Goal: Task Accomplishment & Management: Use online tool/utility

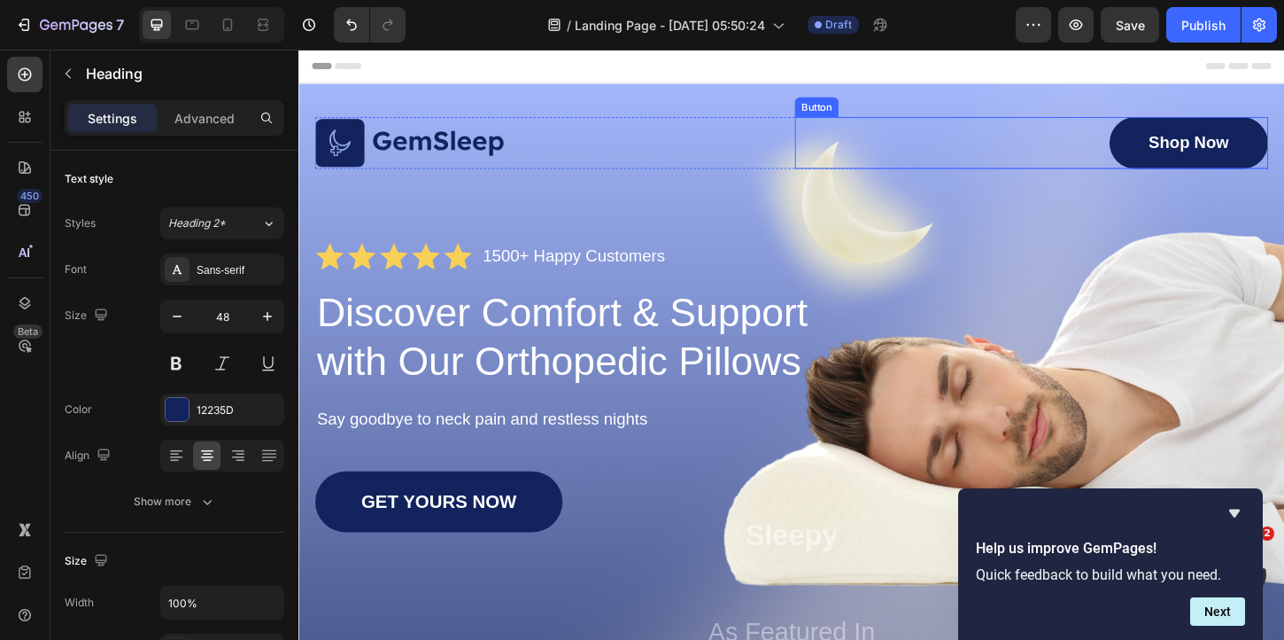
click at [1208, 149] on link "Shop Now" at bounding box center [1258, 150] width 171 height 56
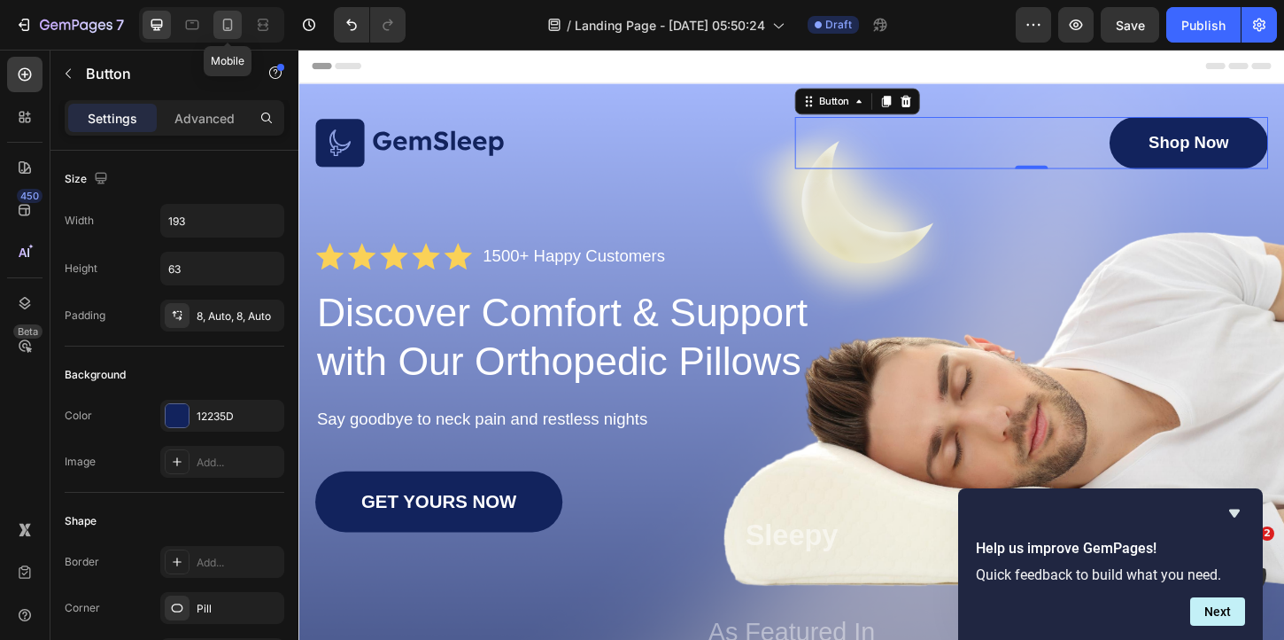
click at [233, 27] on icon at bounding box center [228, 25] width 18 height 18
type input "47"
type input "144"
type input "15"
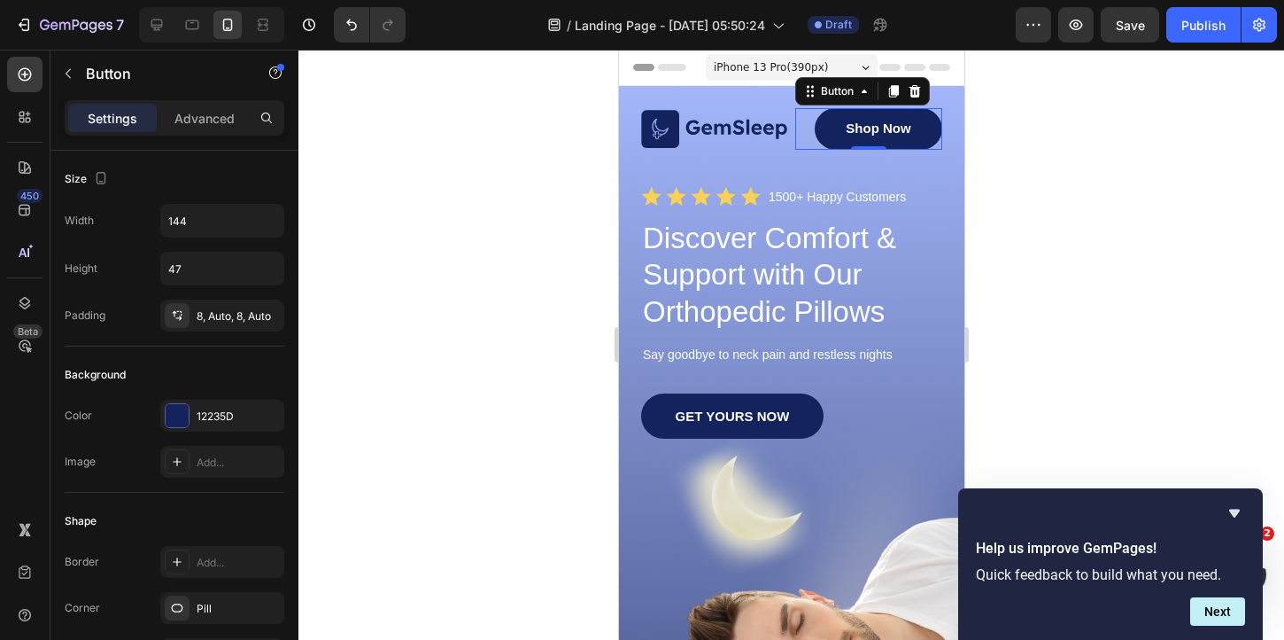
click at [769, 65] on span "iPhone 13 Pro ( 390 px)" at bounding box center [770, 67] width 114 height 18
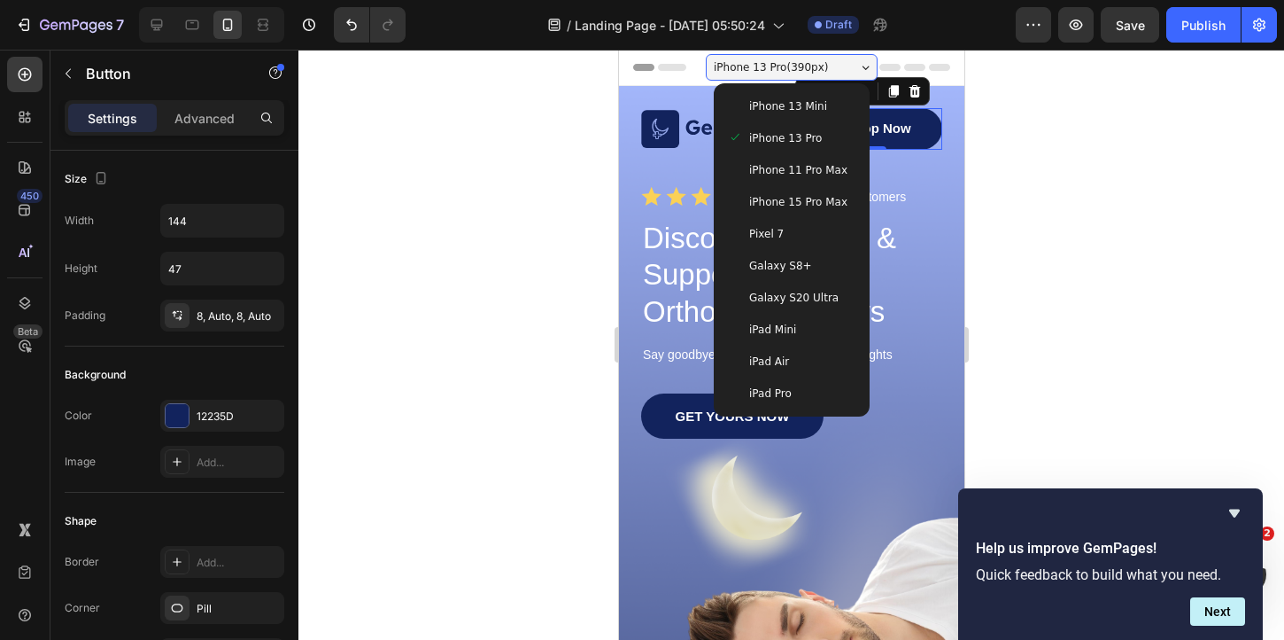
click at [769, 64] on span "iPhone 13 Pro ( 390 px)" at bounding box center [770, 67] width 114 height 18
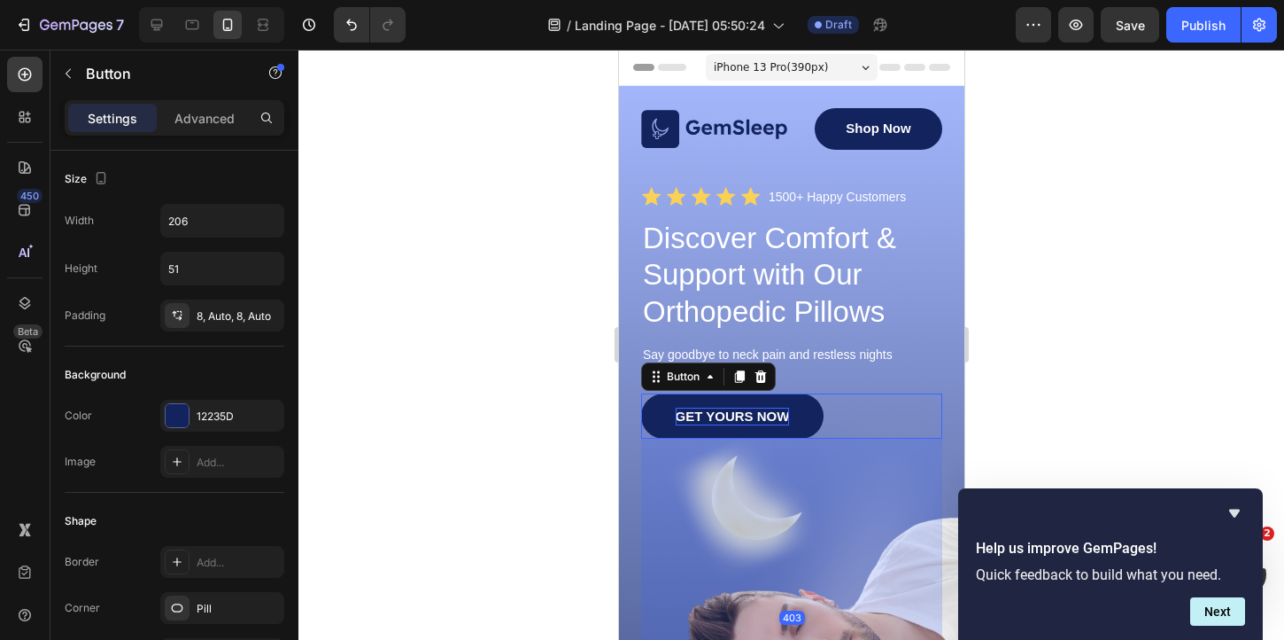
click at [724, 414] on p "GET YOURS NOW" at bounding box center [732, 416] width 114 height 18
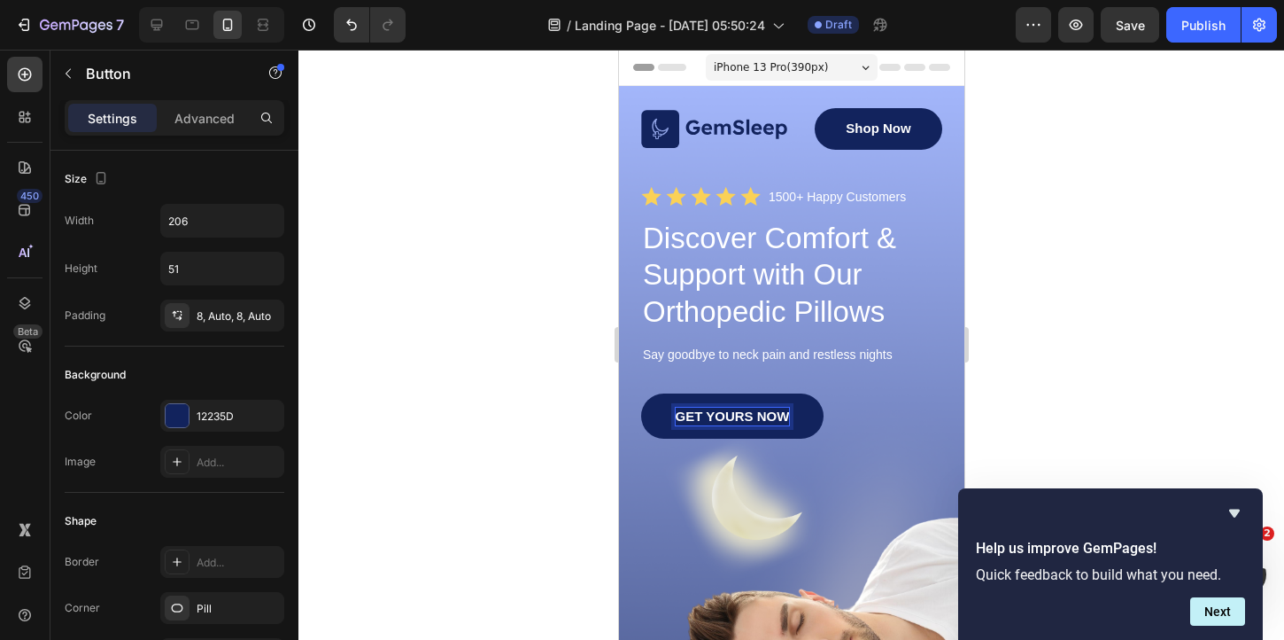
click at [724, 414] on p "GET YOURS NOW" at bounding box center [732, 416] width 114 height 18
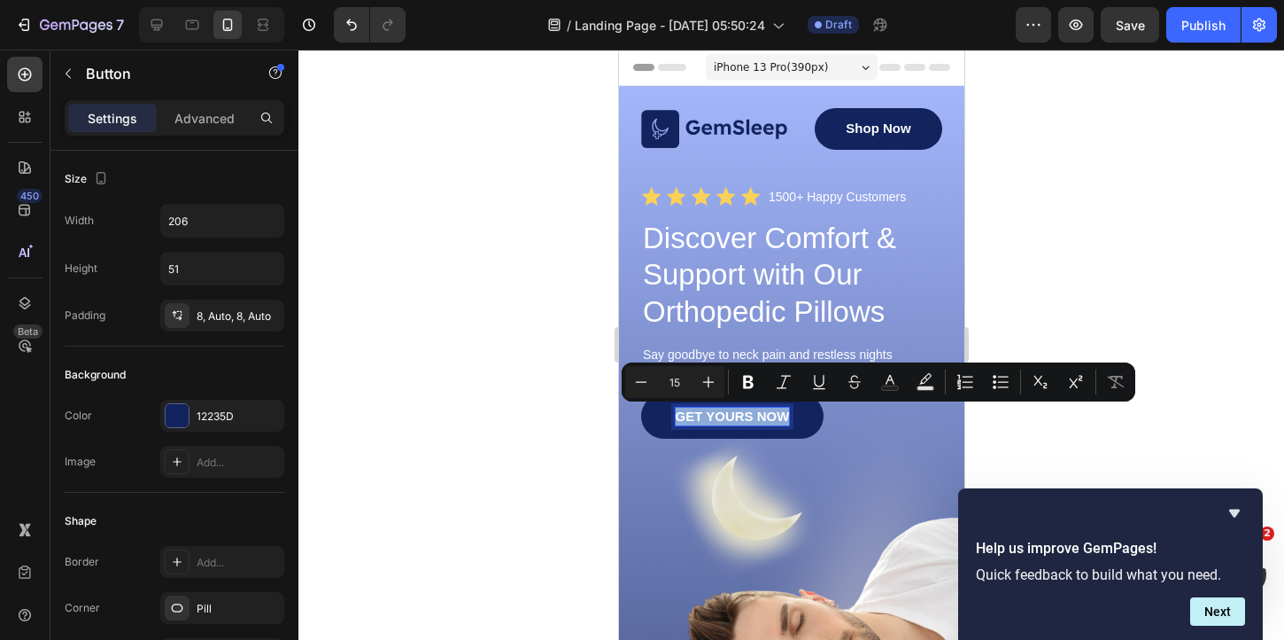
click at [724, 414] on p "GET YOURS NOW" at bounding box center [732, 416] width 114 height 18
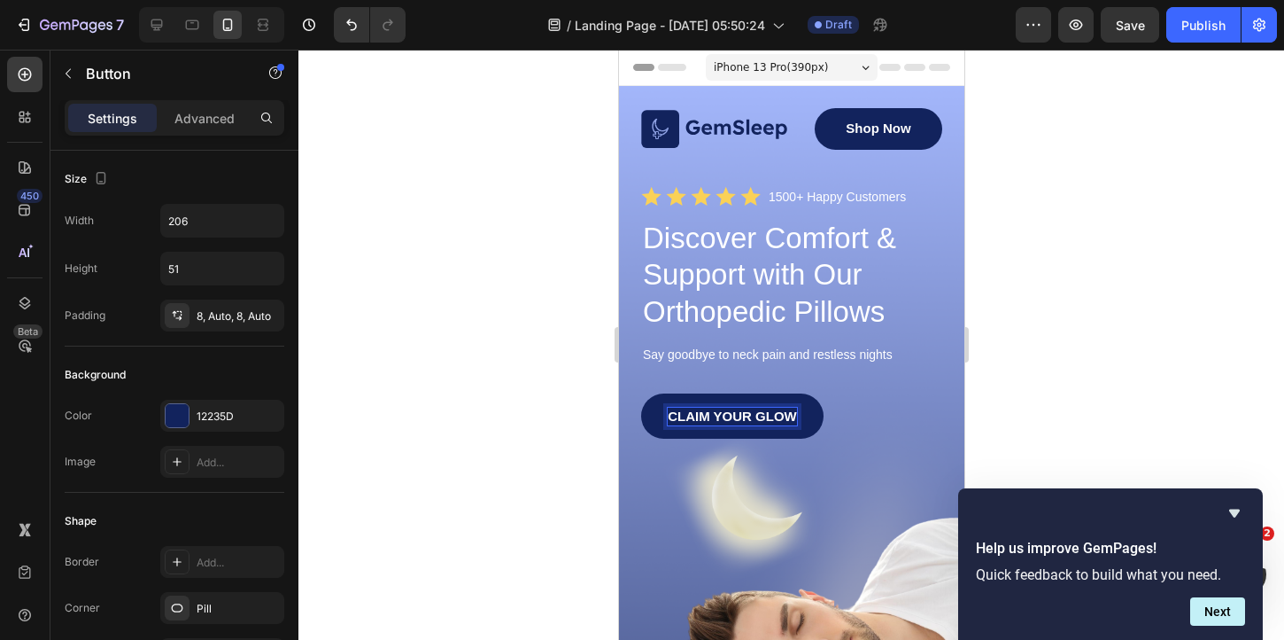
click at [1057, 358] on div at bounding box center [792, 345] width 986 height 590
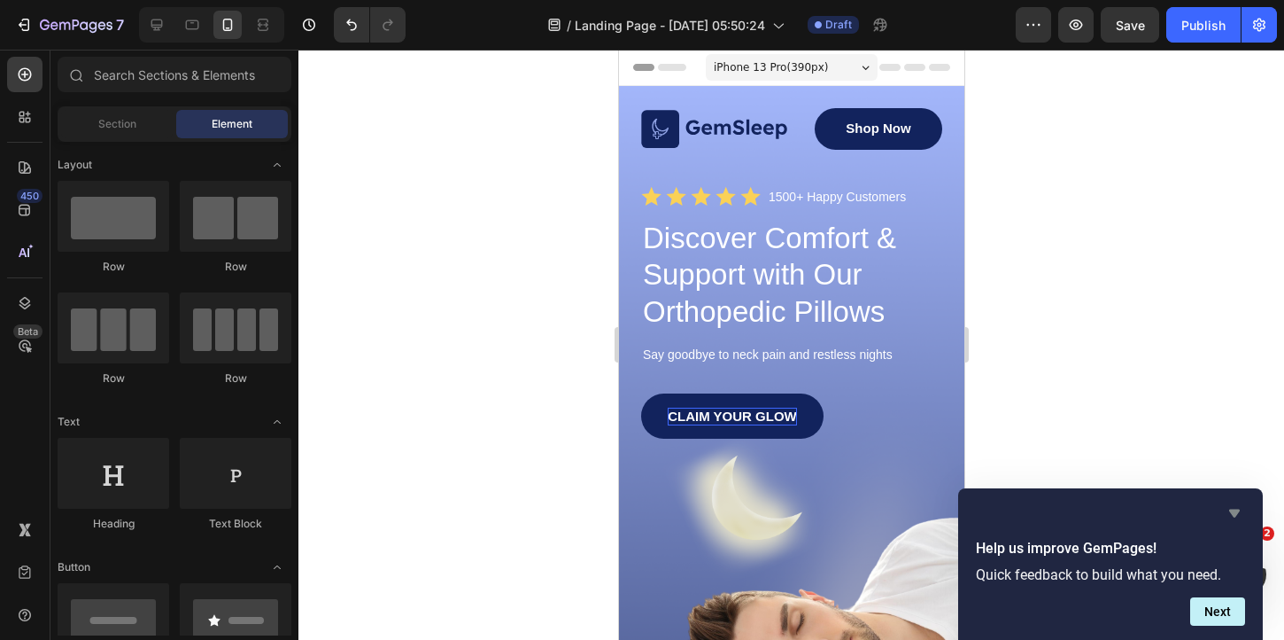
click at [1238, 509] on icon "Hide survey" at bounding box center [1235, 513] width 11 height 8
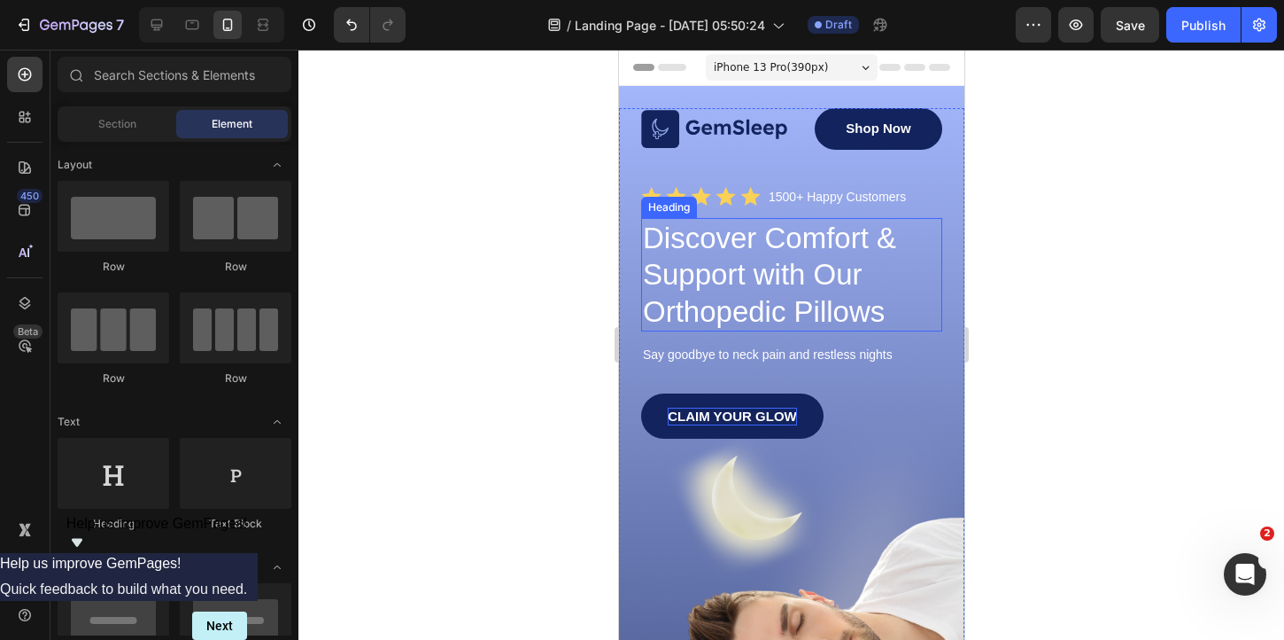
click at [780, 274] on h1 "Discover Comfort & Support with Our Orthopedic Pillows" at bounding box center [790, 274] width 301 height 113
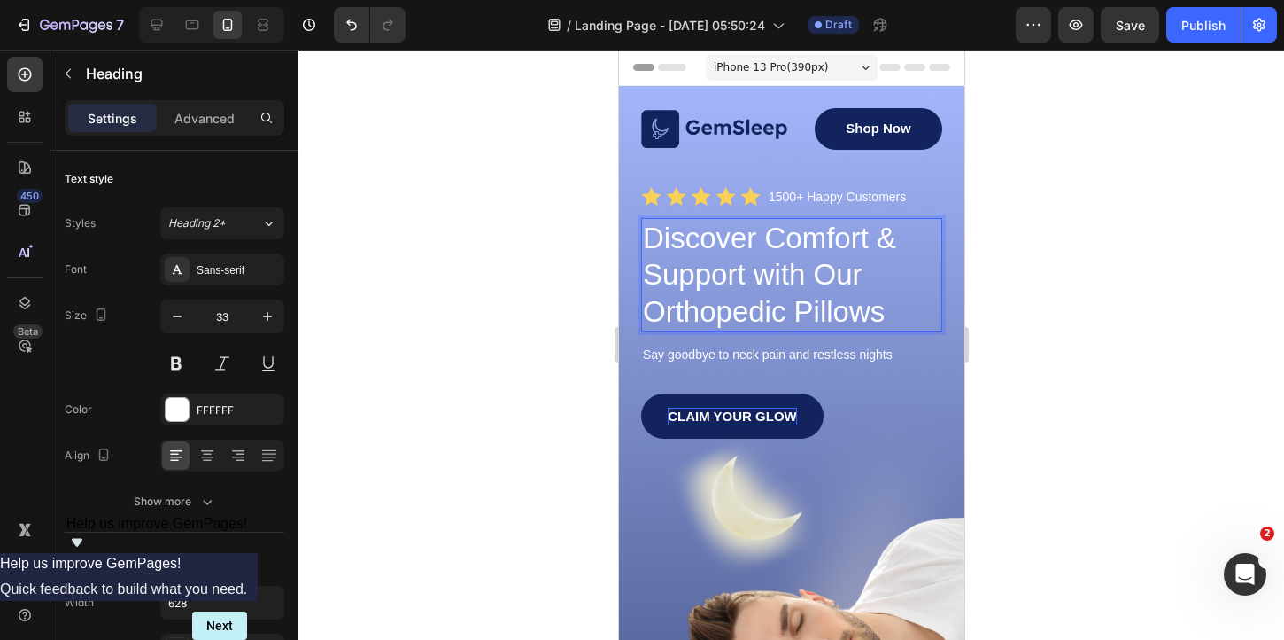
click at [780, 274] on h1 "Discover Comfort & Support with Our Orthopedic Pillows" at bounding box center [790, 274] width 301 height 113
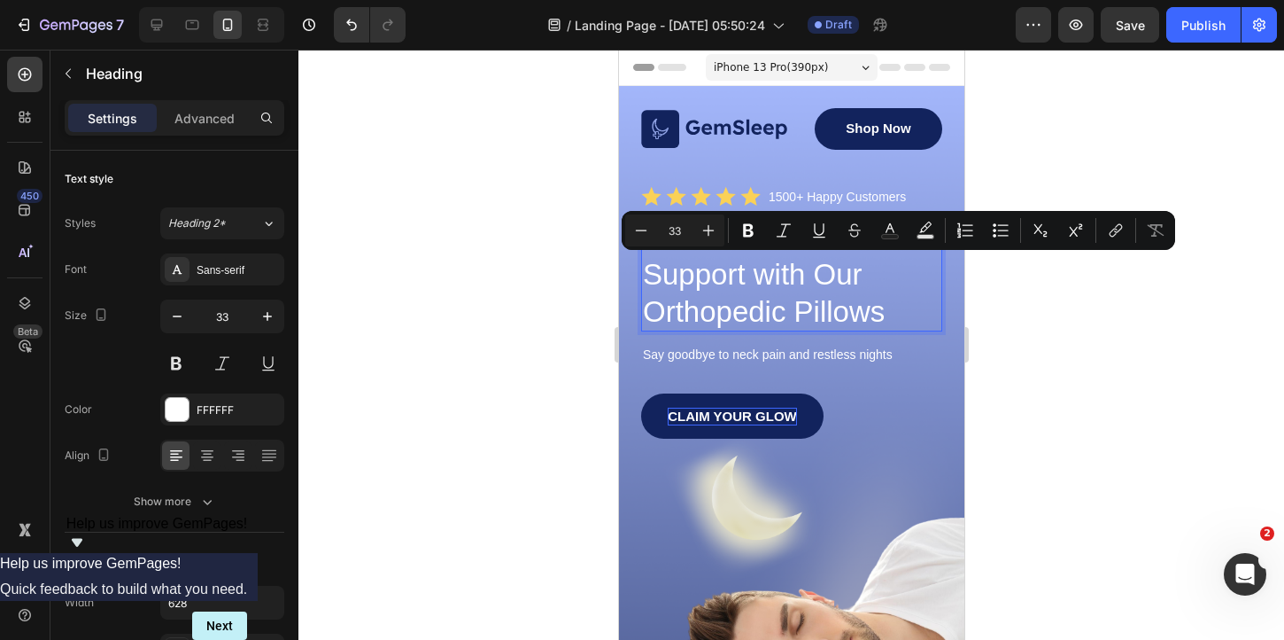
click at [787, 274] on p "Discover Comfort & Support with Our Orthopedic Pillows" at bounding box center [791, 275] width 298 height 110
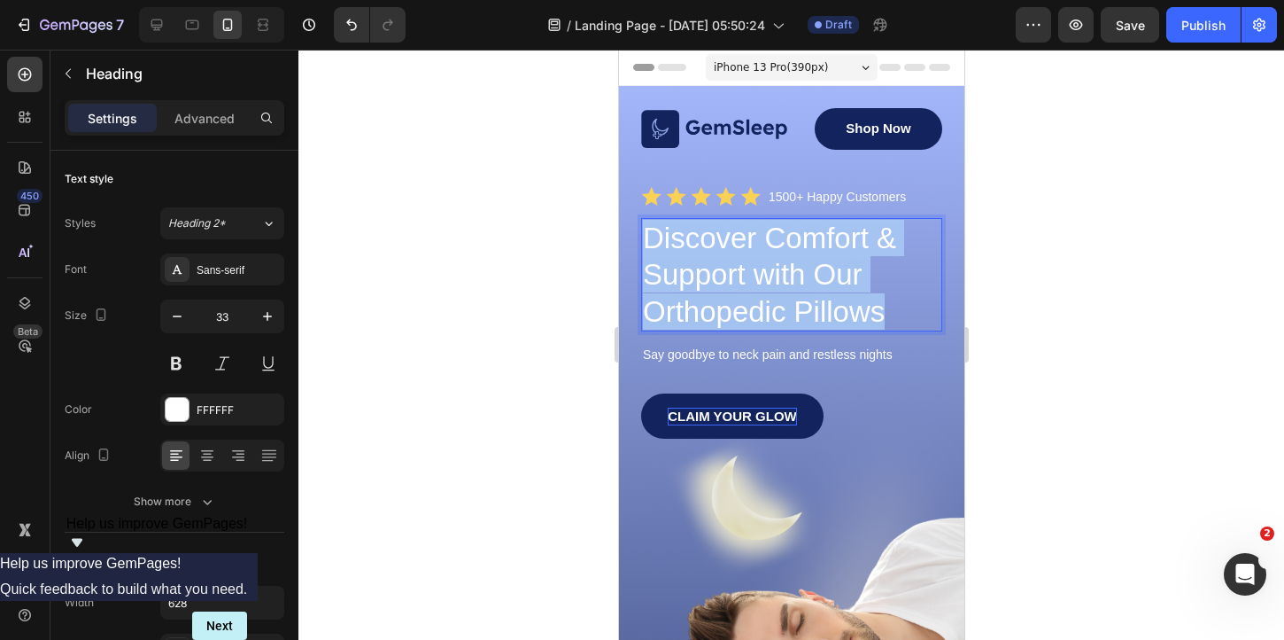
click at [787, 274] on p "Discover Comfort & Support with Our Orthopedic Pillows" at bounding box center [791, 275] width 298 height 110
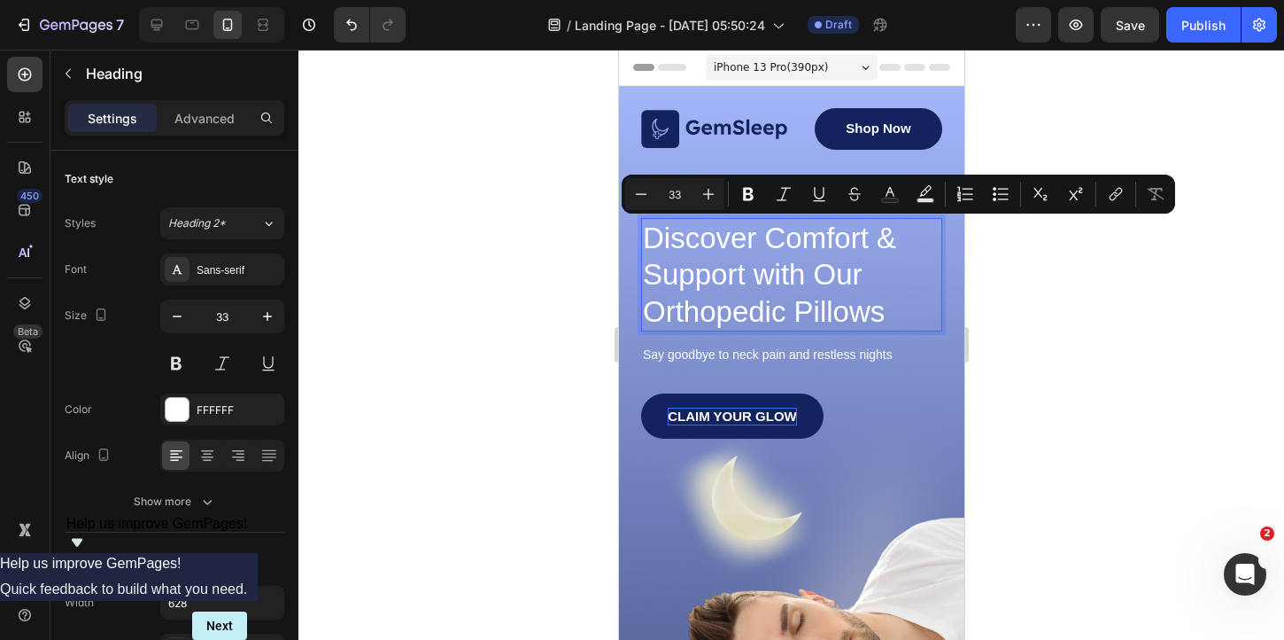
click at [788, 275] on p "Discover Comfort & Support with Our Orthopedic Pillows" at bounding box center [791, 275] width 298 height 110
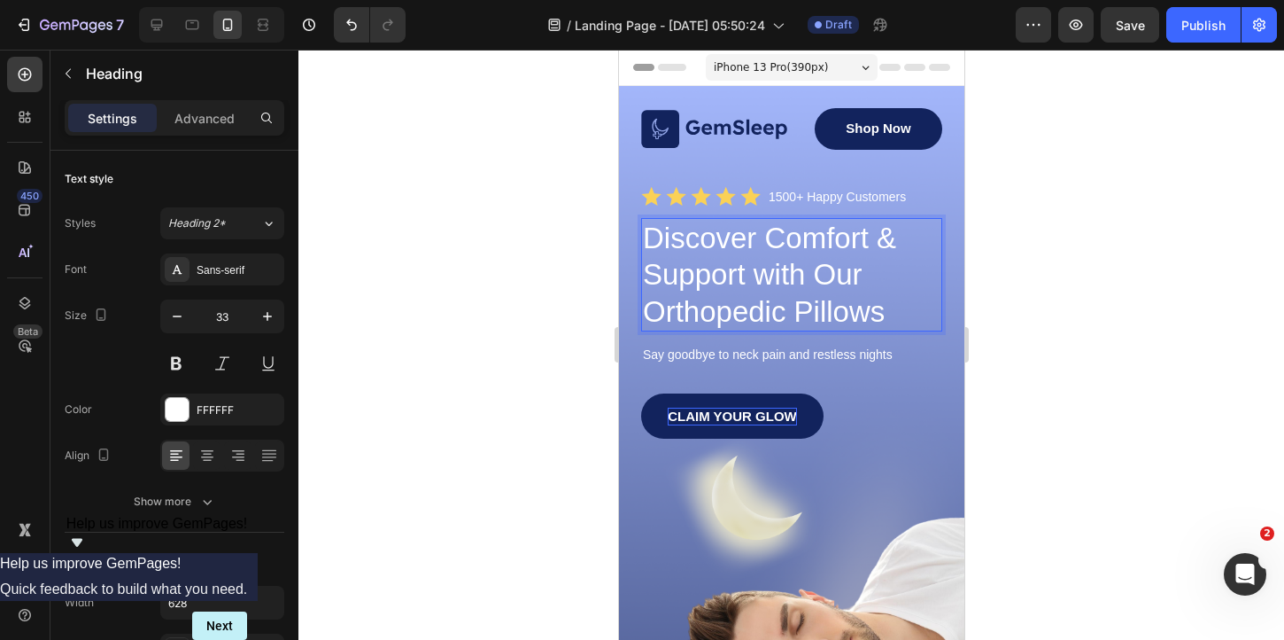
click at [814, 244] on p "Discover Comfort & Support with Our Orthopedic Pillows" at bounding box center [791, 275] width 298 height 110
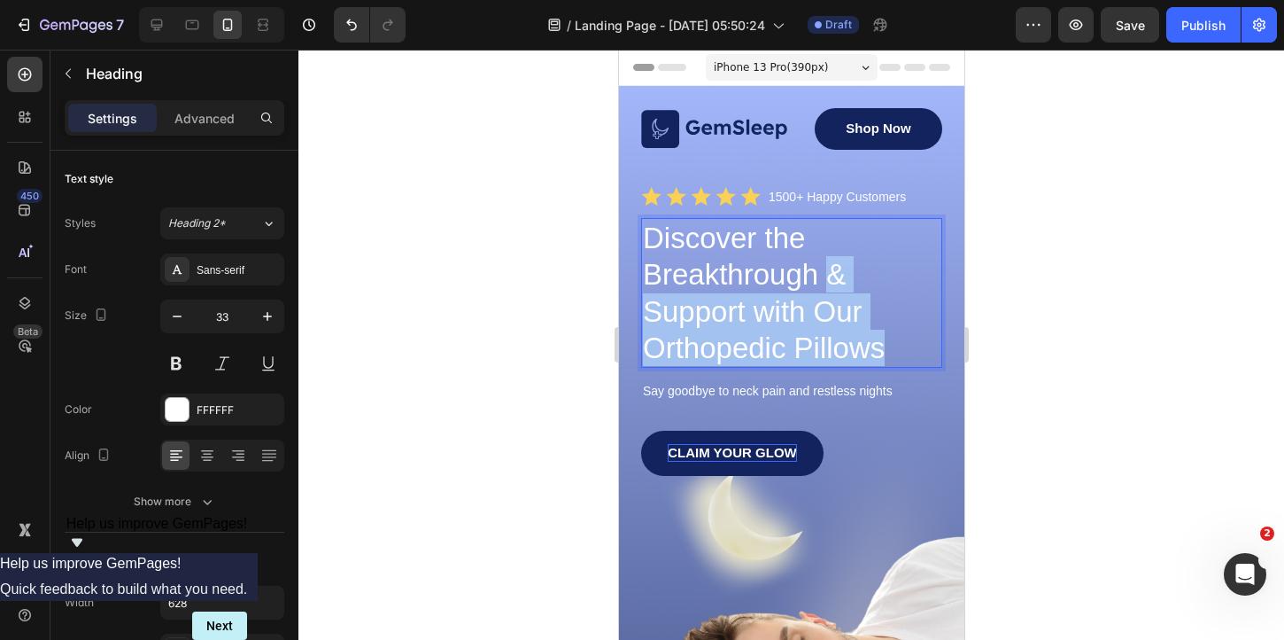
drag, startPoint x: 889, startPoint y: 349, endPoint x: 830, endPoint y: 284, distance: 87.8
click at [830, 284] on p "Discover the Breakthrough & Support with Our Orthopedic Pillows" at bounding box center [791, 293] width 298 height 146
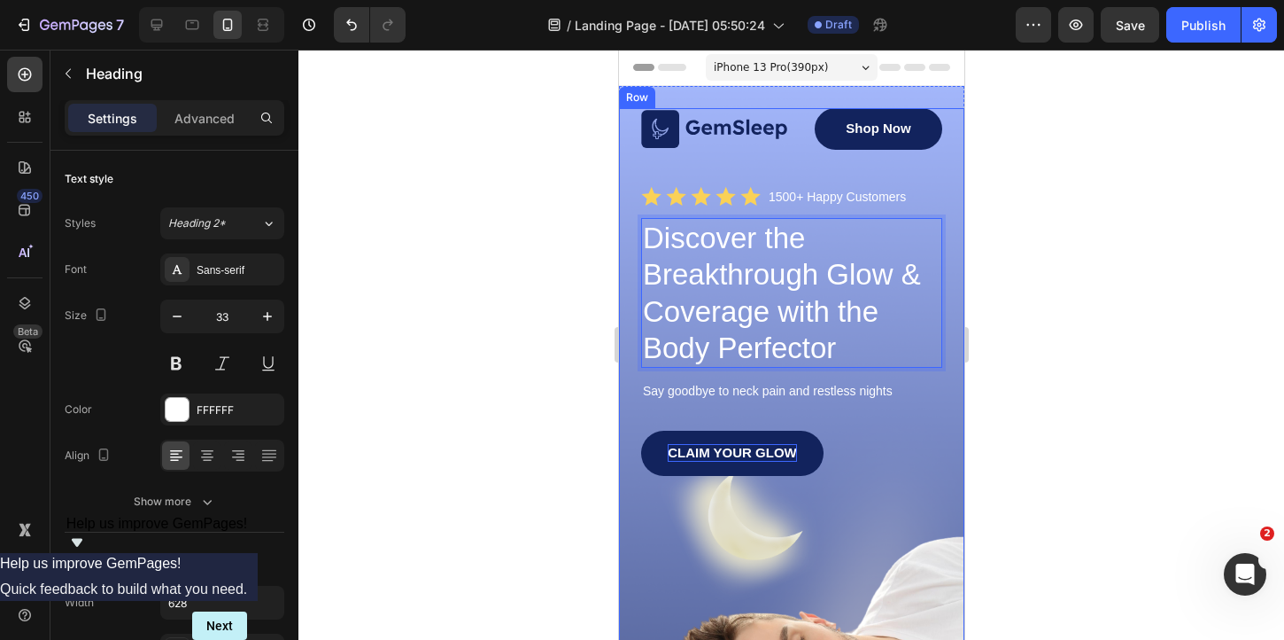
click at [1012, 325] on div at bounding box center [792, 345] width 986 height 590
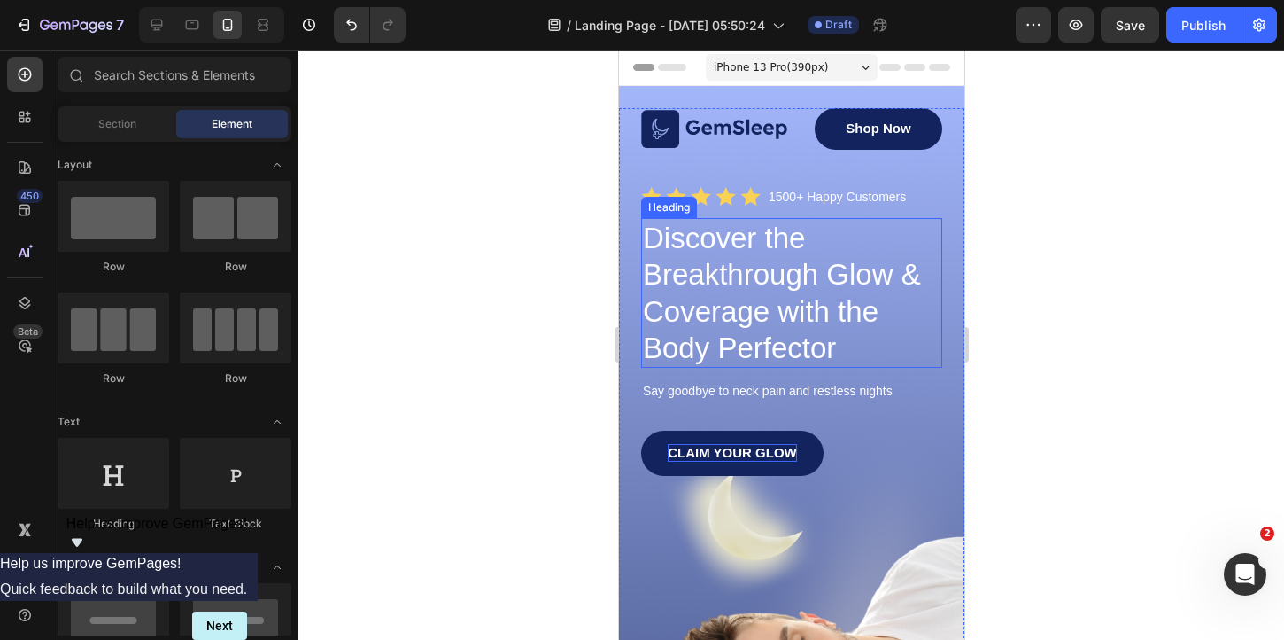
click at [847, 298] on p "Discover the Breakthrough Glow & Coverage with the Body Perfector" at bounding box center [791, 293] width 298 height 146
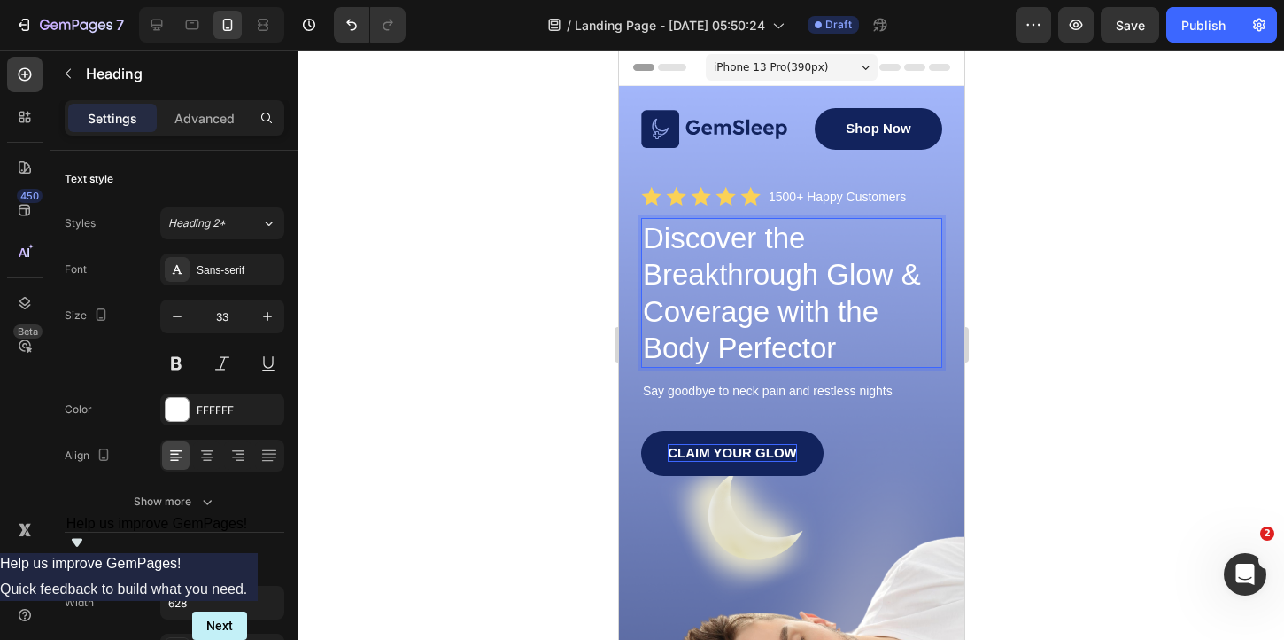
click at [772, 277] on p "Discover the Breakthrough Glow & Coverage with the Body Perfector" at bounding box center [791, 293] width 298 height 146
click at [835, 250] on p "Discover the Next-Level Glow & Coverage with the Body Perfector" at bounding box center [791, 293] width 298 height 146
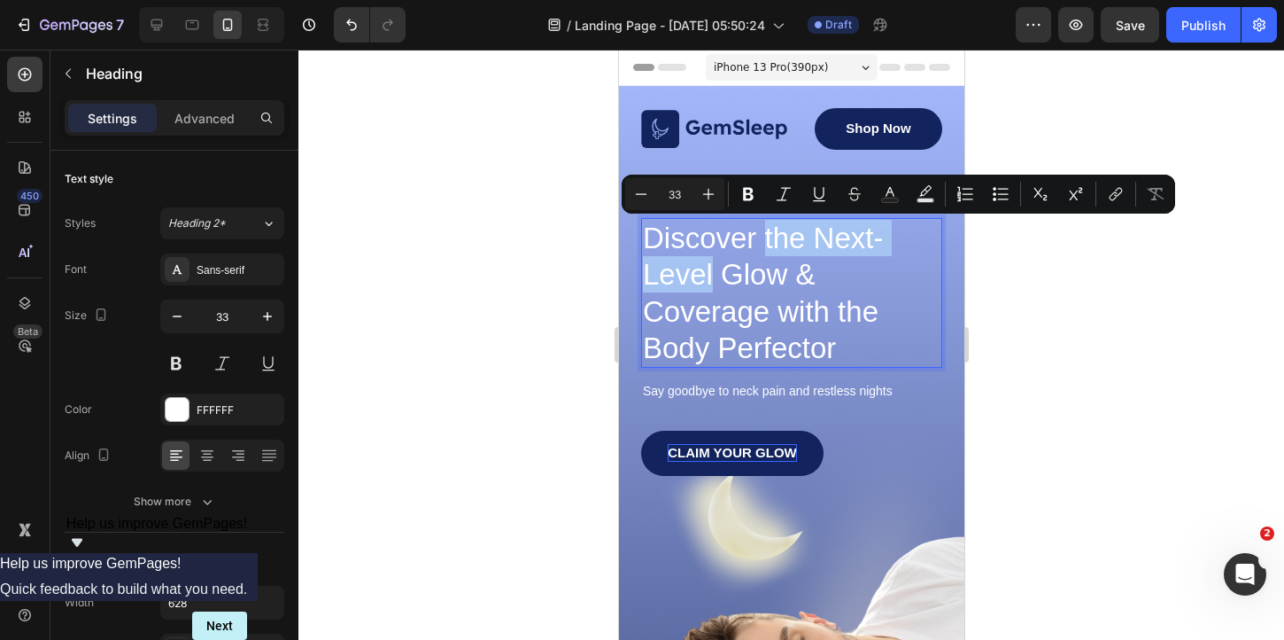
drag, startPoint x: 714, startPoint y: 277, endPoint x: 764, endPoint y: 237, distance: 64.9
click at [764, 237] on p "Discover the Next-Level Glow & Coverage with the Body Perfector" at bounding box center [791, 293] width 298 height 146
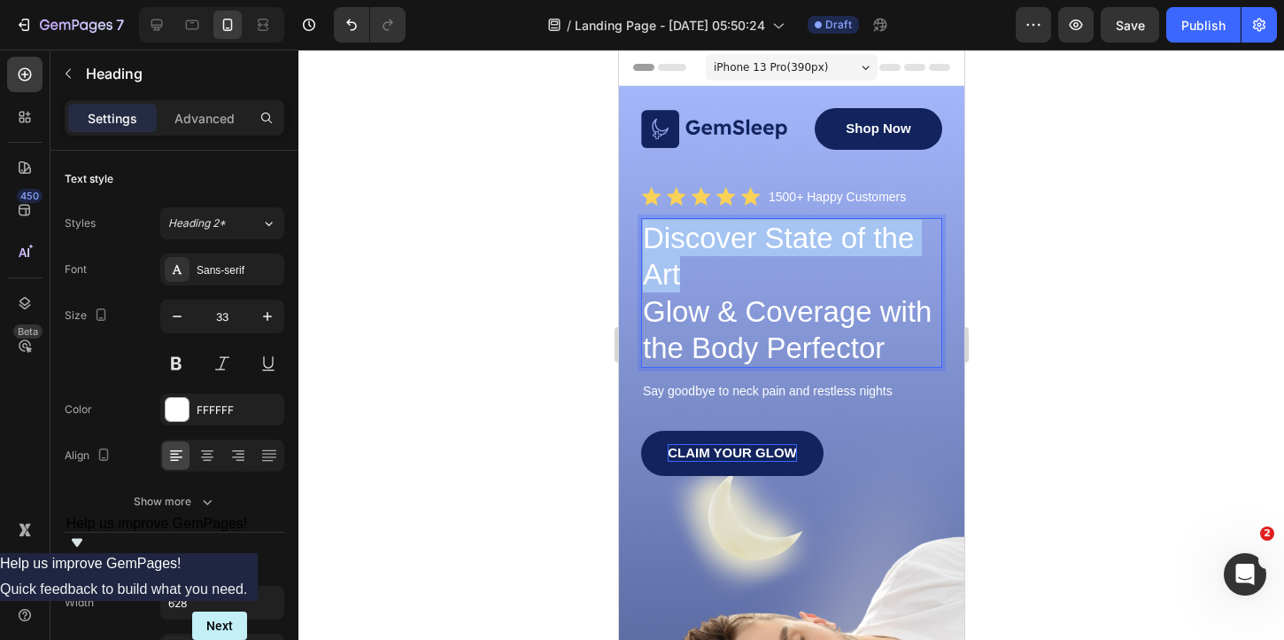
drag, startPoint x: 702, startPoint y: 269, endPoint x: 645, endPoint y: 237, distance: 66.3
click at [645, 236] on p "Discover State of the Art Glow & Coverage with the Body Perfector" at bounding box center [791, 293] width 298 height 146
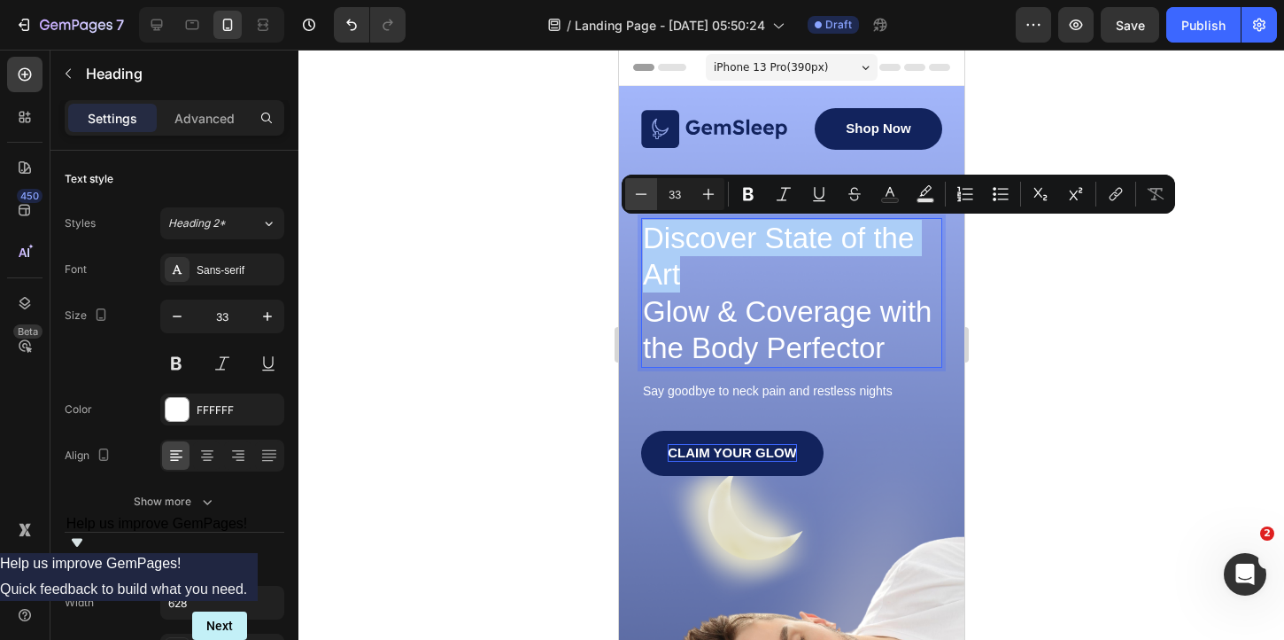
click at [645, 186] on icon "Editor contextual toolbar" at bounding box center [641, 194] width 18 height 18
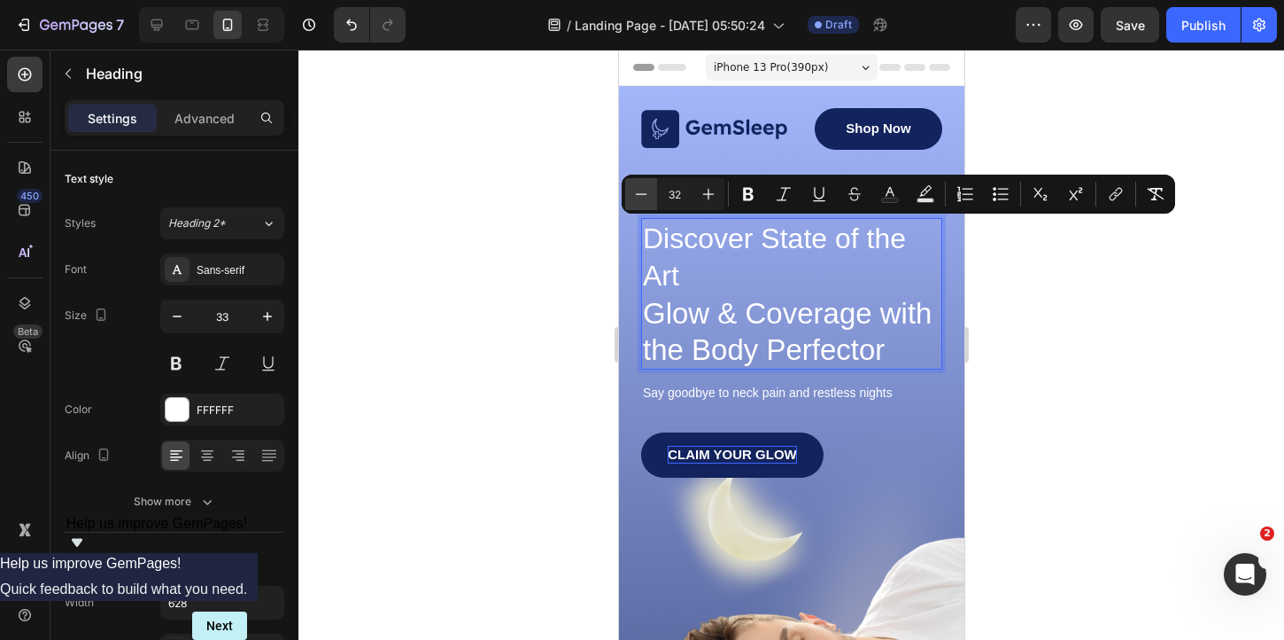
click at [645, 186] on icon "Editor contextual toolbar" at bounding box center [641, 194] width 18 height 18
type input "31"
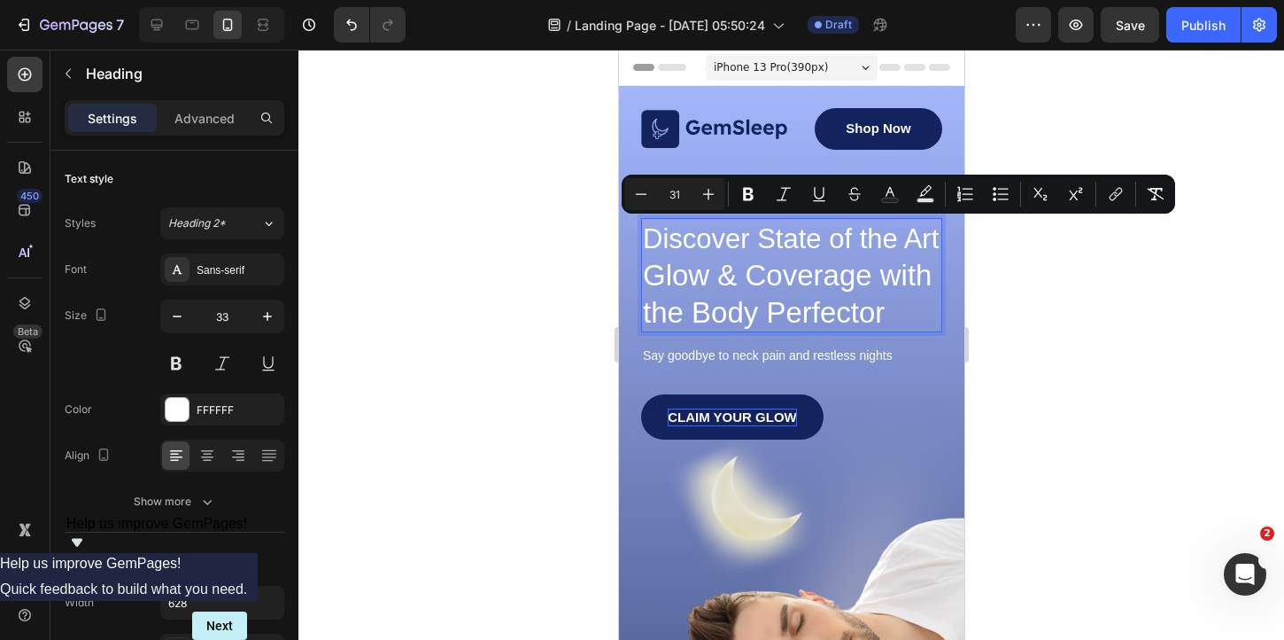
click at [1103, 321] on div at bounding box center [792, 345] width 986 height 590
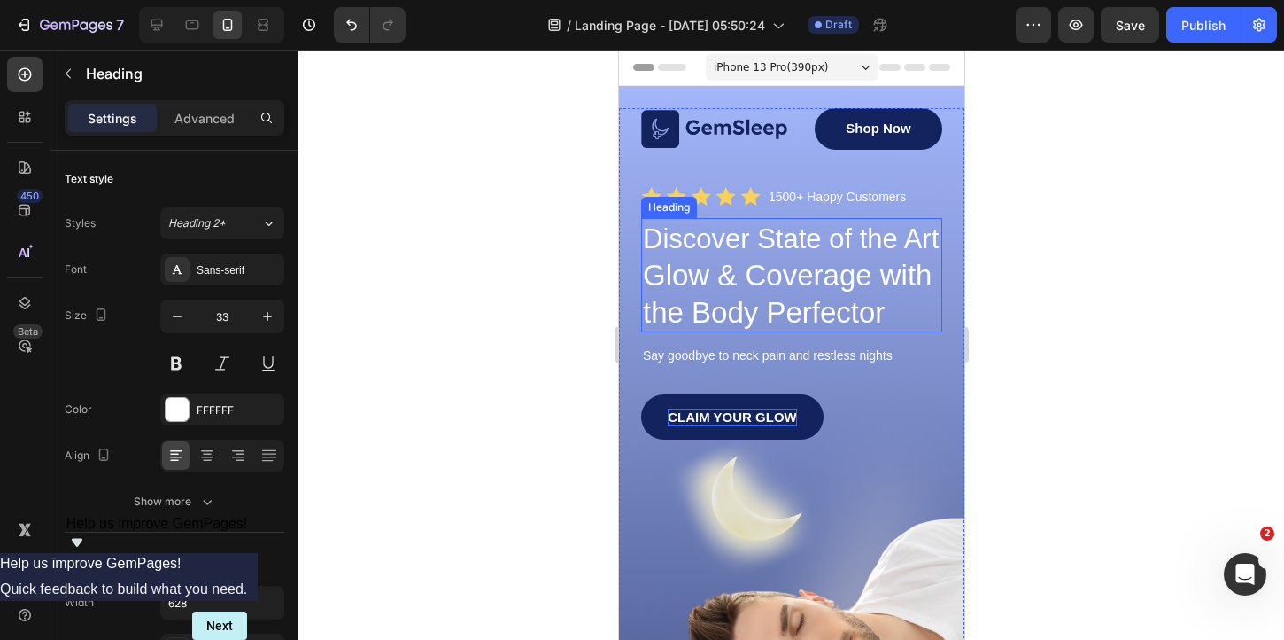
click at [673, 266] on p "⁠⁠⁠⁠⁠⁠⁠ Discover State of the Art Glow & Coverage with the Body Perfector" at bounding box center [791, 275] width 298 height 111
click at [658, 271] on p "Discover State of the Art Glow & Coverage with the Body Perfector" at bounding box center [791, 275] width 298 height 111
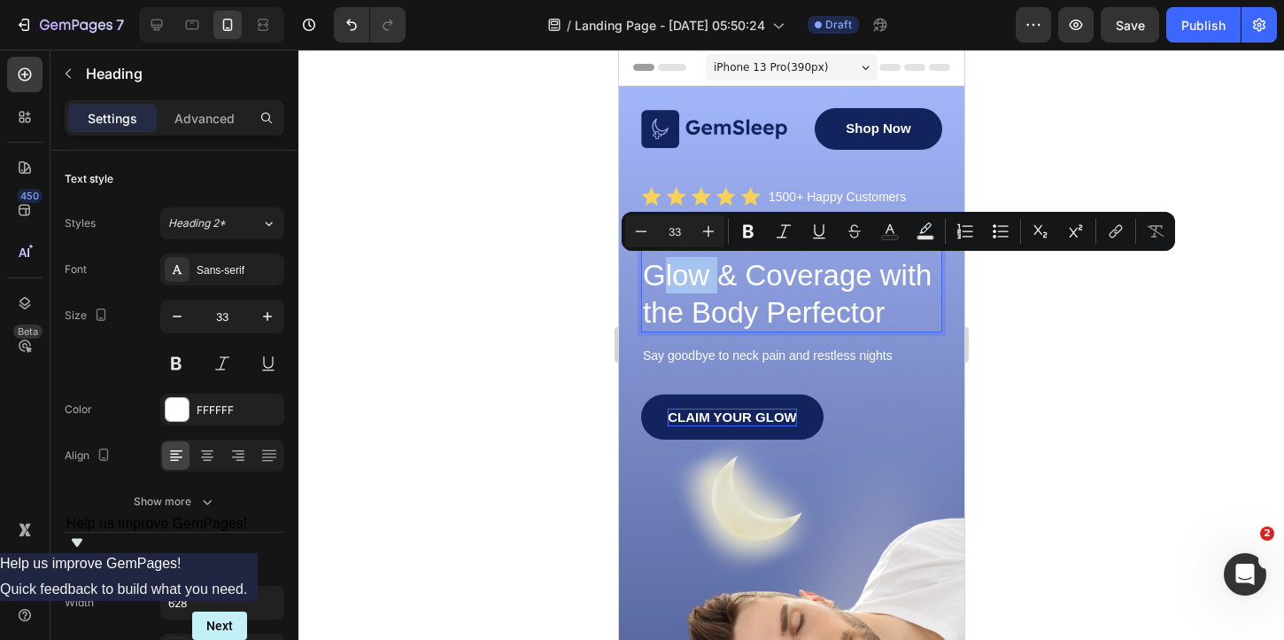
click at [656, 275] on p "Discover State of the Art Glow & Coverage with the Body Perfector" at bounding box center [791, 275] width 298 height 111
click at [657, 280] on p "Discover State of the Art Glow & Coverage with the Body Perfector" at bounding box center [791, 275] width 298 height 111
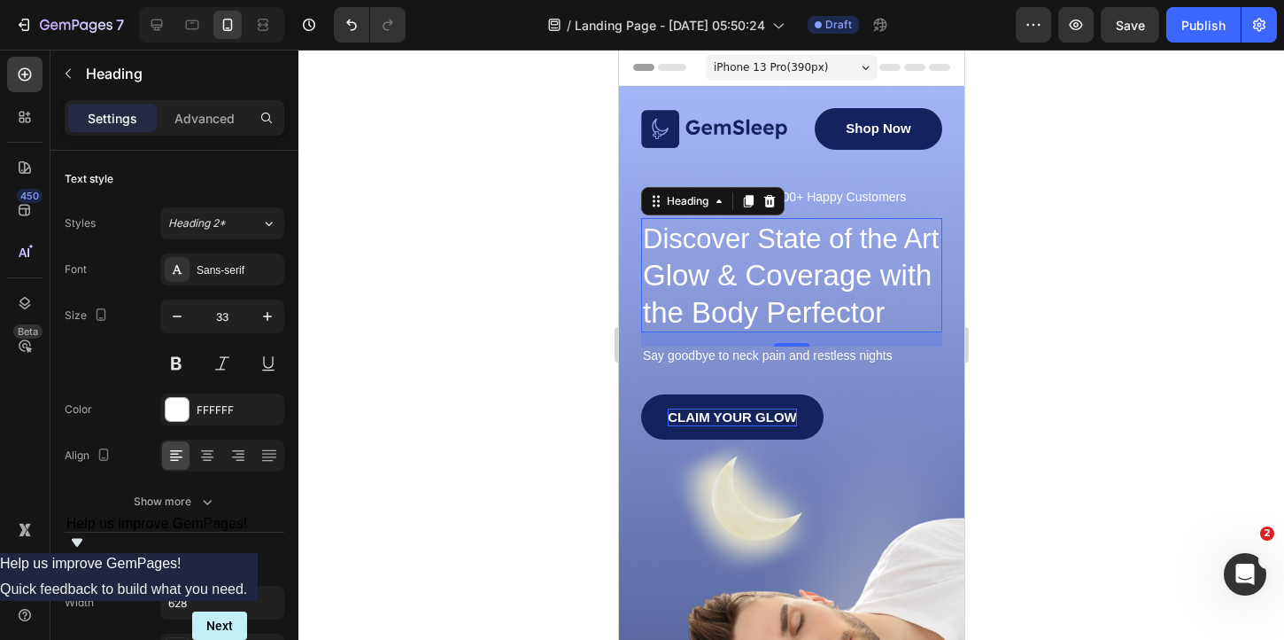
click at [995, 327] on div at bounding box center [792, 345] width 986 height 590
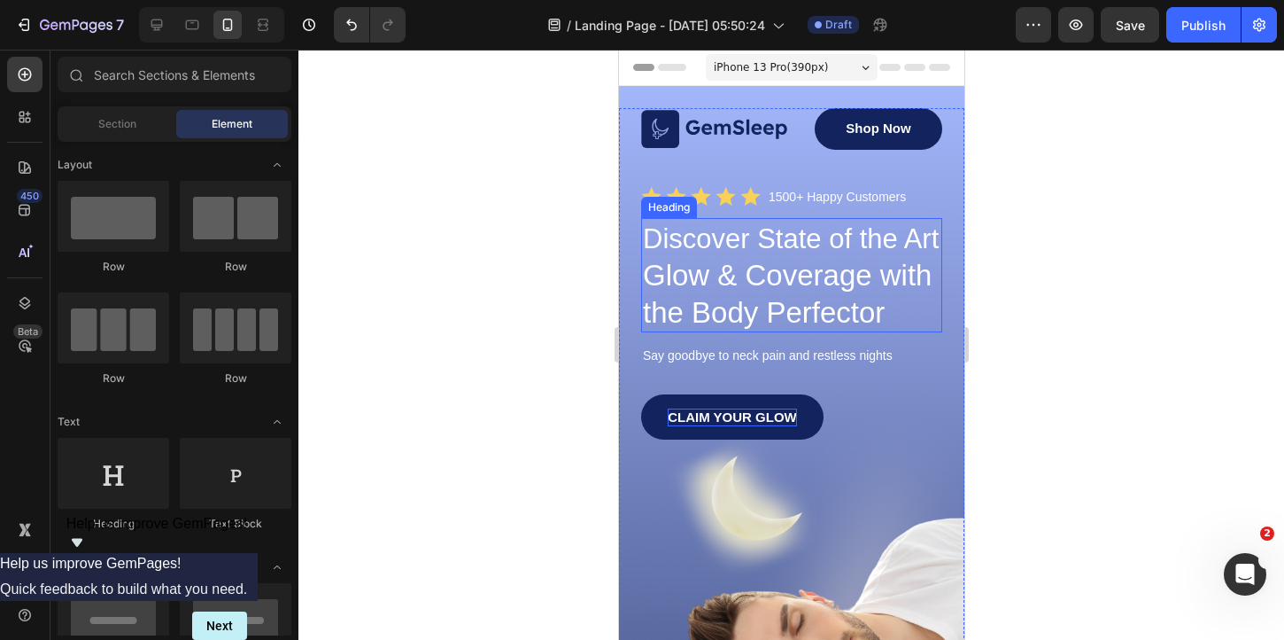
click at [856, 279] on p "⁠⁠⁠⁠⁠⁠⁠ Discover State of the Art Glow & Coverage with the Body Perfector" at bounding box center [791, 275] width 298 height 111
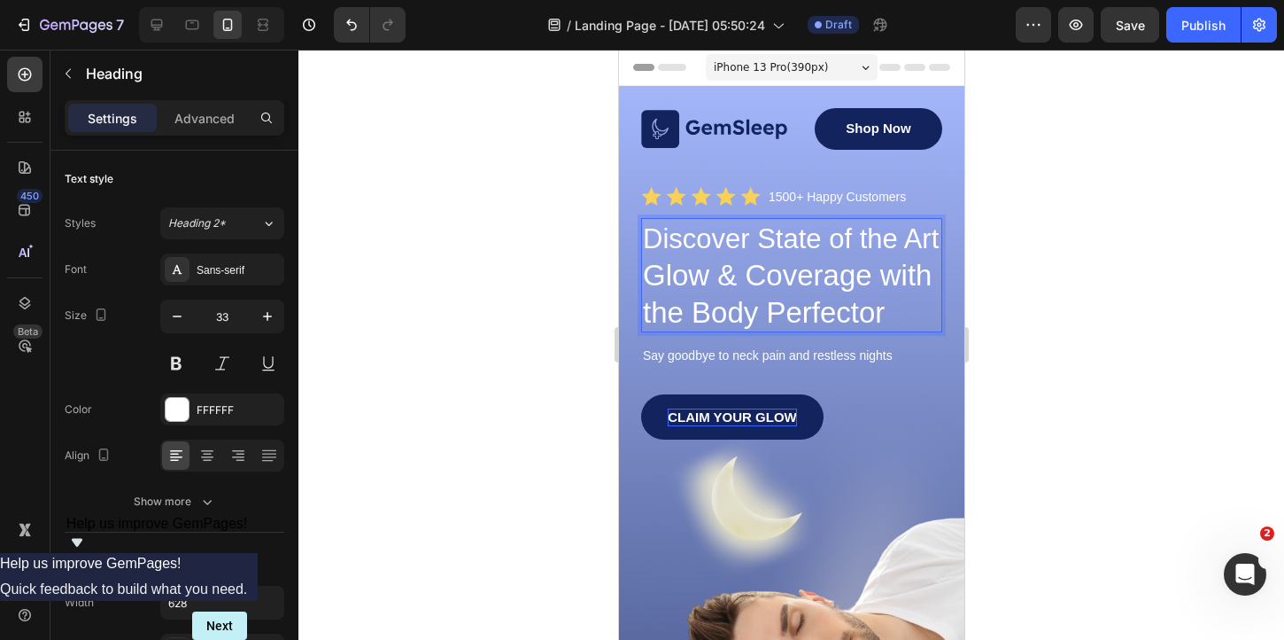
click at [751, 235] on span "Discover State of the Art" at bounding box center [790, 238] width 296 height 31
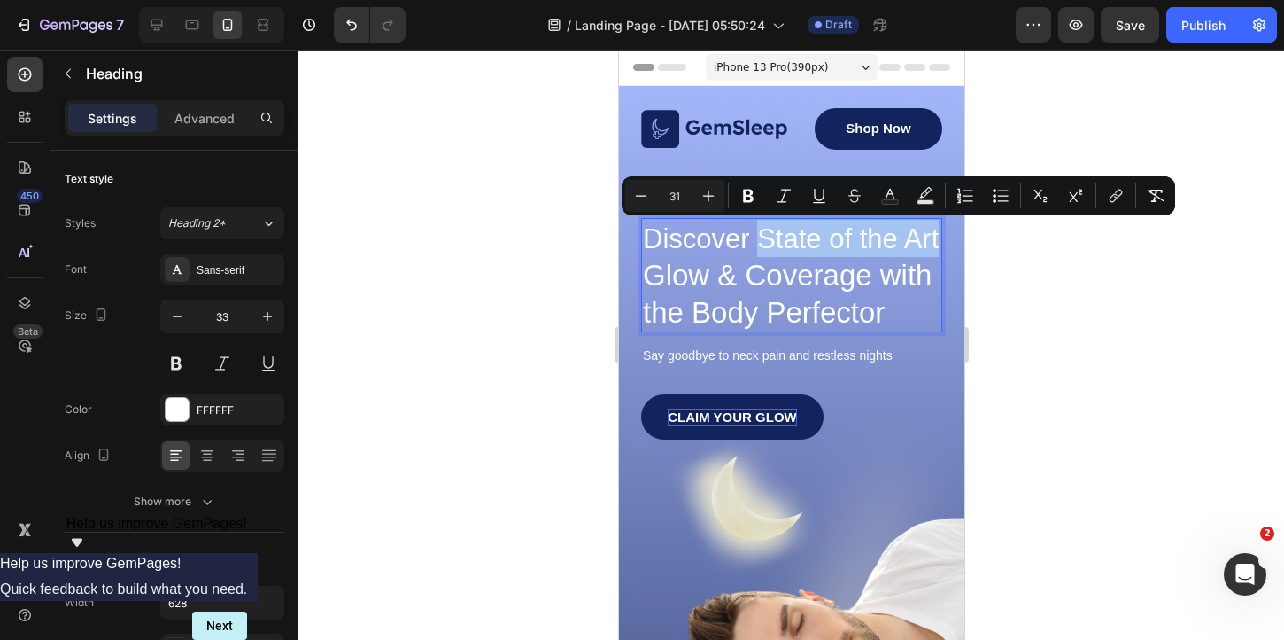
drag, startPoint x: 760, startPoint y: 235, endPoint x: 987, endPoint y: 244, distance: 227.0
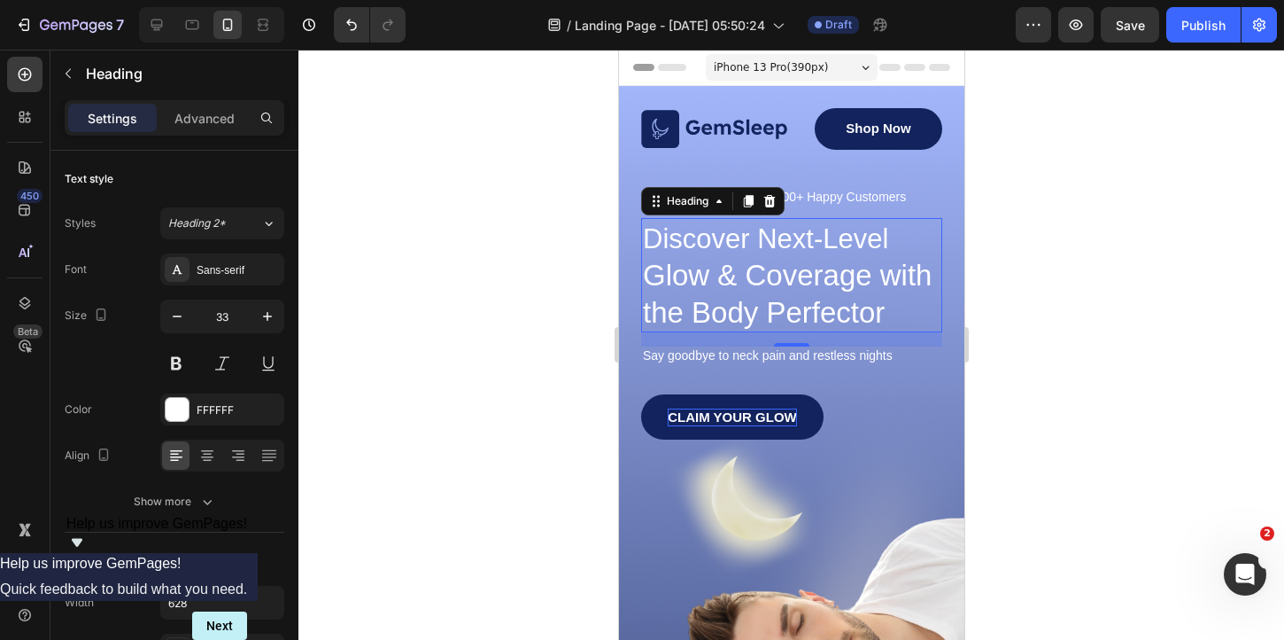
click at [1207, 282] on div at bounding box center [792, 345] width 986 height 590
click at [826, 250] on span "Discover Next-Level" at bounding box center [764, 238] width 245 height 31
click at [1082, 262] on div at bounding box center [792, 345] width 986 height 590
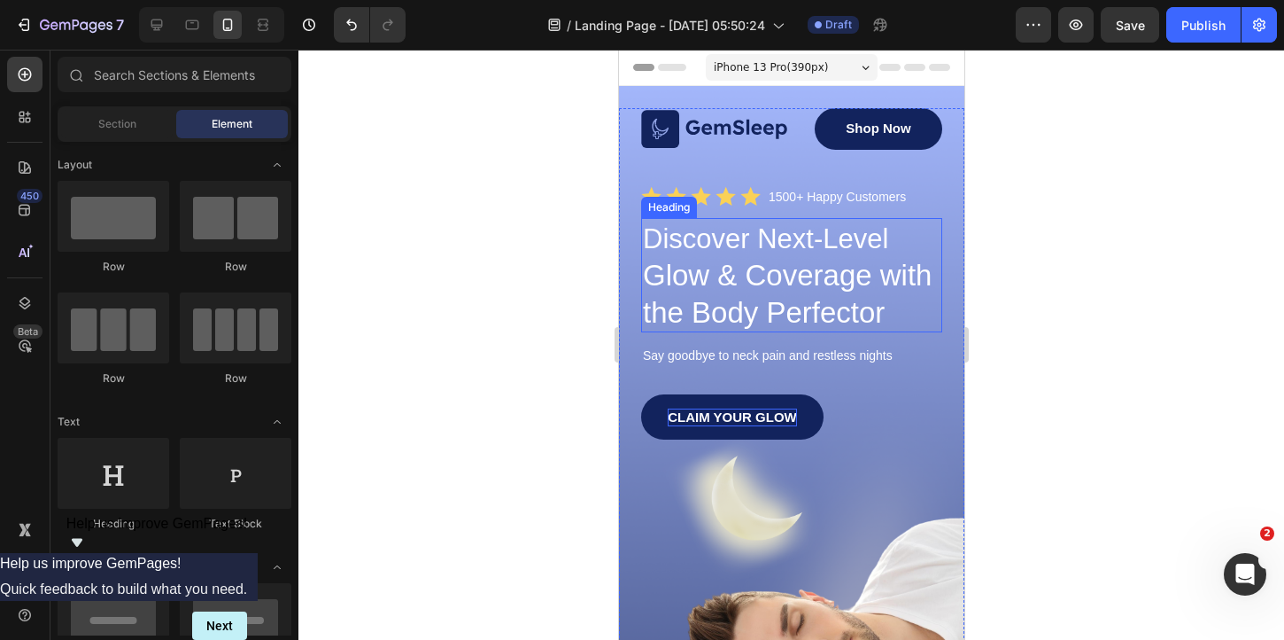
click at [805, 256] on p "⁠⁠⁠⁠⁠⁠⁠ Discover Next-Level Glow & Coverage with the Body Perfector" at bounding box center [791, 275] width 298 height 111
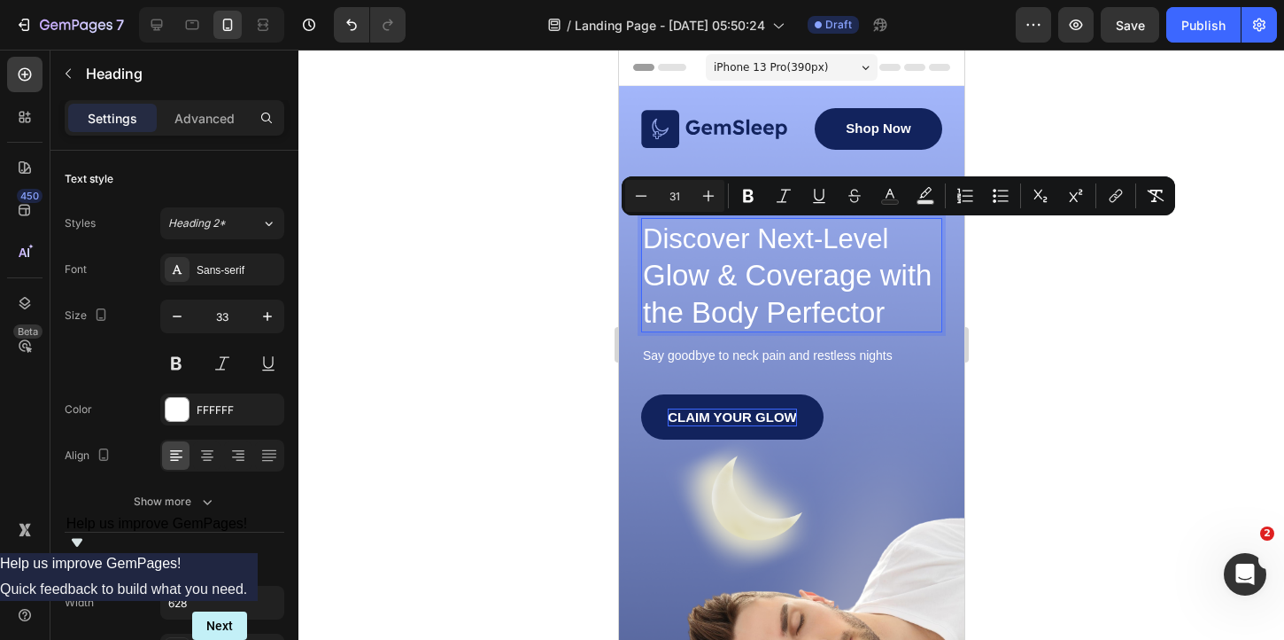
click at [803, 243] on span "Discover Next-Level" at bounding box center [764, 238] width 245 height 31
click at [899, 243] on p "Discover Next-Level Glow & Coverage with the Body Perfector" at bounding box center [791, 275] width 298 height 111
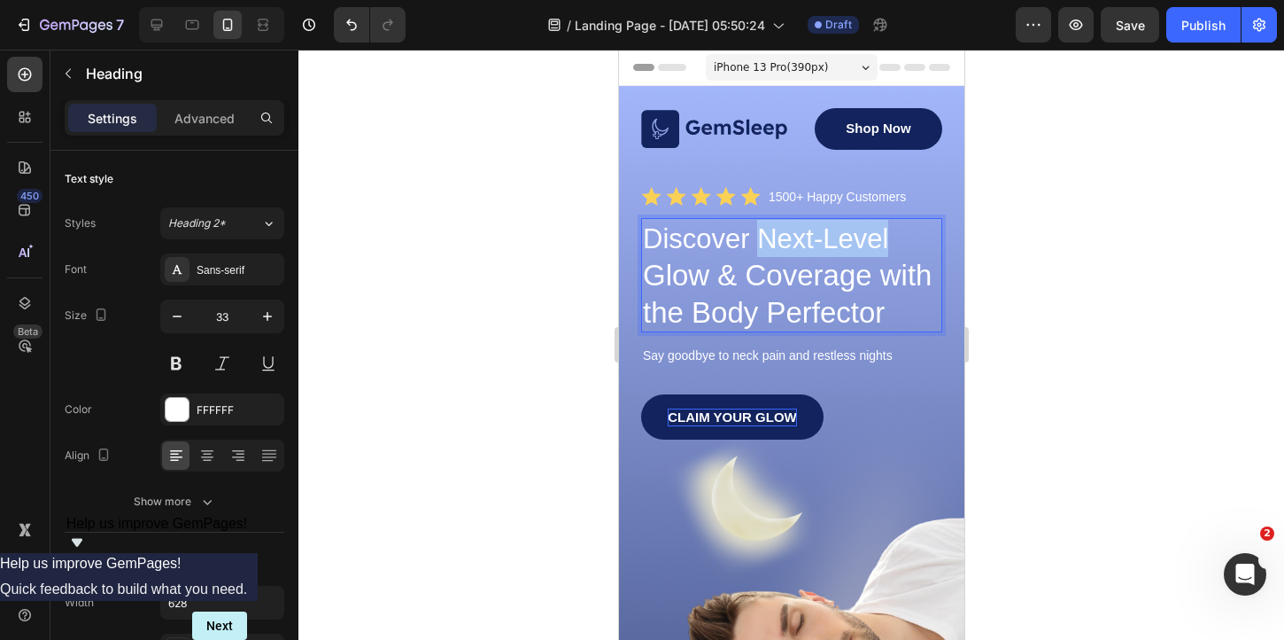
drag, startPoint x: 896, startPoint y: 242, endPoint x: 761, endPoint y: 238, distance: 135.6
click at [761, 238] on p "Discover Next-Level Glow & Coverage with the Body Perfector" at bounding box center [791, 275] width 298 height 111
copy span "Next-Level"
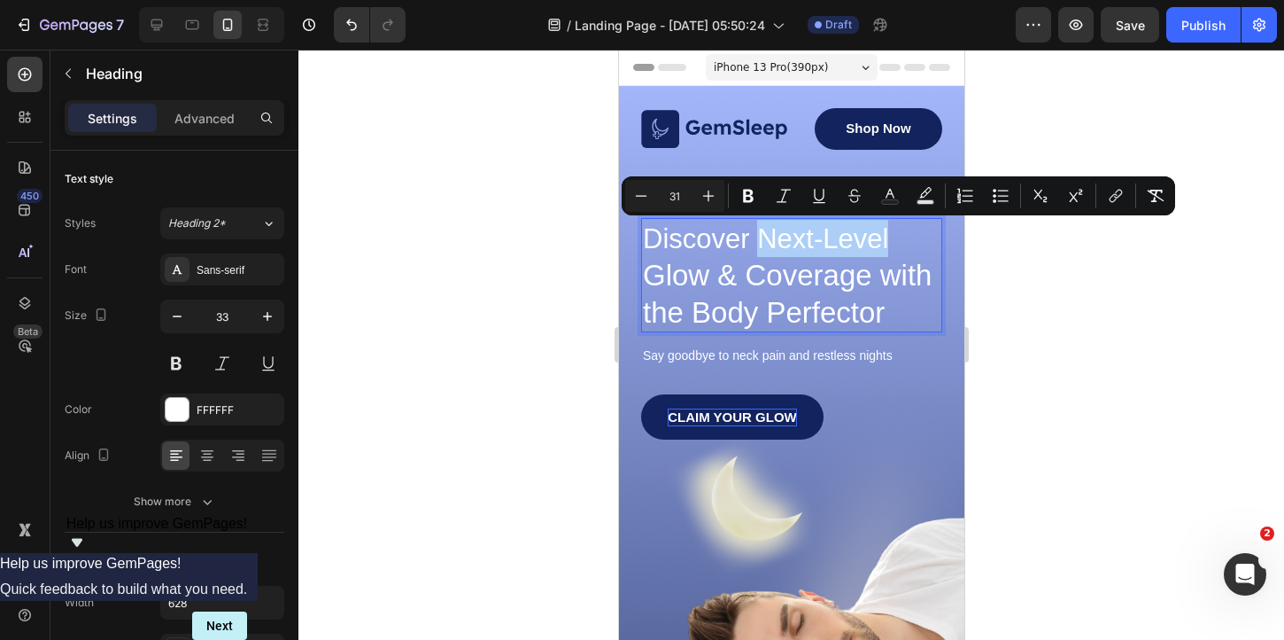
click at [1034, 334] on div at bounding box center [792, 345] width 986 height 590
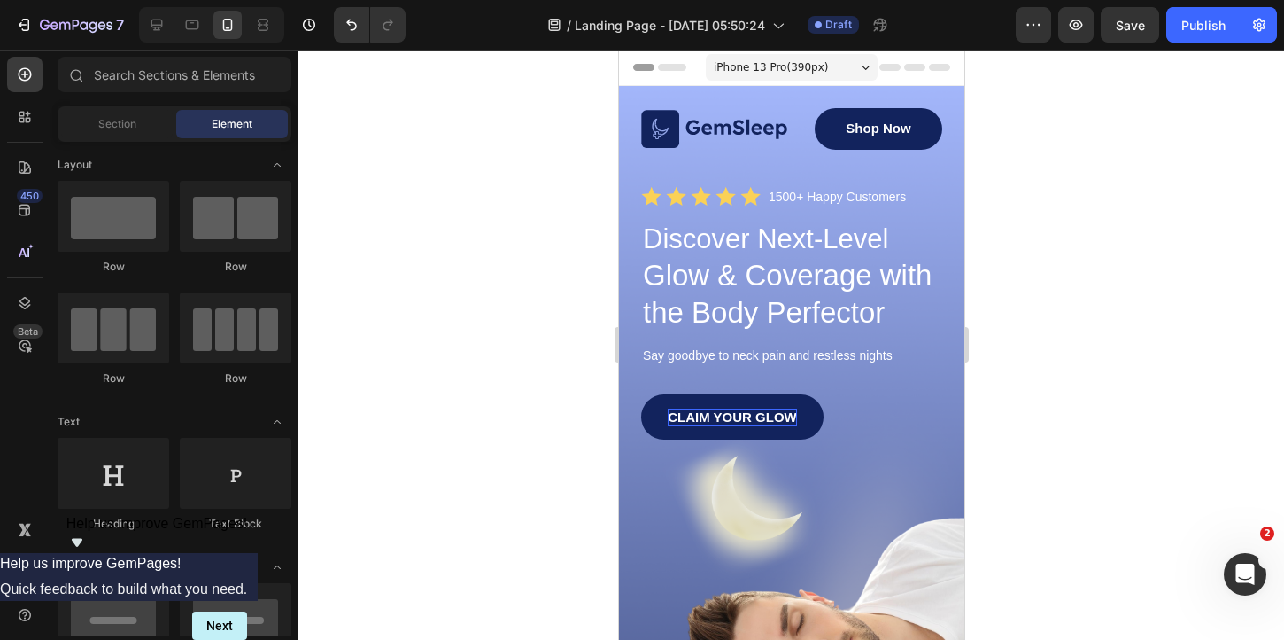
click at [1034, 334] on div at bounding box center [792, 345] width 986 height 590
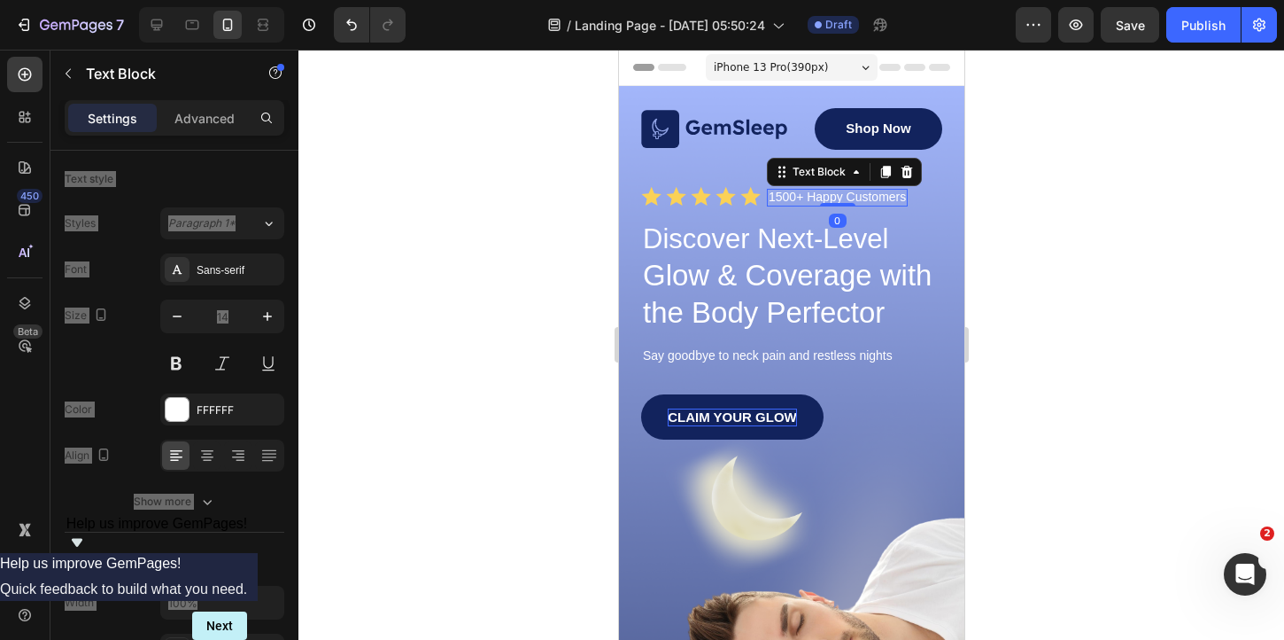
click at [780, 197] on p "1500+ Happy Customers" at bounding box center [836, 196] width 137 height 13
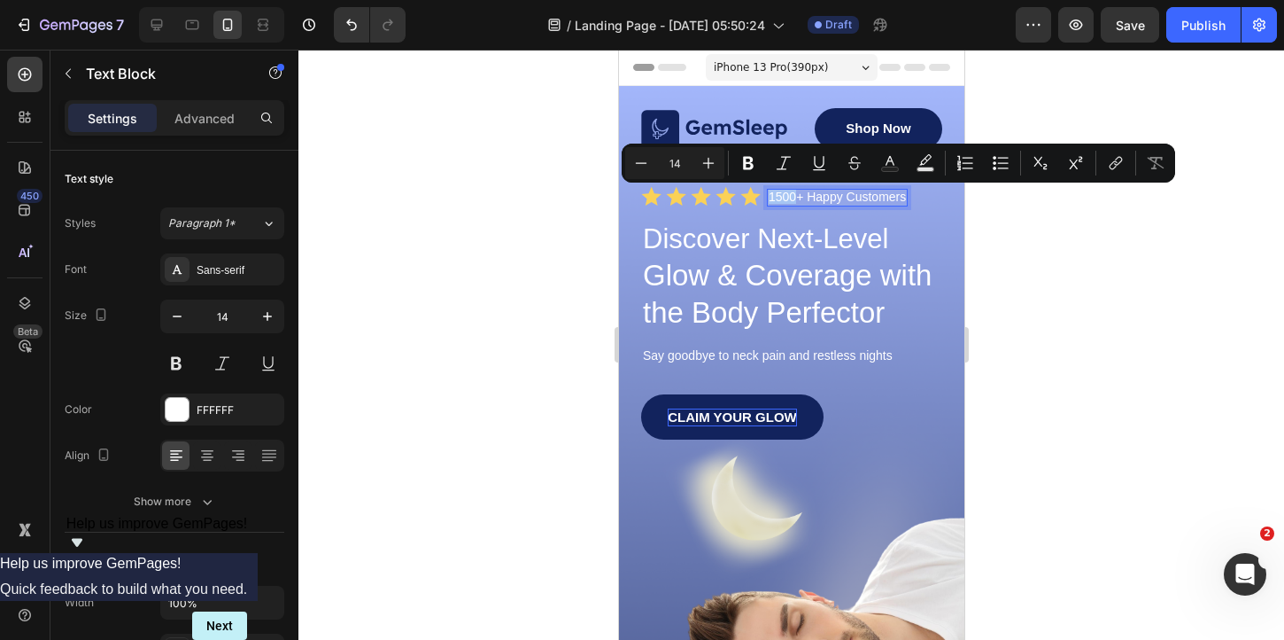
click at [778, 198] on p "1500+ Happy Customers" at bounding box center [836, 196] width 137 height 13
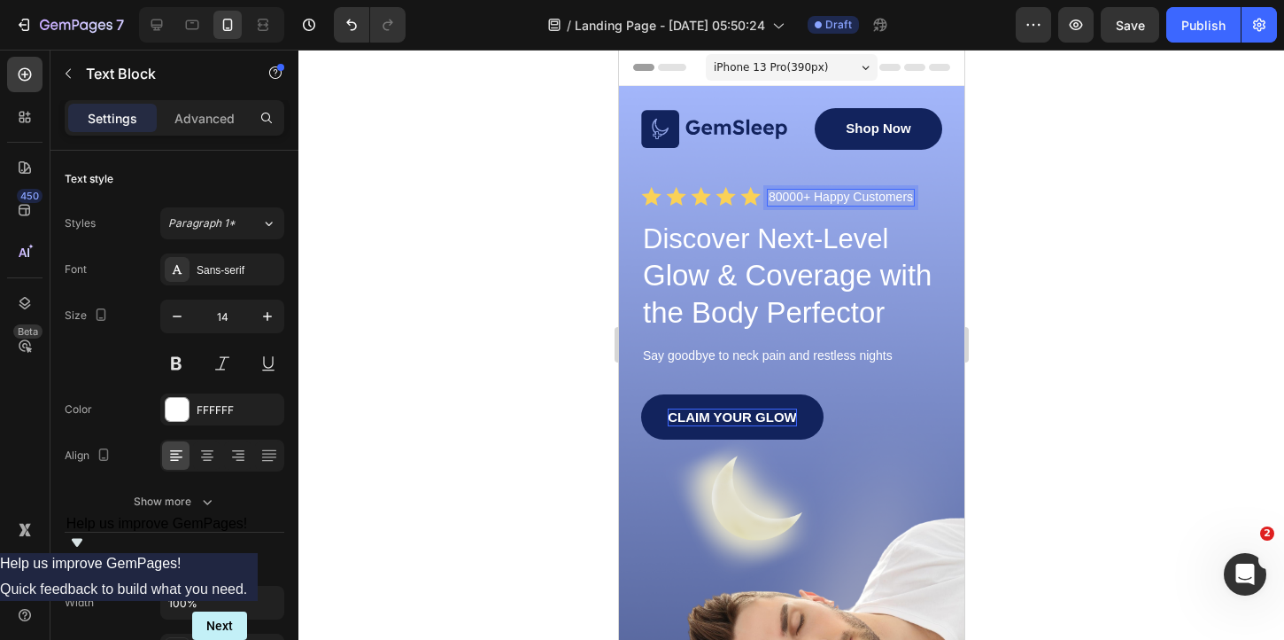
click at [777, 202] on p "80000+ Happy Customers" at bounding box center [840, 196] width 144 height 13
click at [780, 199] on p "80000+ Happy Customers" at bounding box center [840, 196] width 144 height 13
click at [1017, 253] on div at bounding box center [792, 345] width 986 height 590
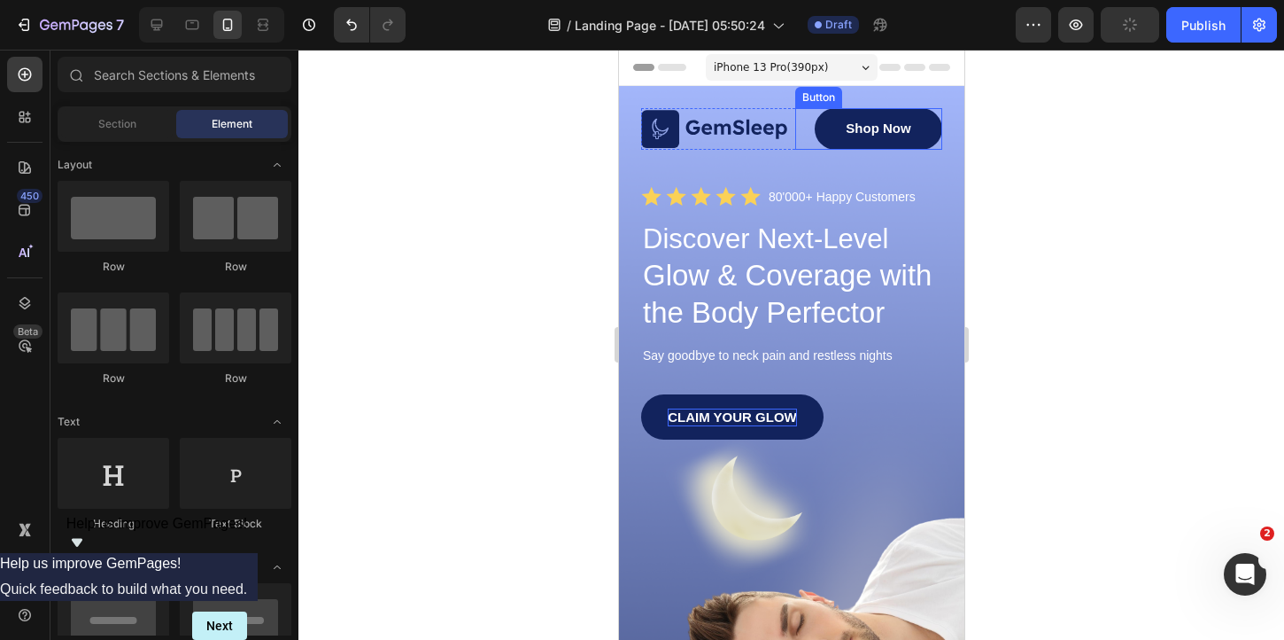
click at [929, 128] on link "Shop Now" at bounding box center [878, 129] width 128 height 42
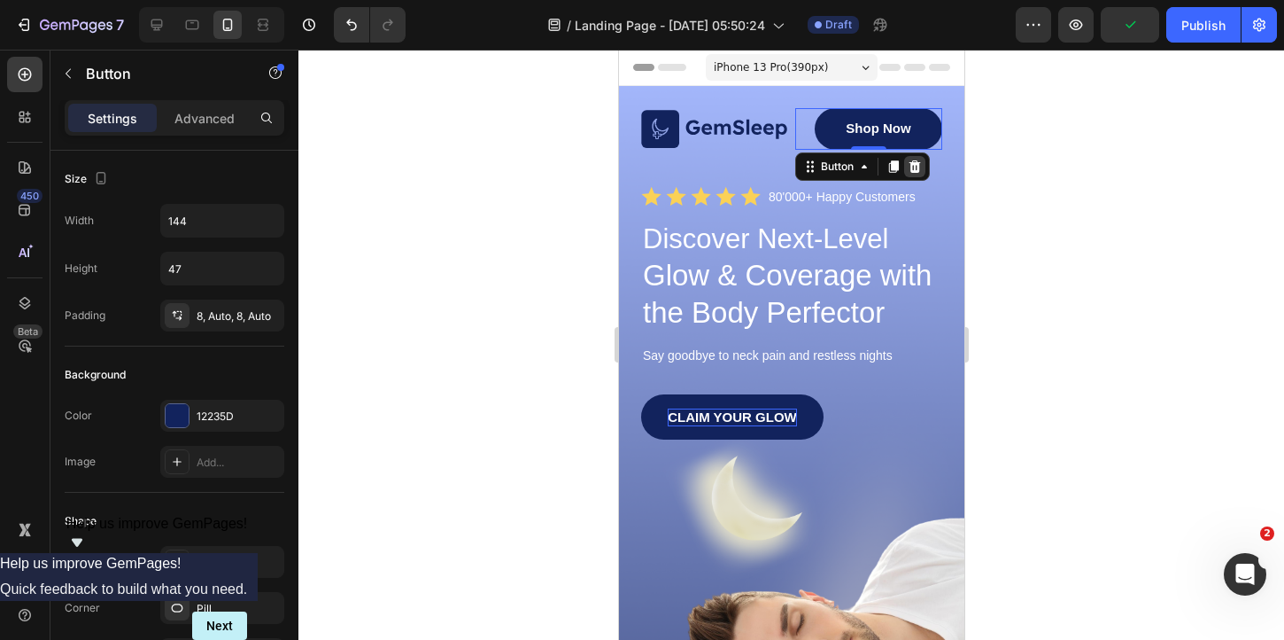
click at [917, 160] on icon at bounding box center [915, 166] width 12 height 12
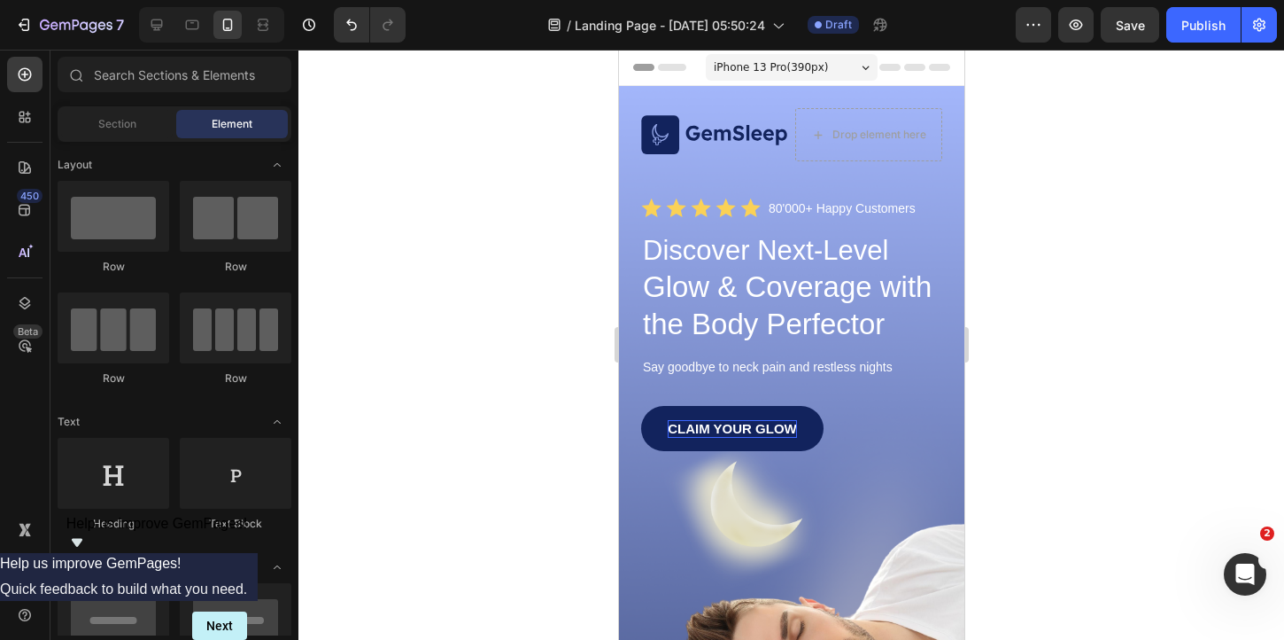
click at [1056, 188] on div at bounding box center [792, 345] width 986 height 590
click at [740, 140] on img at bounding box center [713, 134] width 147 height 38
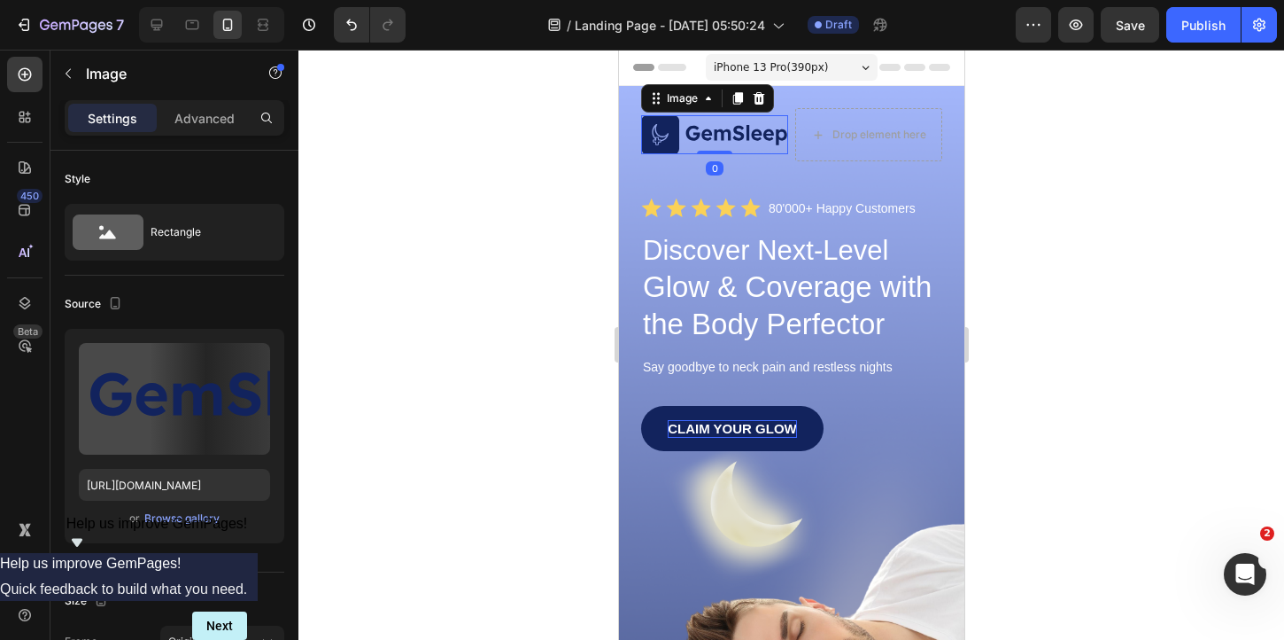
click at [740, 140] on img at bounding box center [713, 134] width 147 height 38
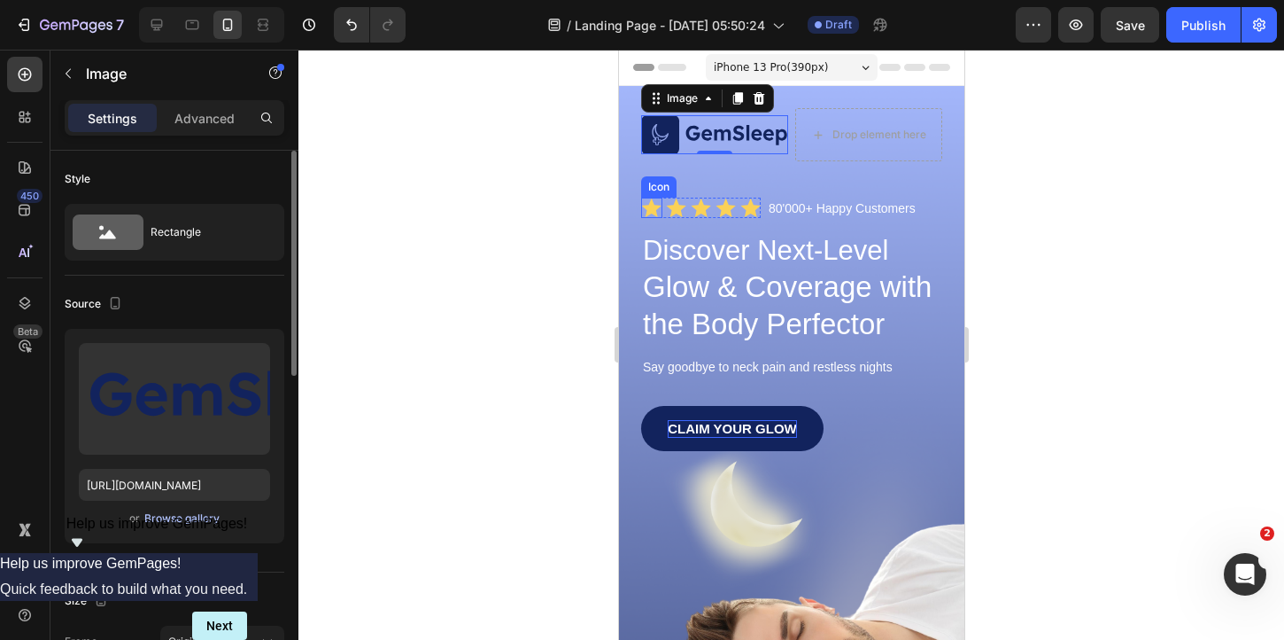
click at [200, 518] on div "Browse gallery" at bounding box center [181, 518] width 75 height 16
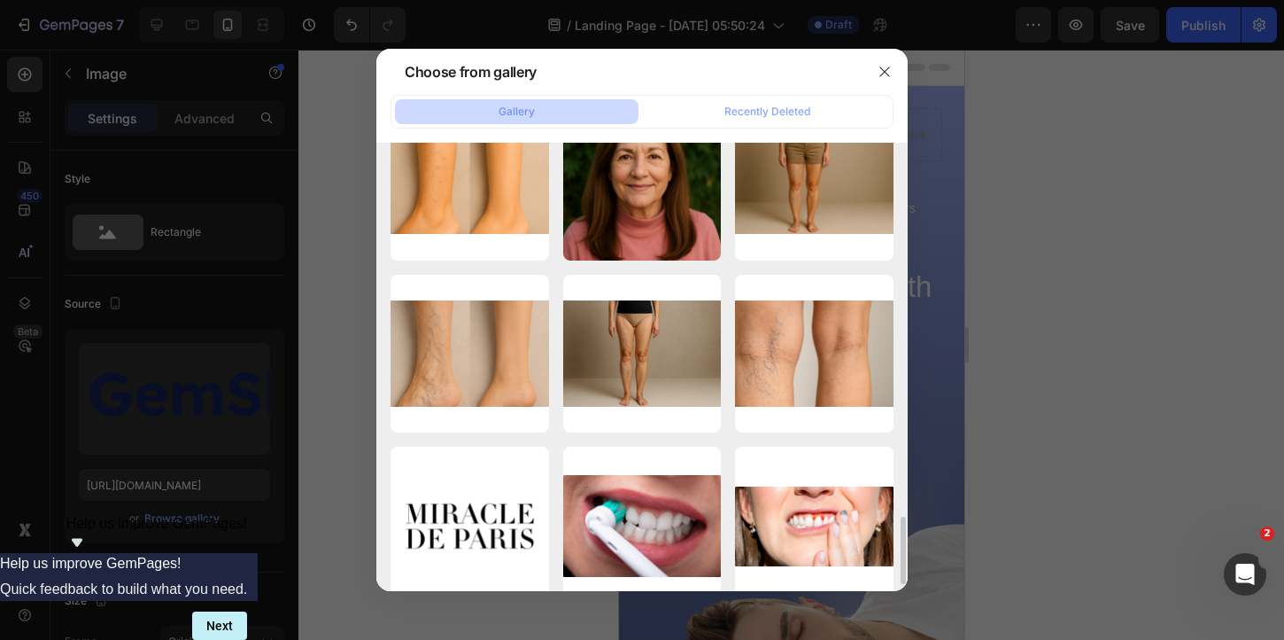
scroll to position [2447, 0]
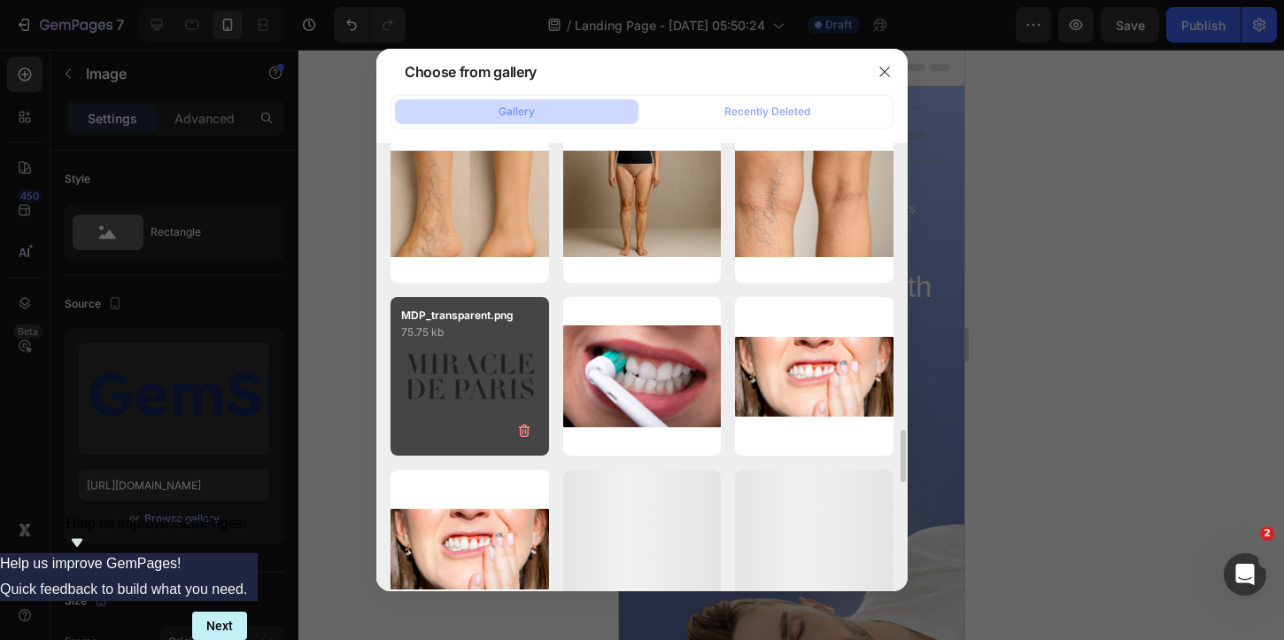
click at [477, 390] on div "MDP_transparent.png 75.75 kb" at bounding box center [470, 376] width 159 height 159
type input "[URL][DOMAIN_NAME]"
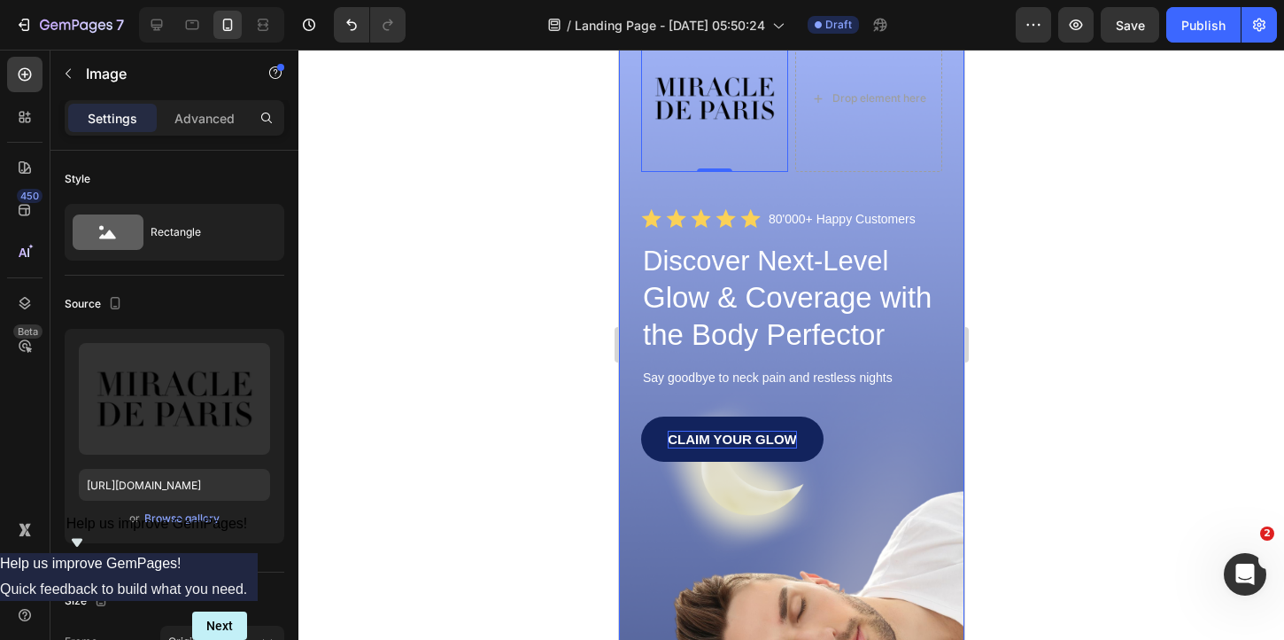
scroll to position [0, 0]
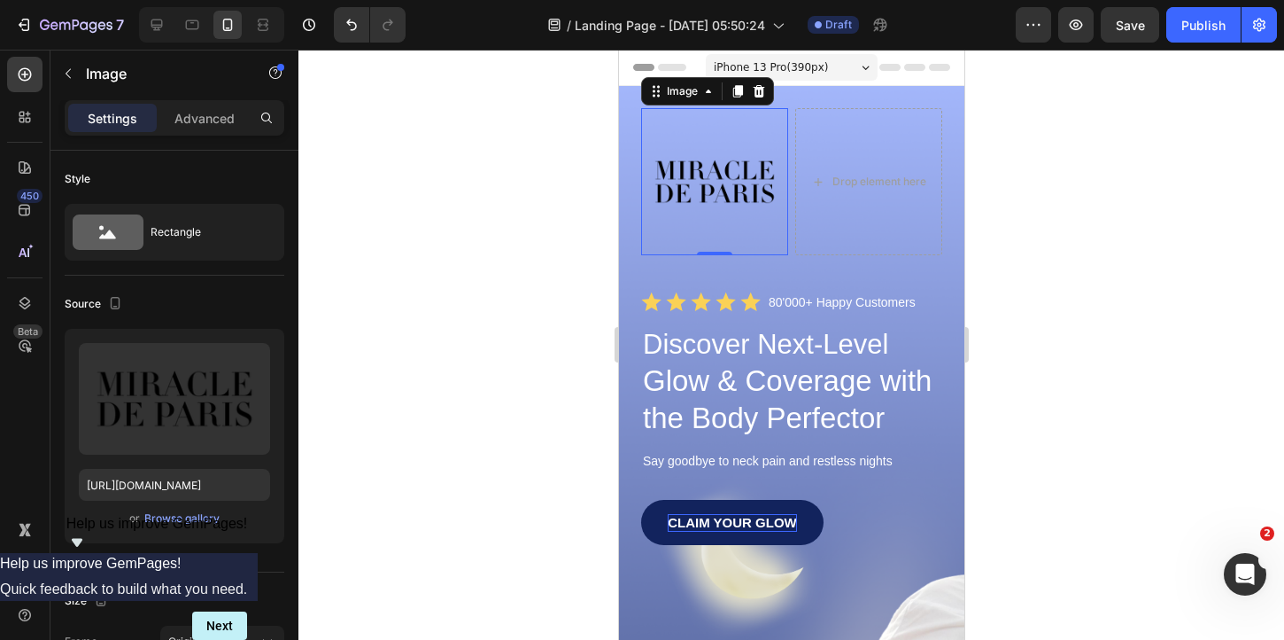
click at [746, 190] on img at bounding box center [713, 181] width 147 height 147
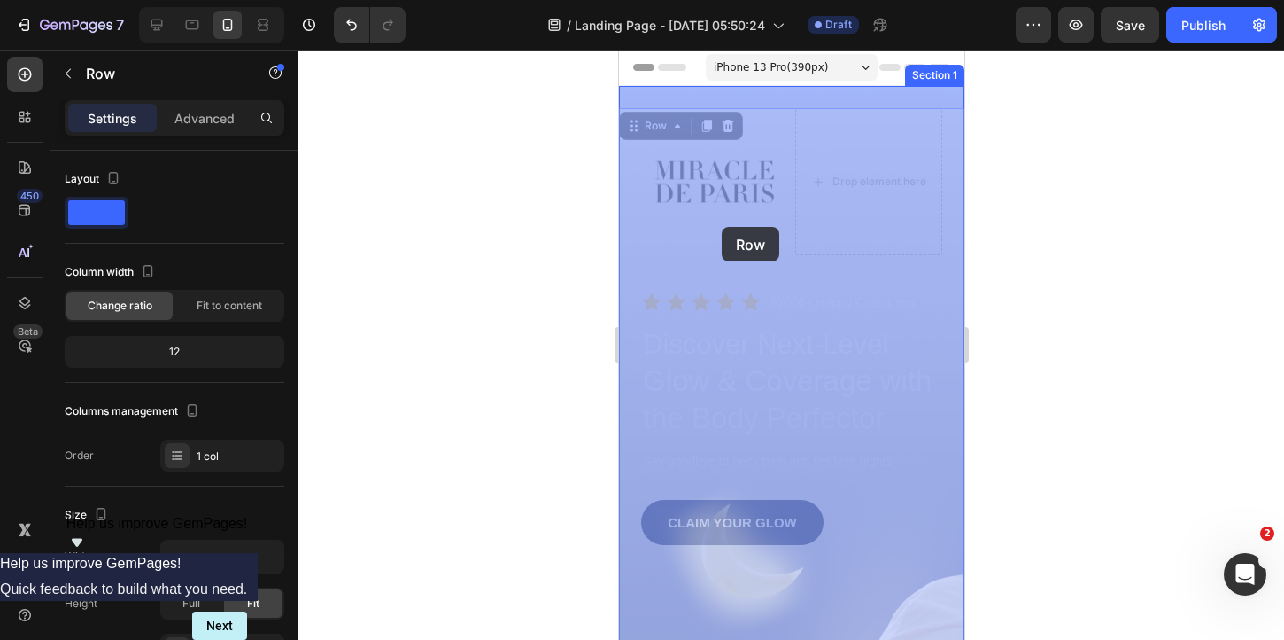
drag, startPoint x: 723, startPoint y: 255, endPoint x: 721, endPoint y: 229, distance: 25.8
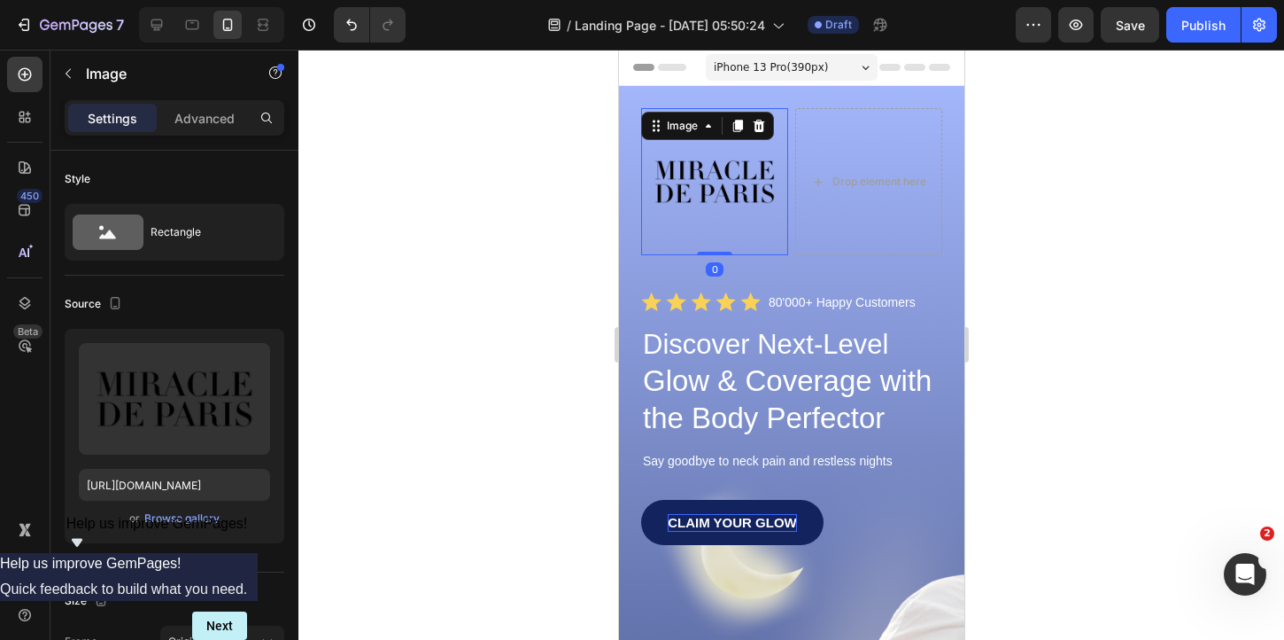
click at [721, 214] on img at bounding box center [713, 181] width 147 height 147
drag, startPoint x: 714, startPoint y: 252, endPoint x: 714, endPoint y: 191, distance: 60.2
click at [714, 191] on div "Image 0" at bounding box center [713, 181] width 147 height 147
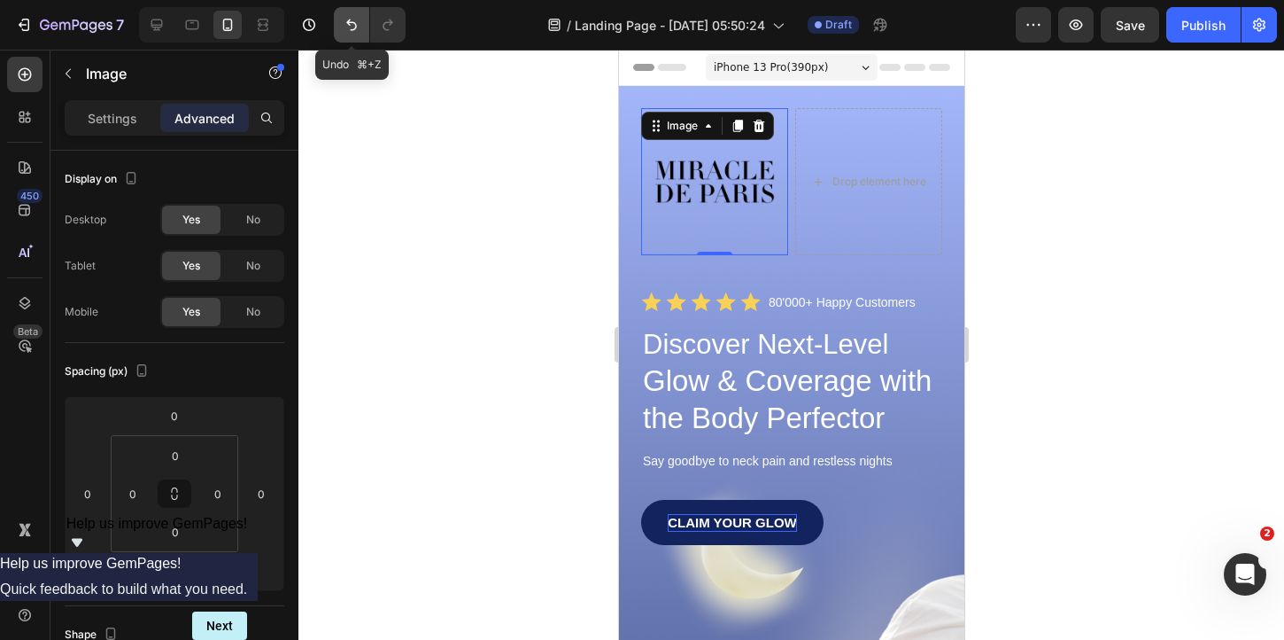
click at [356, 24] on icon "Undo/Redo" at bounding box center [351, 25] width 11 height 12
click at [349, 31] on icon "Undo/Redo" at bounding box center [352, 25] width 18 height 18
click at [414, 148] on div at bounding box center [792, 345] width 986 height 590
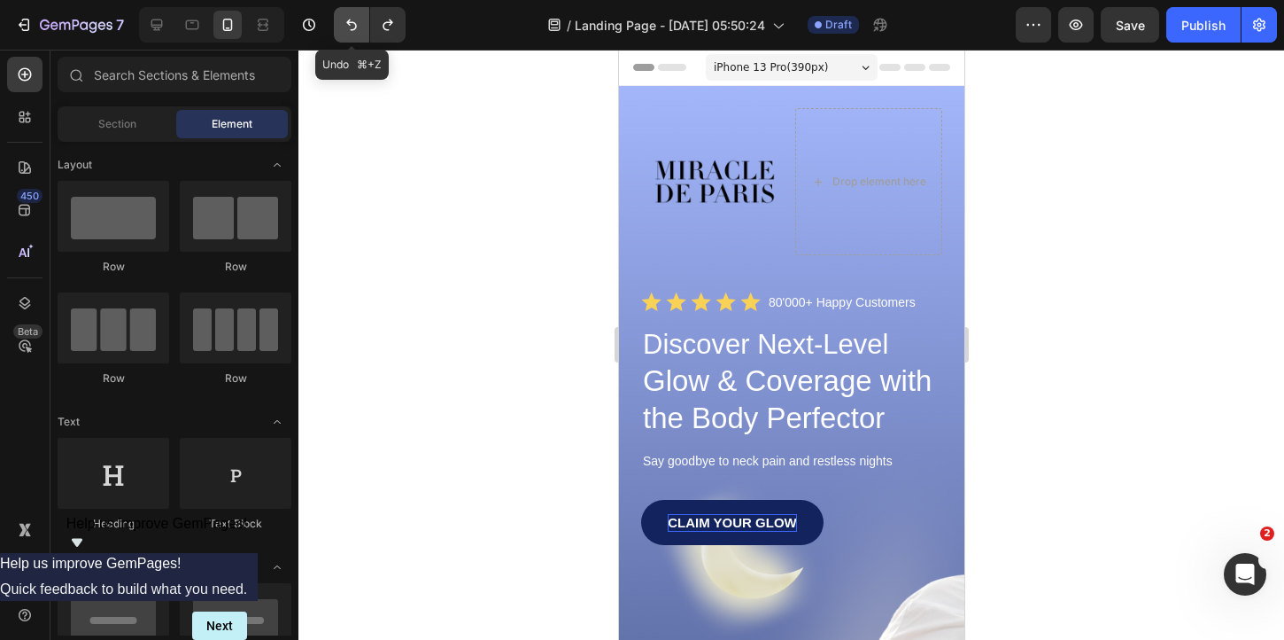
click at [356, 30] on icon "Undo/Redo" at bounding box center [352, 25] width 18 height 18
click at [354, 19] on icon "Undo/Redo" at bounding box center [352, 25] width 18 height 18
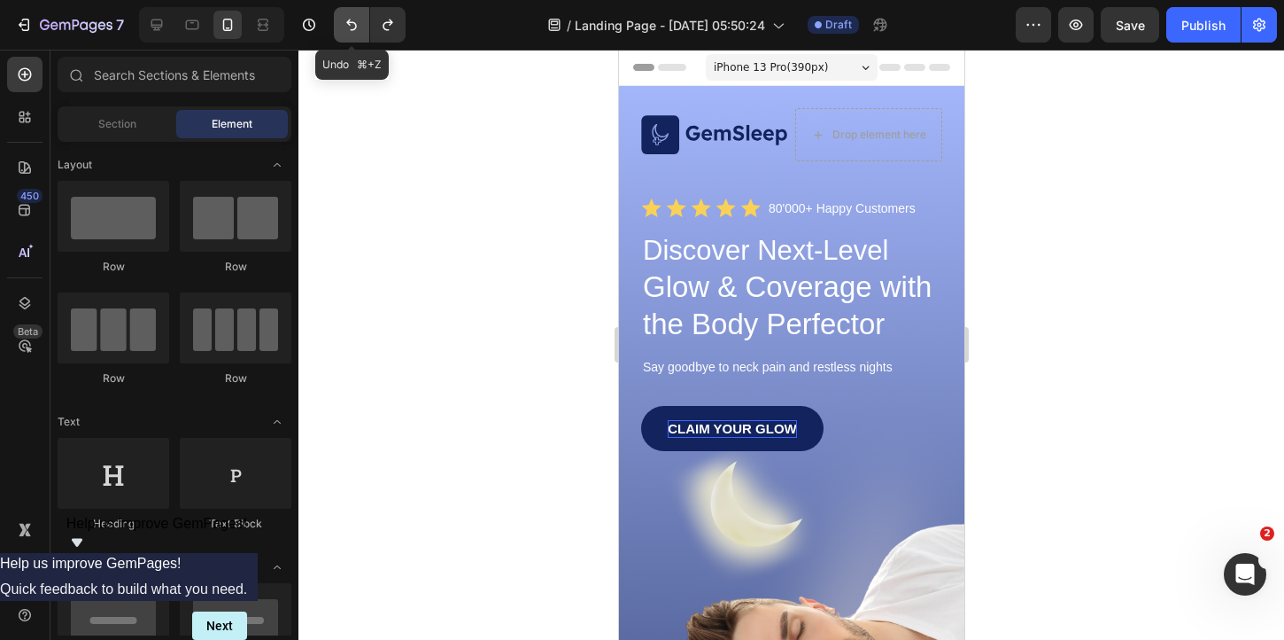
click at [355, 26] on icon "Undo/Redo" at bounding box center [352, 25] width 18 height 18
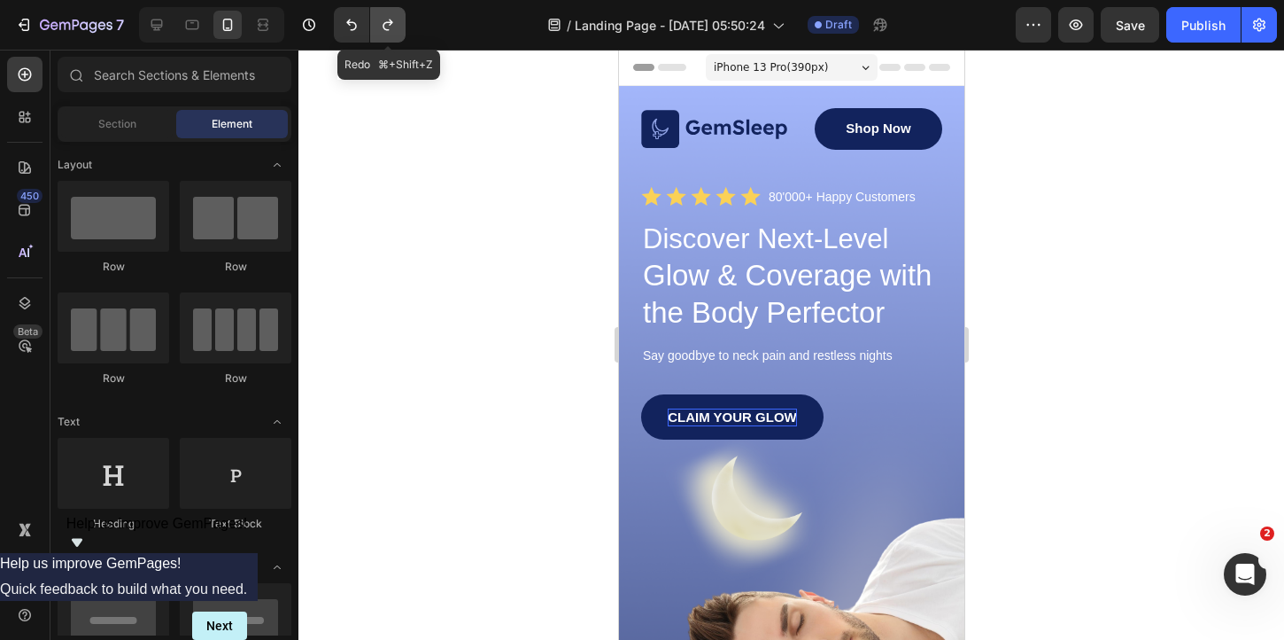
click at [388, 29] on icon "Undo/Redo" at bounding box center [388, 25] width 10 height 12
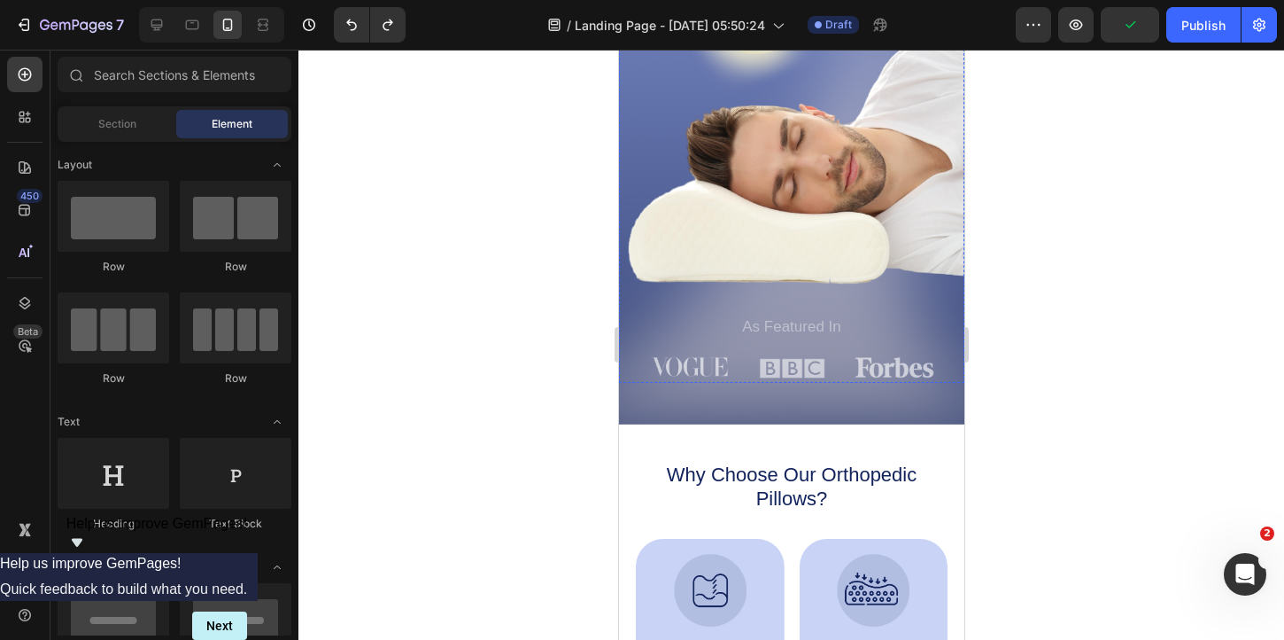
scroll to position [640, 0]
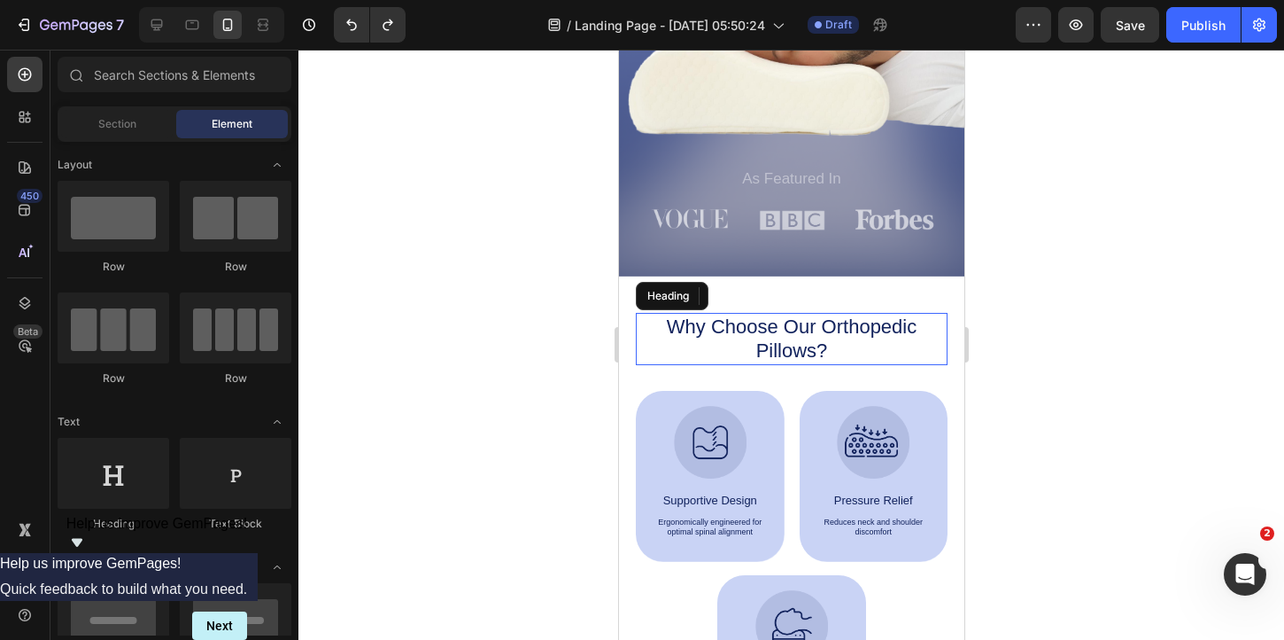
click at [795, 345] on h2 "Why Choose Our Orthopedic Pillows?" at bounding box center [791, 339] width 262 height 52
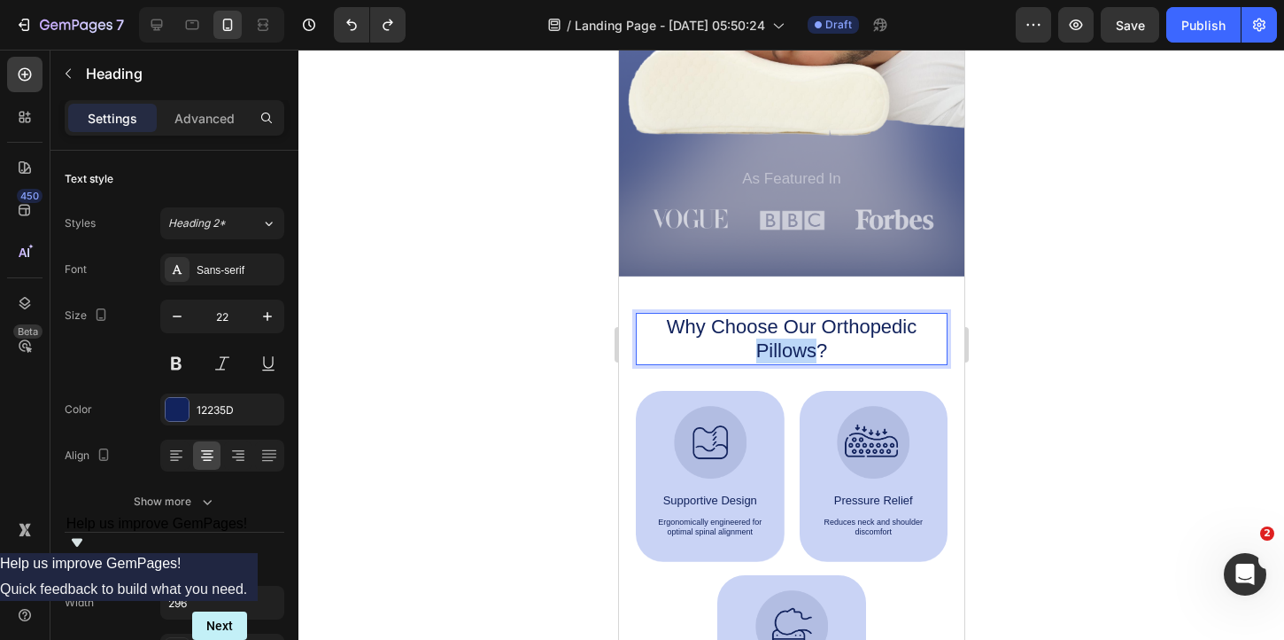
click at [795, 345] on h2 "Why Choose Our Orthopedic Pillows?" at bounding box center [791, 339] width 262 height 52
click at [795, 345] on p "Why Choose Our Orthopedic Pillows?" at bounding box center [791, 338] width 259 height 49
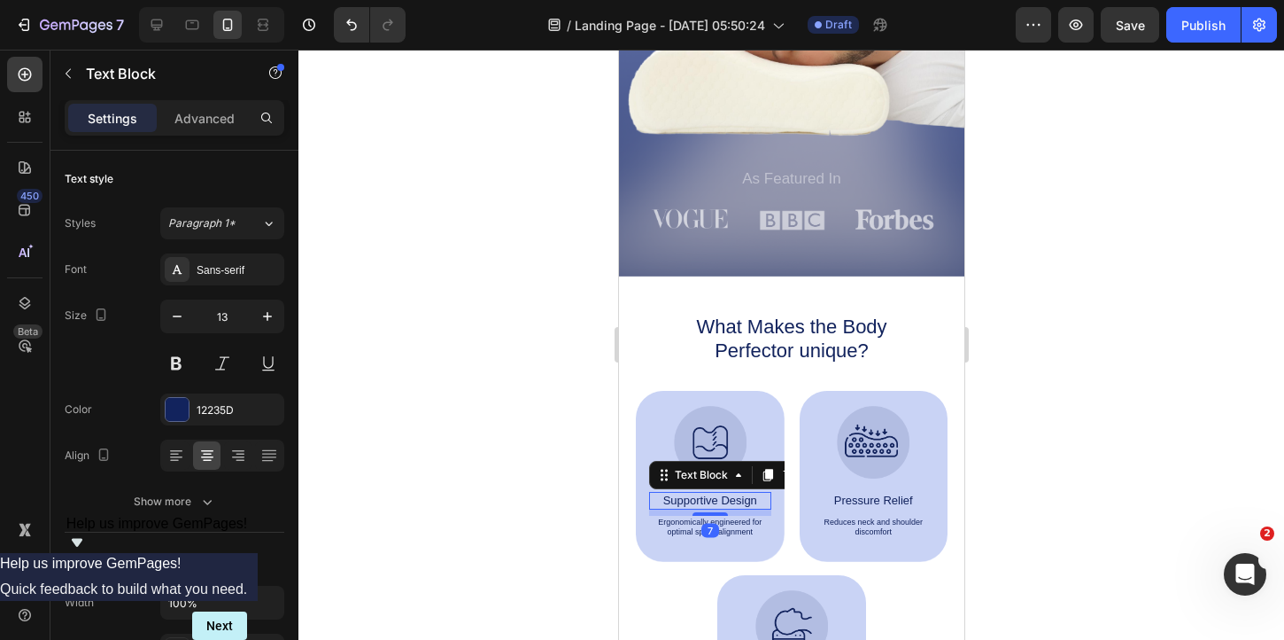
click at [720, 499] on p "Supportive Design" at bounding box center [709, 500] width 119 height 14
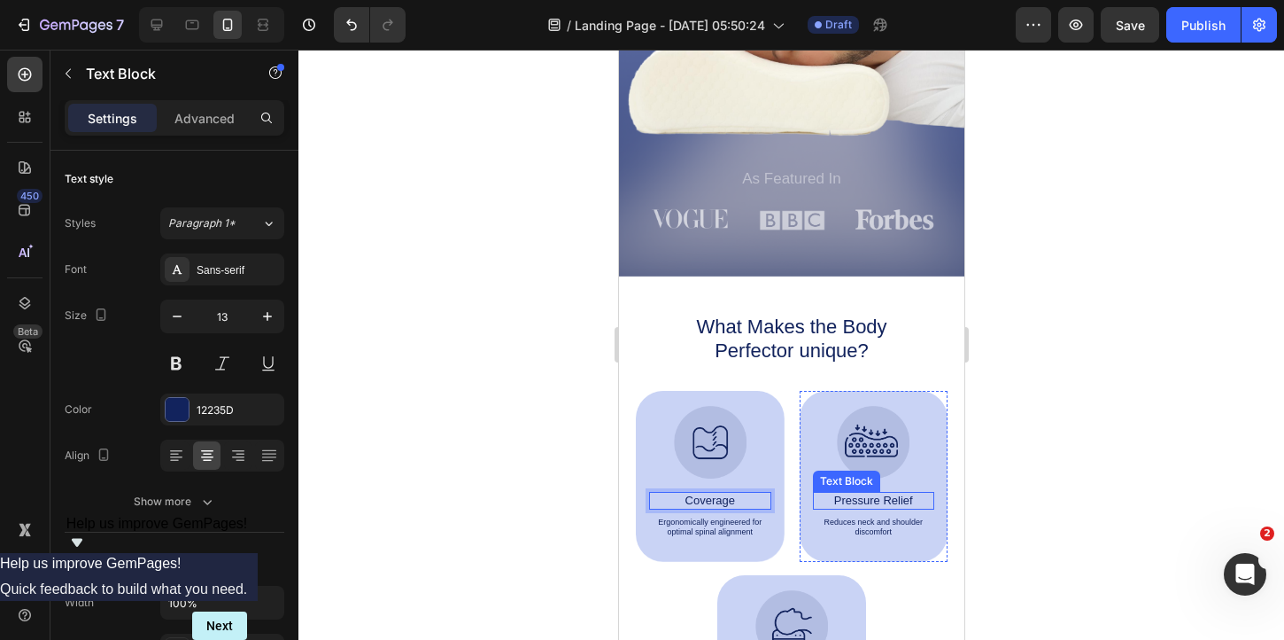
click at [896, 499] on p "Pressure Relief" at bounding box center [873, 500] width 119 height 14
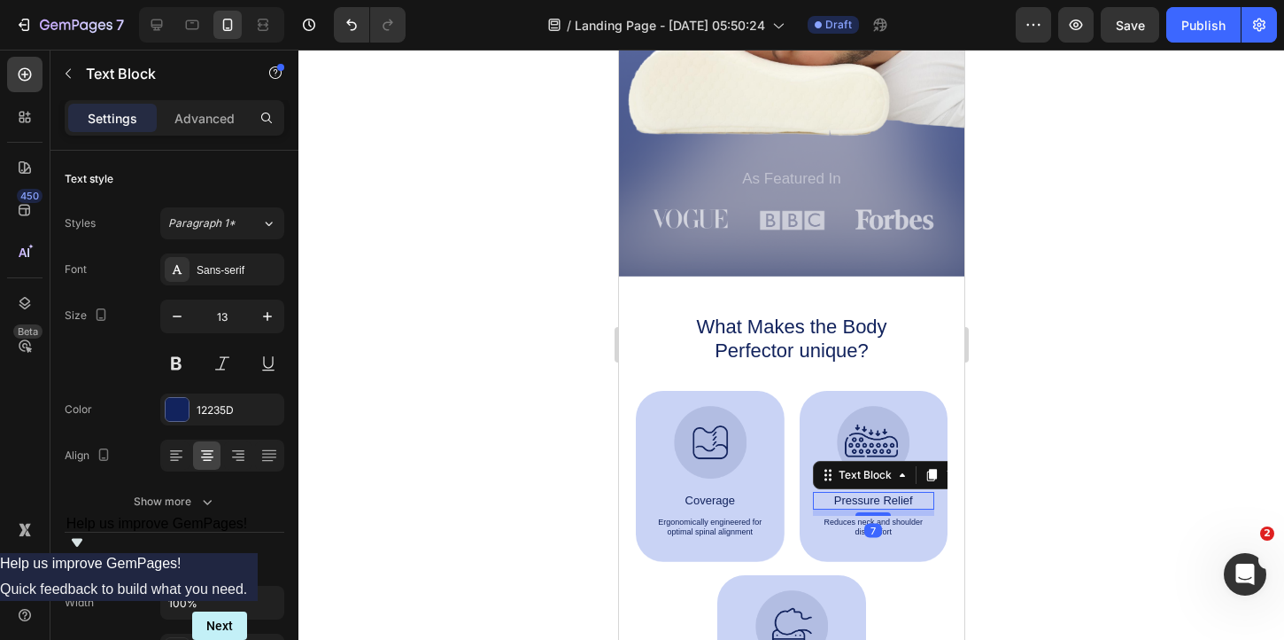
click at [896, 499] on p "Pressure Relief" at bounding box center [873, 500] width 119 height 14
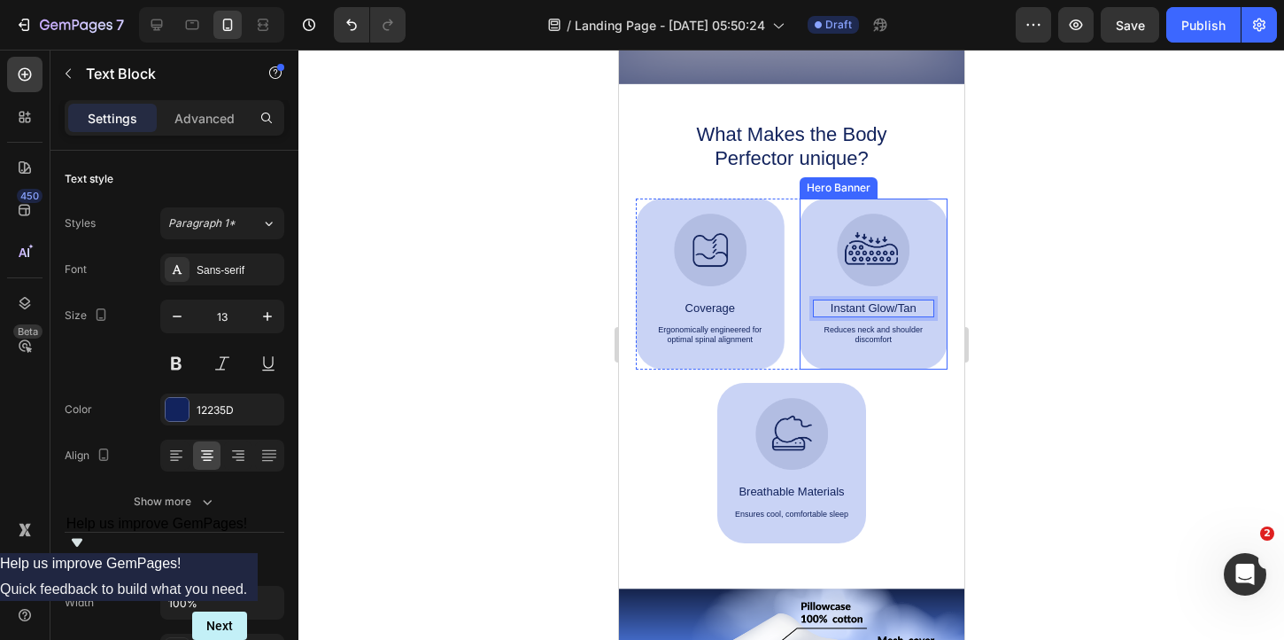
scroll to position [846, 0]
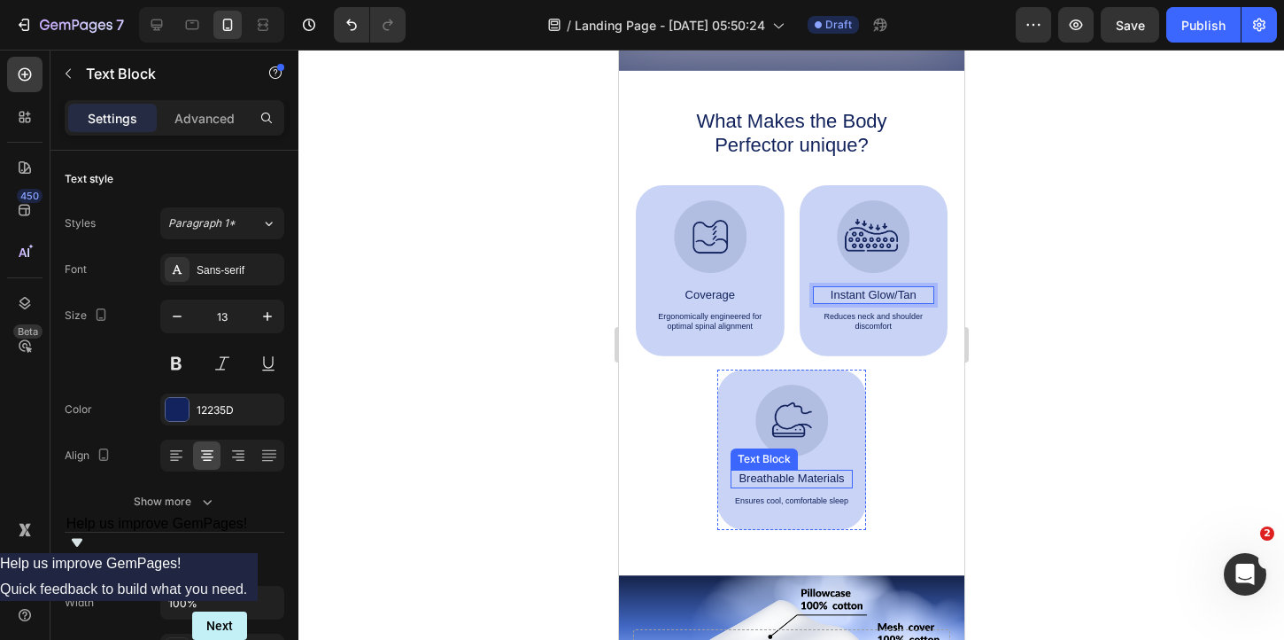
click at [803, 478] on p "Breathable Materials" at bounding box center [792, 478] width 120 height 14
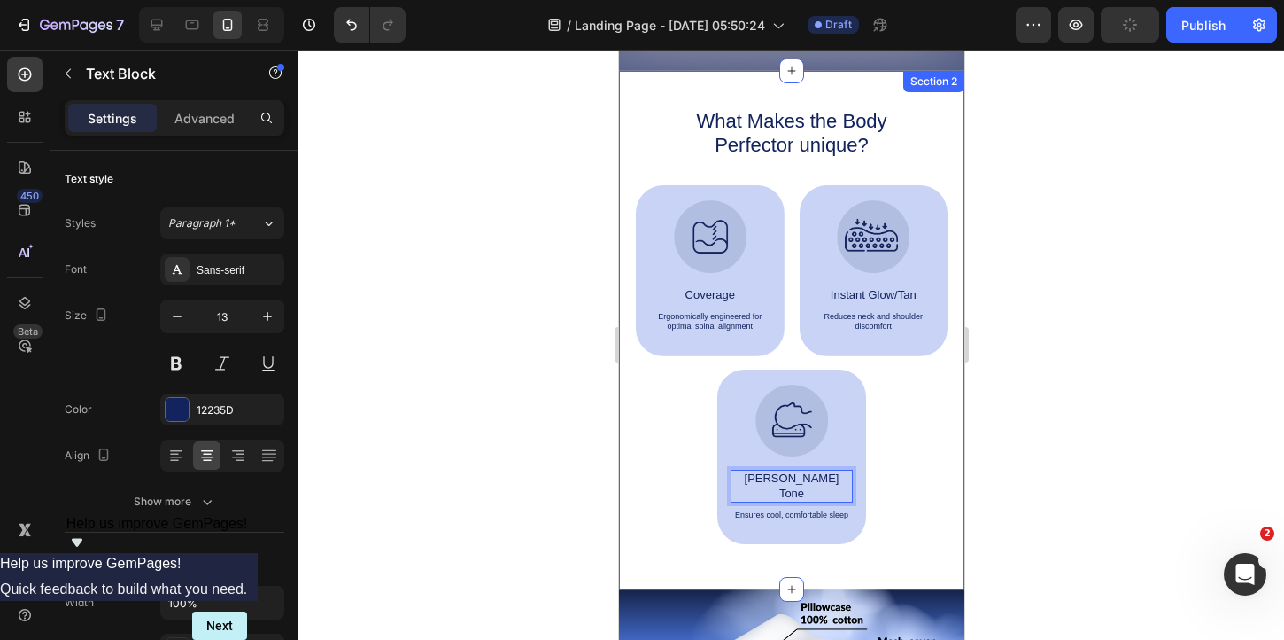
click at [1006, 446] on div at bounding box center [792, 345] width 986 height 590
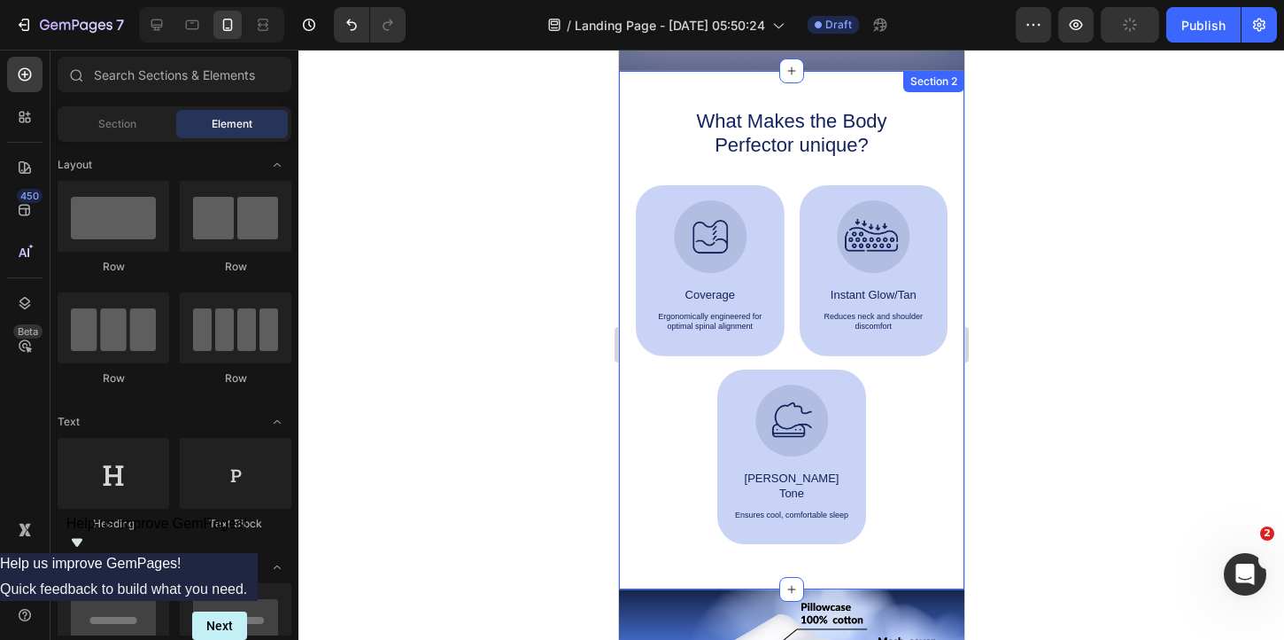
click at [1044, 454] on div at bounding box center [792, 345] width 986 height 590
click at [1082, 370] on div at bounding box center [792, 345] width 986 height 590
click at [1067, 299] on div at bounding box center [792, 345] width 986 height 590
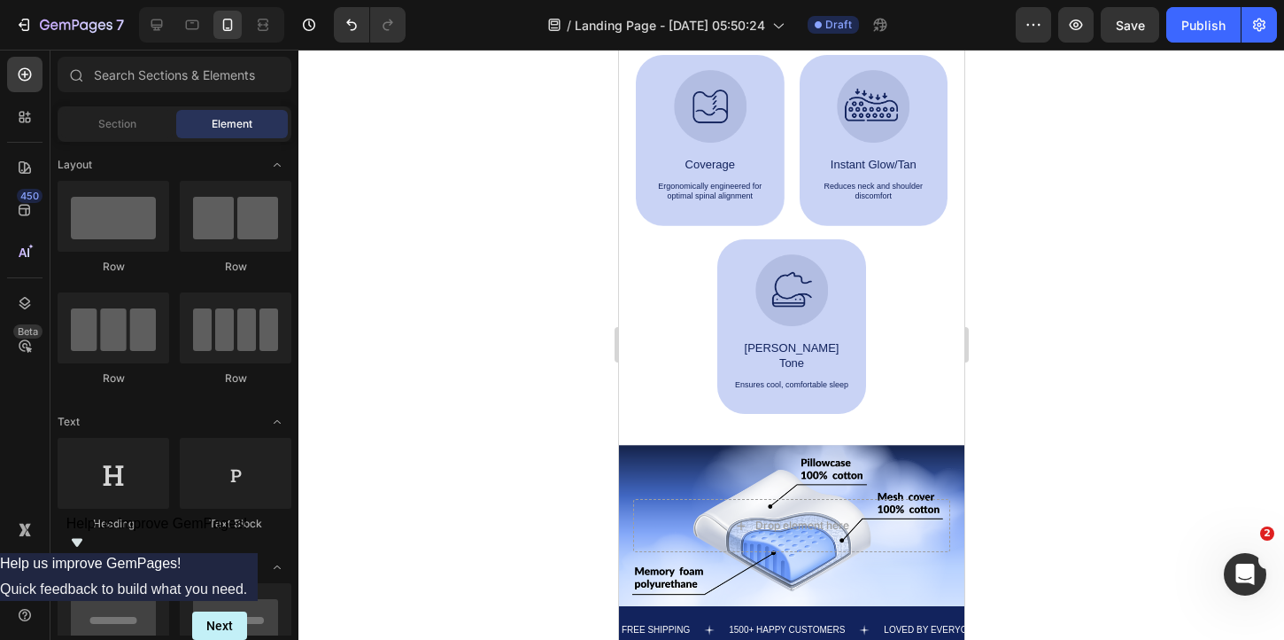
scroll to position [1222, 0]
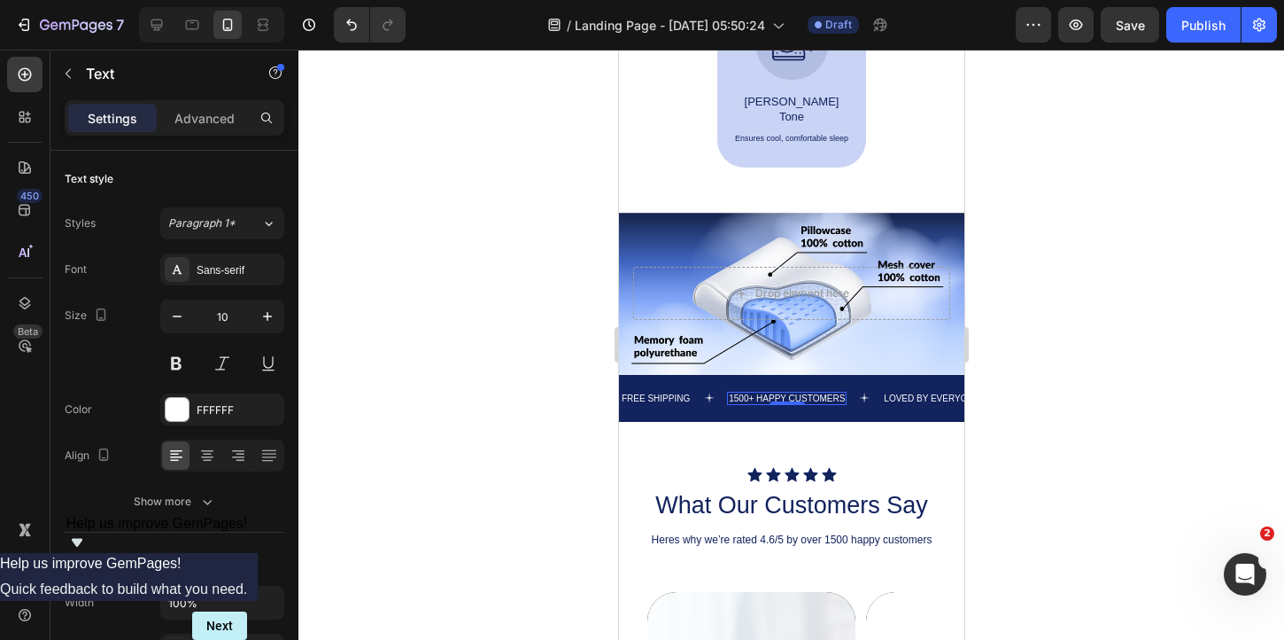
click at [761, 393] on p "1500+ HAPPY CUSTOMERS" at bounding box center [786, 398] width 116 height 10
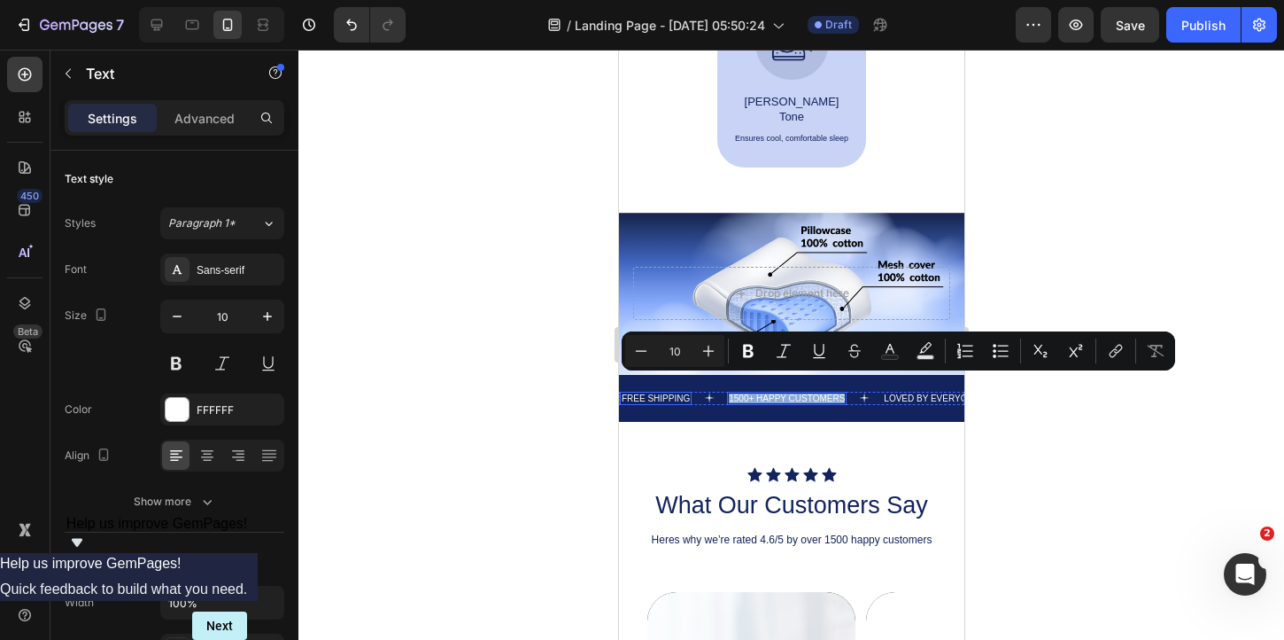
click at [664, 392] on div "FREE SHIPPING Text" at bounding box center [655, 398] width 72 height 13
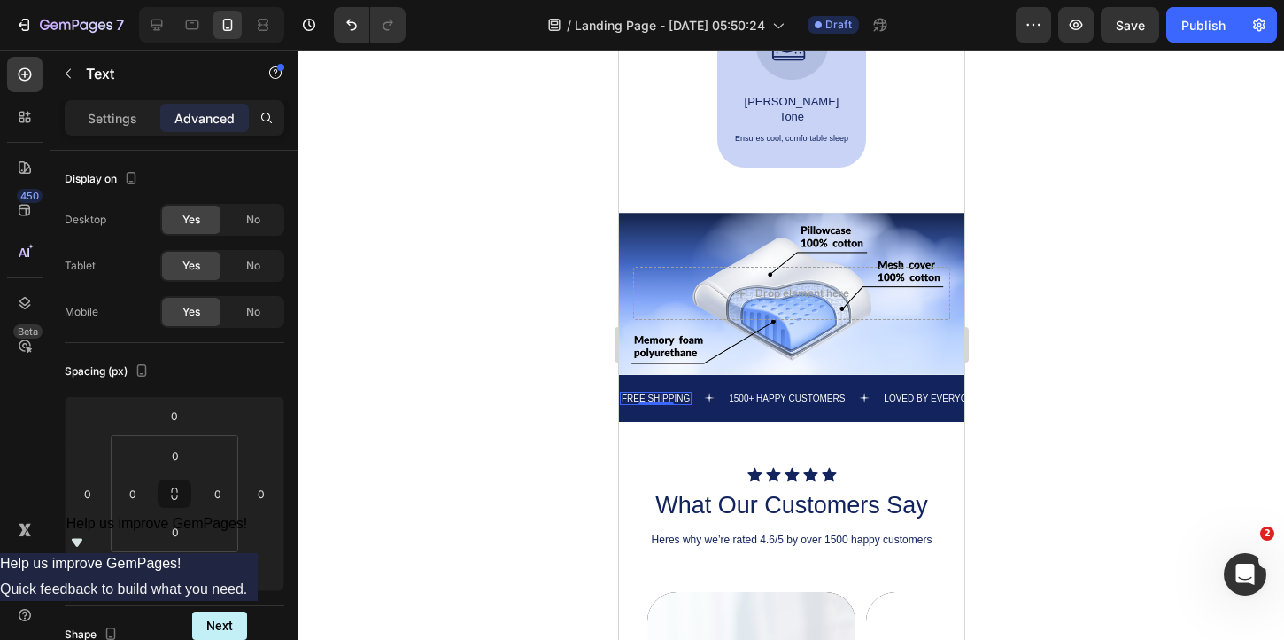
click at [664, 401] on div at bounding box center [655, 403] width 35 height 4
click at [725, 312] on div "Drop element here" at bounding box center [790, 292] width 345 height 81
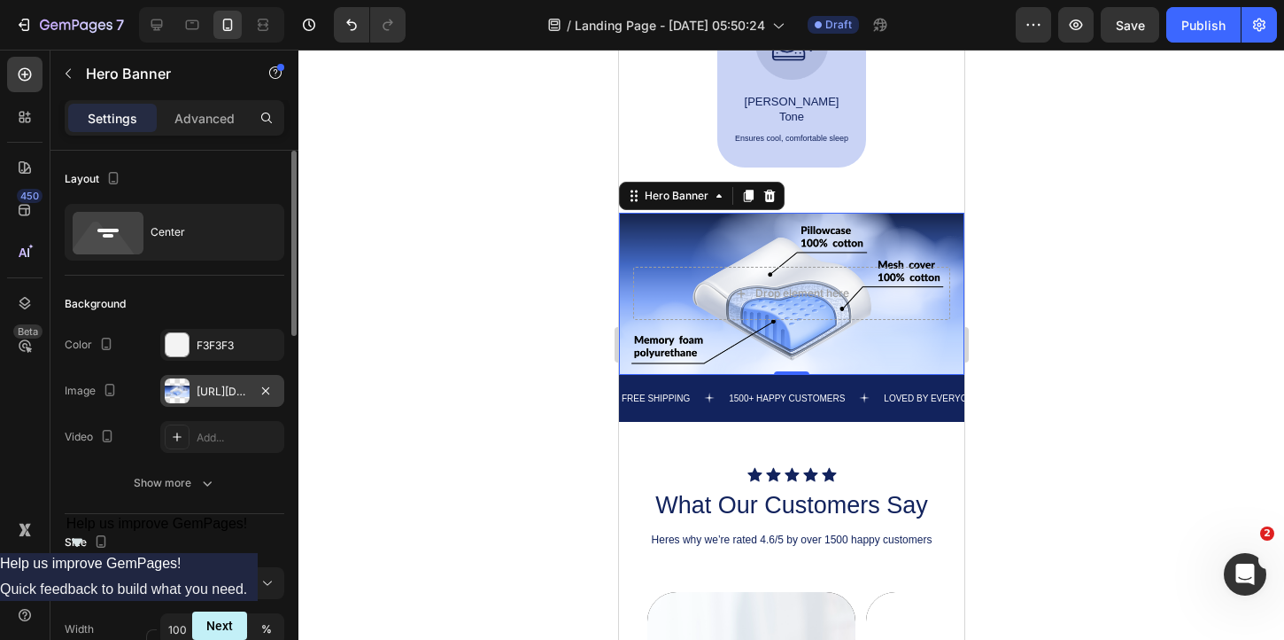
click at [185, 394] on div at bounding box center [177, 390] width 25 height 25
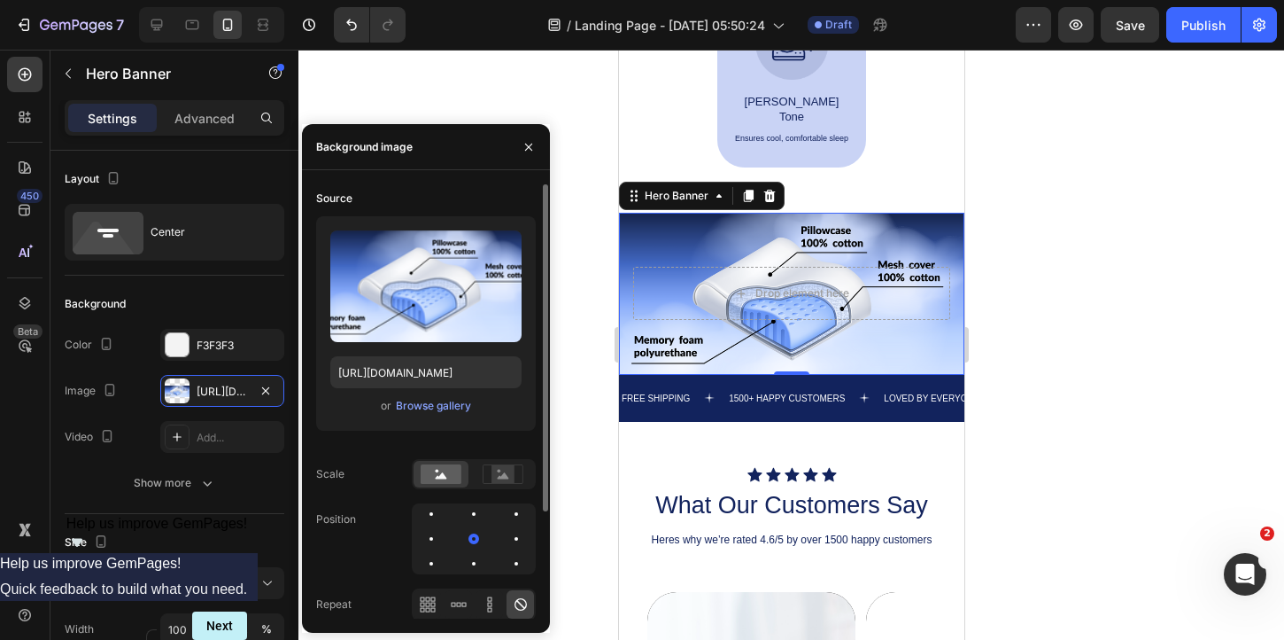
click at [393, 407] on div "or Browse gallery" at bounding box center [425, 405] width 191 height 21
click at [409, 407] on div "Browse gallery" at bounding box center [433, 406] width 75 height 16
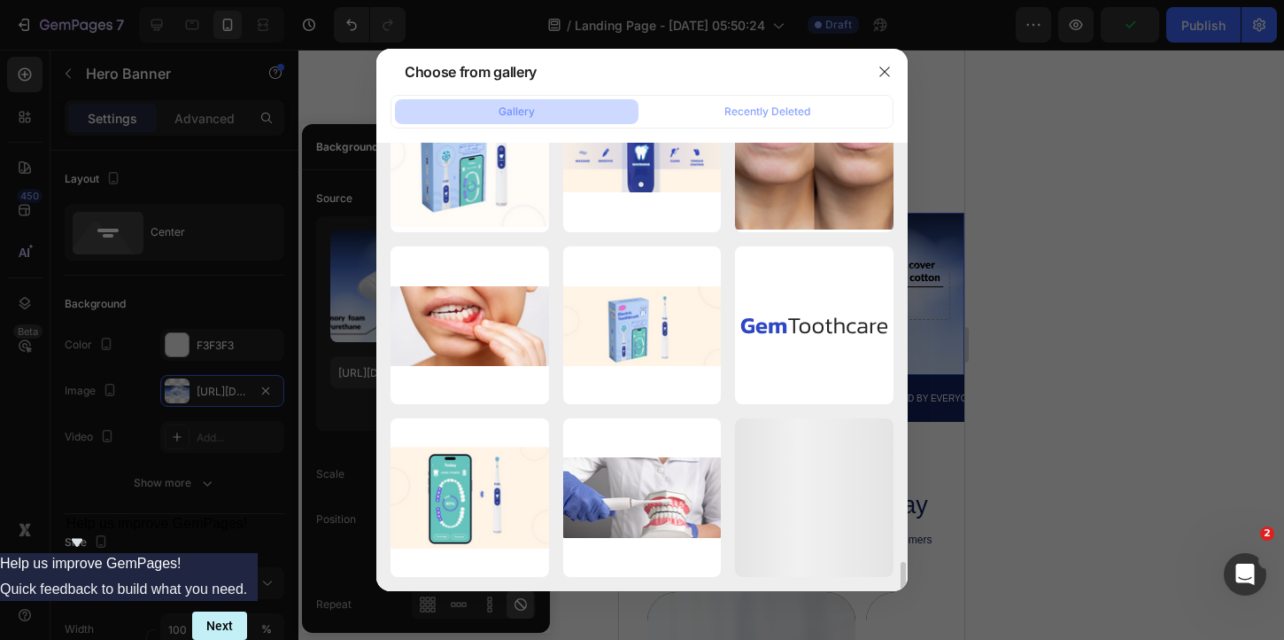
scroll to position [3705, 0]
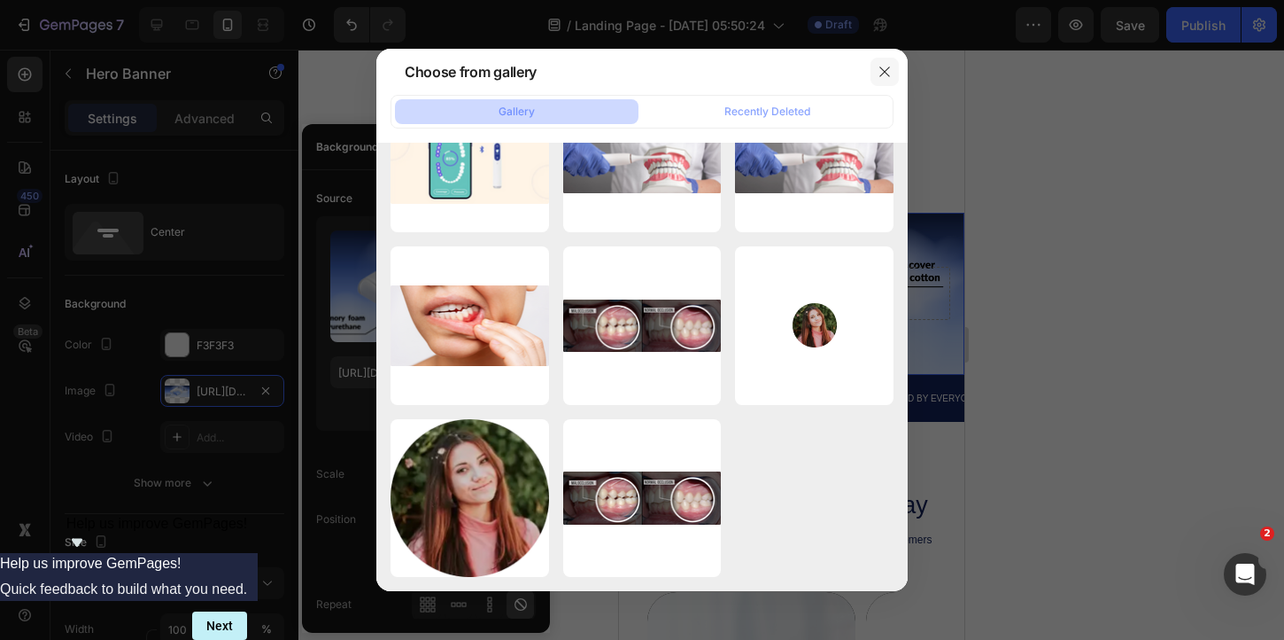
click at [880, 76] on icon "button" at bounding box center [885, 72] width 10 height 10
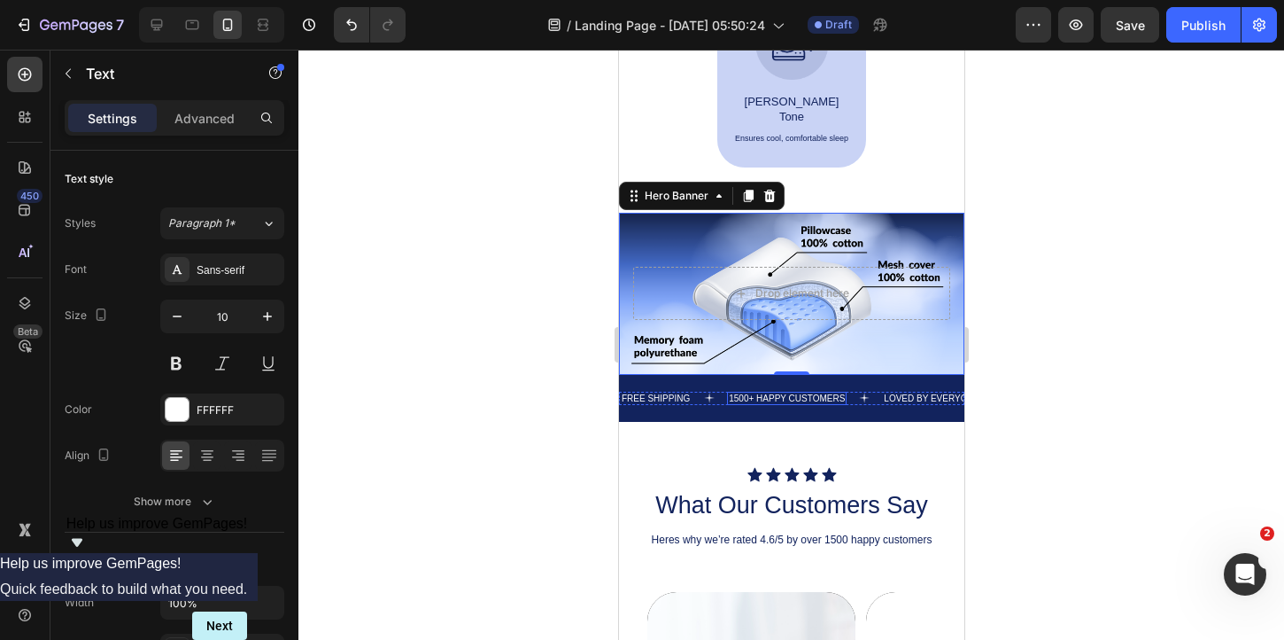
click at [758, 393] on p "1500+ HAPPY CUSTOMERS" at bounding box center [786, 398] width 116 height 10
click at [811, 393] on p "1500+ HAPPY CUSTOMERS" at bounding box center [786, 398] width 116 height 10
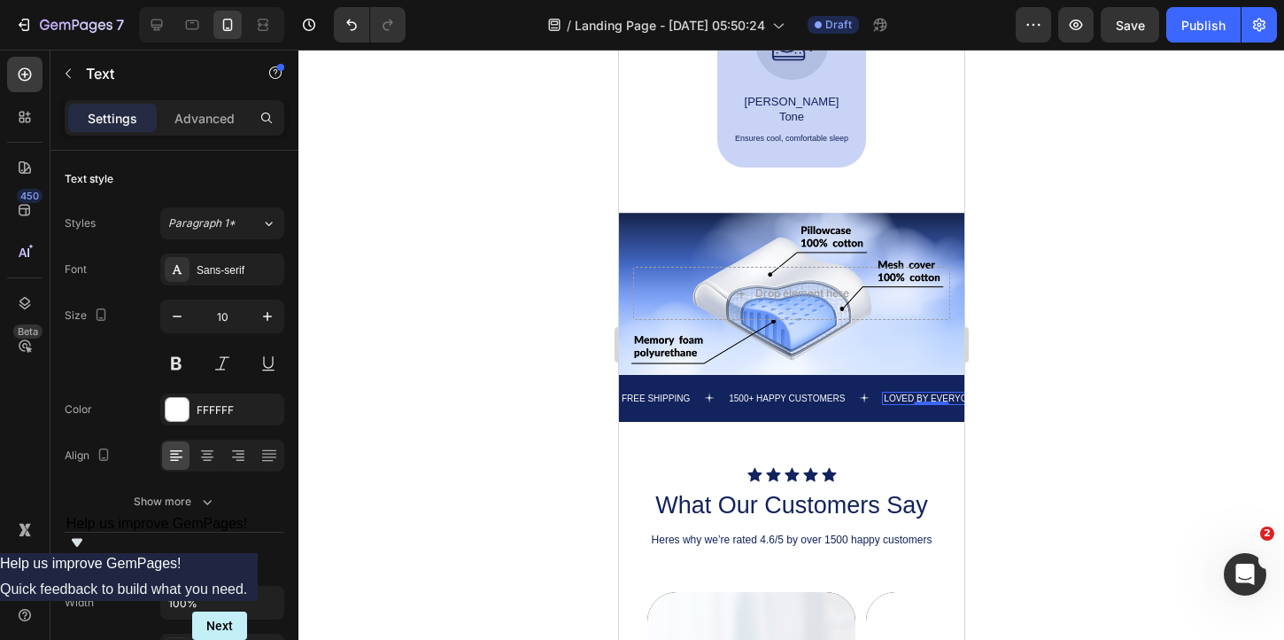
click at [890, 393] on p "LOVED BY EVERYONE" at bounding box center [931, 398] width 96 height 10
click at [785, 393] on p "1500+ HAPPY CUSTOMERS" at bounding box center [786, 398] width 116 height 10
click at [1034, 393] on div at bounding box center [792, 345] width 986 height 590
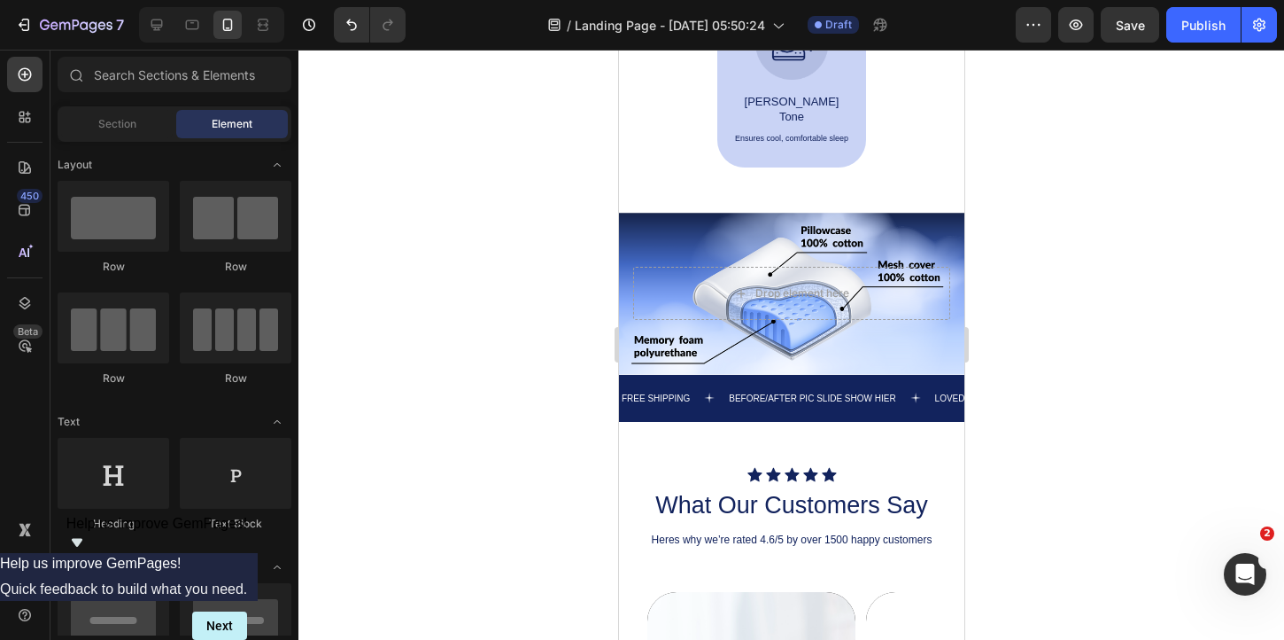
click at [1006, 427] on div at bounding box center [792, 345] width 986 height 590
click at [832, 393] on p "BEFORE/AFTER PIC SLIDE SHOW HIER" at bounding box center [811, 398] width 167 height 10
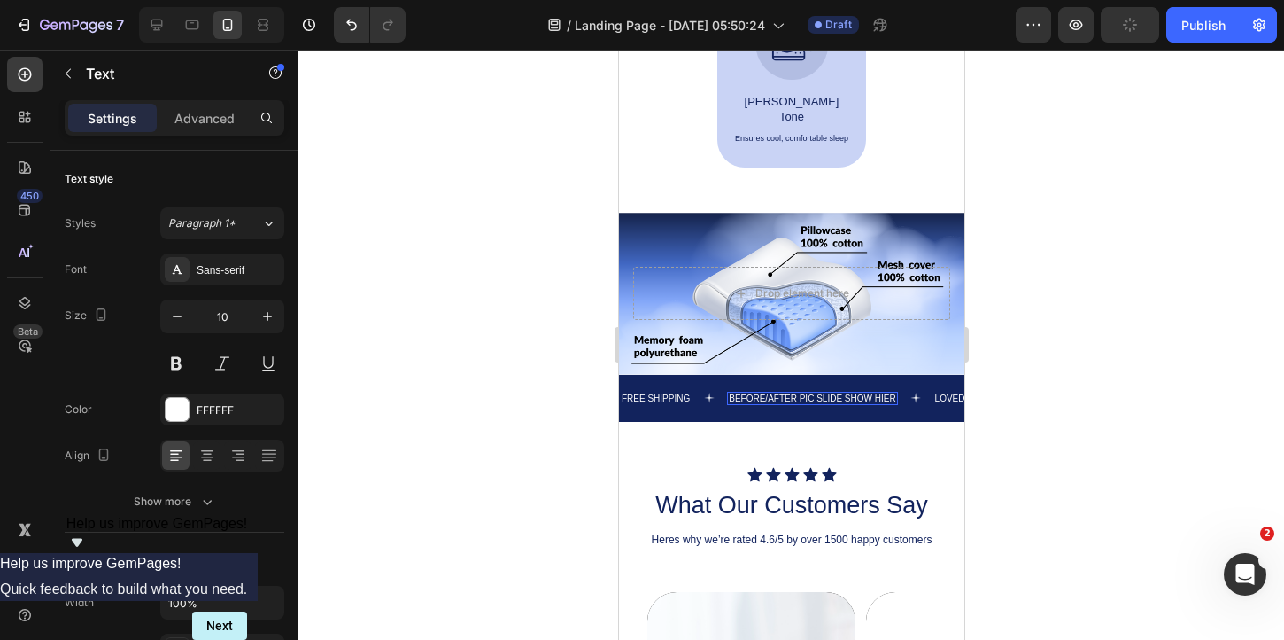
click at [886, 393] on p "BEFORE/AFTER PIC SLIDE SHOW HIER" at bounding box center [811, 398] width 167 height 10
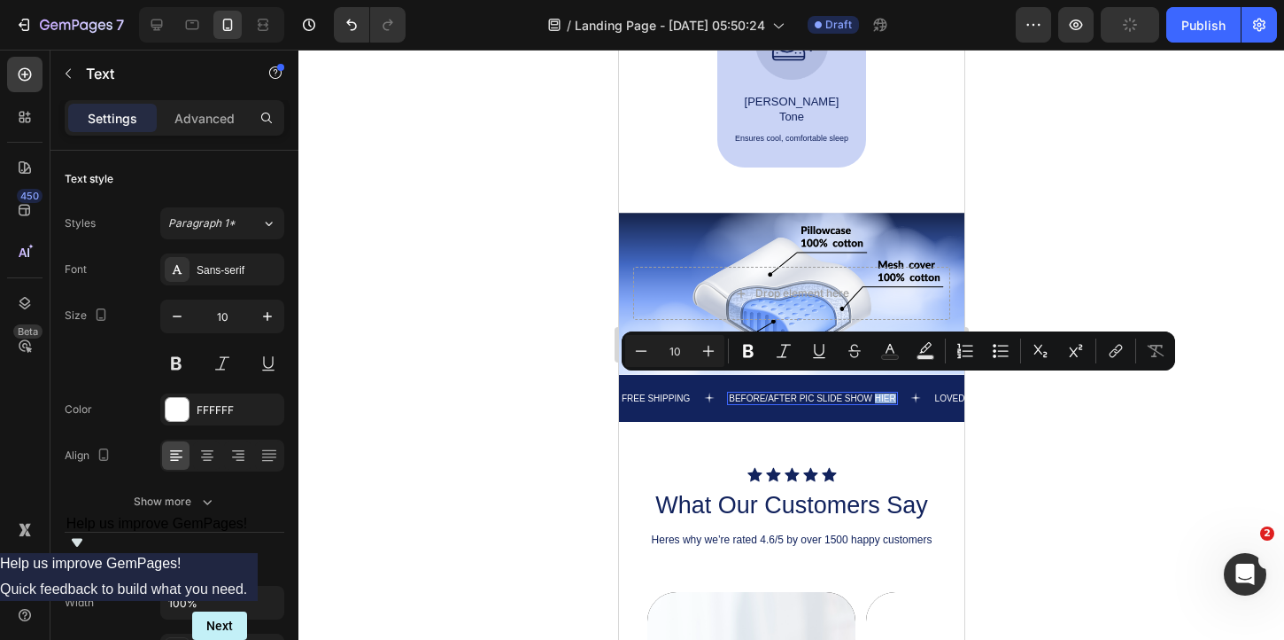
click at [890, 393] on p "BEFORE/AFTER PIC SLIDE SHOW HIER" at bounding box center [811, 398] width 167 height 10
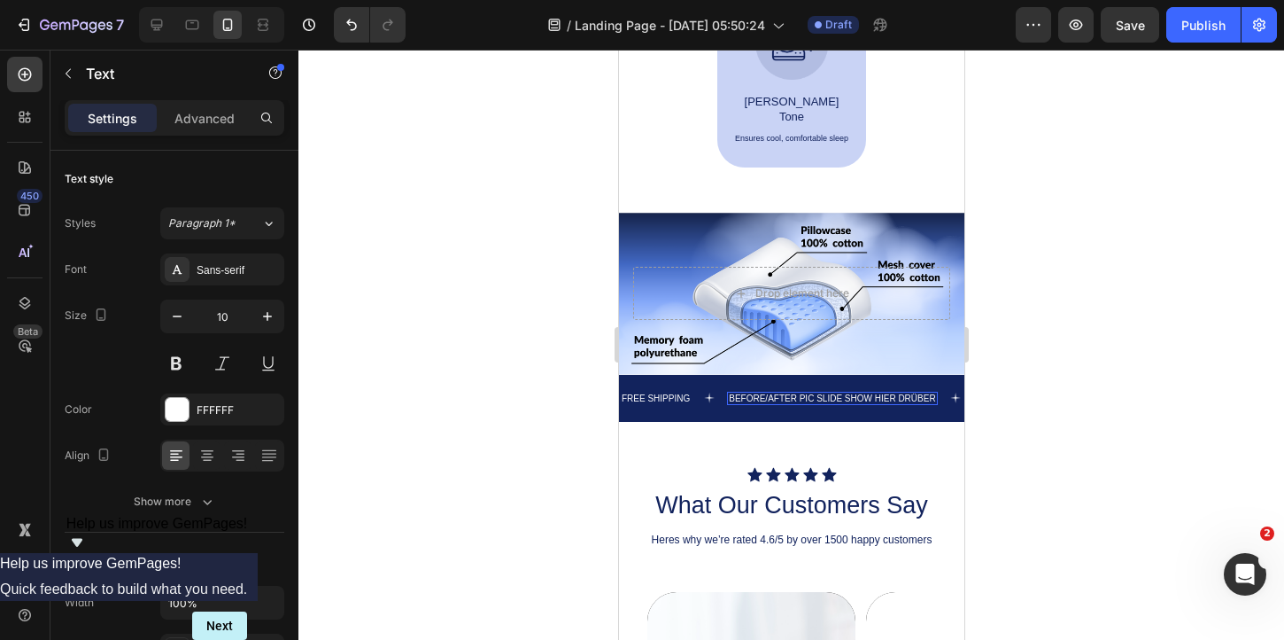
click at [1122, 362] on div at bounding box center [792, 345] width 986 height 590
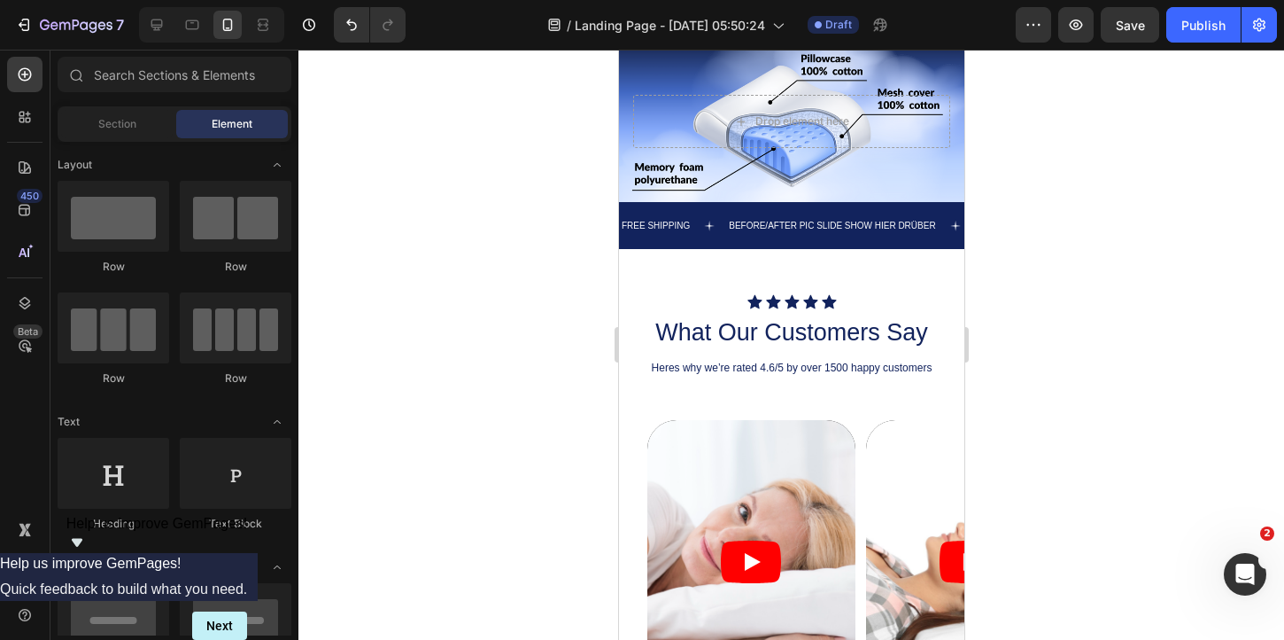
scroll to position [1378, 0]
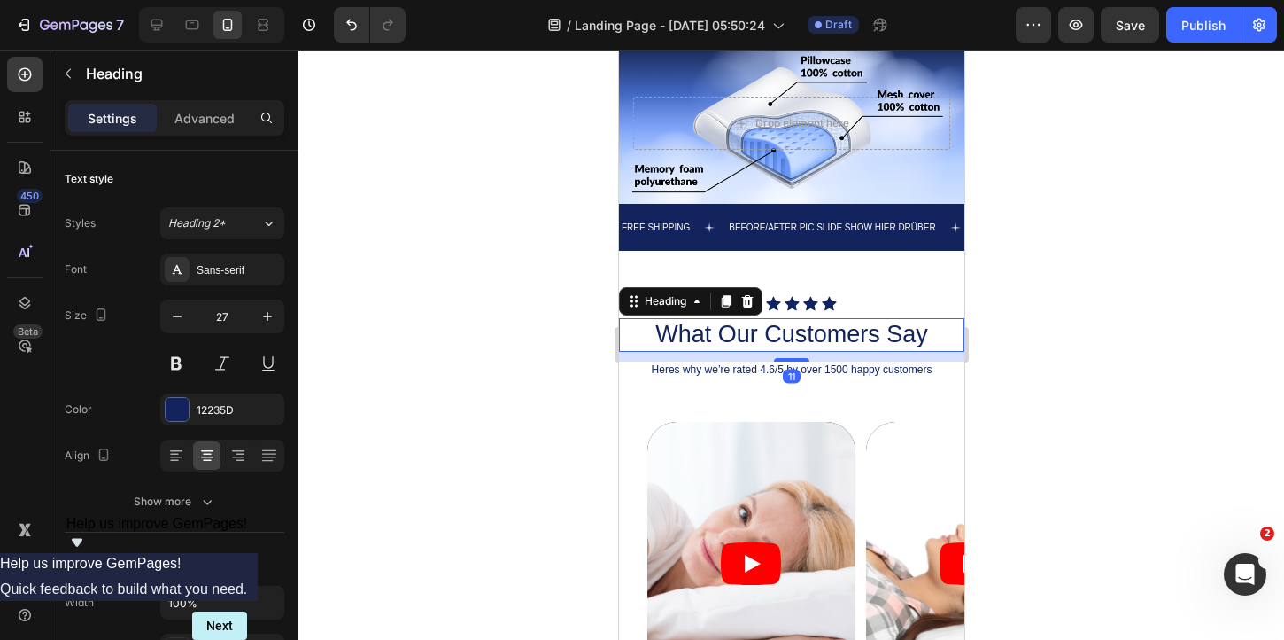
click at [799, 333] on h2 "What Our Customers Say" at bounding box center [790, 335] width 345 height 34
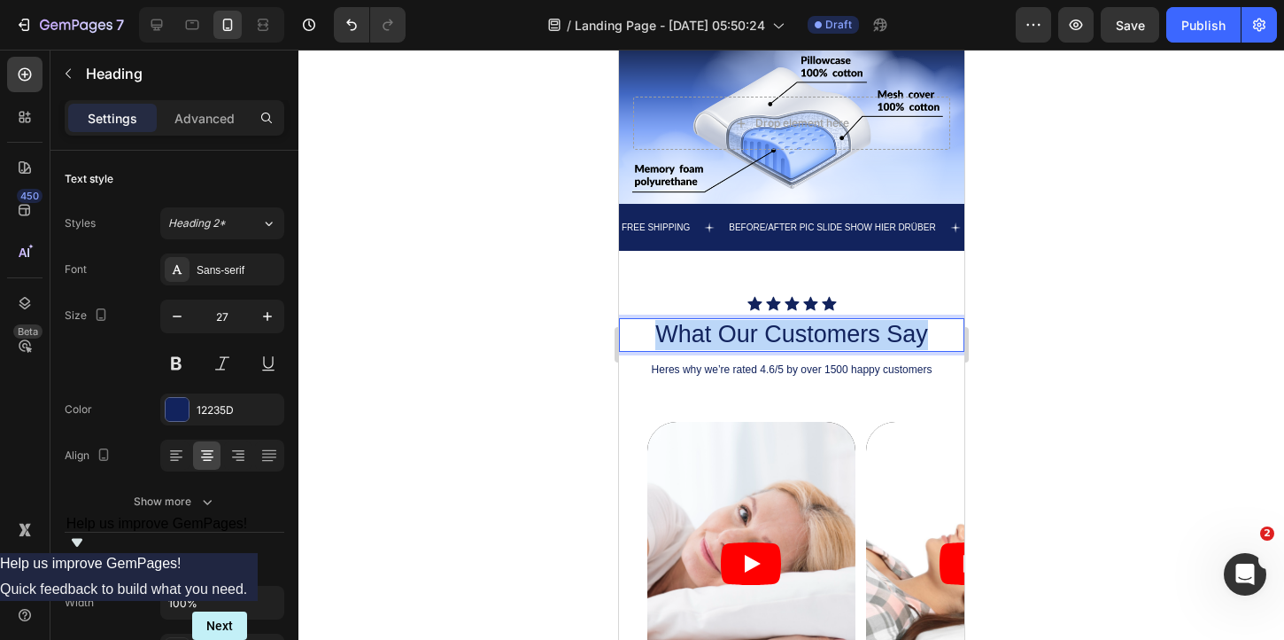
click at [799, 333] on p "What Our Customers Say" at bounding box center [791, 335] width 342 height 30
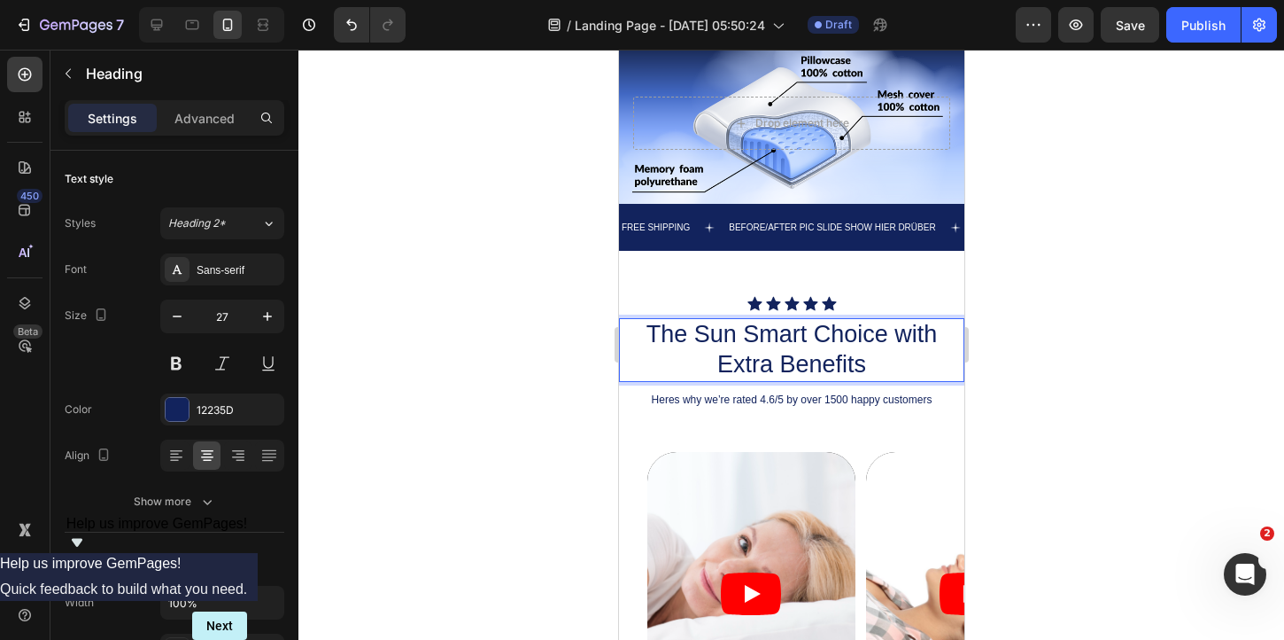
click at [1087, 351] on div at bounding box center [792, 345] width 986 height 590
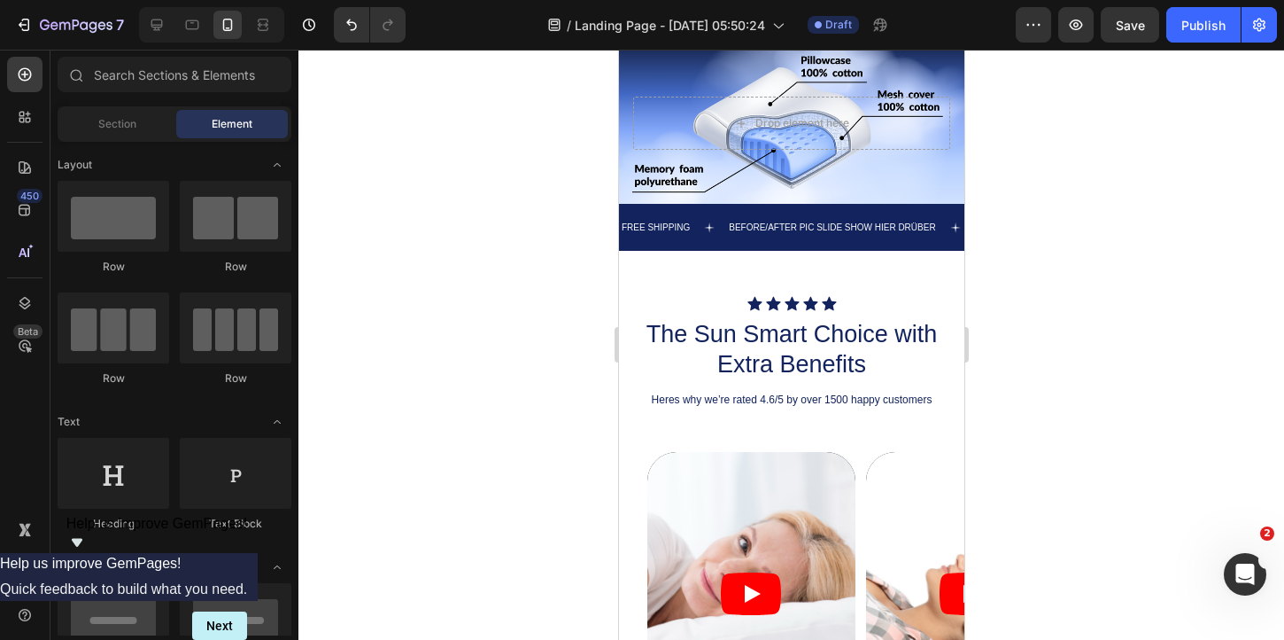
click at [1087, 351] on div at bounding box center [792, 345] width 986 height 590
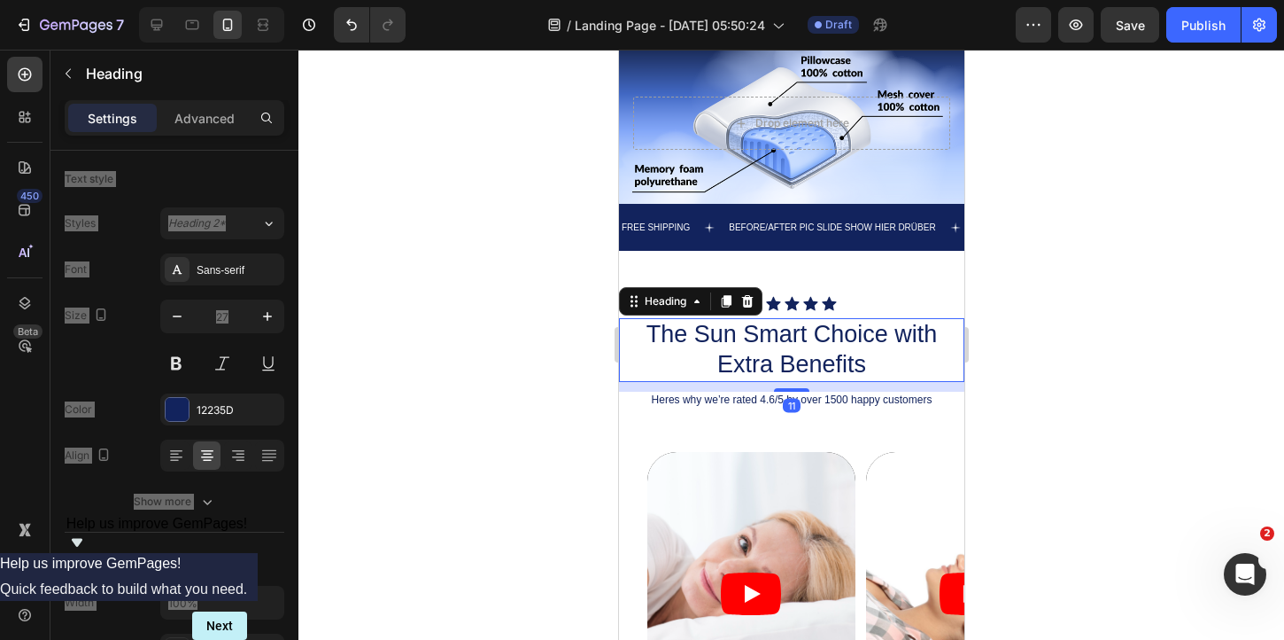
click at [803, 356] on p "The Sun Smart Choice with Extra Benefits" at bounding box center [791, 350] width 342 height 60
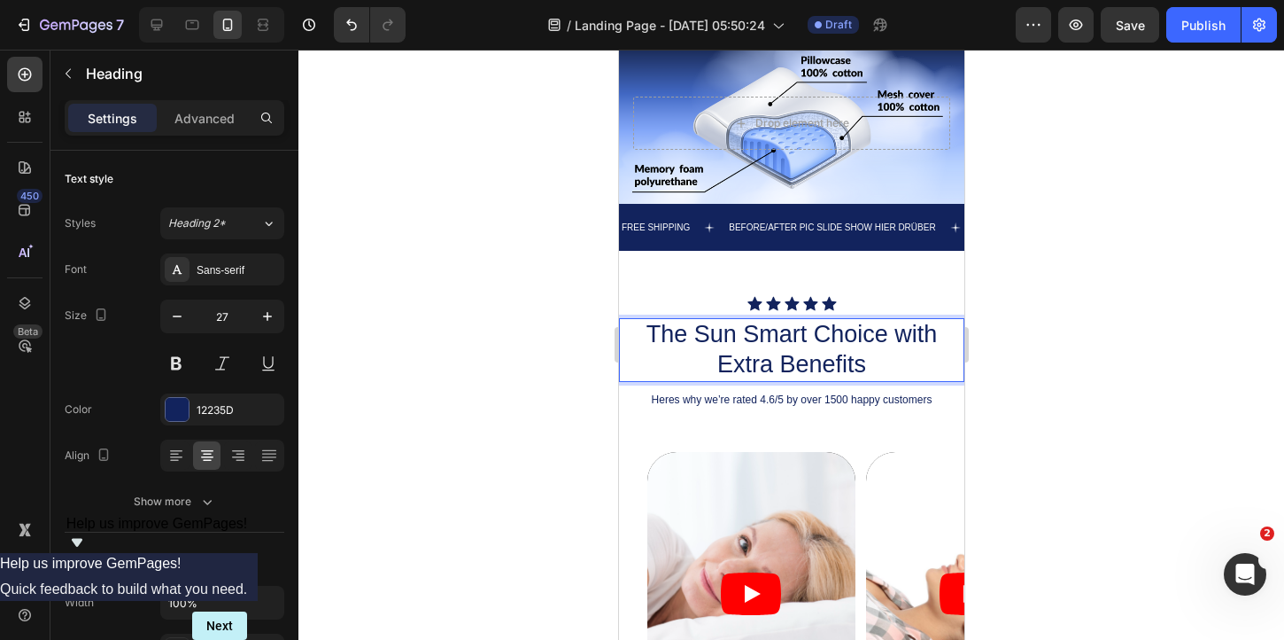
click at [1034, 350] on div at bounding box center [792, 345] width 986 height 590
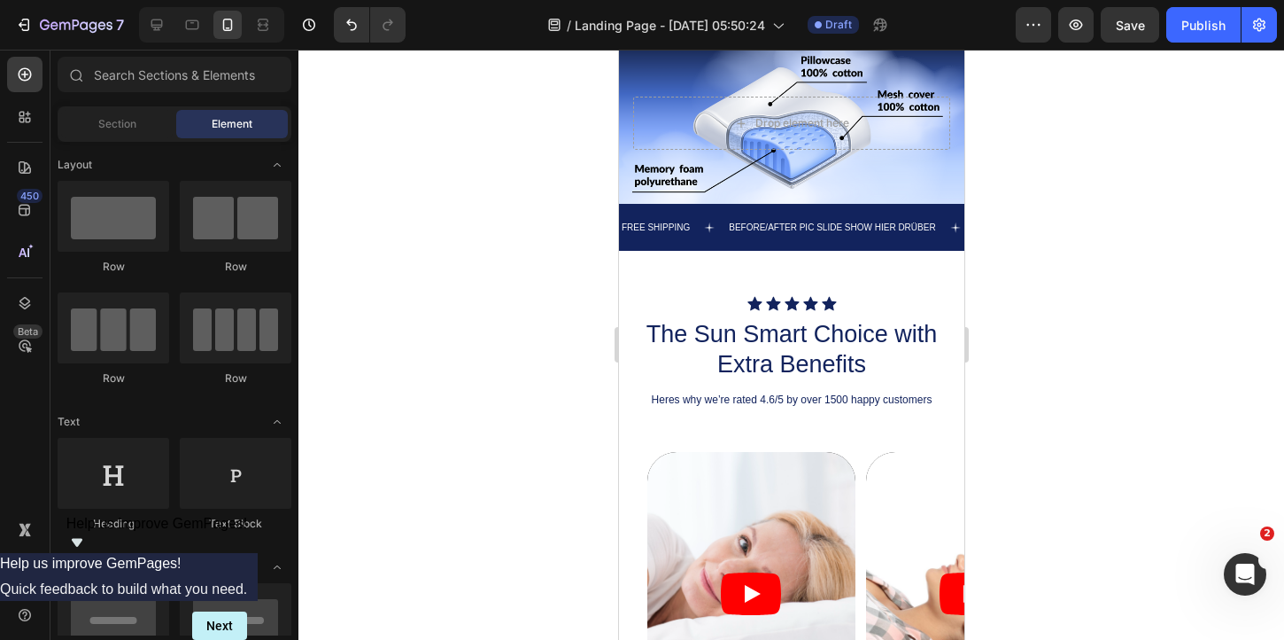
click at [1034, 350] on div at bounding box center [792, 345] width 986 height 590
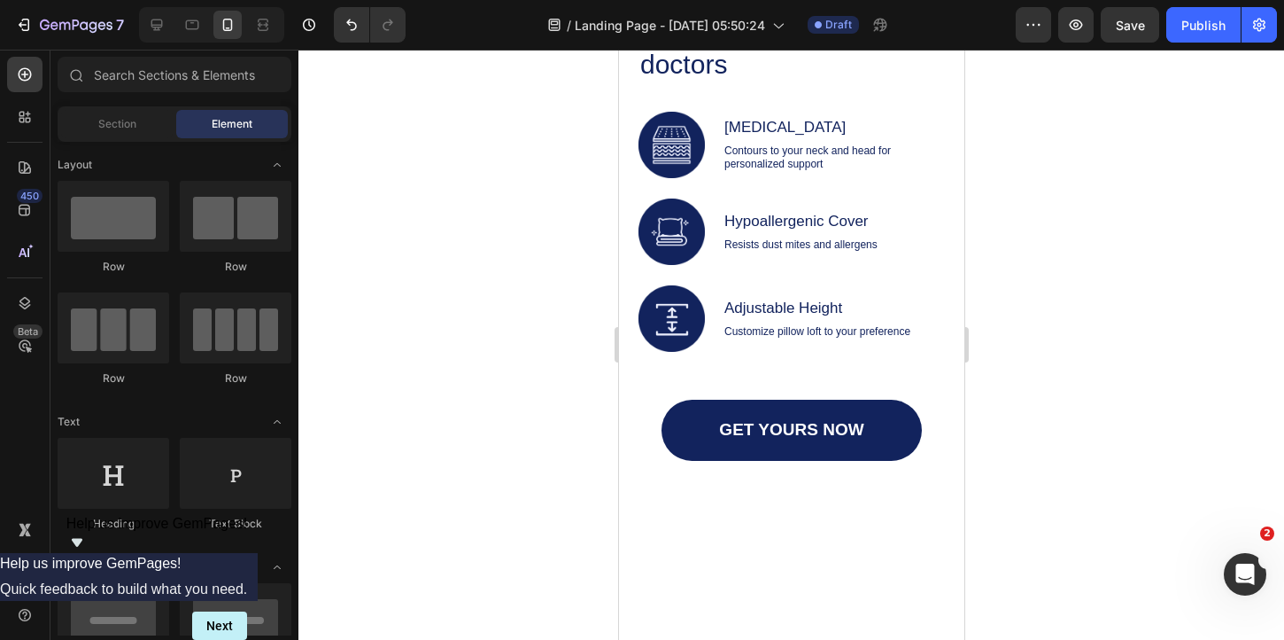
scroll to position [1763, 0]
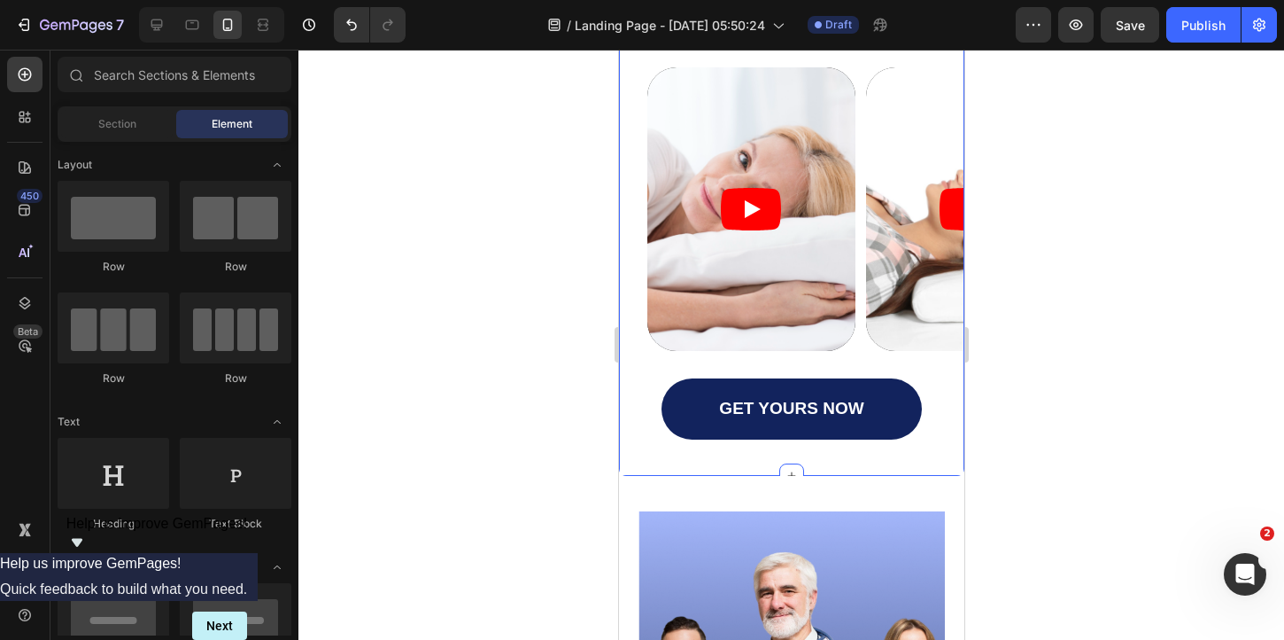
click at [858, 438] on div "Icon Icon Icon Icon Icon Icon List The Sun Smart Choice with Extra Benefits Hea…" at bounding box center [790, 170] width 345 height 609
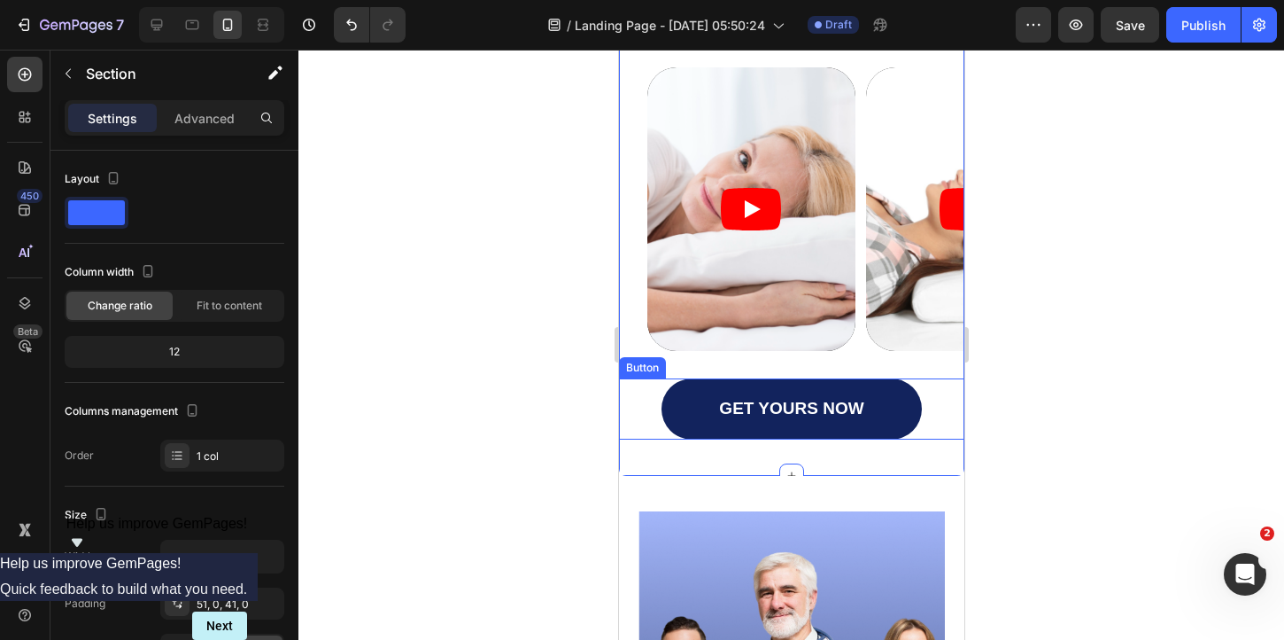
click at [858, 429] on link "GET YOURS NOW" at bounding box center [791, 408] width 260 height 61
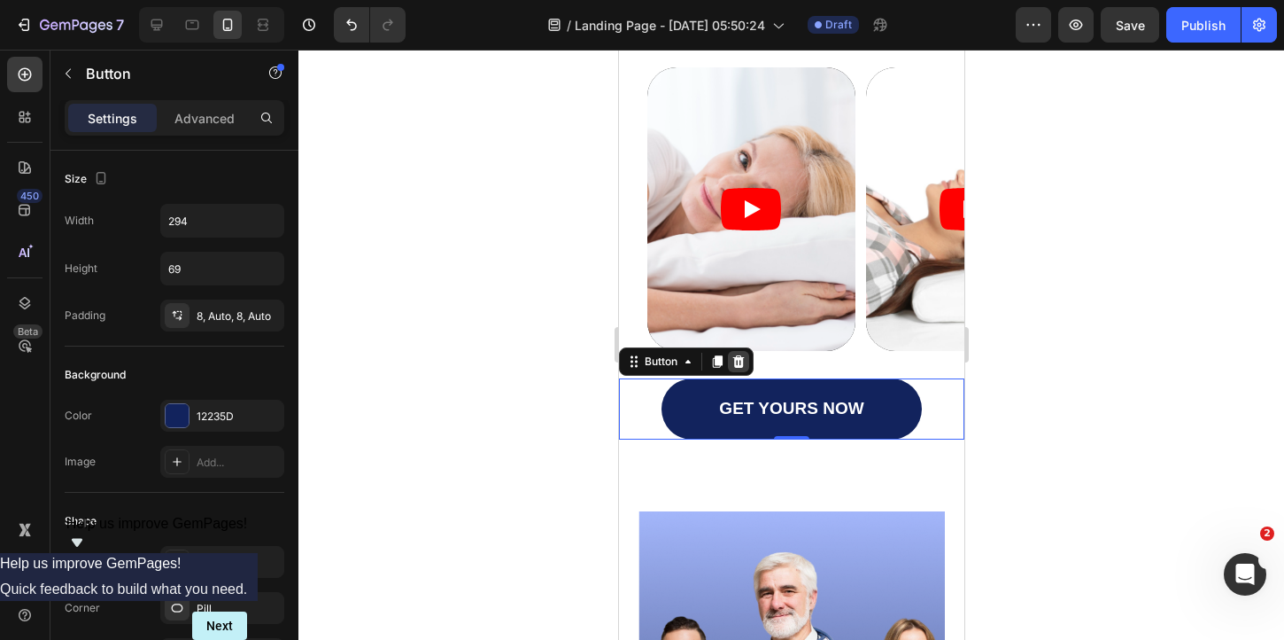
click at [737, 366] on icon at bounding box center [739, 361] width 12 height 12
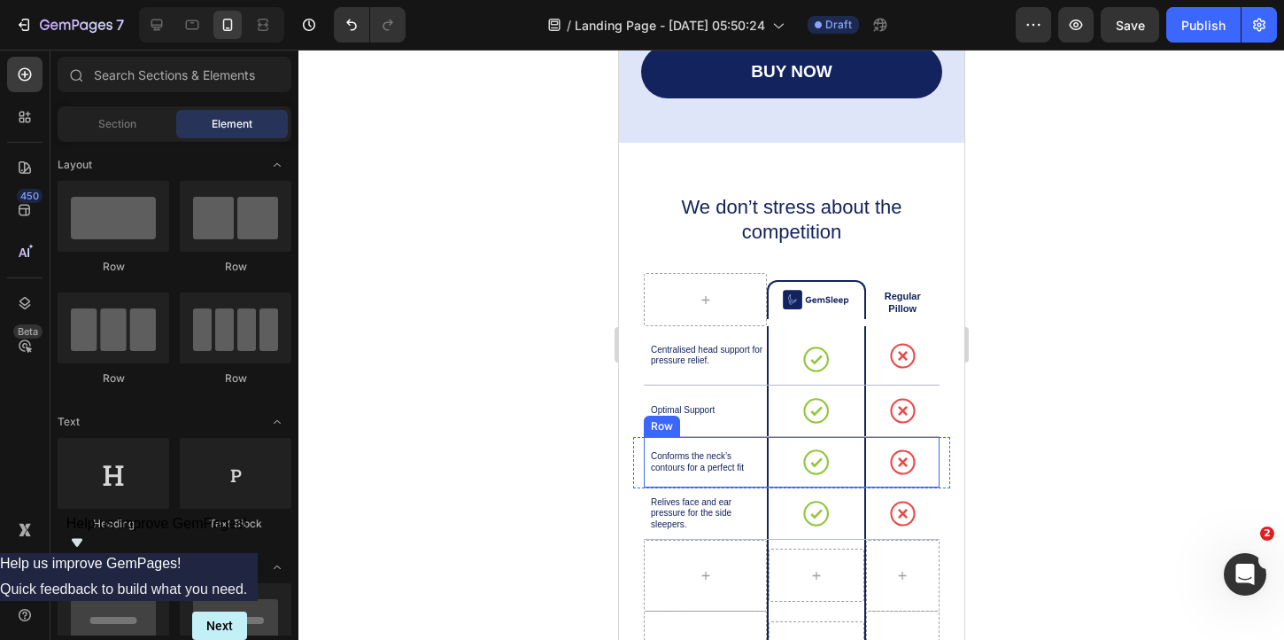
scroll to position [4653, 0]
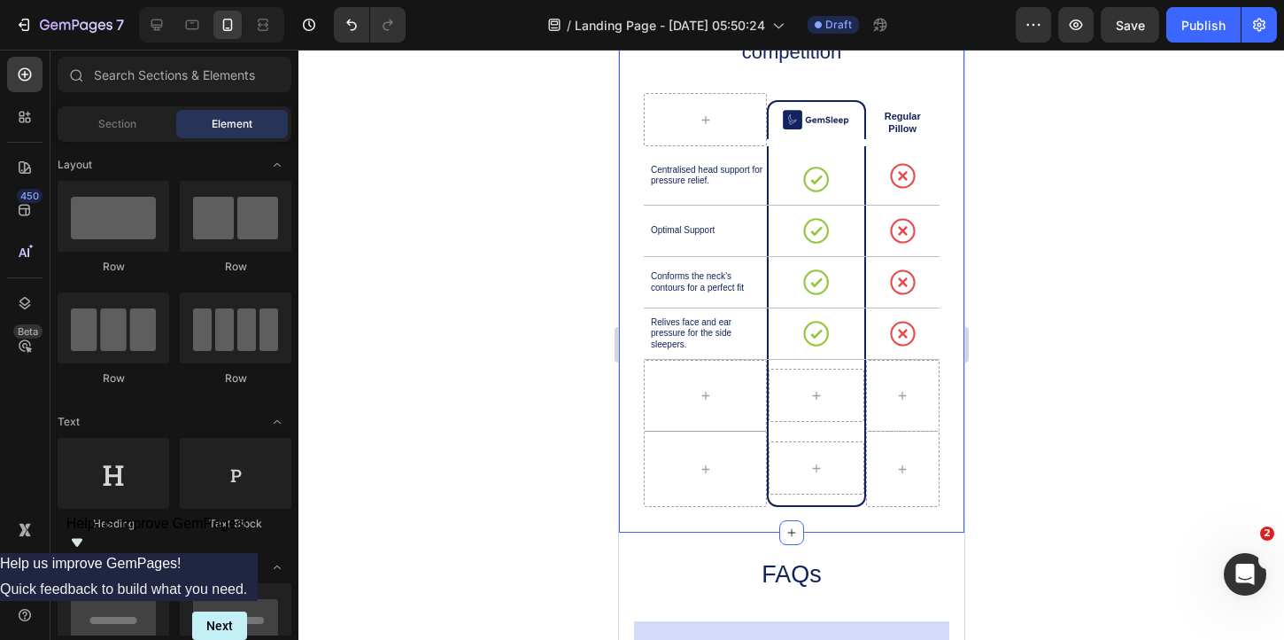
click at [764, 519] on div "We don’t stress about the competition Heading Image Row Regular Pillow Text Blo…" at bounding box center [790, 248] width 345 height 570
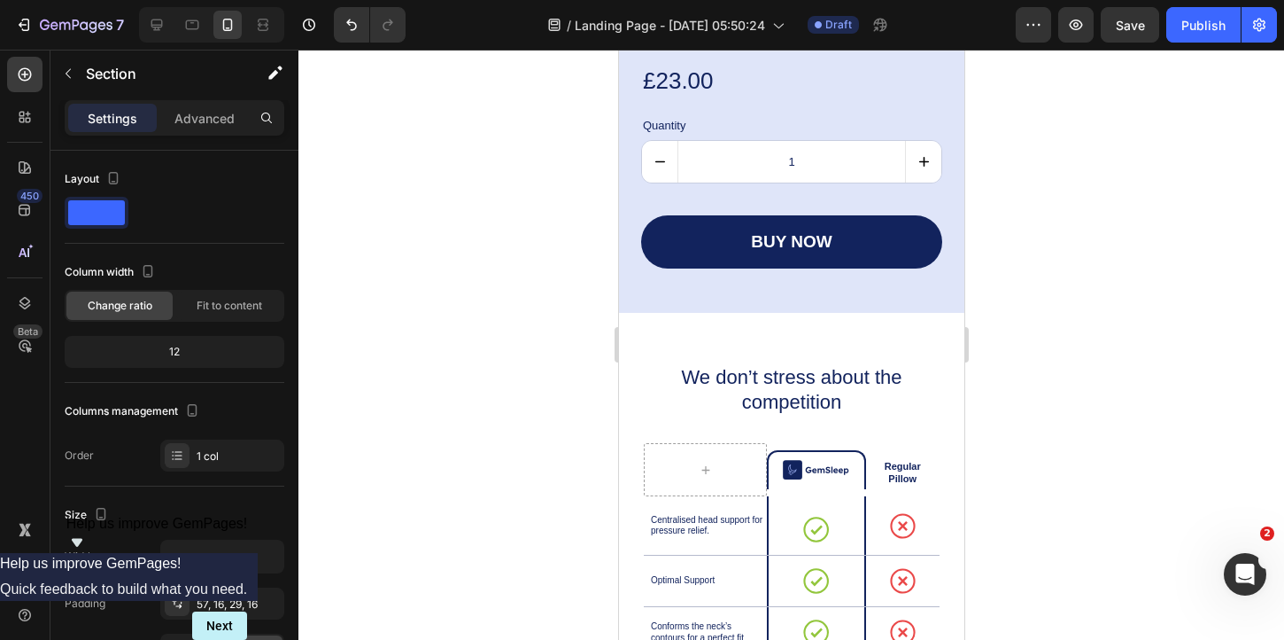
scroll to position [4272, 0]
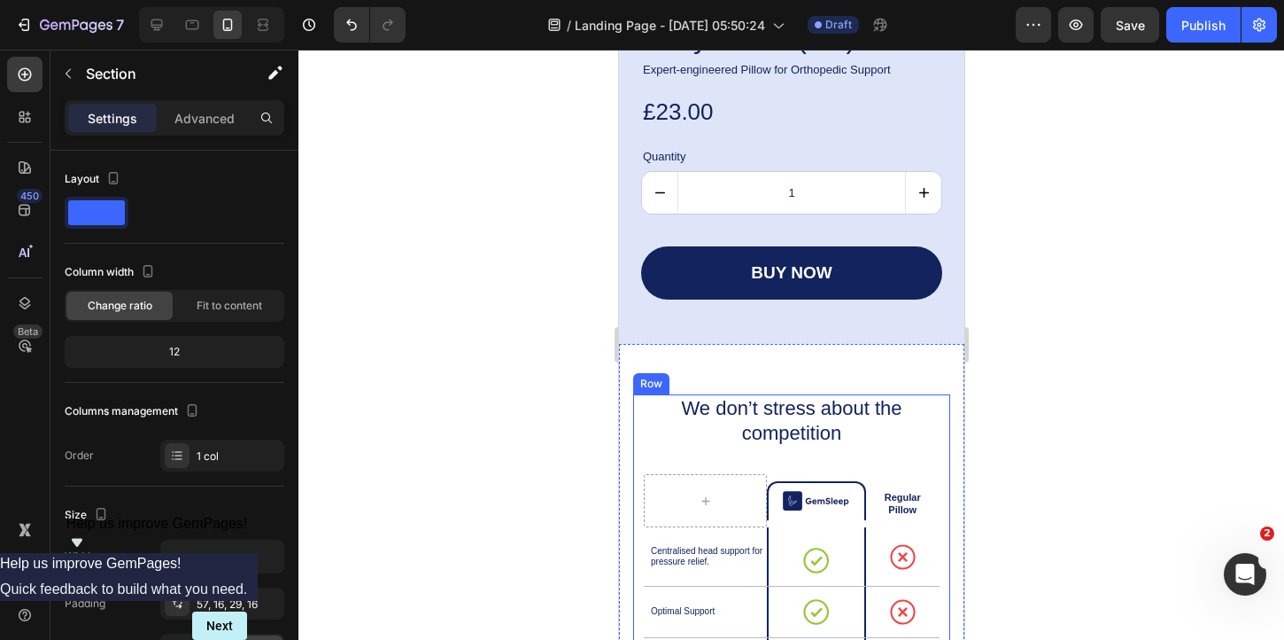
click at [671, 451] on div "We don’t stress about the competition Heading Image Row Regular Pillow Text Blo…" at bounding box center [790, 603] width 317 height 418
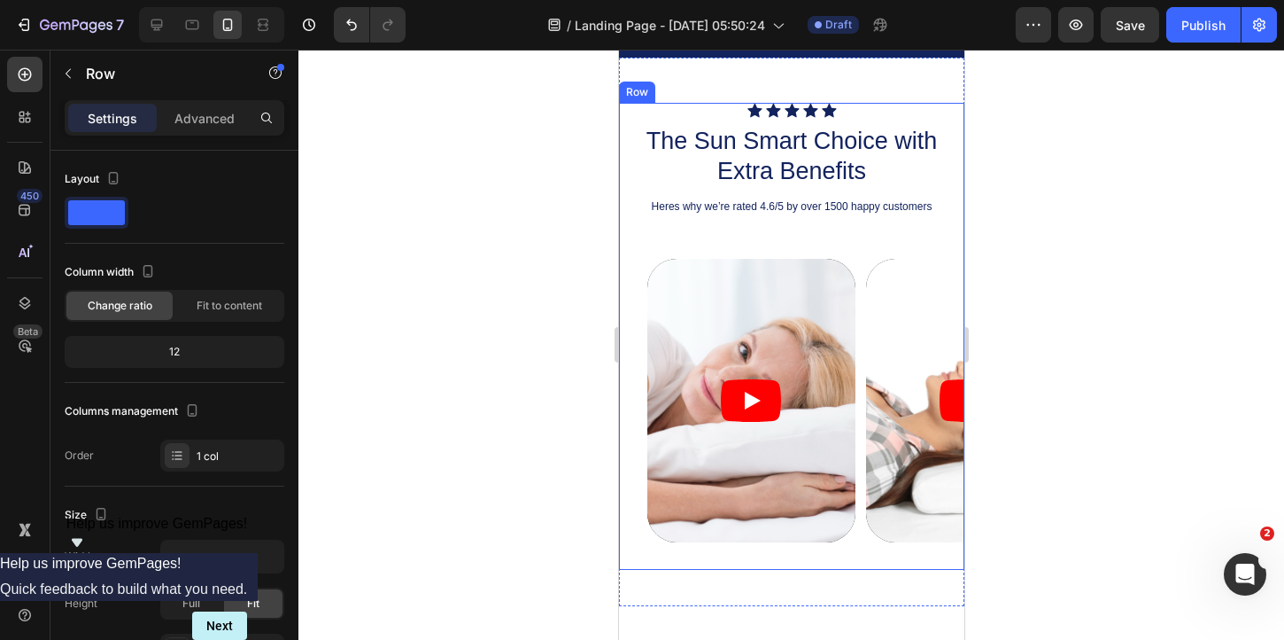
scroll to position [1787, 0]
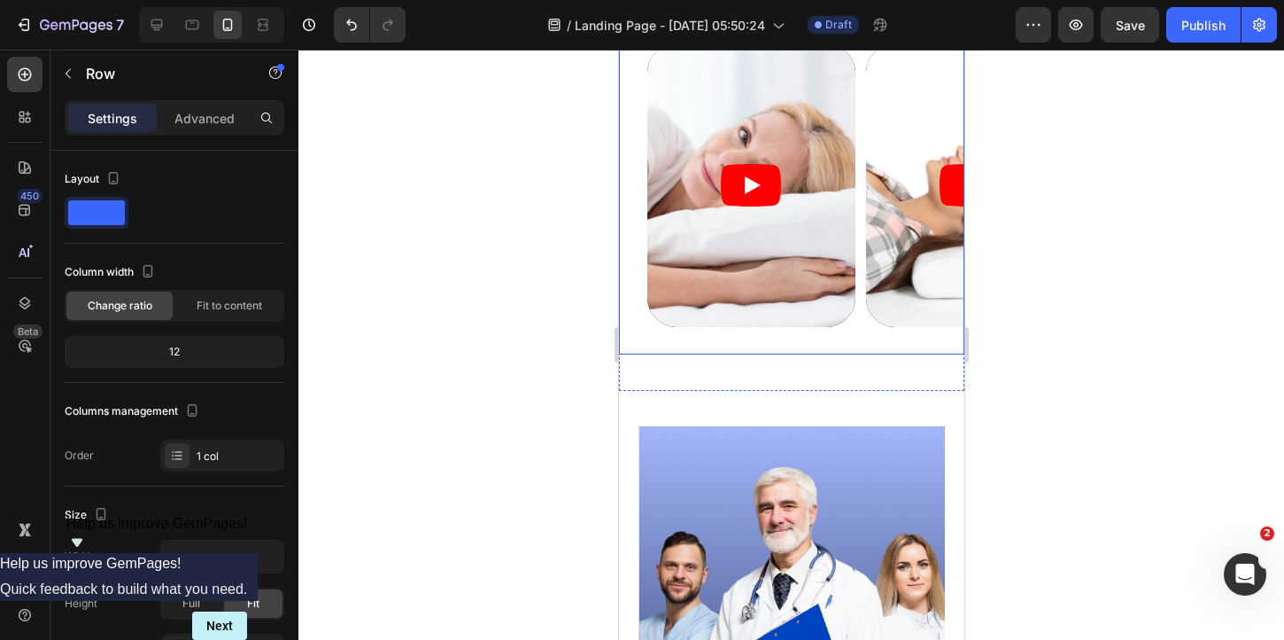
click at [842, 330] on div "Video Video Video Carousel" at bounding box center [790, 198] width 345 height 311
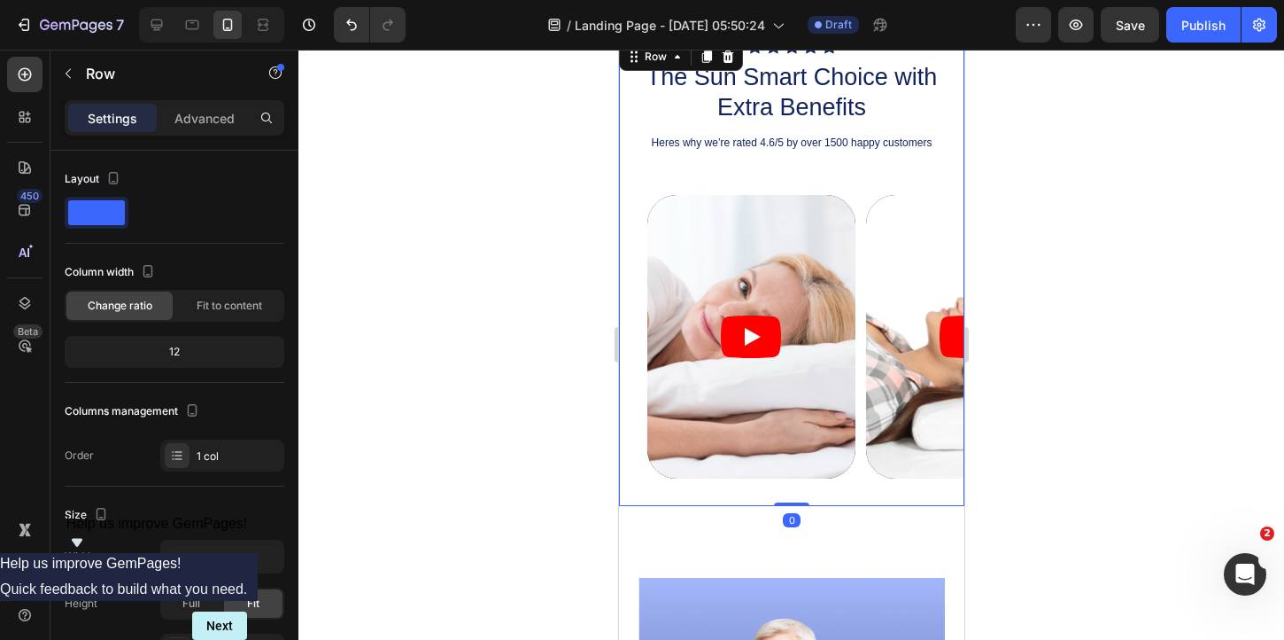
scroll to position [1636, 0]
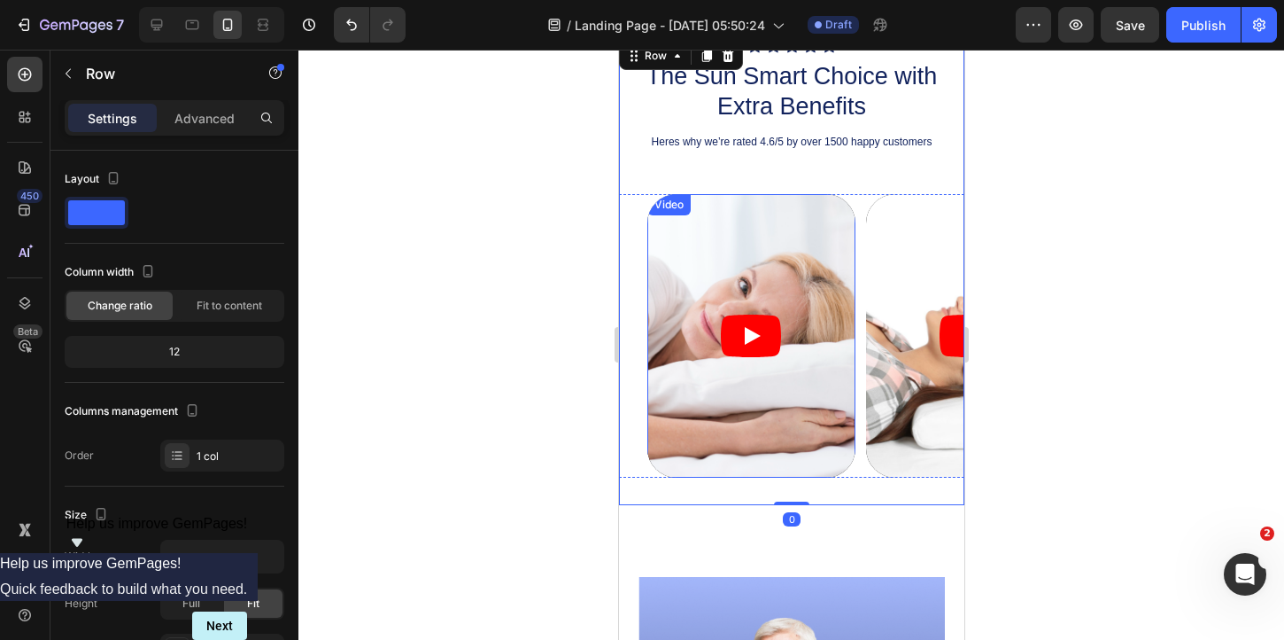
click at [842, 209] on article at bounding box center [751, 335] width 208 height 283
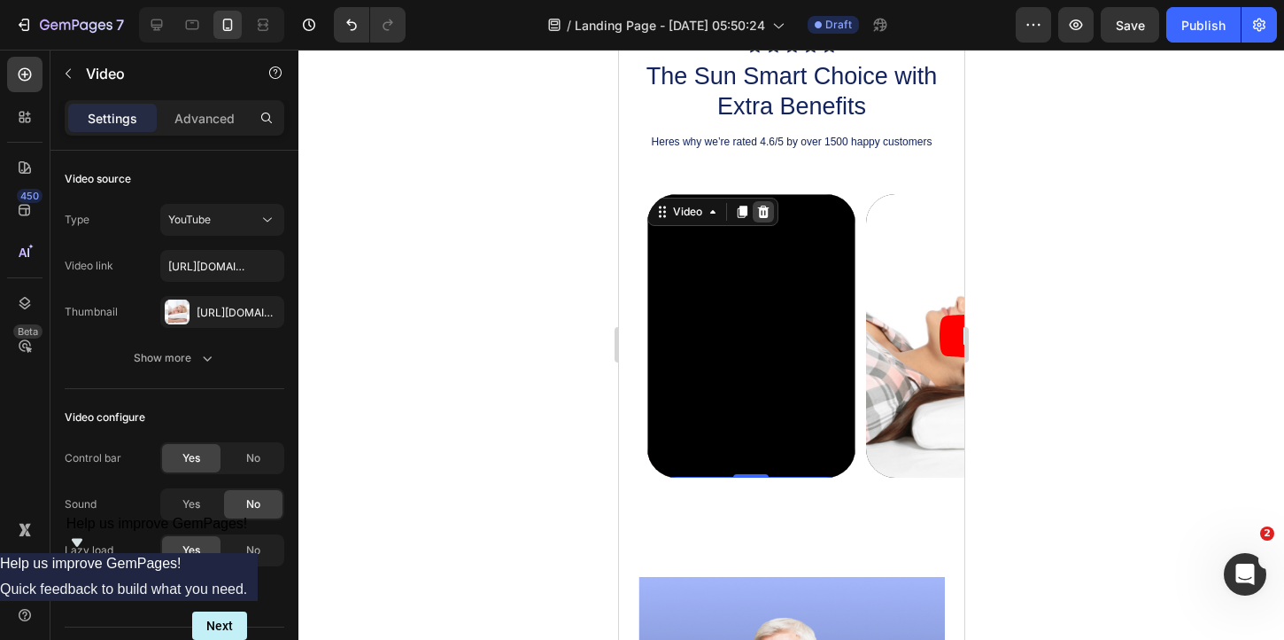
click at [759, 213] on icon at bounding box center [763, 212] width 12 height 12
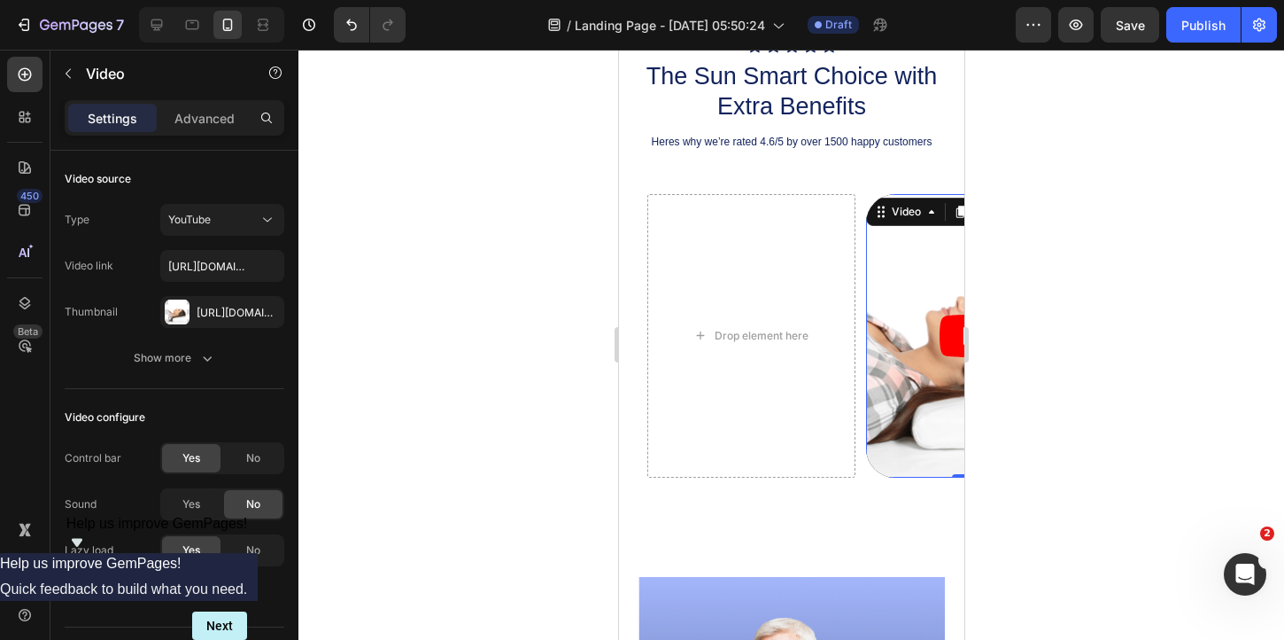
click at [886, 249] on article at bounding box center [969, 335] width 208 height 283
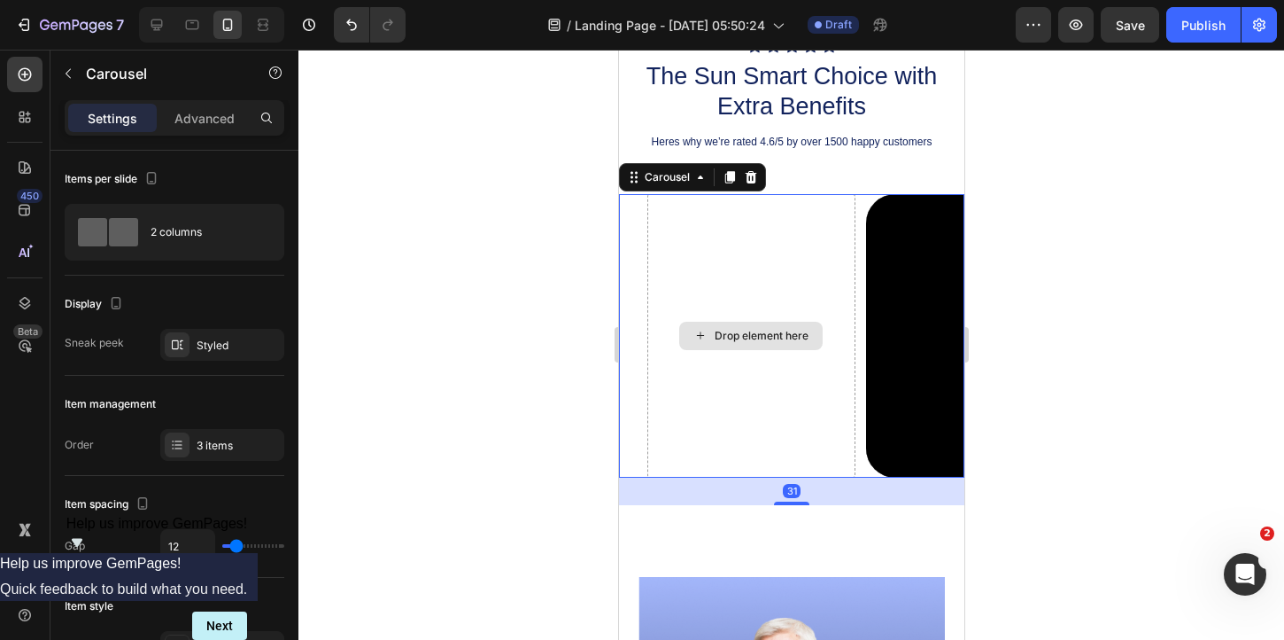
click at [767, 275] on div "Drop element here" at bounding box center [751, 335] width 208 height 283
click at [754, 173] on icon at bounding box center [751, 177] width 12 height 12
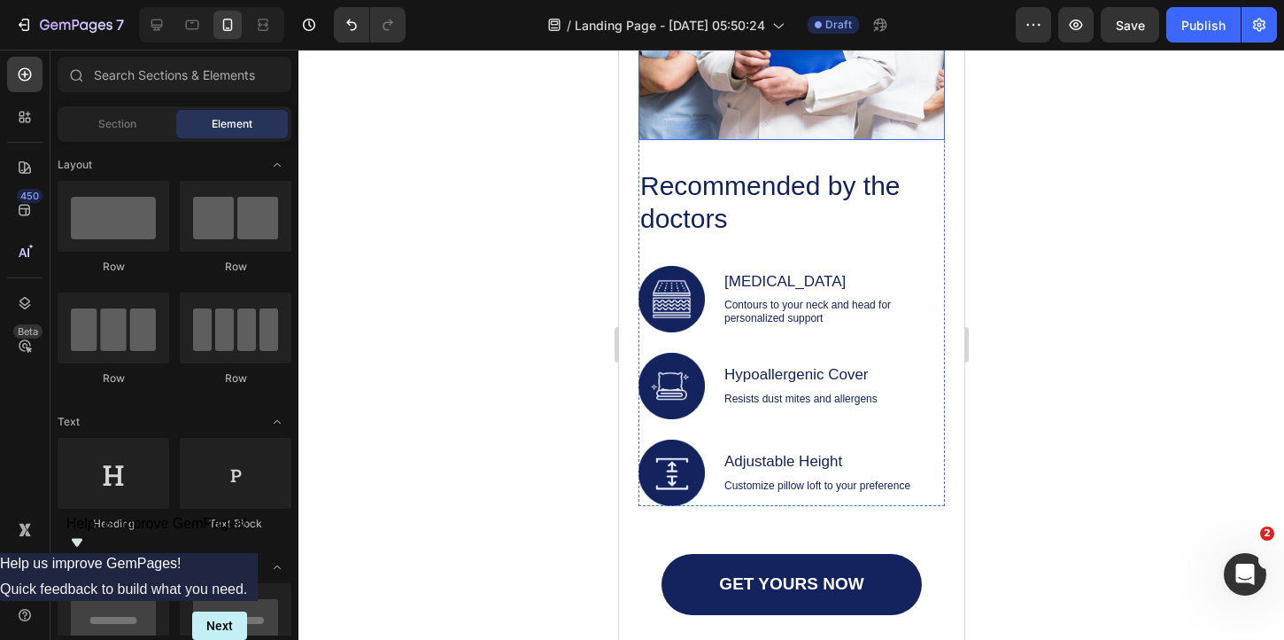
scroll to position [2139, 0]
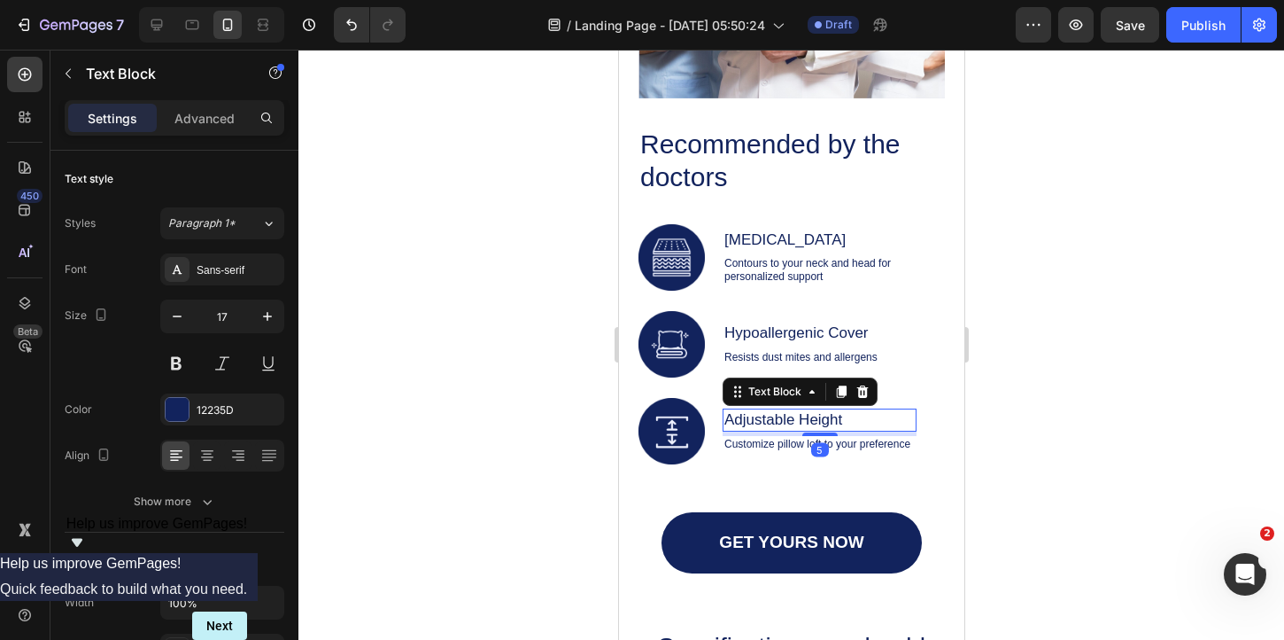
click at [757, 408] on div "Adjustable Height" at bounding box center [819, 419] width 194 height 22
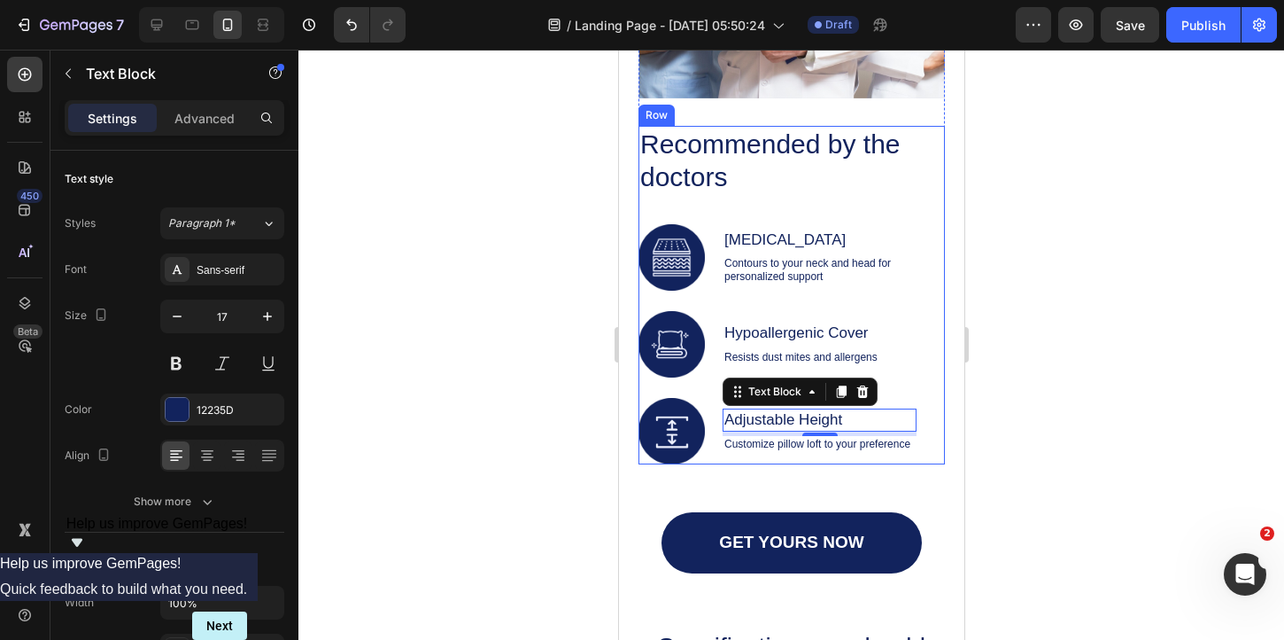
click at [644, 206] on div "Recommended by the doctors Heading Image [MEDICAL_DATA] Text Block Contours to …" at bounding box center [777, 295] width 278 height 338
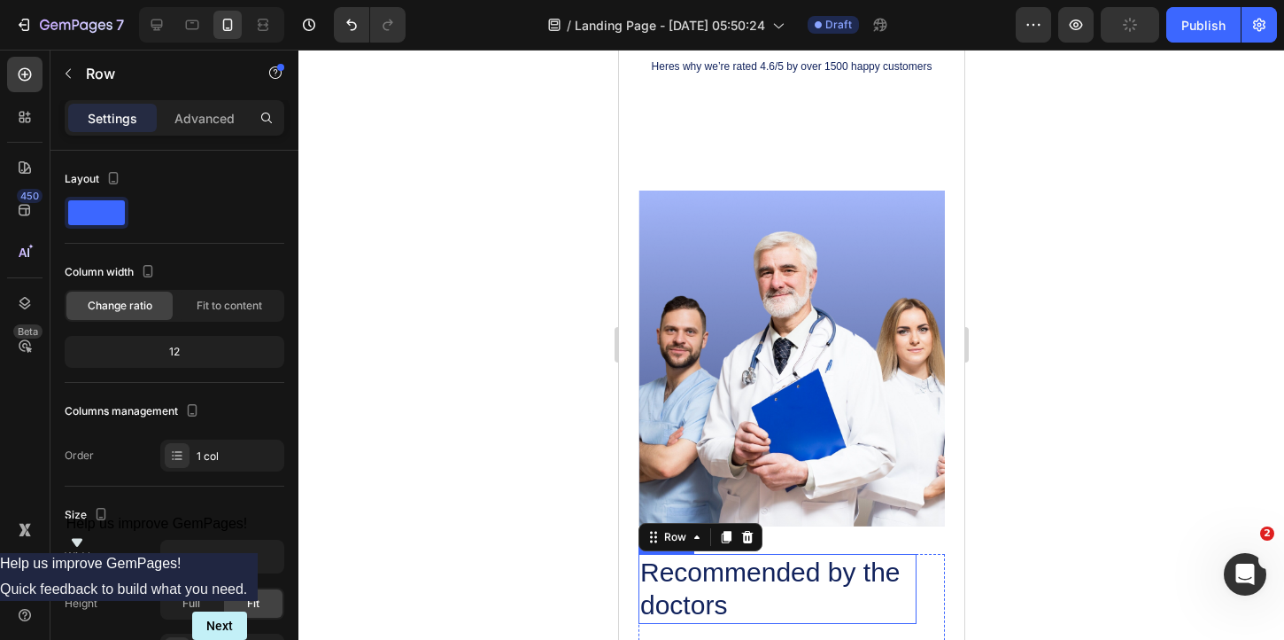
scroll to position [1711, 0]
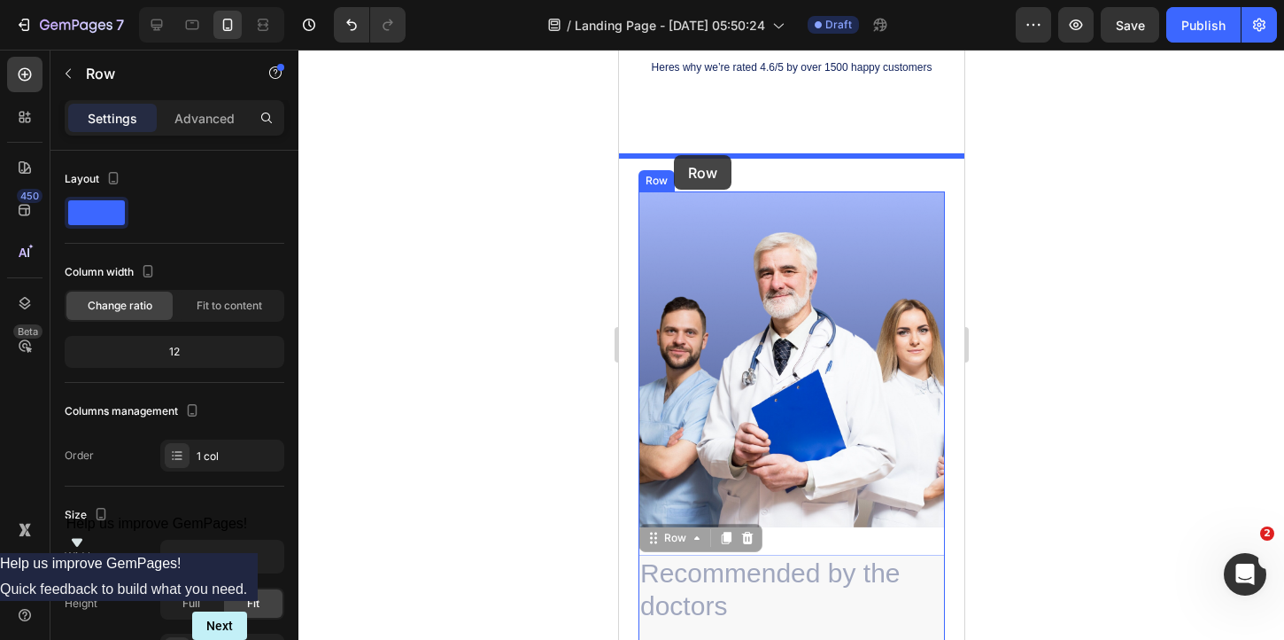
drag, startPoint x: 654, startPoint y: 539, endPoint x: 673, endPoint y: 155, distance: 384.1
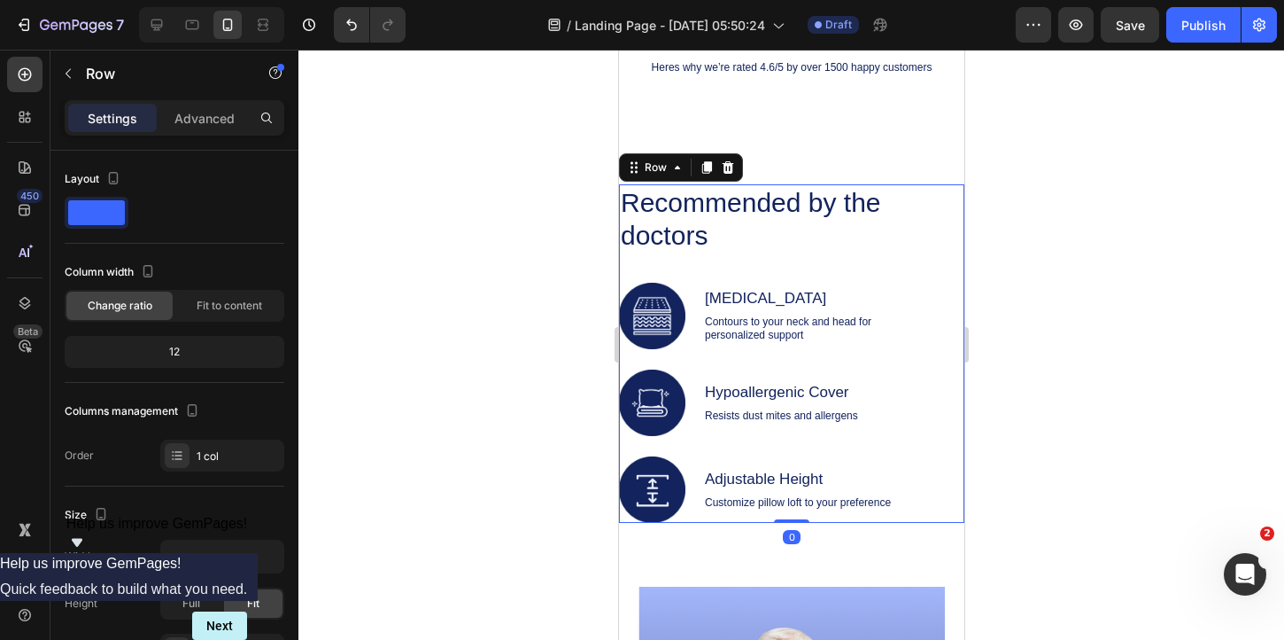
click at [1083, 302] on div at bounding box center [792, 345] width 986 height 590
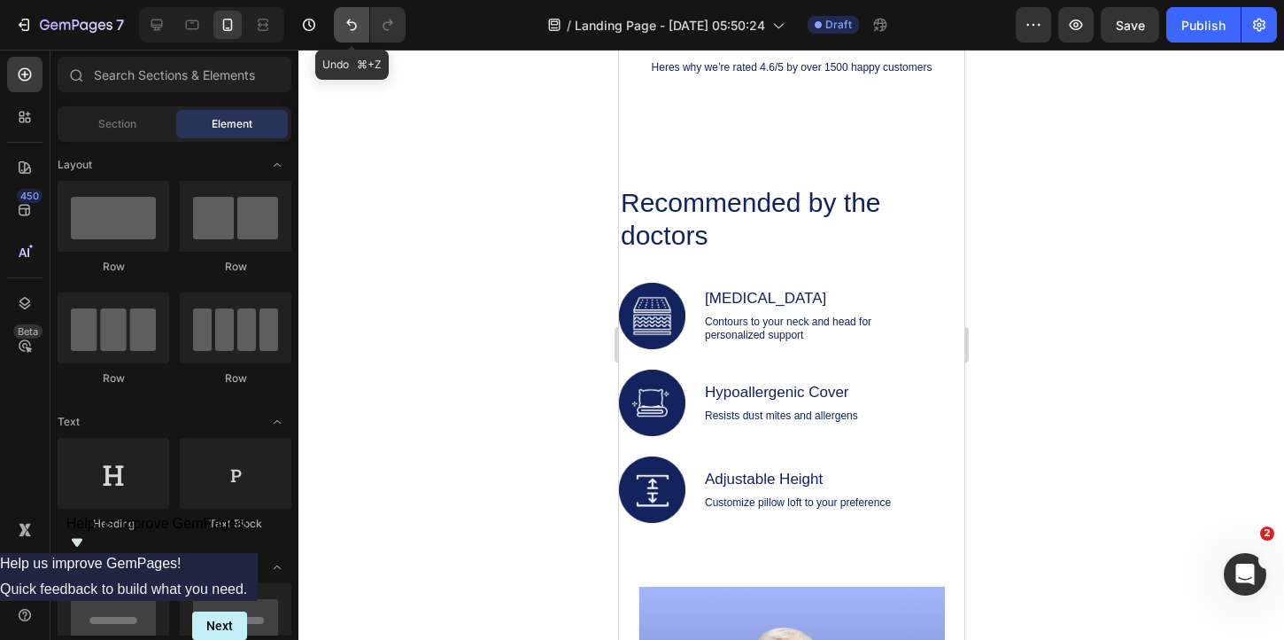
click at [359, 27] on icon "Undo/Redo" at bounding box center [352, 25] width 18 height 18
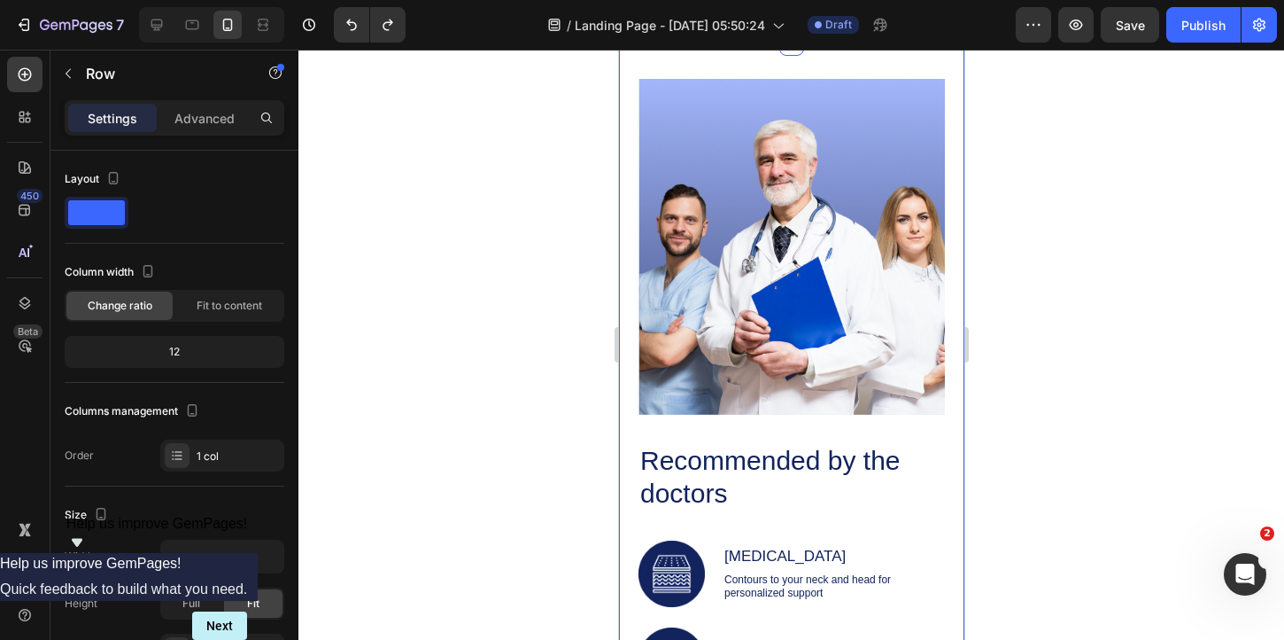
scroll to position [1978, 0]
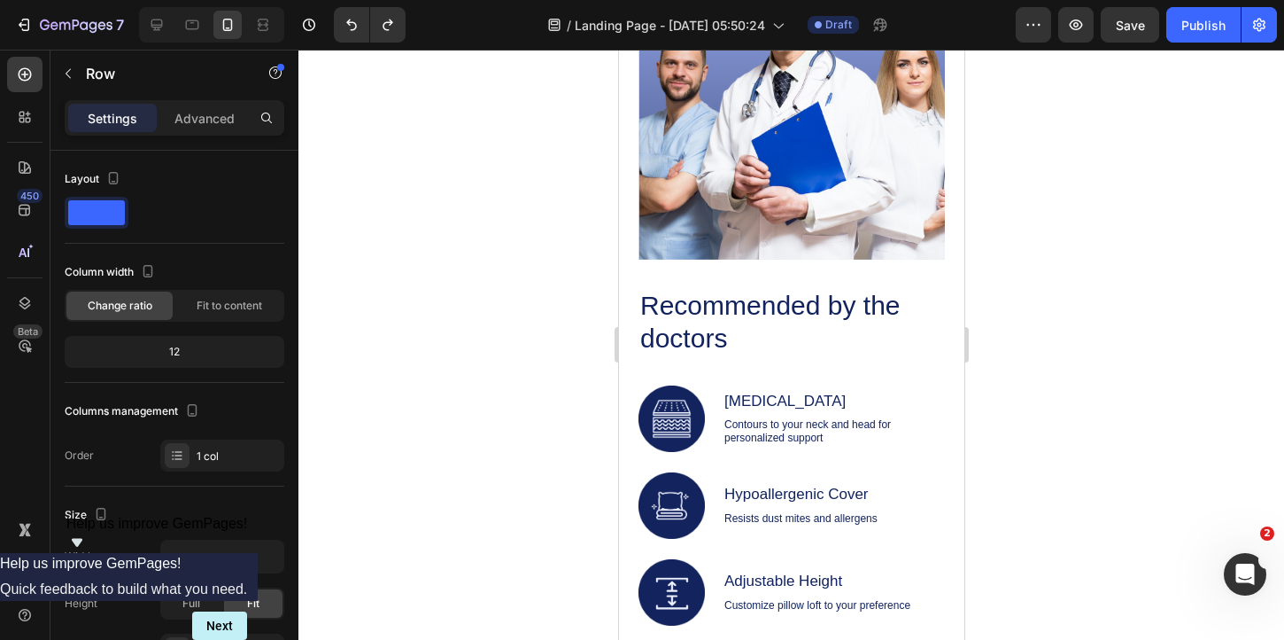
click at [642, 356] on div "Recommended by the doctors Heading Image [MEDICAL_DATA] Text Block Contours to …" at bounding box center [777, 456] width 278 height 338
click at [636, 465] on div "Image Recommended by the doctors Heading Image [MEDICAL_DATA] Text Block Contou…" at bounding box center [790, 325] width 345 height 874
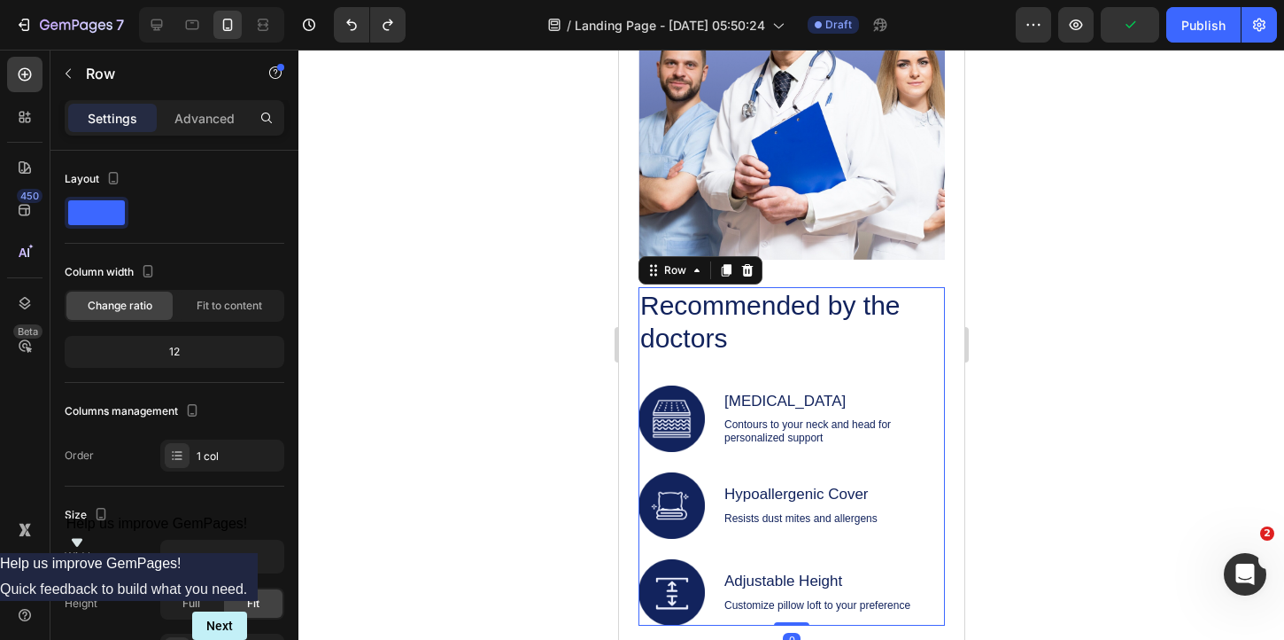
click at [741, 470] on div "Recommended by the doctors Heading Image [MEDICAL_DATA] Text Block Contours to …" at bounding box center [777, 456] width 278 height 338
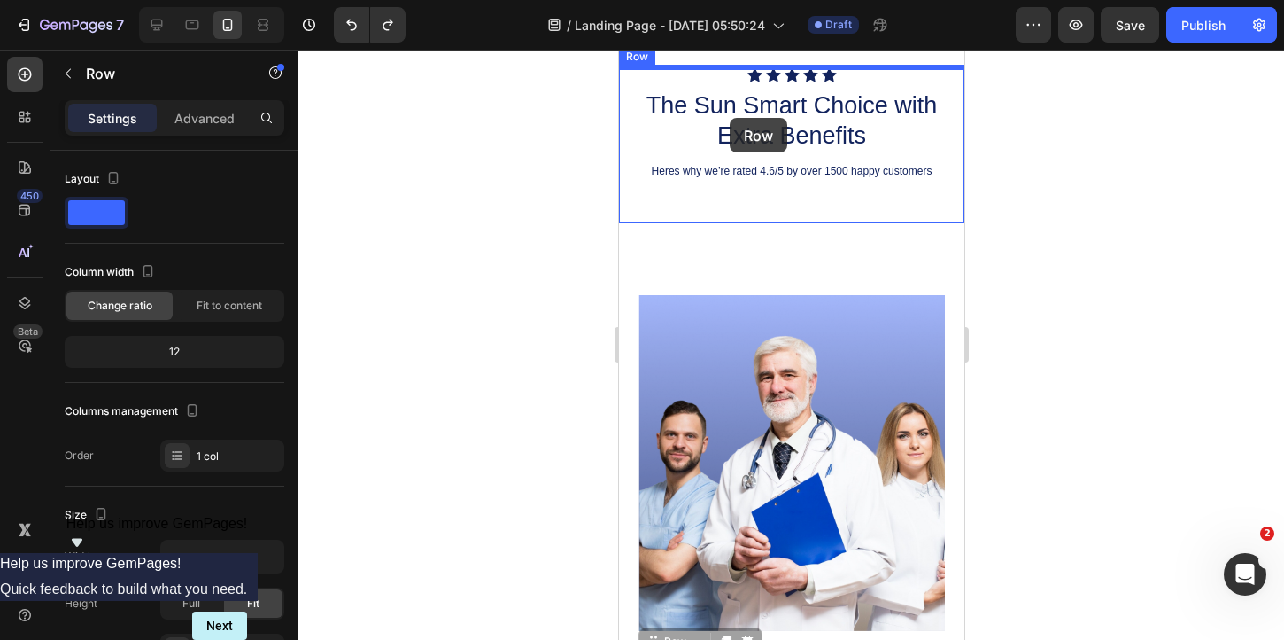
scroll to position [1566, 0]
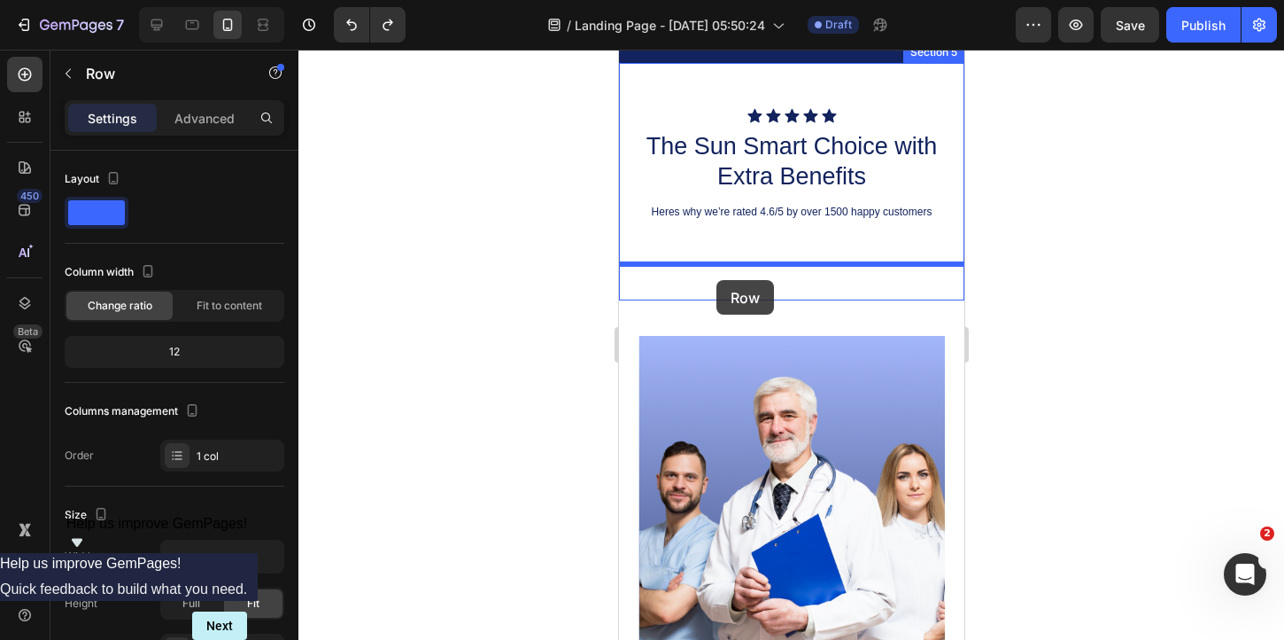
drag, startPoint x: 650, startPoint y: 540, endPoint x: 716, endPoint y: 280, distance: 268.6
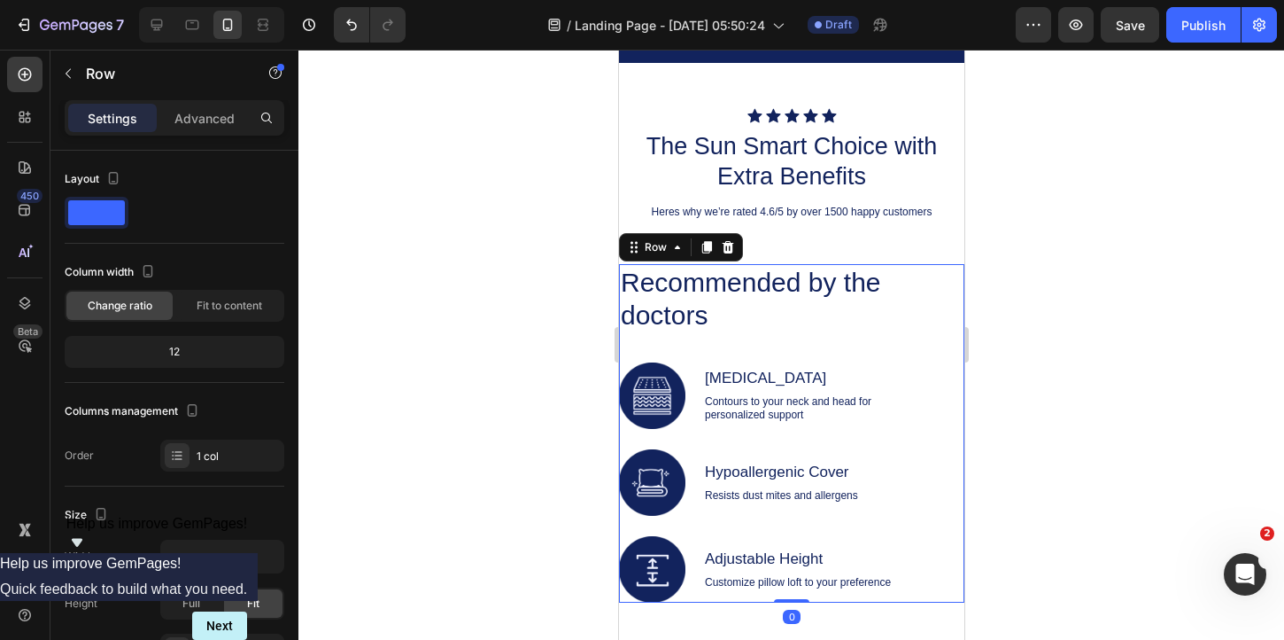
click at [1035, 358] on div at bounding box center [792, 345] width 986 height 590
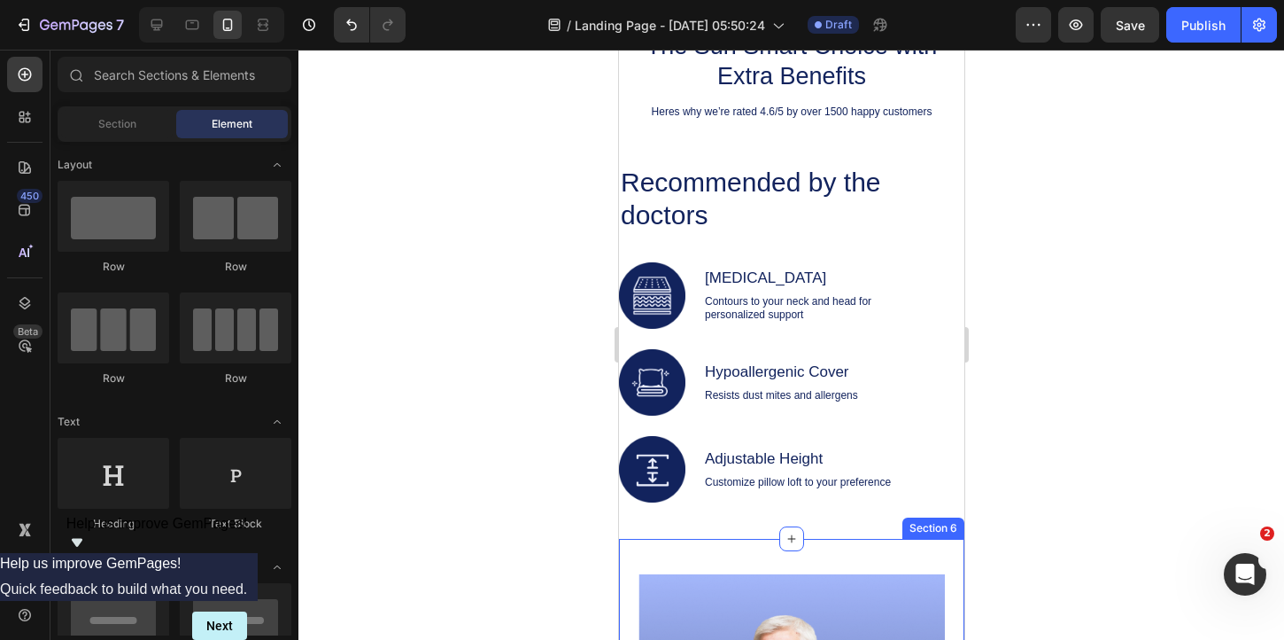
scroll to position [1665, 0]
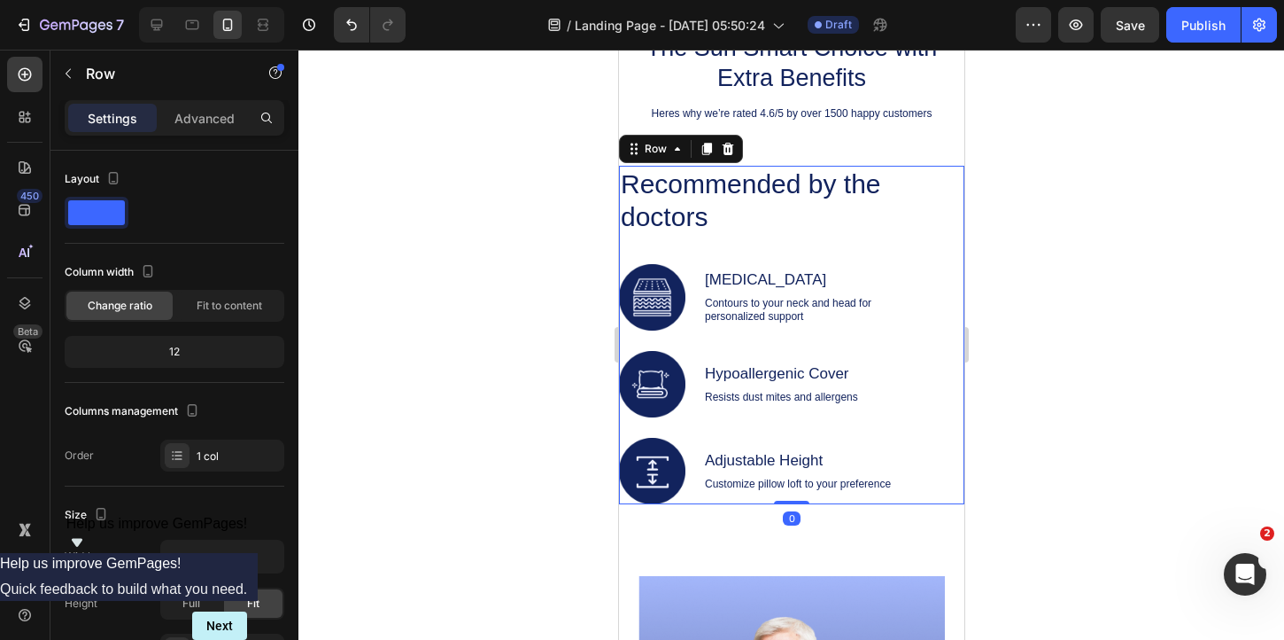
click at [766, 248] on div "Recommended by the doctors Heading Image [MEDICAL_DATA] Text Block Contours to …" at bounding box center [776, 335] width 317 height 338
click at [355, 29] on icon "Undo/Redo" at bounding box center [352, 25] width 18 height 18
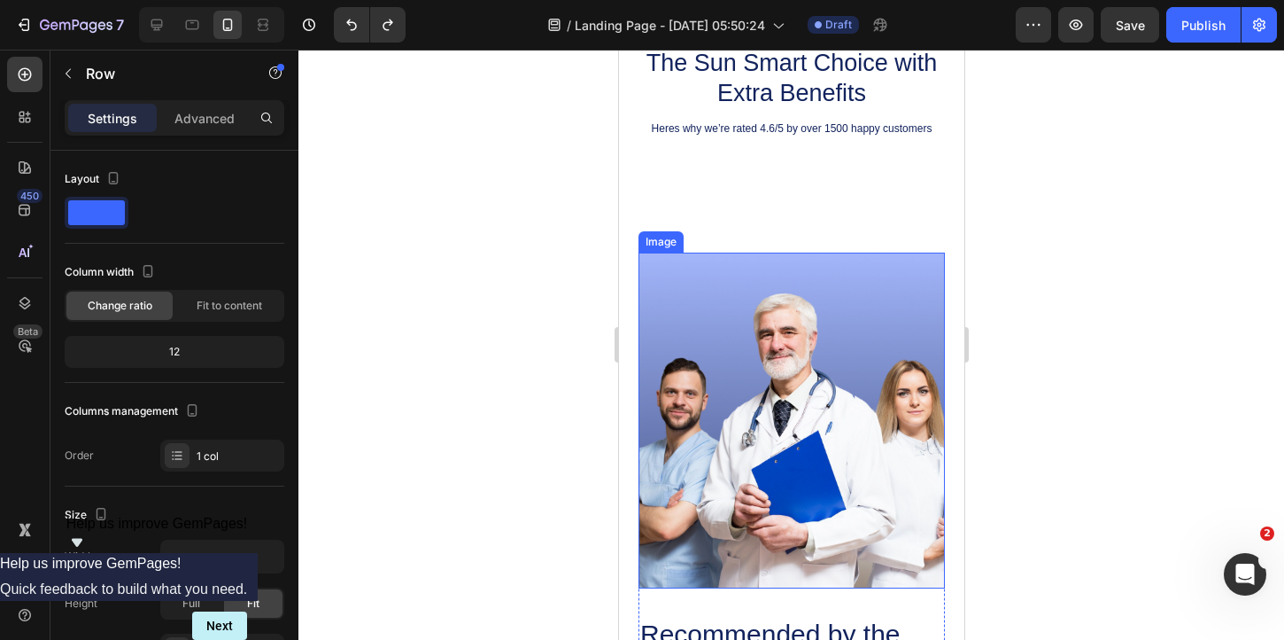
scroll to position [1331, 0]
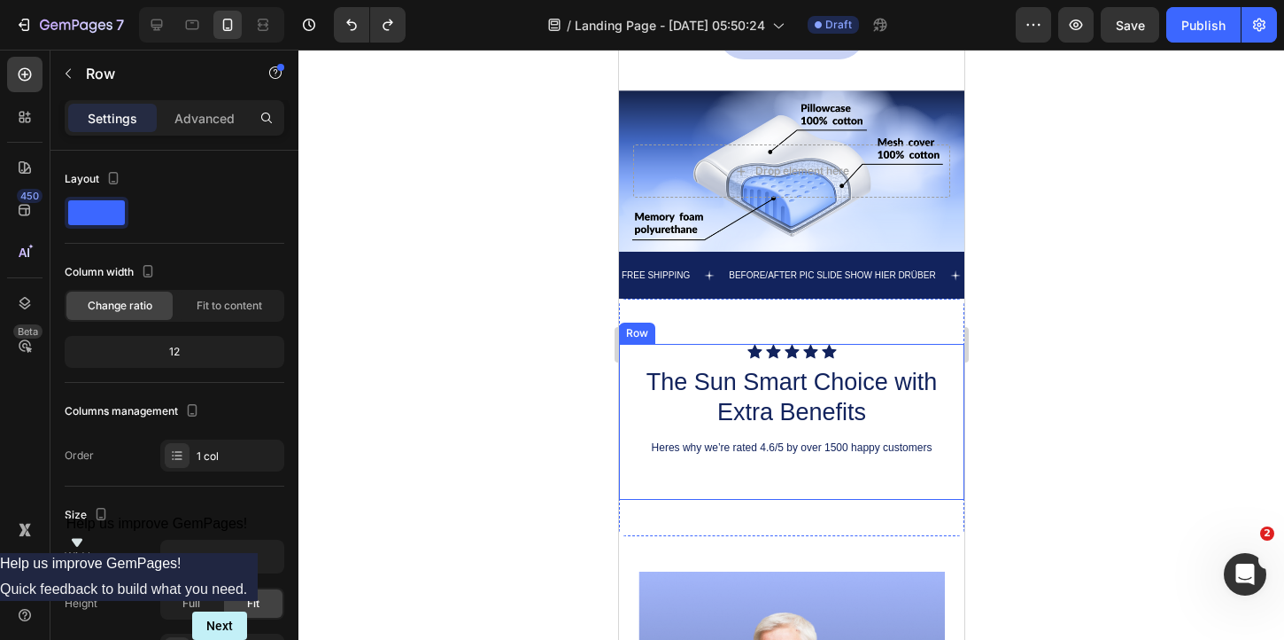
click at [726, 497] on div "Icon Icon Icon Icon Icon Icon List The Sun Smart Choice with Extra Benefits Hea…" at bounding box center [790, 422] width 345 height 156
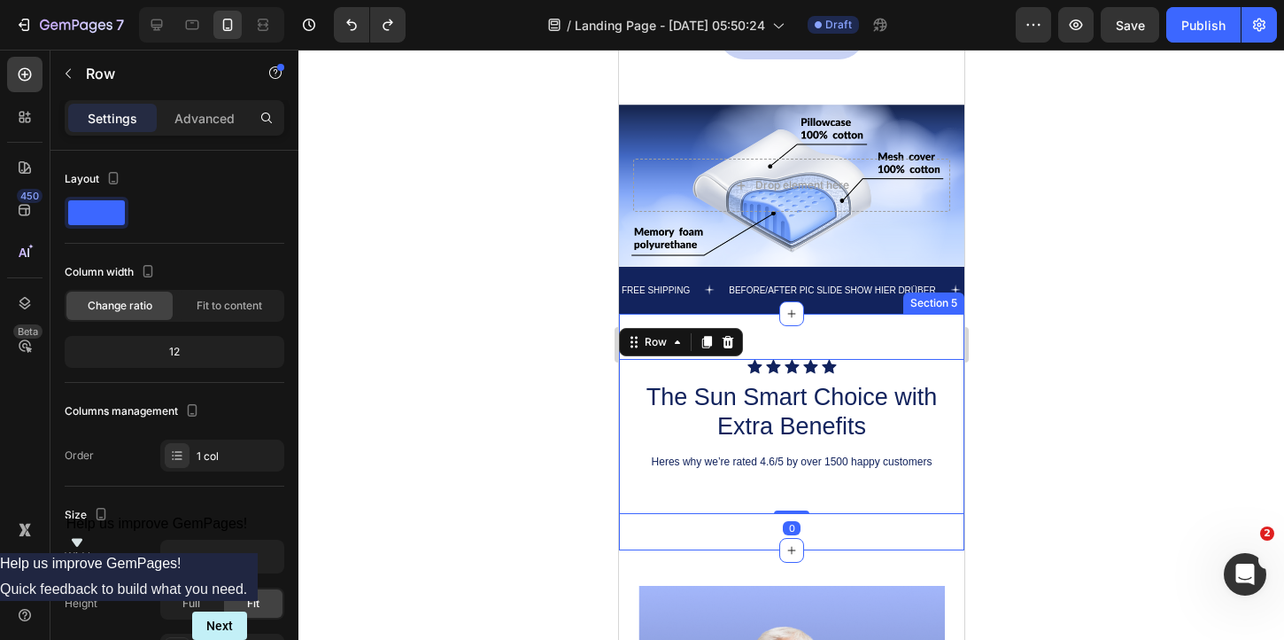
click at [722, 525] on div "Icon Icon Icon Icon Icon Icon List The Sun Smart Choice with Extra Benefits Hea…" at bounding box center [790, 432] width 345 height 237
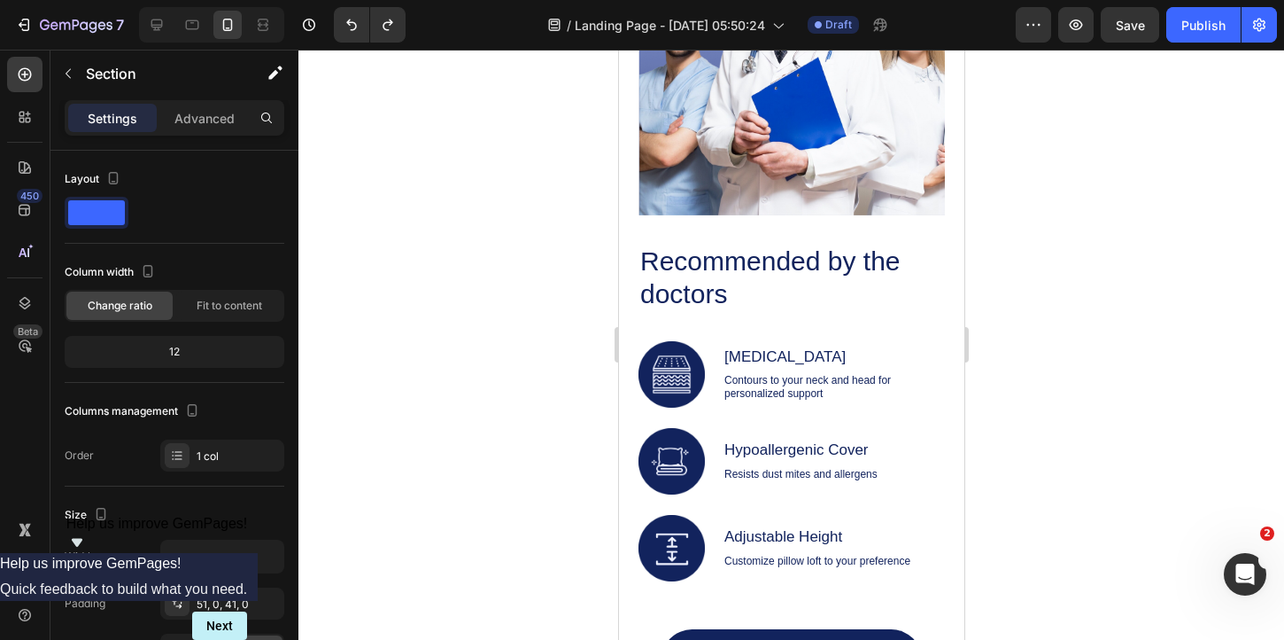
scroll to position [2091, 0]
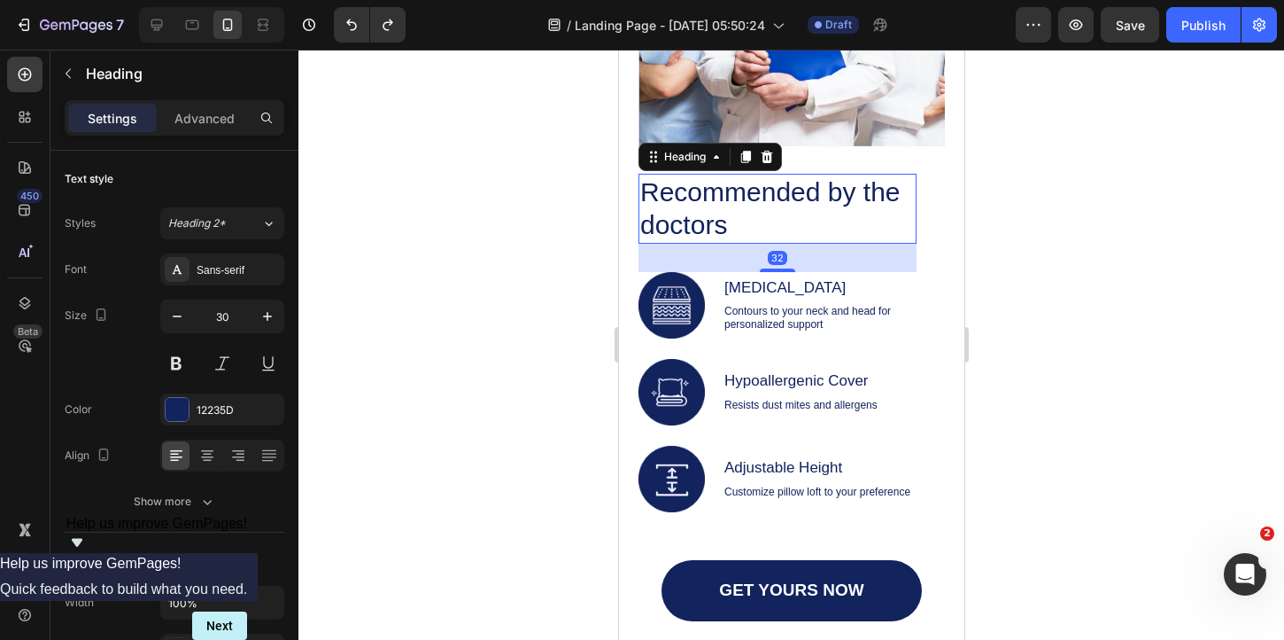
click at [762, 222] on h2 "Recommended by the doctors" at bounding box center [777, 209] width 278 height 70
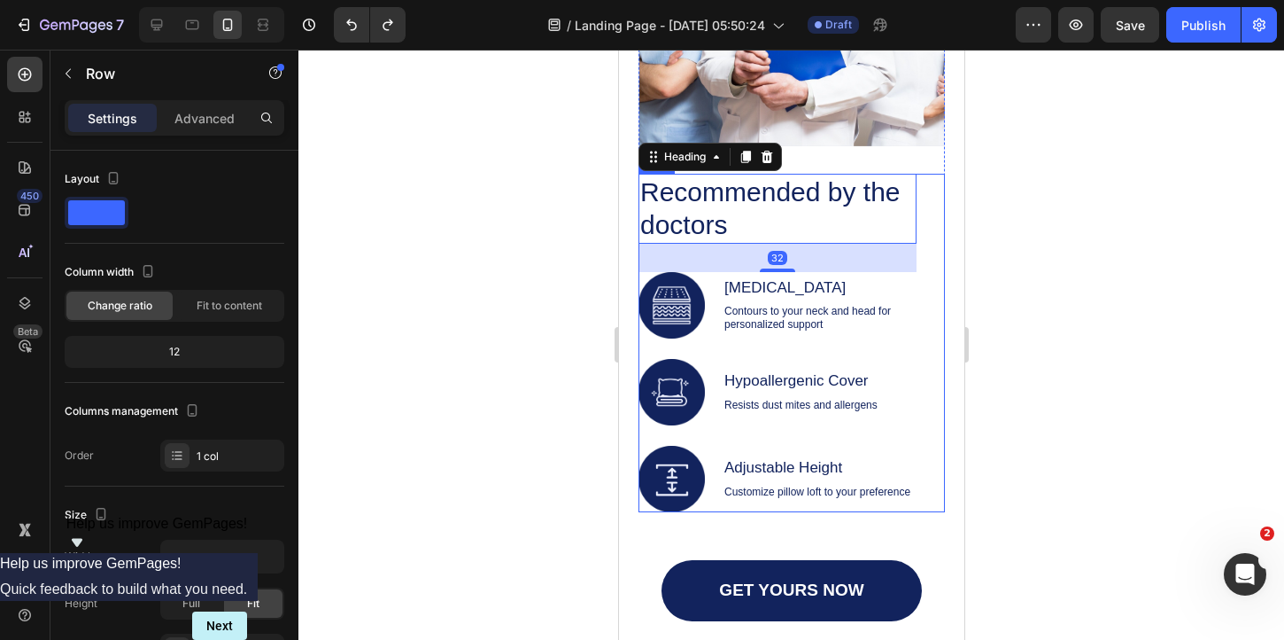
click at [930, 238] on div "Recommended by the doctors Heading 32 Image [MEDICAL_DATA] Text Block Contours …" at bounding box center [791, 343] width 307 height 338
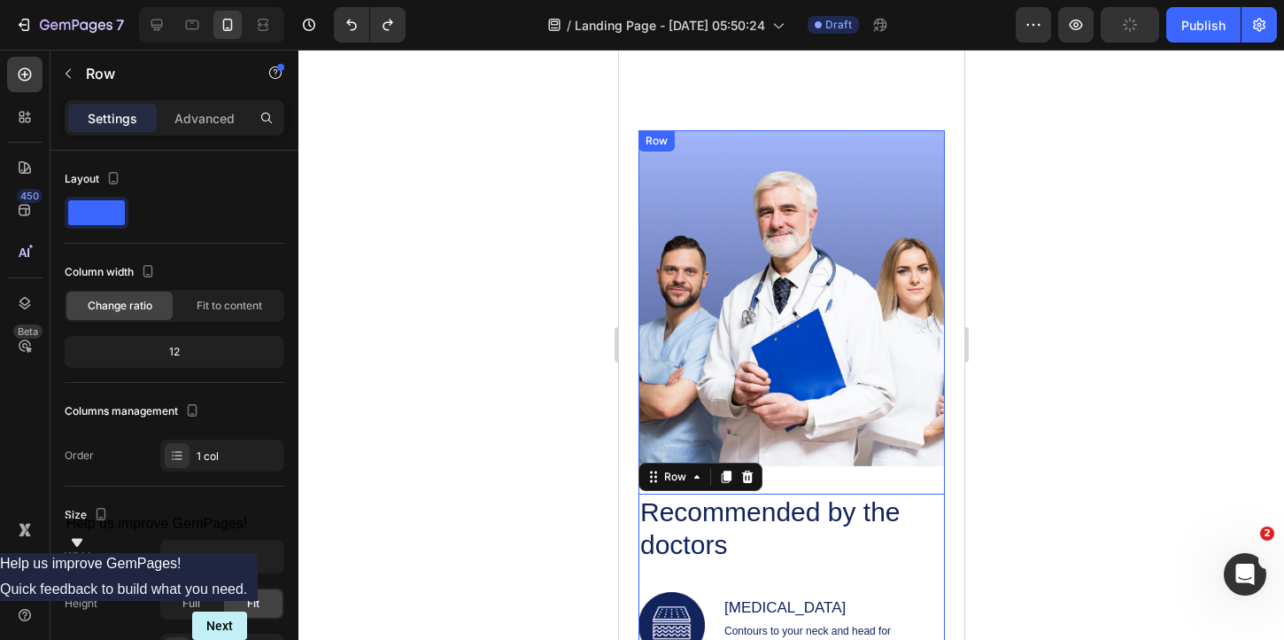
scroll to position [1738, 0]
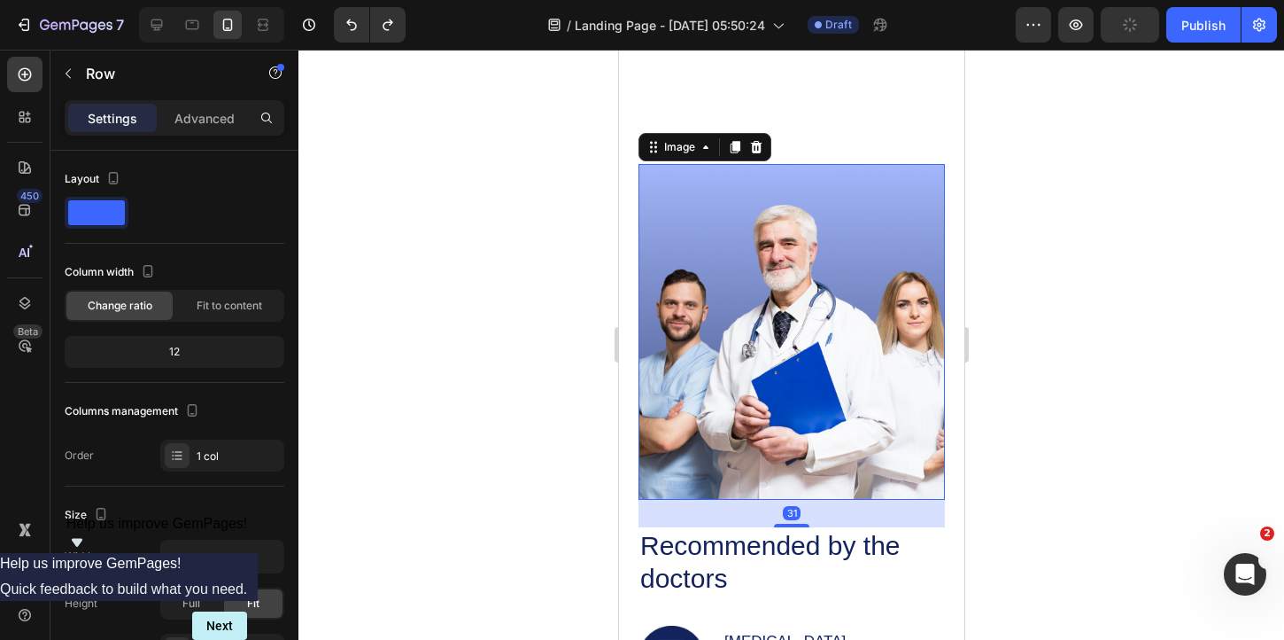
click at [847, 344] on img at bounding box center [791, 332] width 307 height 336
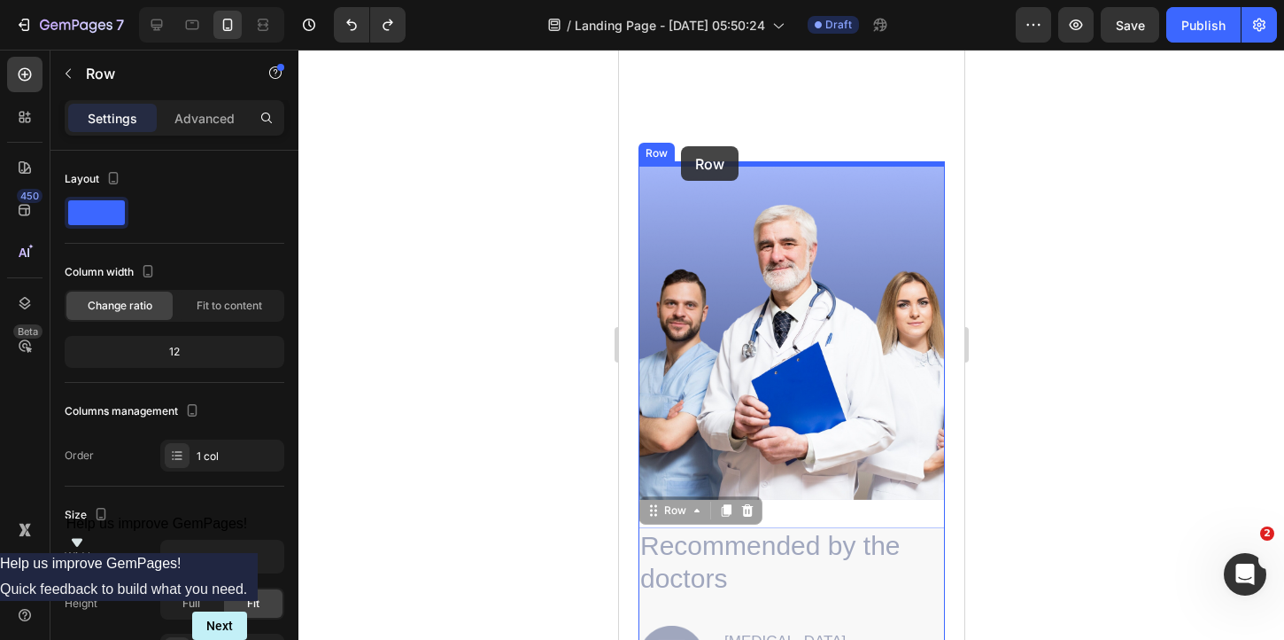
drag, startPoint x: 653, startPoint y: 510, endPoint x: 680, endPoint y: 146, distance: 365.1
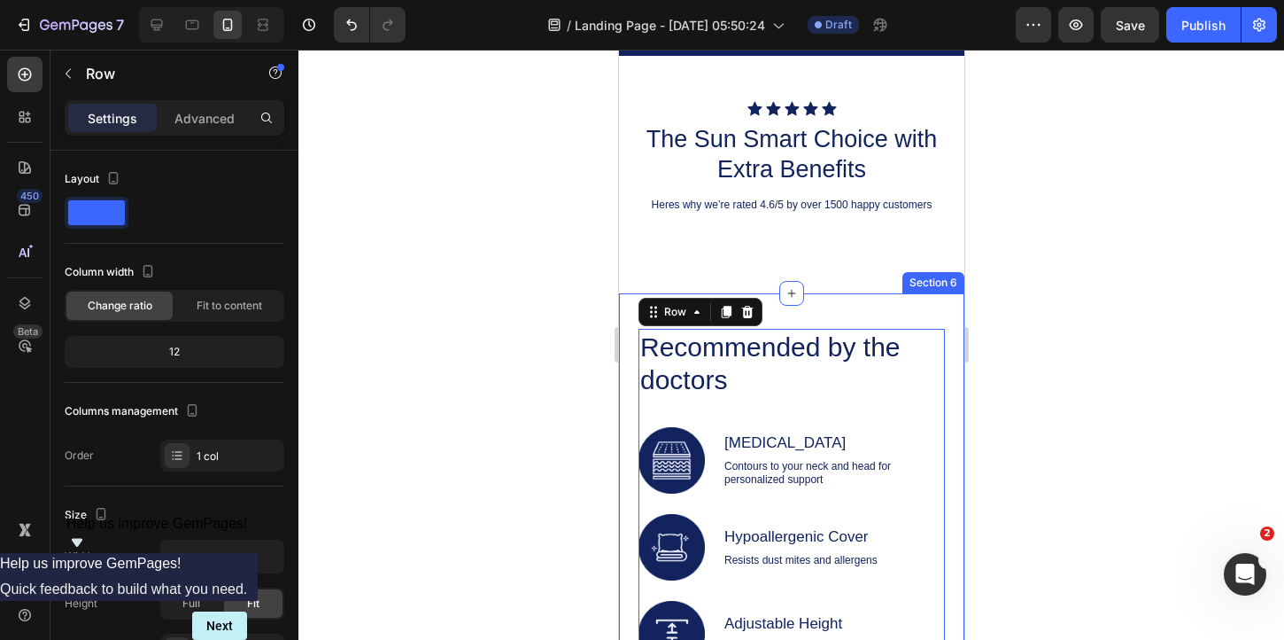
scroll to position [1570, 0]
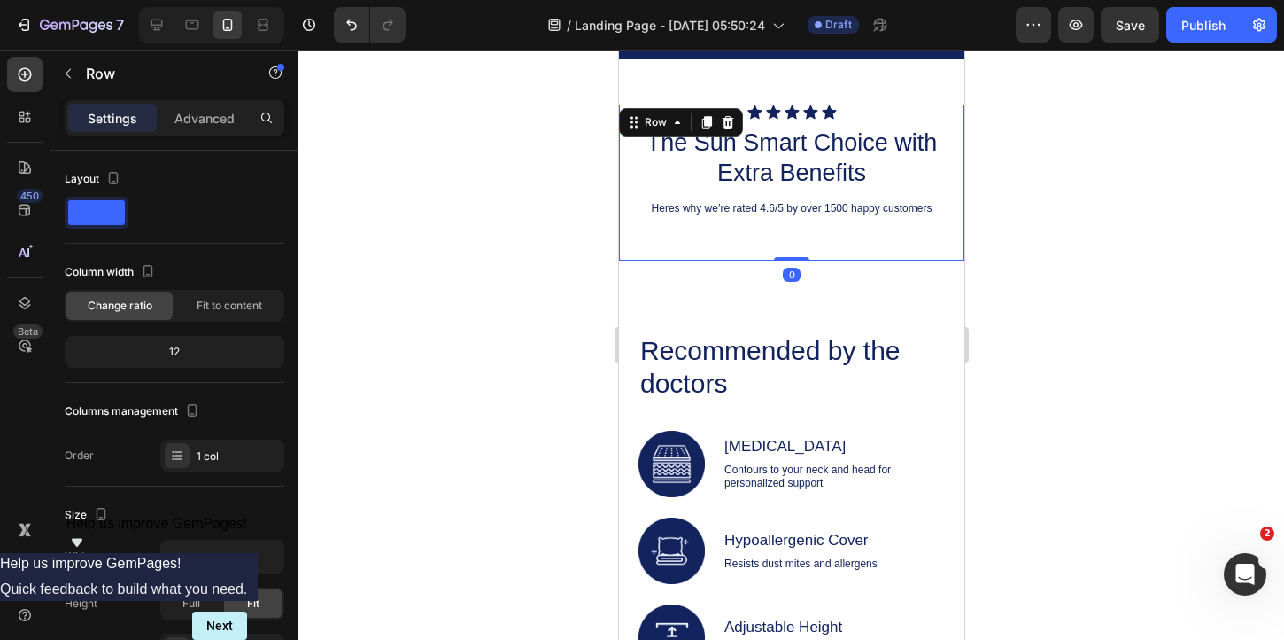
click at [800, 247] on div "Icon Icon Icon Icon Icon Icon List The Sun Smart Choice with Extra Benefits Hea…" at bounding box center [790, 183] width 345 height 156
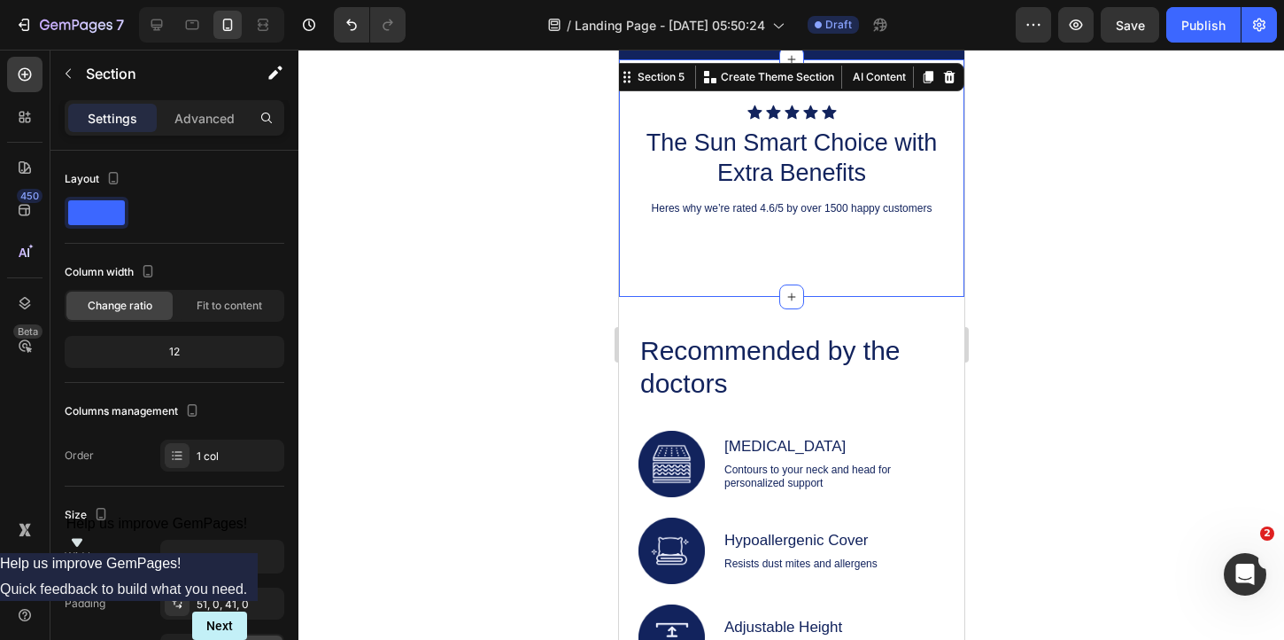
click at [738, 278] on div "Icon Icon Icon Icon Icon Icon List The Sun Smart Choice with Extra Benefits Hea…" at bounding box center [790, 177] width 345 height 237
click at [1166, 289] on div at bounding box center [792, 345] width 986 height 590
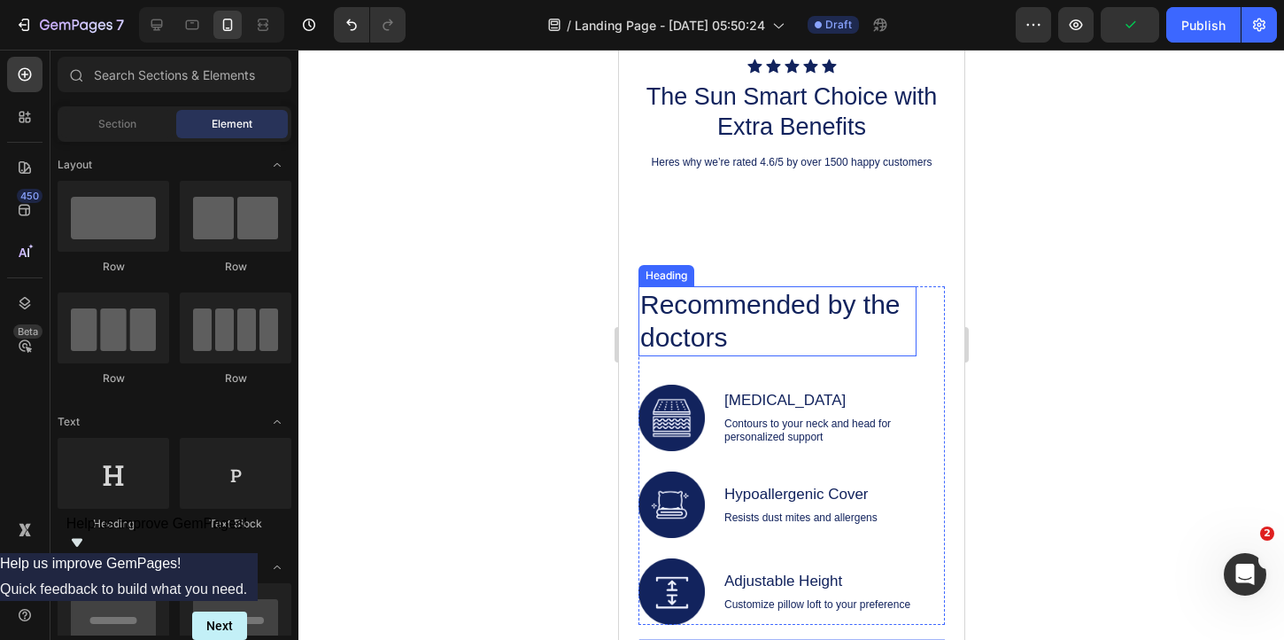
scroll to position [1612, 0]
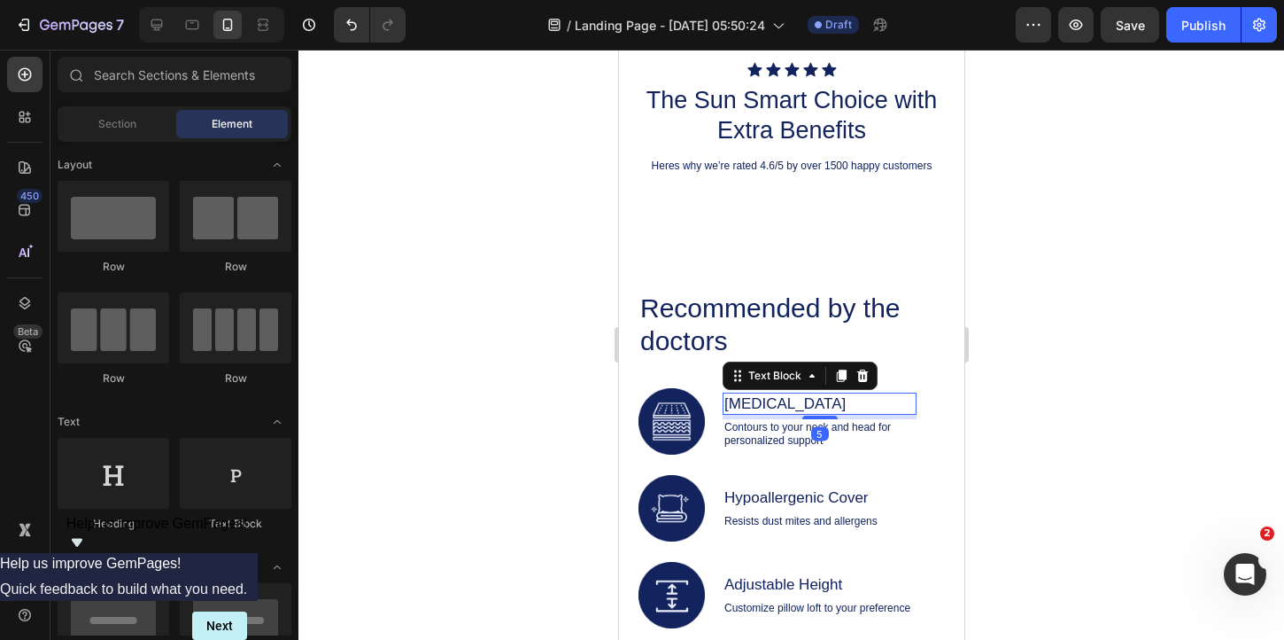
click at [773, 403] on p "[MEDICAL_DATA]" at bounding box center [819, 403] width 190 height 19
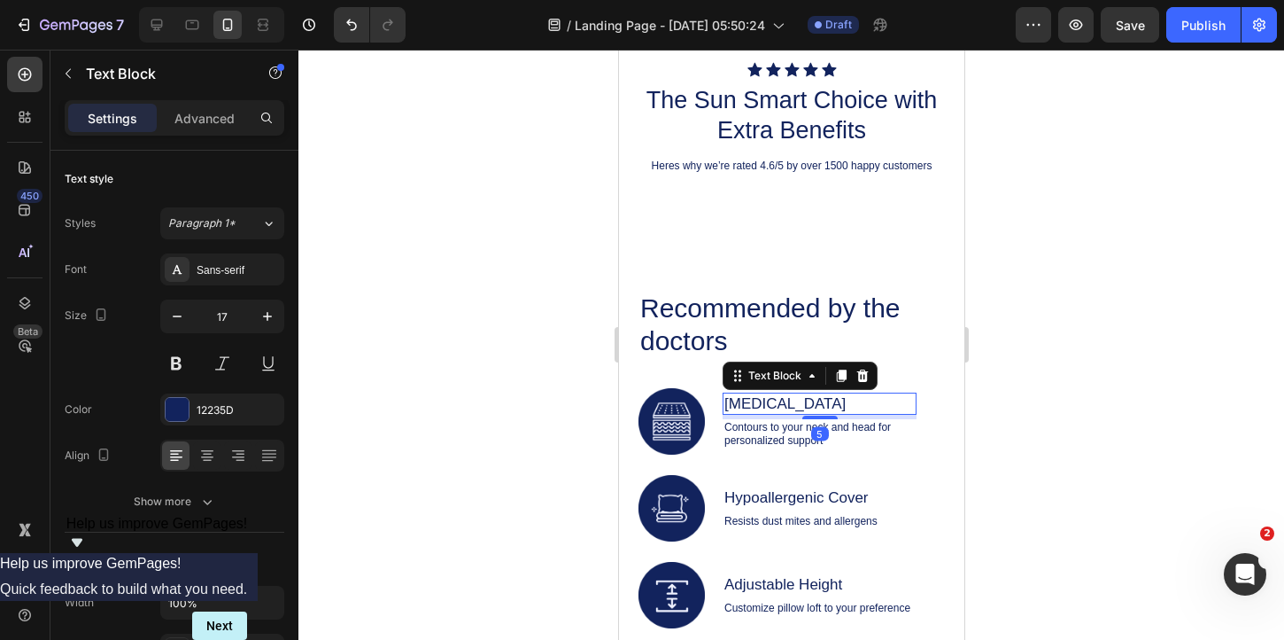
click at [773, 403] on p "[MEDICAL_DATA]" at bounding box center [819, 403] width 190 height 19
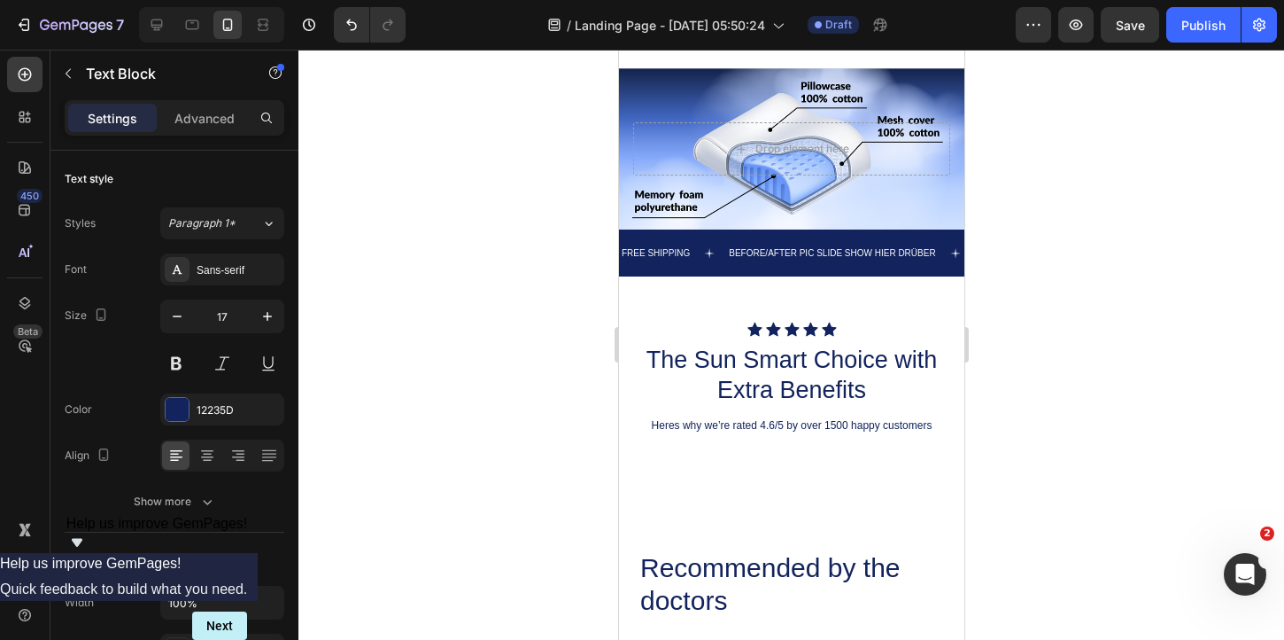
type input "16"
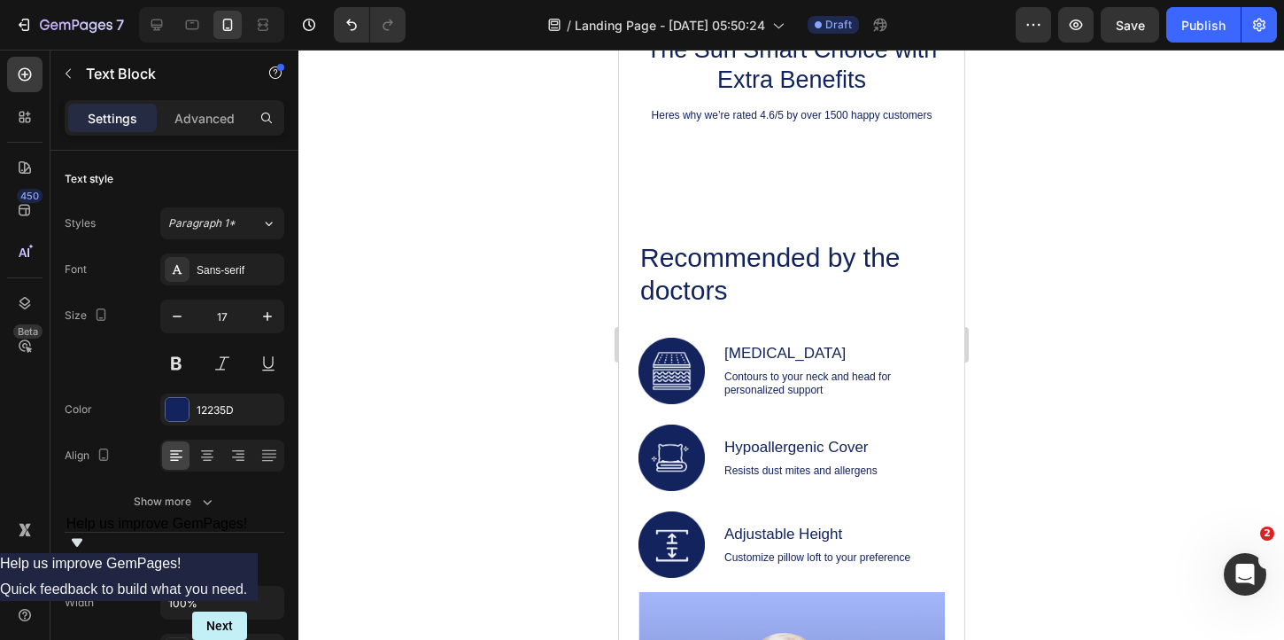
scroll to position [1696, 0]
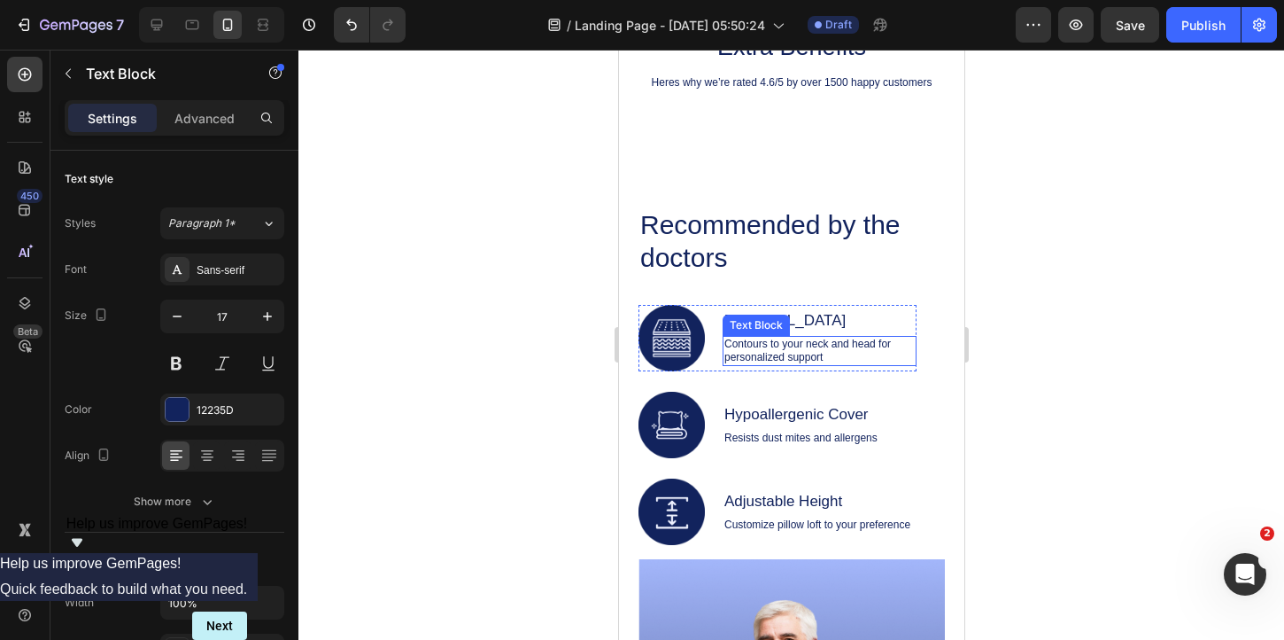
click at [772, 321] on div "Text Block" at bounding box center [756, 325] width 60 height 16
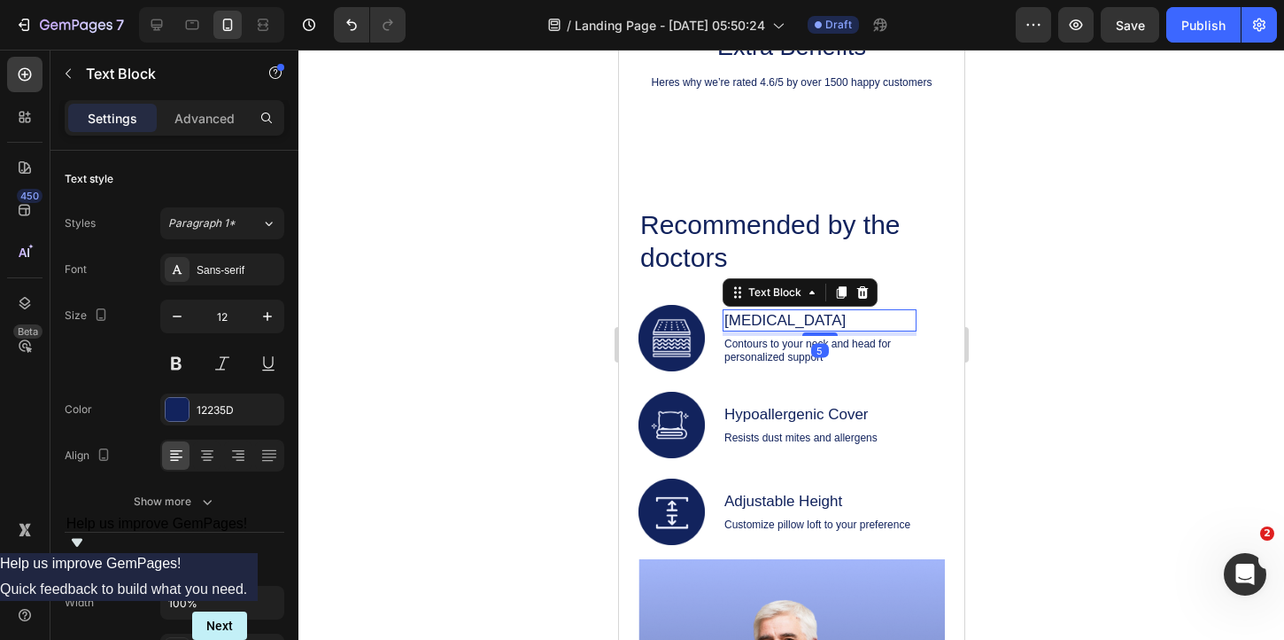
click at [789, 321] on p "[MEDICAL_DATA]" at bounding box center [819, 320] width 190 height 19
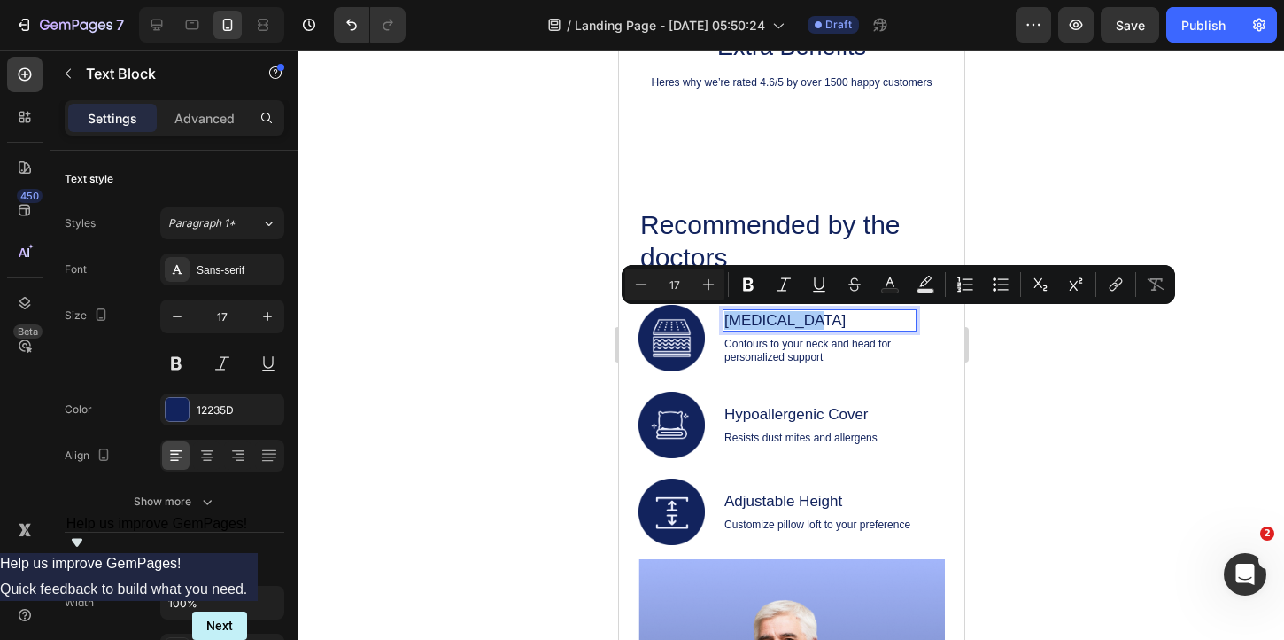
click at [1060, 418] on div at bounding box center [792, 345] width 986 height 590
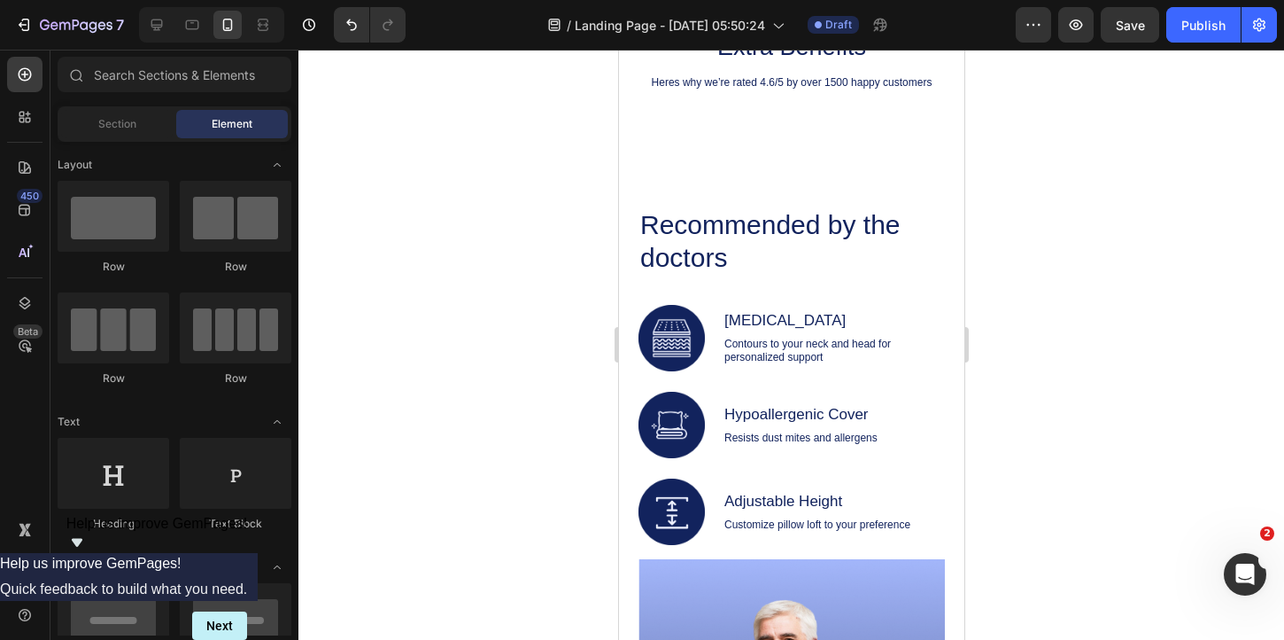
click at [1060, 418] on div at bounding box center [792, 345] width 986 height 590
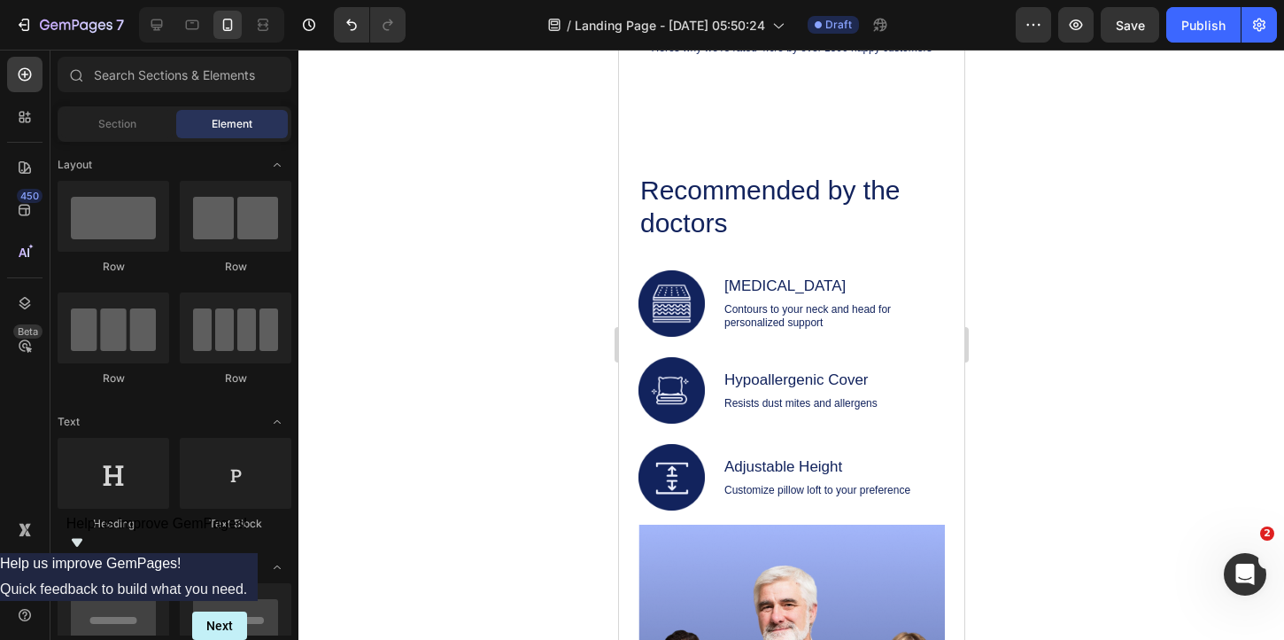
scroll to position [1762, 0]
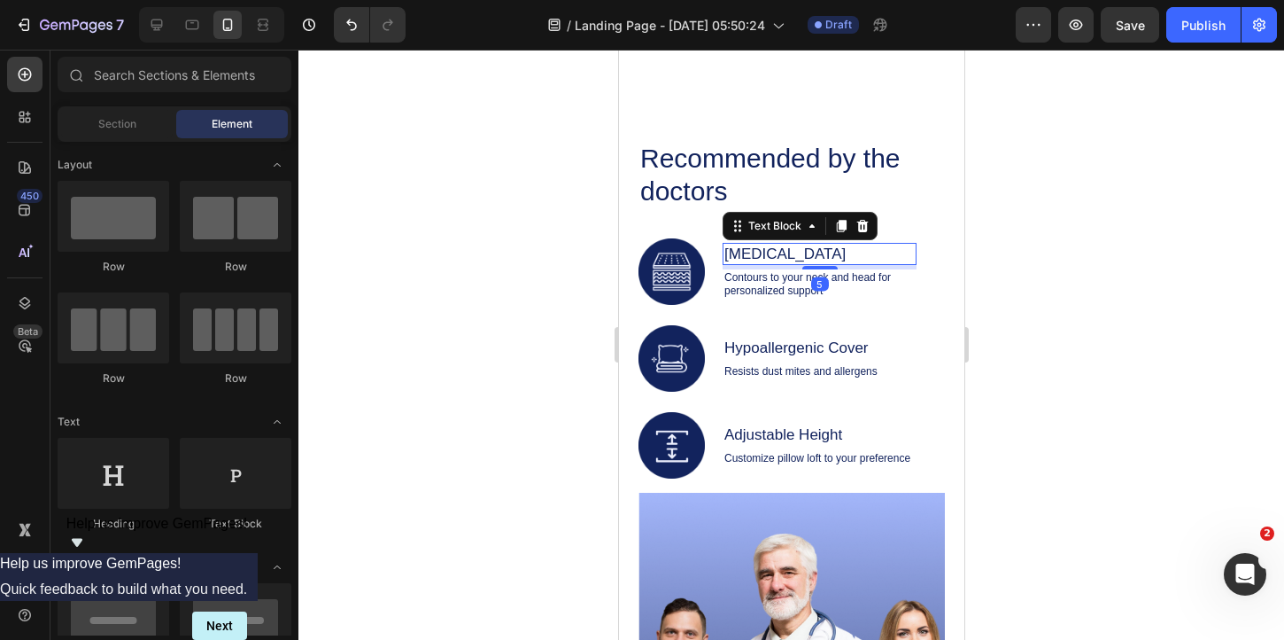
click at [792, 255] on p "[MEDICAL_DATA]" at bounding box center [819, 253] width 190 height 19
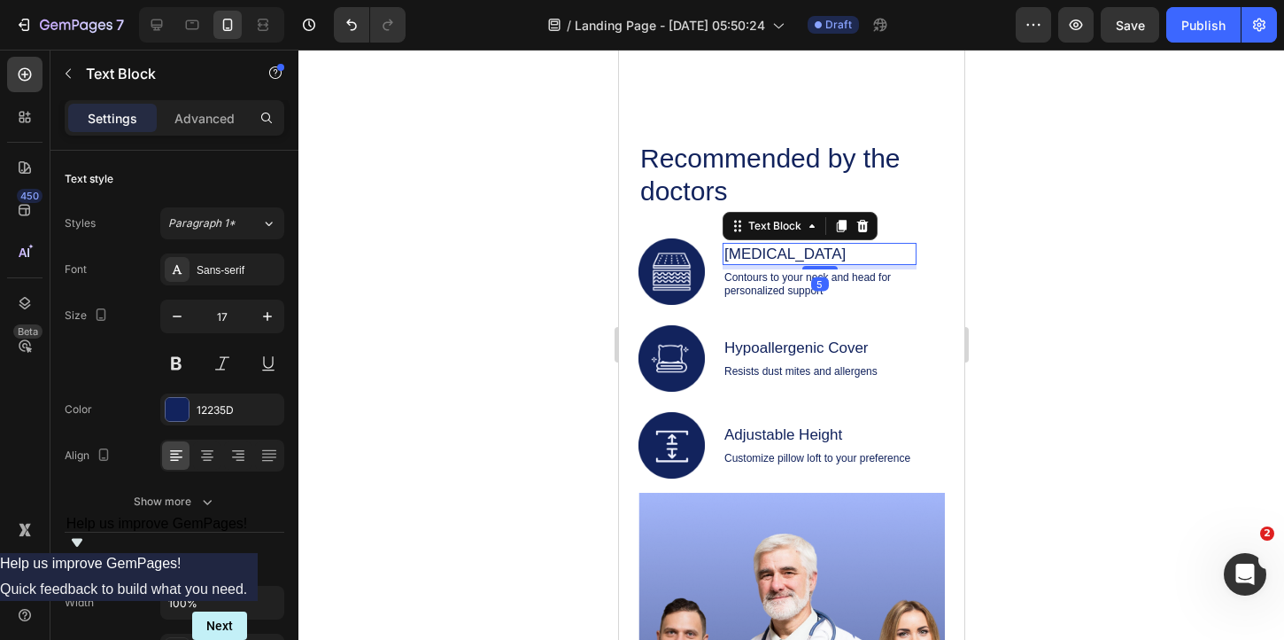
click at [792, 255] on p "[MEDICAL_DATA]" at bounding box center [819, 253] width 190 height 19
click at [779, 251] on p "Transferproof" at bounding box center [819, 253] width 190 height 19
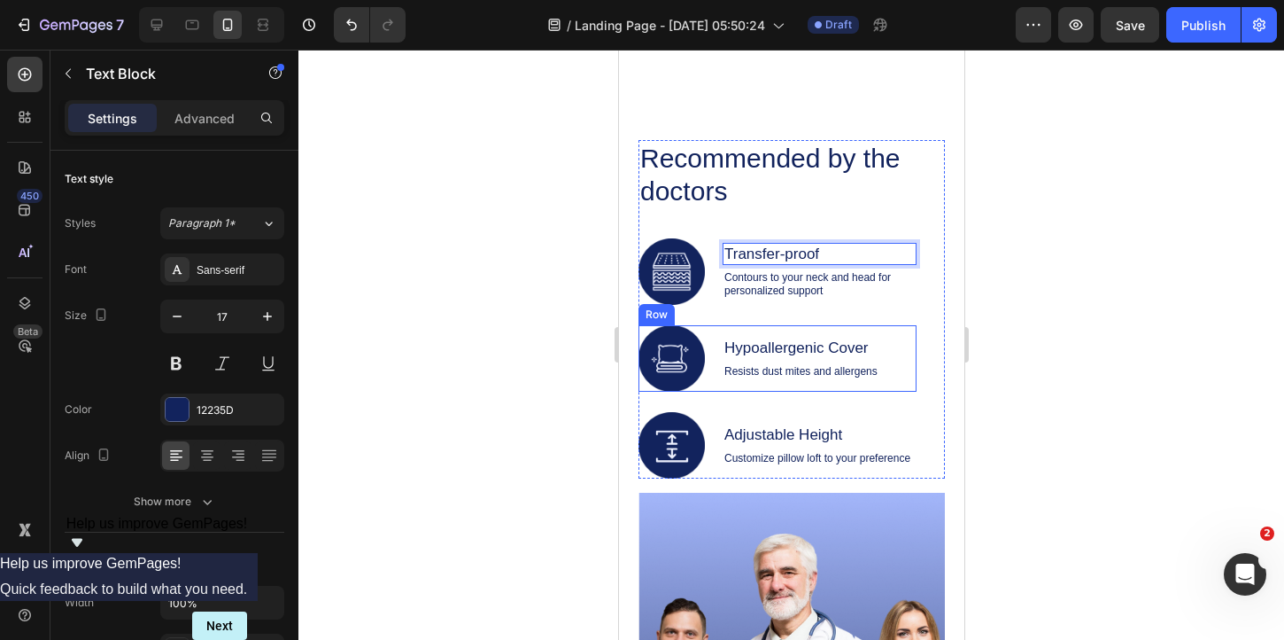
click at [819, 330] on div "Hypoallergenic Cover Text Block Resists [MEDICAL_DATA] and allergens Text Block" at bounding box center [800, 358] width 157 height 66
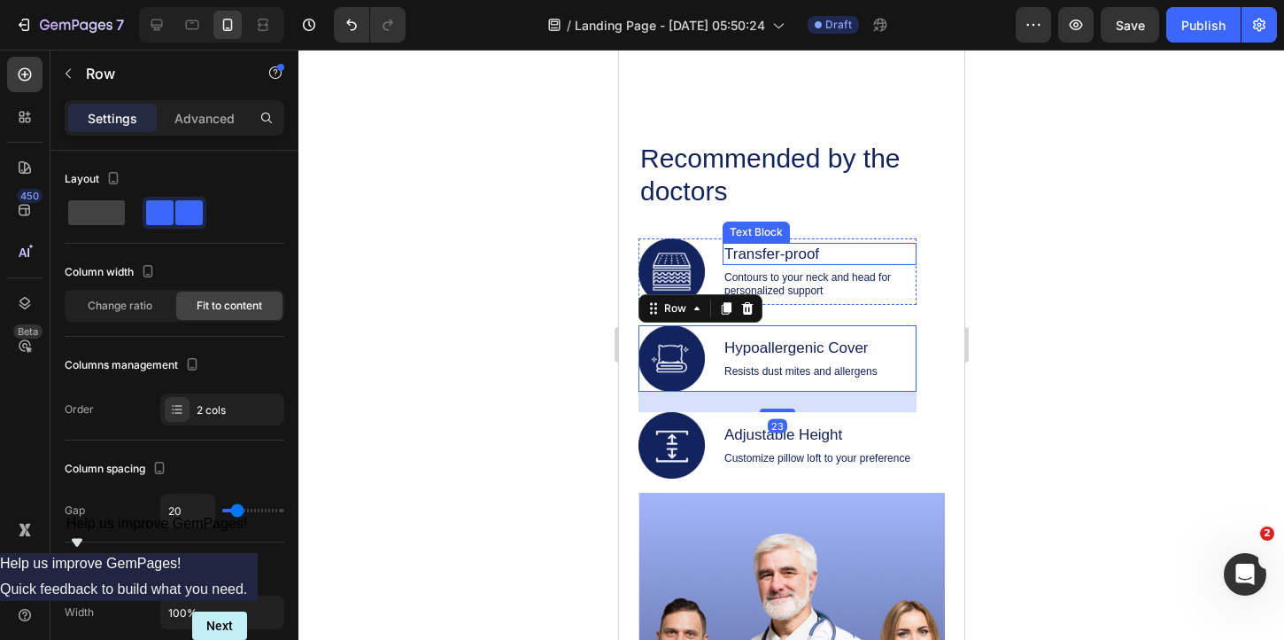
click at [795, 253] on p "Transfer-proof" at bounding box center [819, 253] width 190 height 19
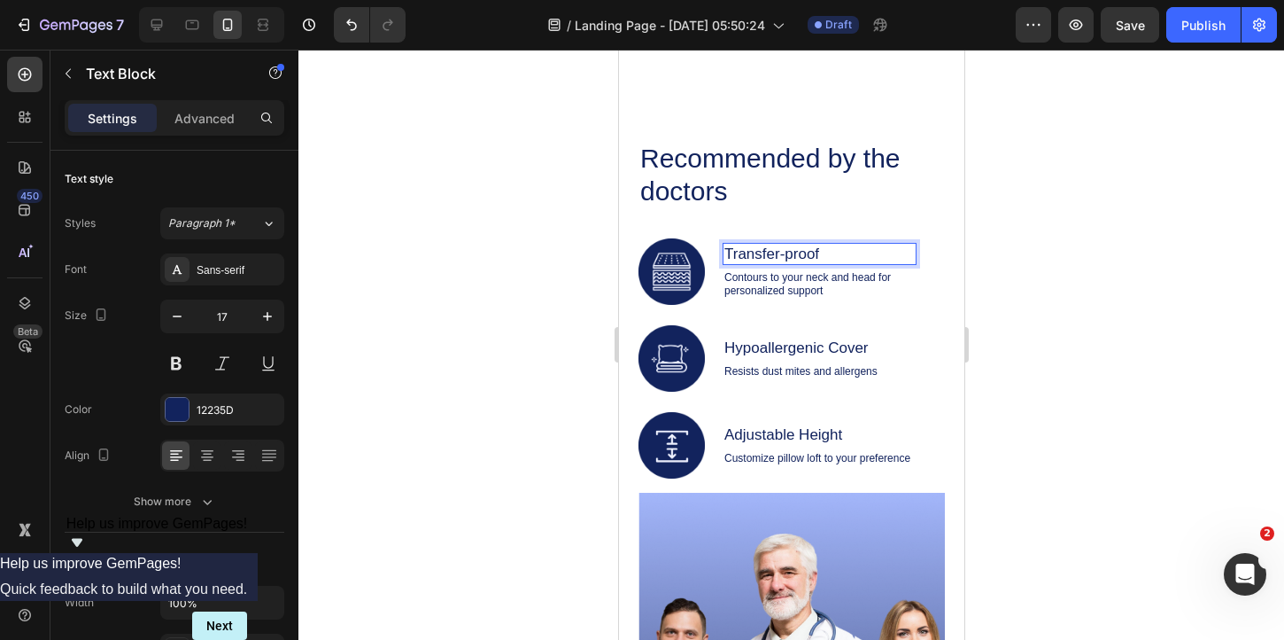
click at [786, 254] on p "Transfer-proof" at bounding box center [819, 253] width 190 height 19
click at [788, 345] on p "Hypoallergenic Cover" at bounding box center [800, 347] width 153 height 19
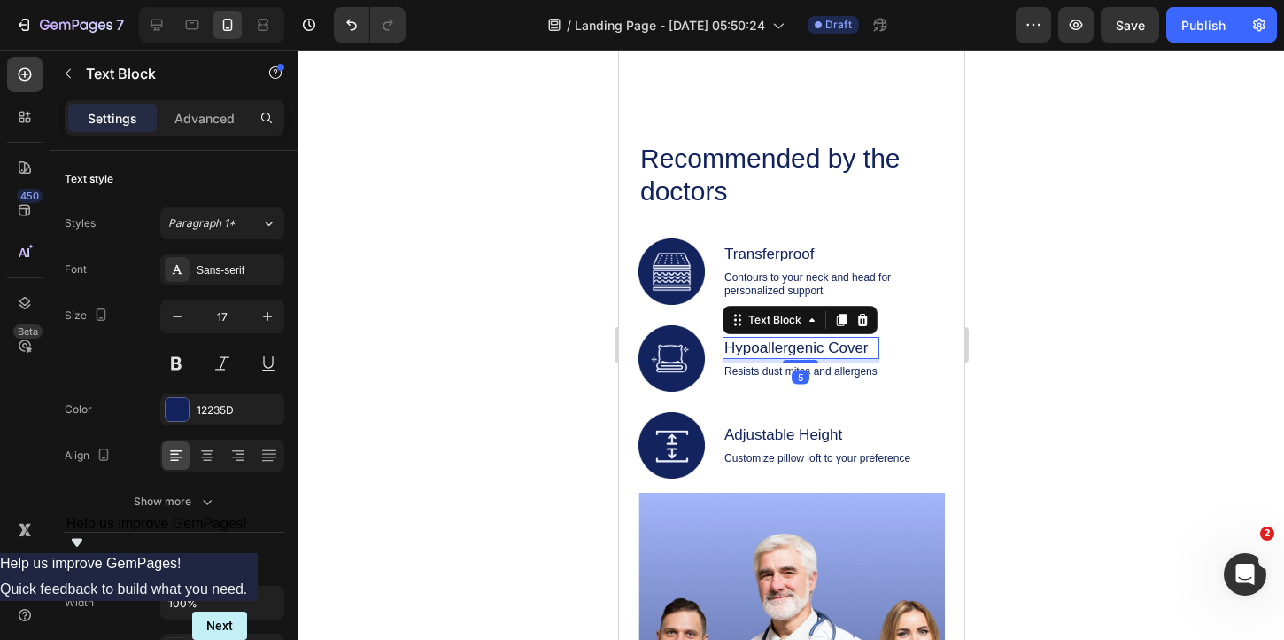
click at [788, 345] on p "Hypoallergenic Cover" at bounding box center [800, 347] width 153 height 19
click at [1119, 361] on div at bounding box center [792, 345] width 986 height 590
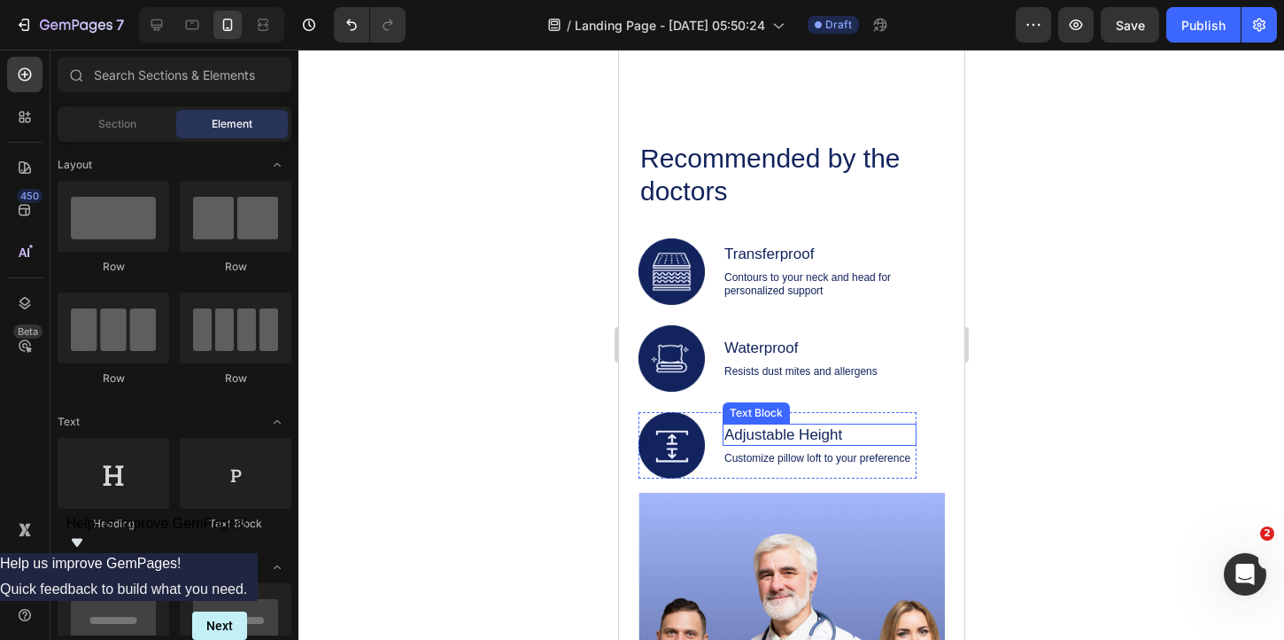
click at [813, 428] on p "Adjustable Height" at bounding box center [819, 434] width 190 height 19
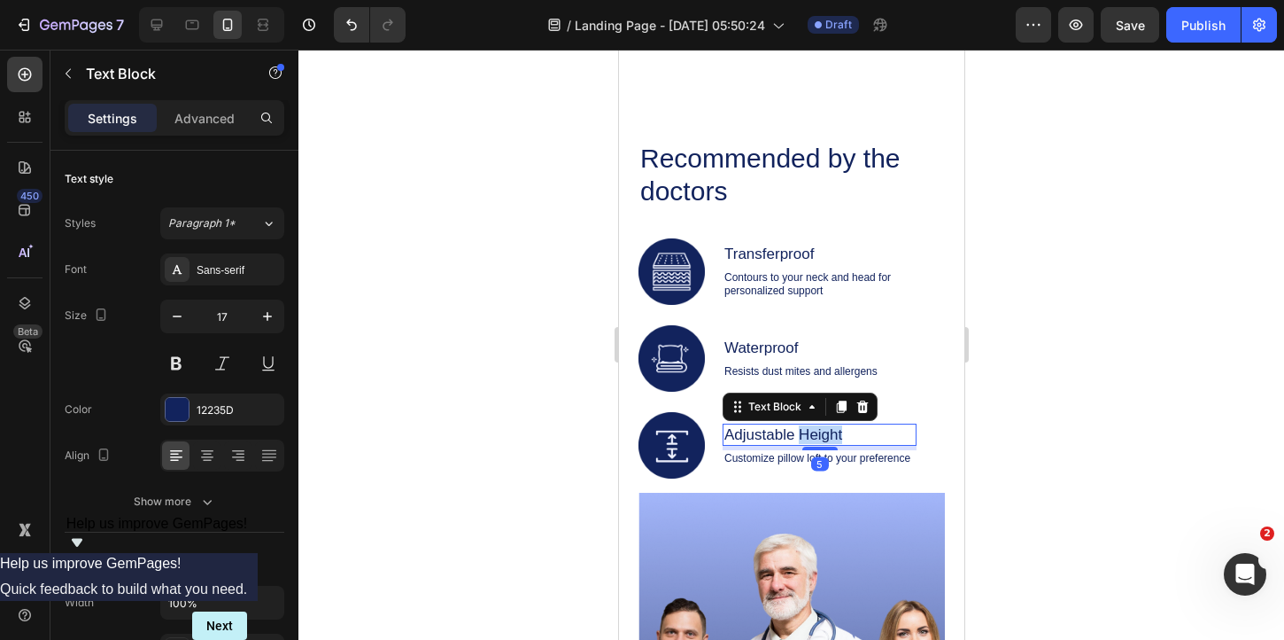
click at [813, 428] on p "Adjustable Height" at bounding box center [819, 434] width 190 height 19
click at [1023, 431] on div at bounding box center [792, 345] width 986 height 590
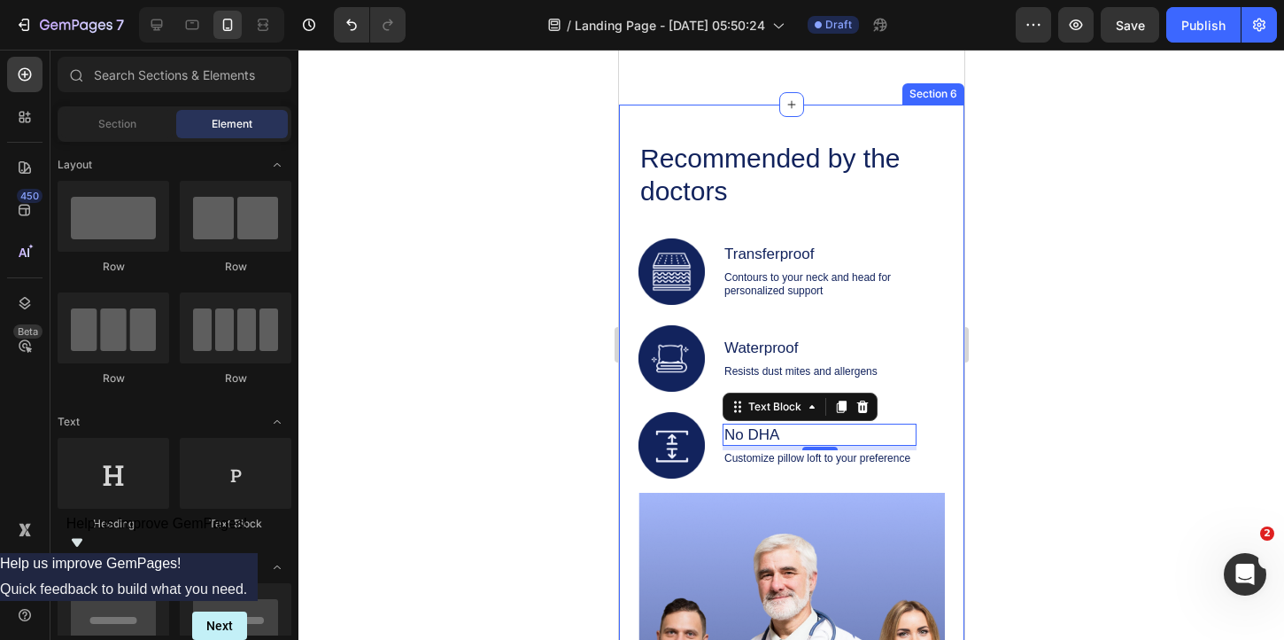
click at [1023, 431] on div at bounding box center [792, 345] width 986 height 590
click at [1048, 454] on div at bounding box center [792, 345] width 986 height 590
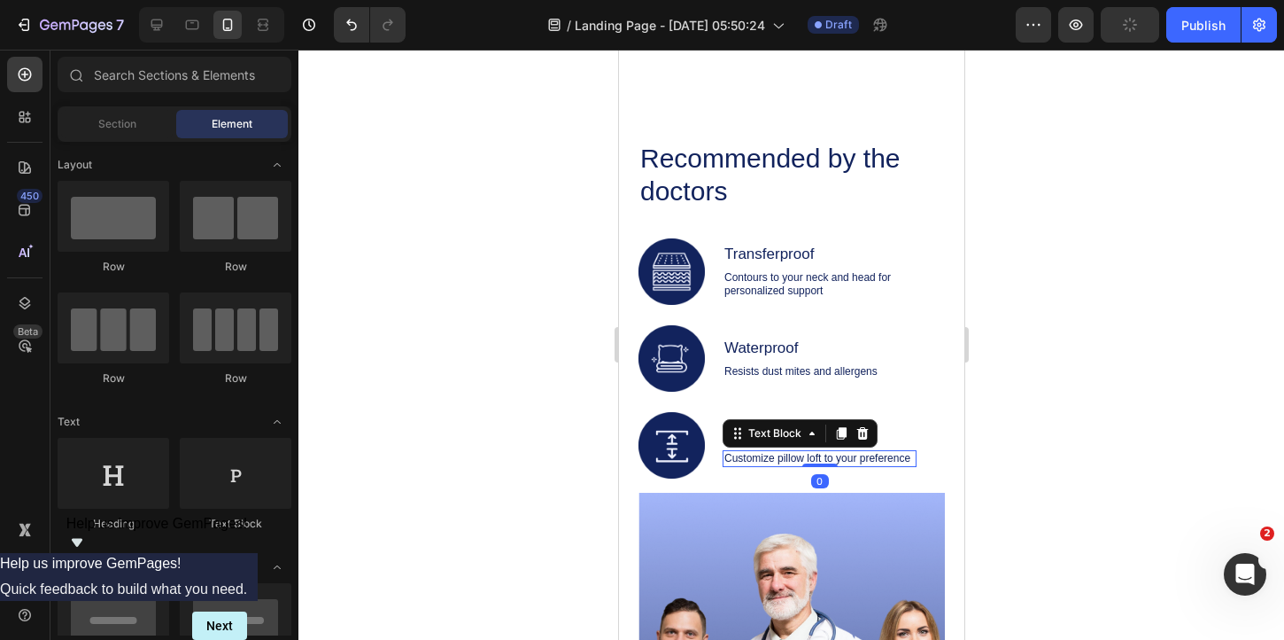
click at [800, 463] on p "Customize pillow loft to your preference" at bounding box center [819, 458] width 190 height 13
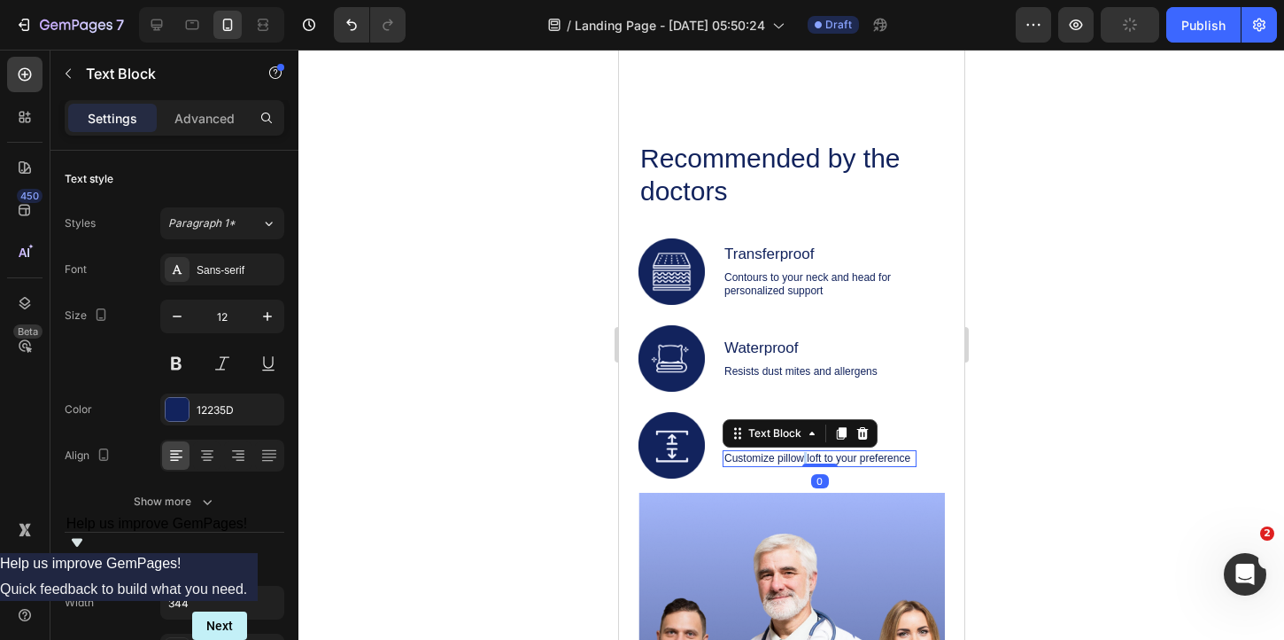
click at [800, 463] on p "Customize pillow loft to your preference" at bounding box center [819, 458] width 190 height 13
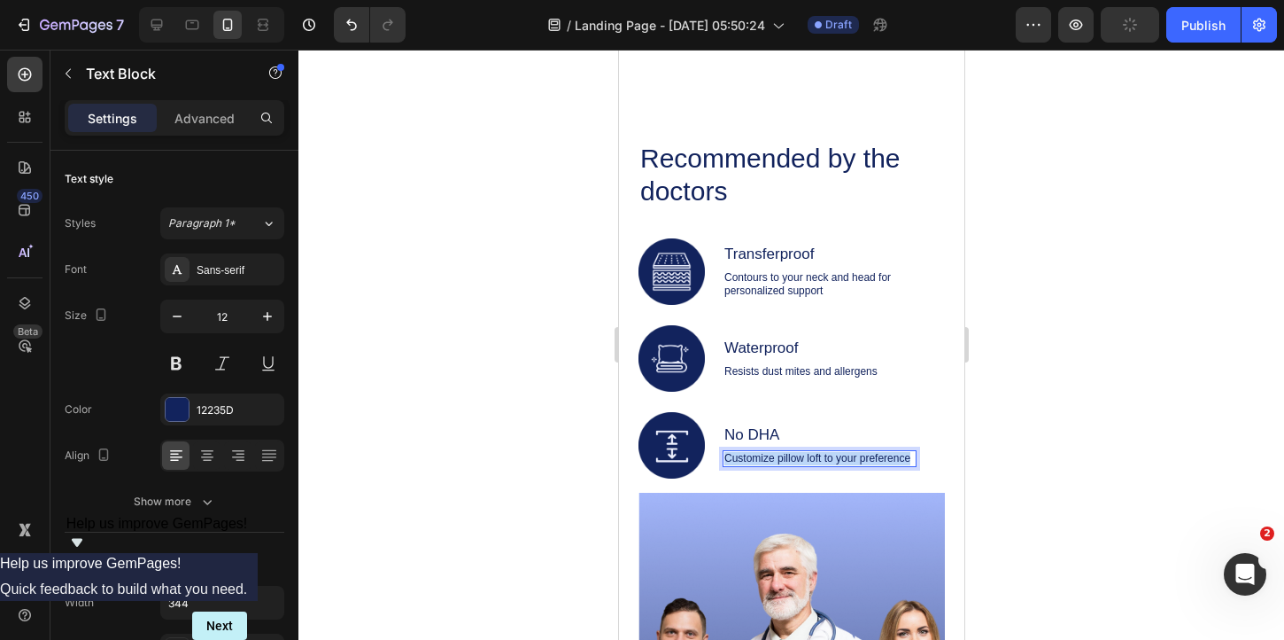
click at [800, 463] on p "Customize pillow loft to your preference" at bounding box center [819, 458] width 190 height 13
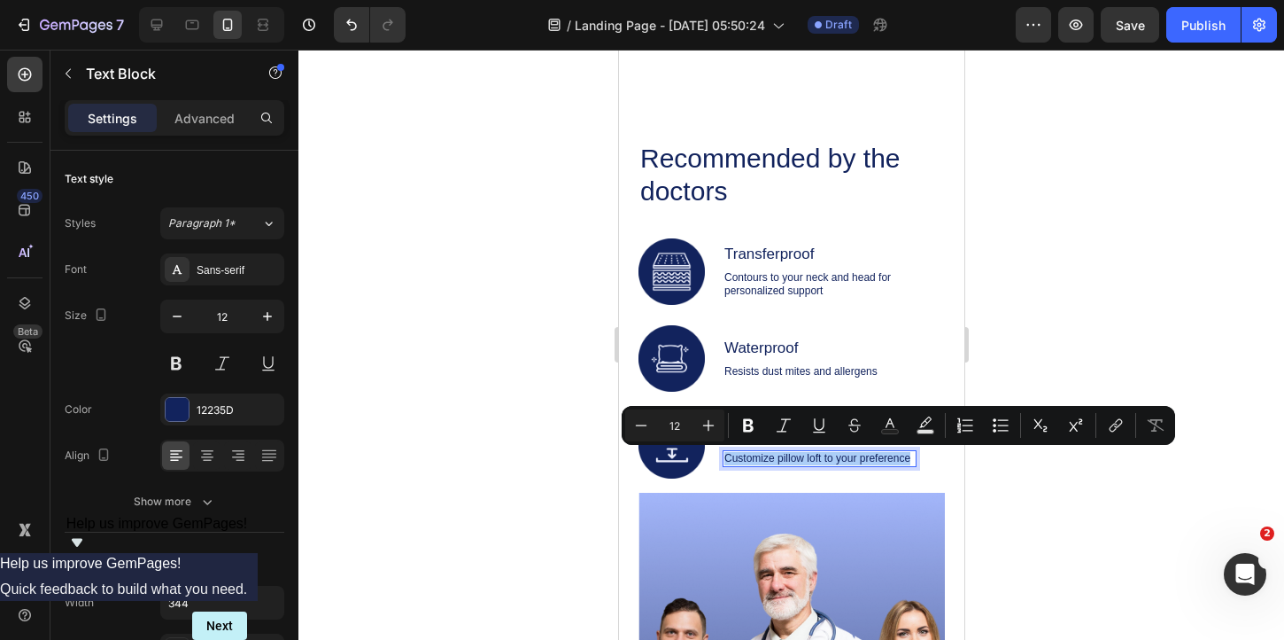
click at [1024, 481] on div at bounding box center [792, 345] width 986 height 590
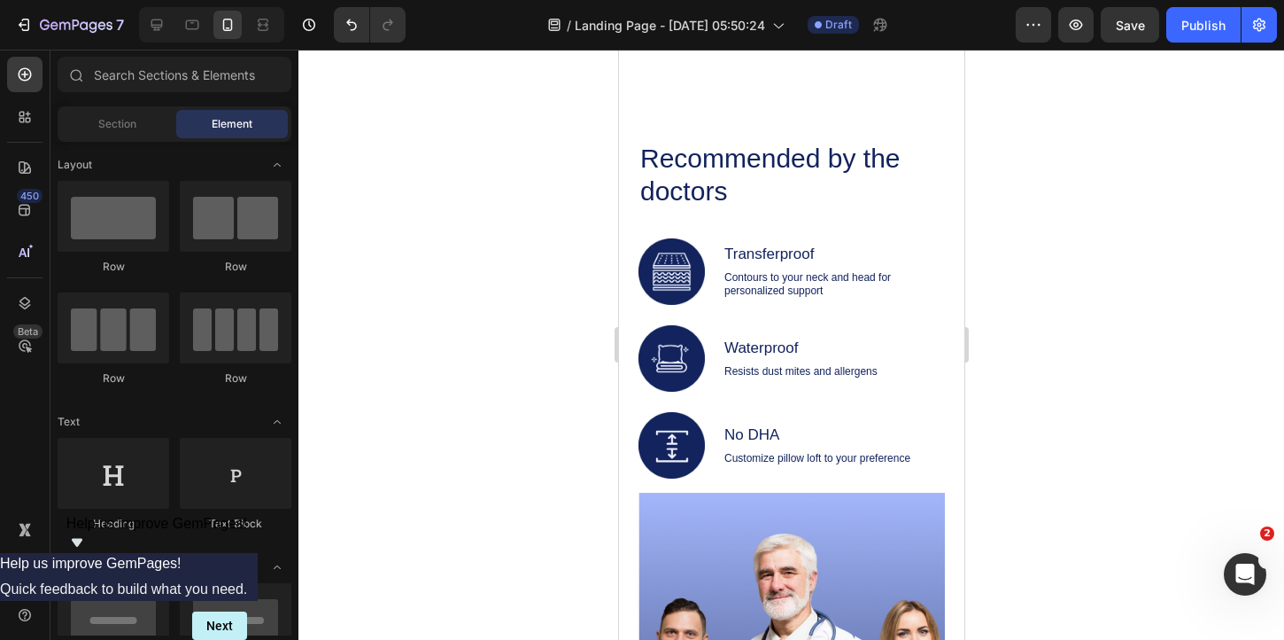
click at [1024, 481] on div at bounding box center [792, 345] width 986 height 590
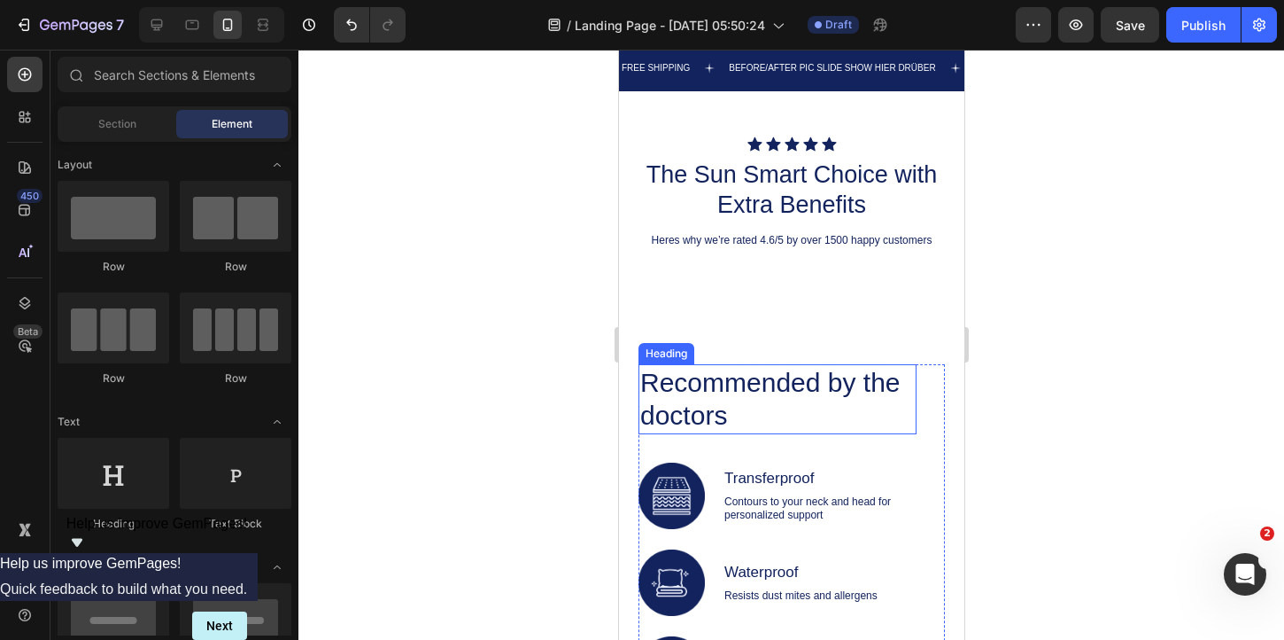
scroll to position [1534, 0]
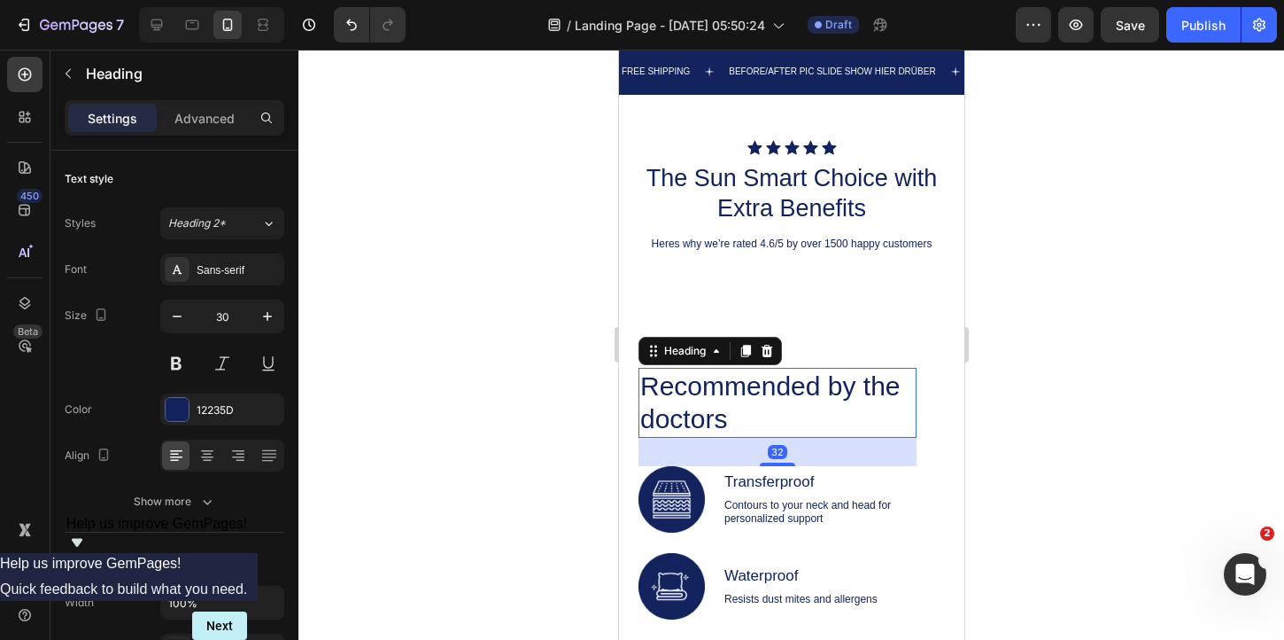
click at [772, 406] on h2 "Recommended by the doctors" at bounding box center [777, 403] width 278 height 70
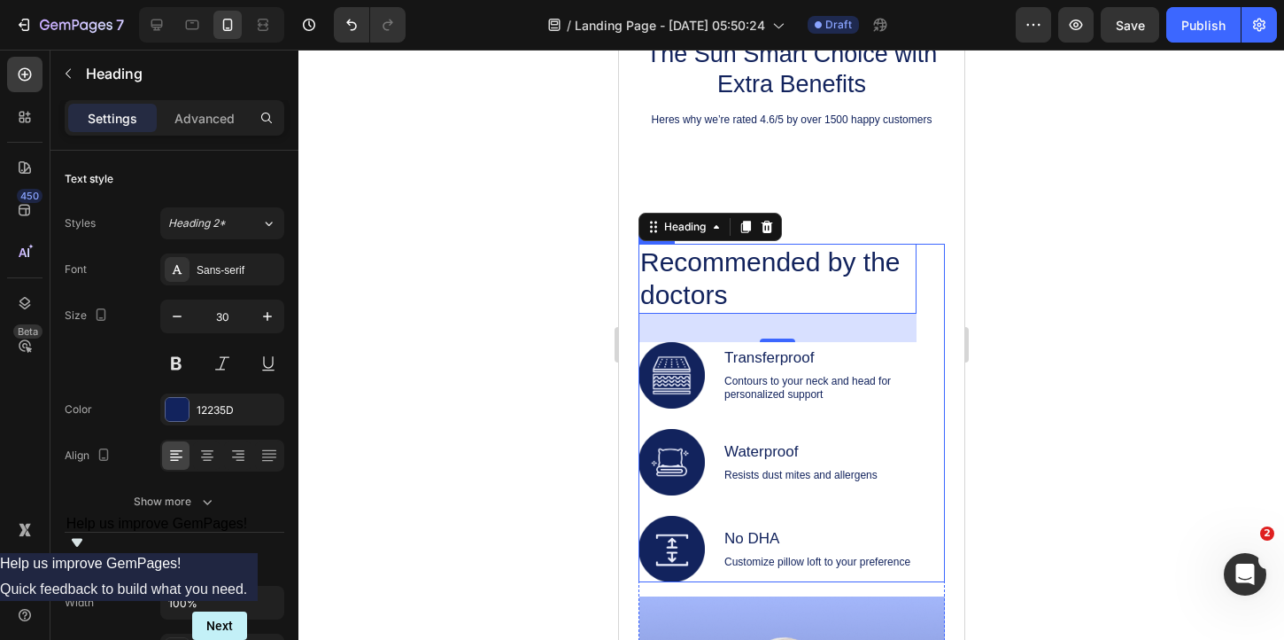
scroll to position [1556, 0]
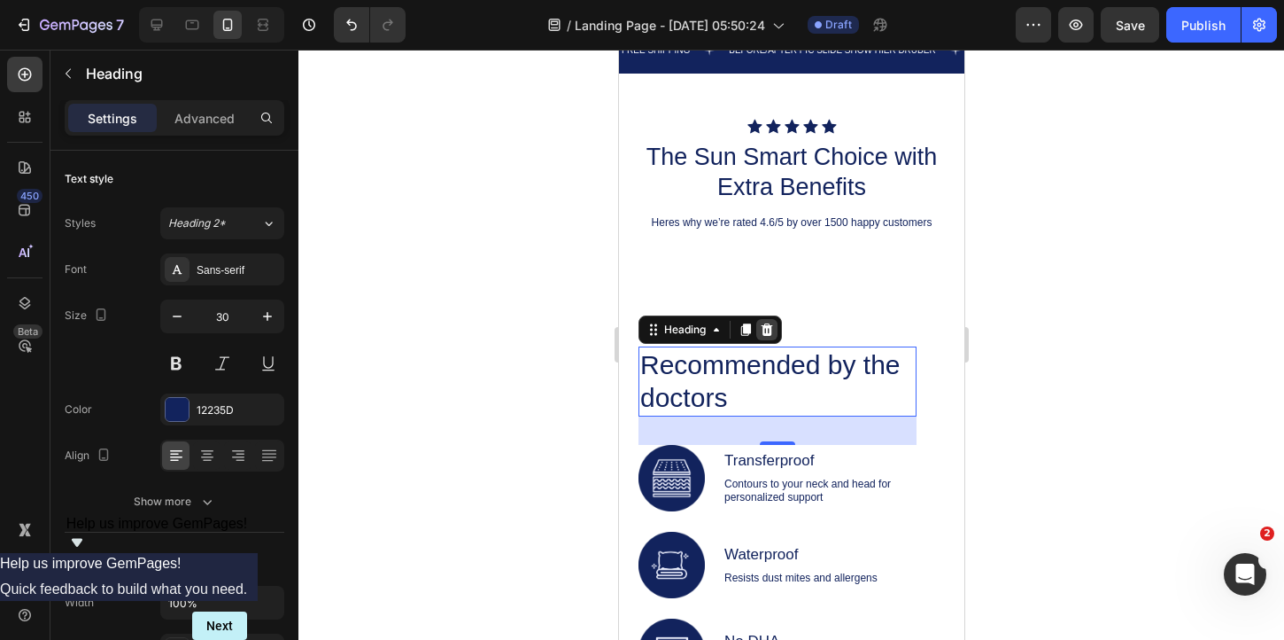
click at [774, 328] on div at bounding box center [766, 329] width 21 height 21
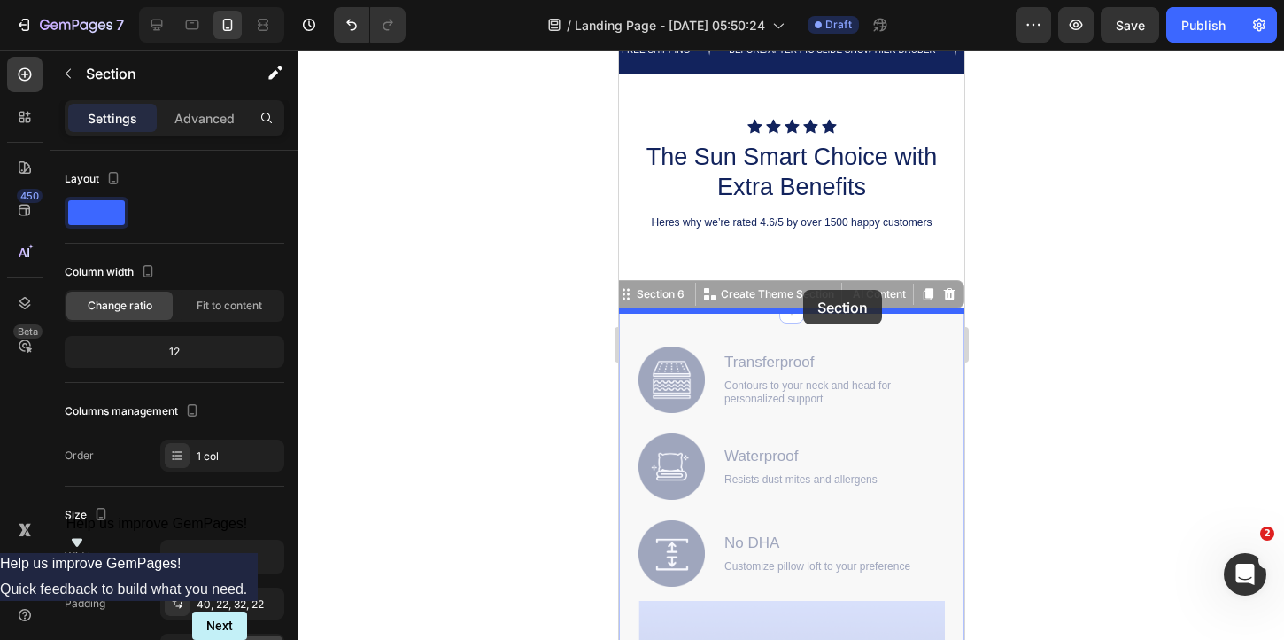
drag, startPoint x: 912, startPoint y: 343, endPoint x: 803, endPoint y: 288, distance: 122.8
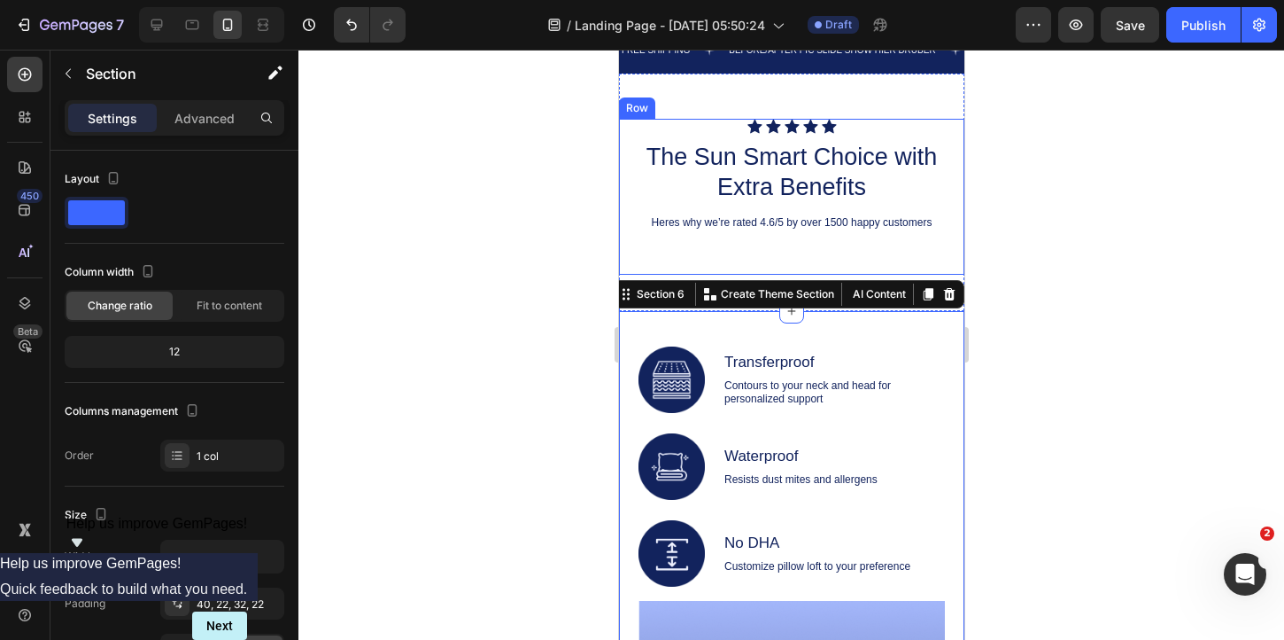
click at [684, 262] on div "Icon Icon Icon Icon Icon Icon List The Sun Smart Choice with Extra Benefits Hea…" at bounding box center [790, 197] width 345 height 156
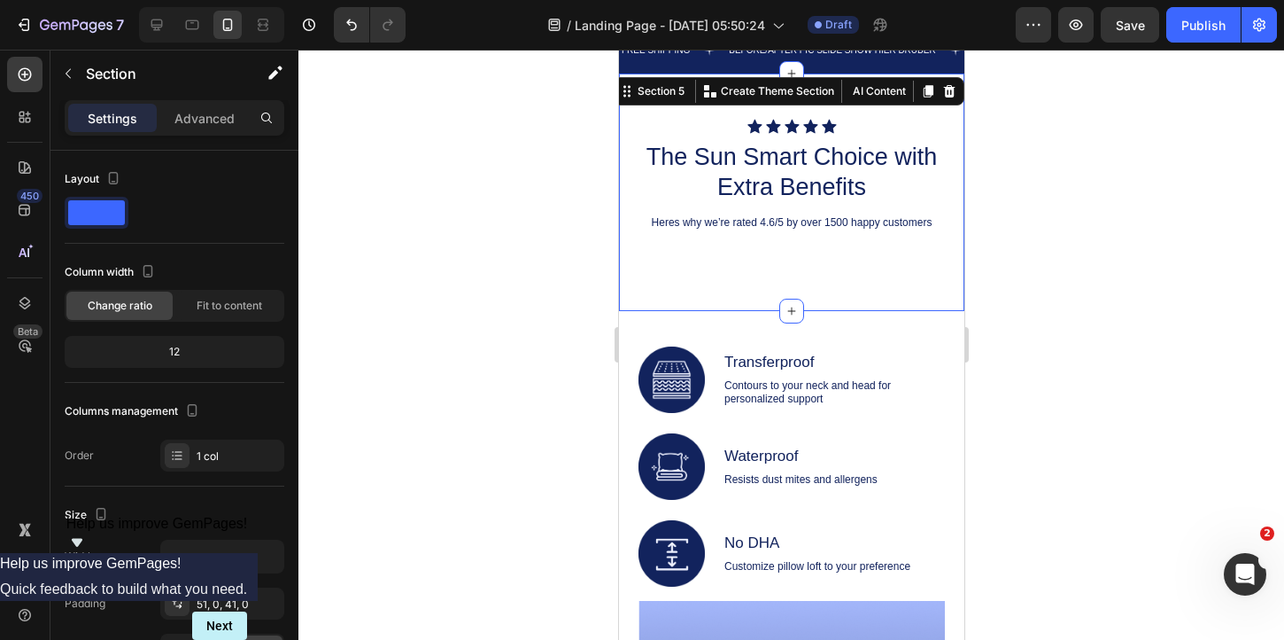
click at [651, 294] on div "Icon Icon Icon Icon Icon Icon List The Sun Smart Choice with Extra Benefits Hea…" at bounding box center [790, 192] width 345 height 237
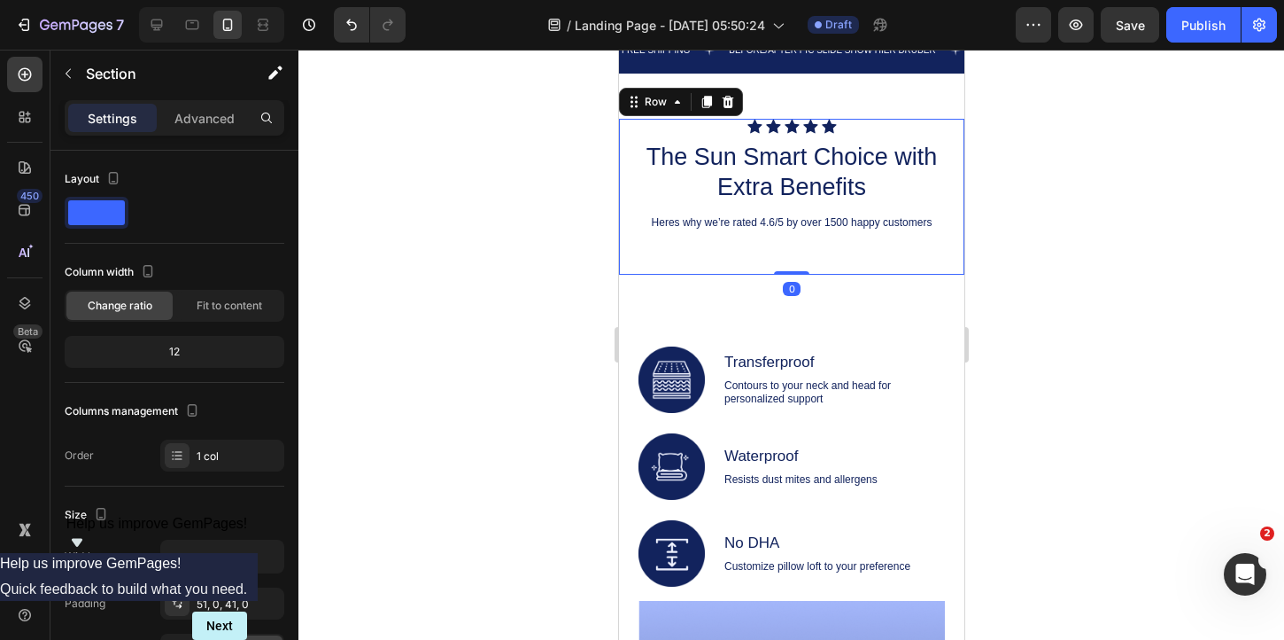
click at [768, 249] on div "Icon Icon Icon Icon Icon Icon List The Sun Smart Choice with Extra Benefits Hea…" at bounding box center [790, 197] width 345 height 156
drag, startPoint x: 786, startPoint y: 273, endPoint x: 788, endPoint y: 205, distance: 68.3
click at [788, 205] on div "Icon Icon Icon Icon Icon Icon List The Sun Smart Choice with Extra Benefits Hea…" at bounding box center [790, 197] width 345 height 156
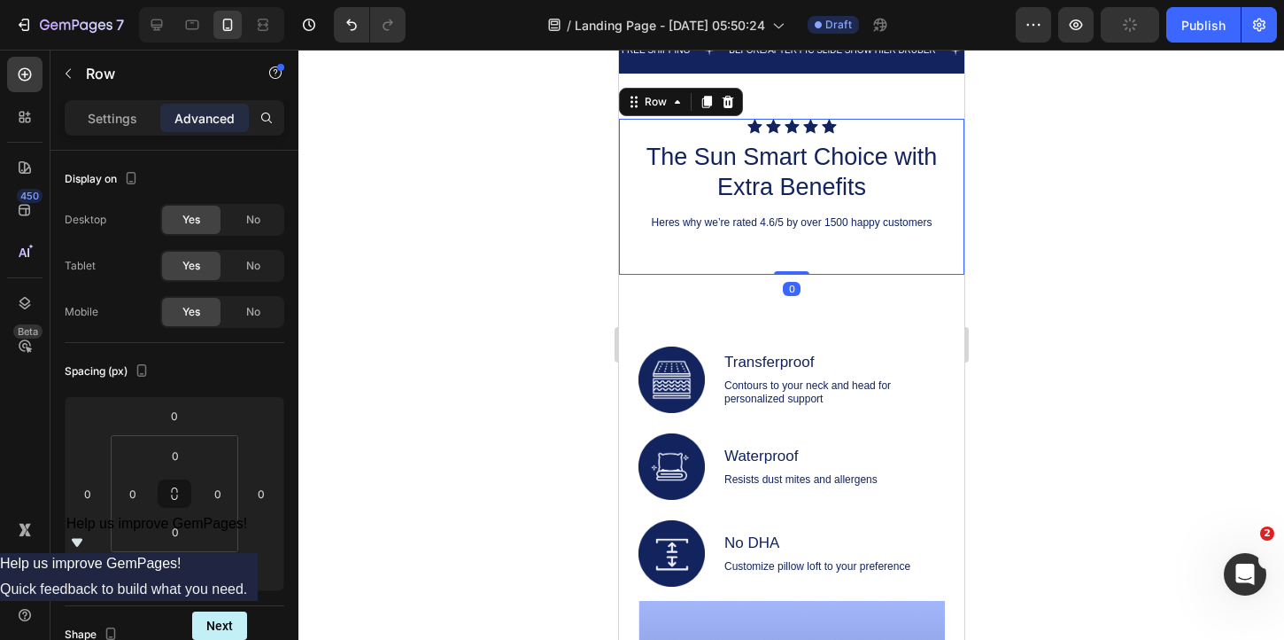
click at [787, 249] on div "Icon Icon Icon Icon Icon Icon List The Sun Smart Choice with Extra Benefits Hea…" at bounding box center [790, 197] width 345 height 156
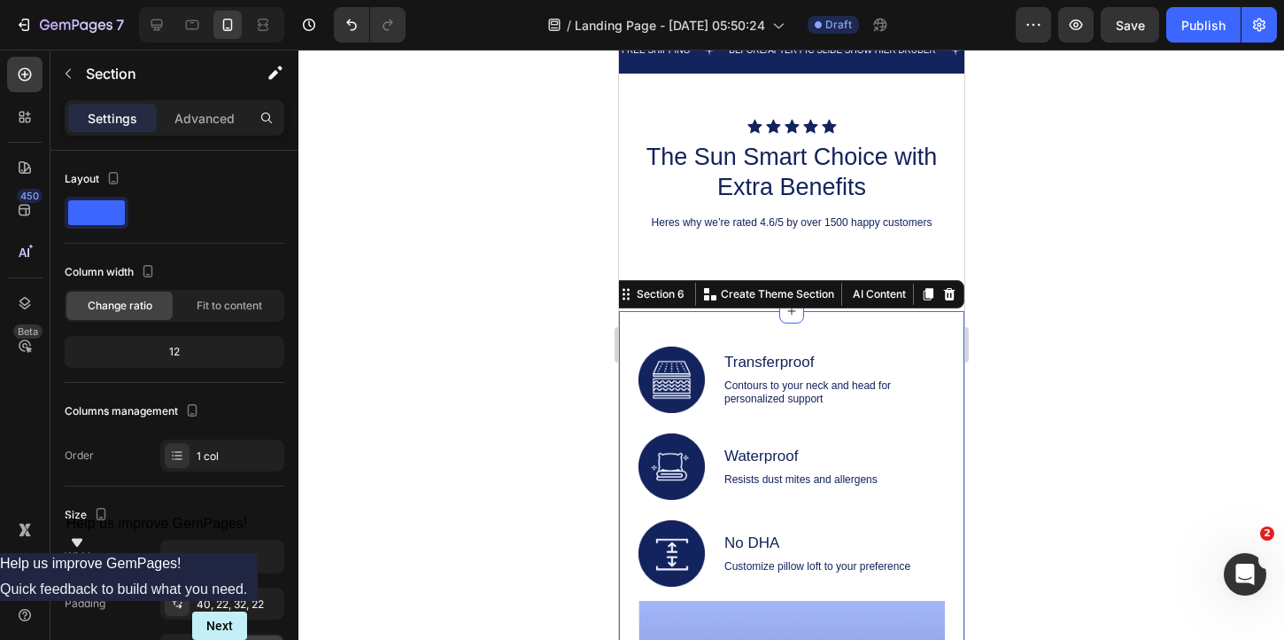
click at [1130, 343] on div at bounding box center [792, 345] width 986 height 590
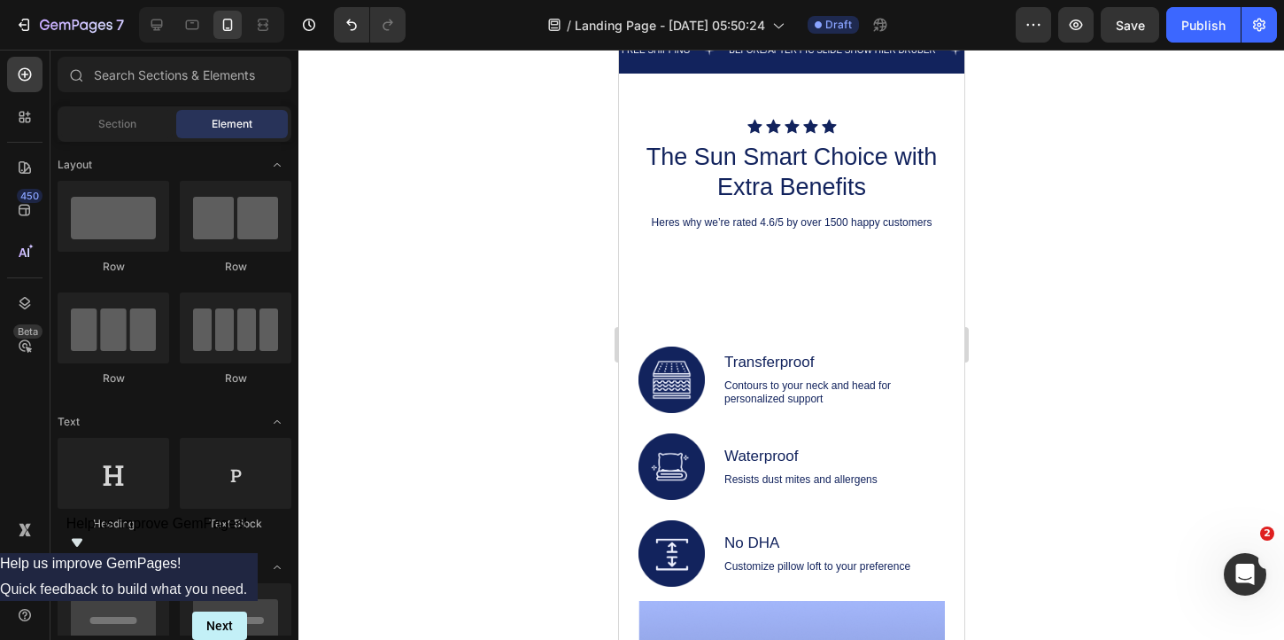
click at [1130, 343] on div at bounding box center [792, 345] width 986 height 590
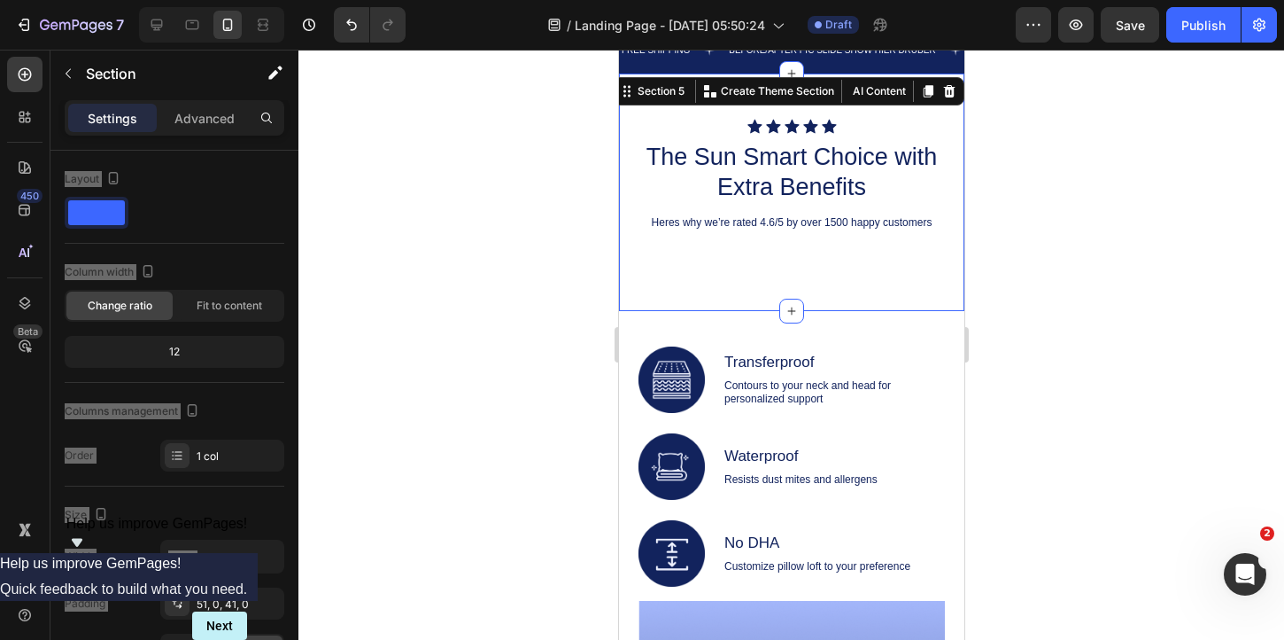
click at [830, 278] on div "Icon Icon Icon Icon Icon Icon List The Sun Smart Choice with Extra Benefits Hea…" at bounding box center [790, 192] width 345 height 237
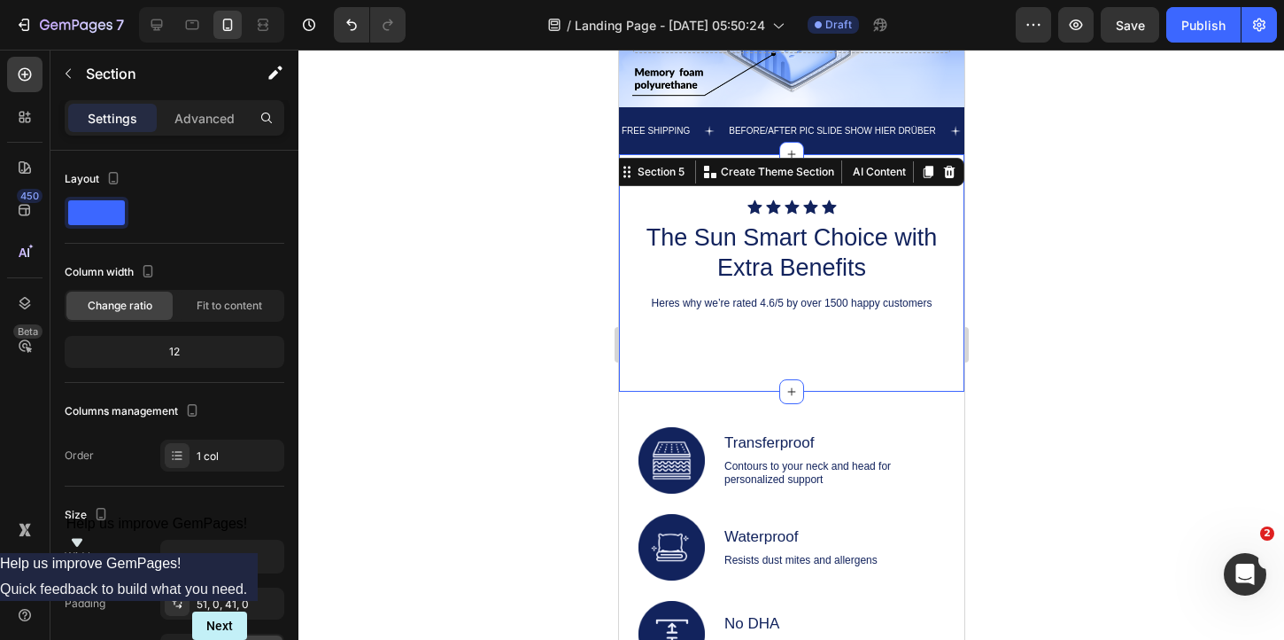
scroll to position [1473, 0]
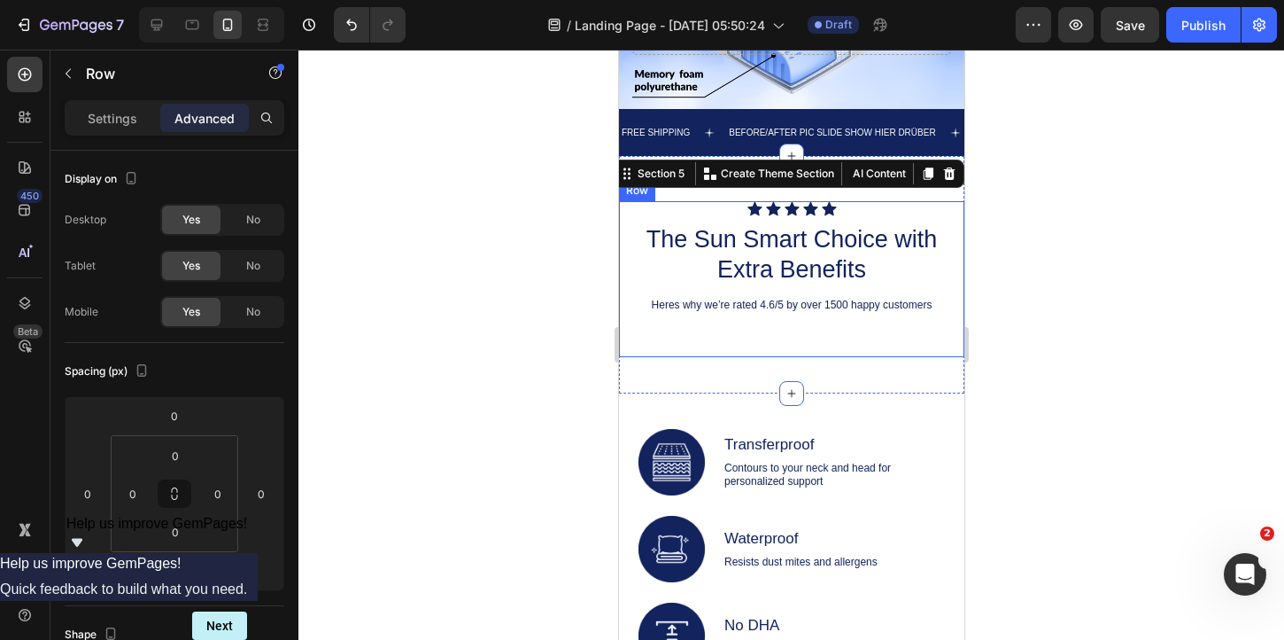
click at [781, 339] on div "Icon Icon Icon Icon Icon Icon List The Sun Smart Choice with Extra Benefits Hea…" at bounding box center [790, 279] width 345 height 156
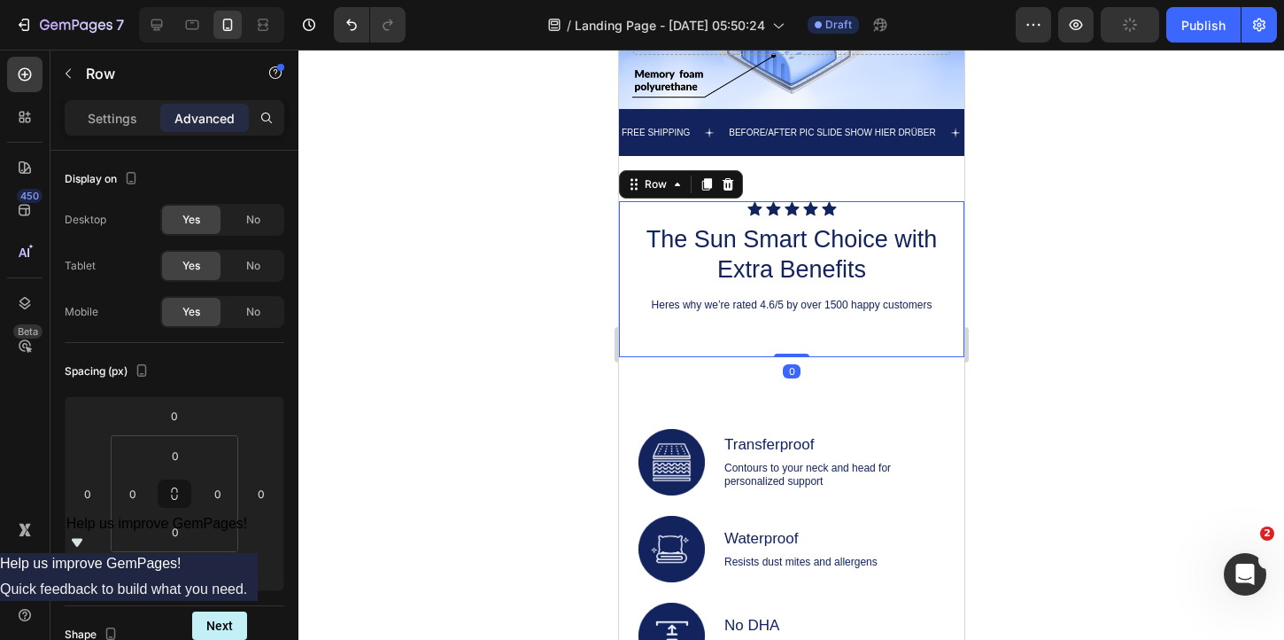
click at [719, 333] on div "Icon Icon Icon Icon Icon Icon List The Sun Smart Choice with Extra Benefits Hea…" at bounding box center [790, 279] width 345 height 156
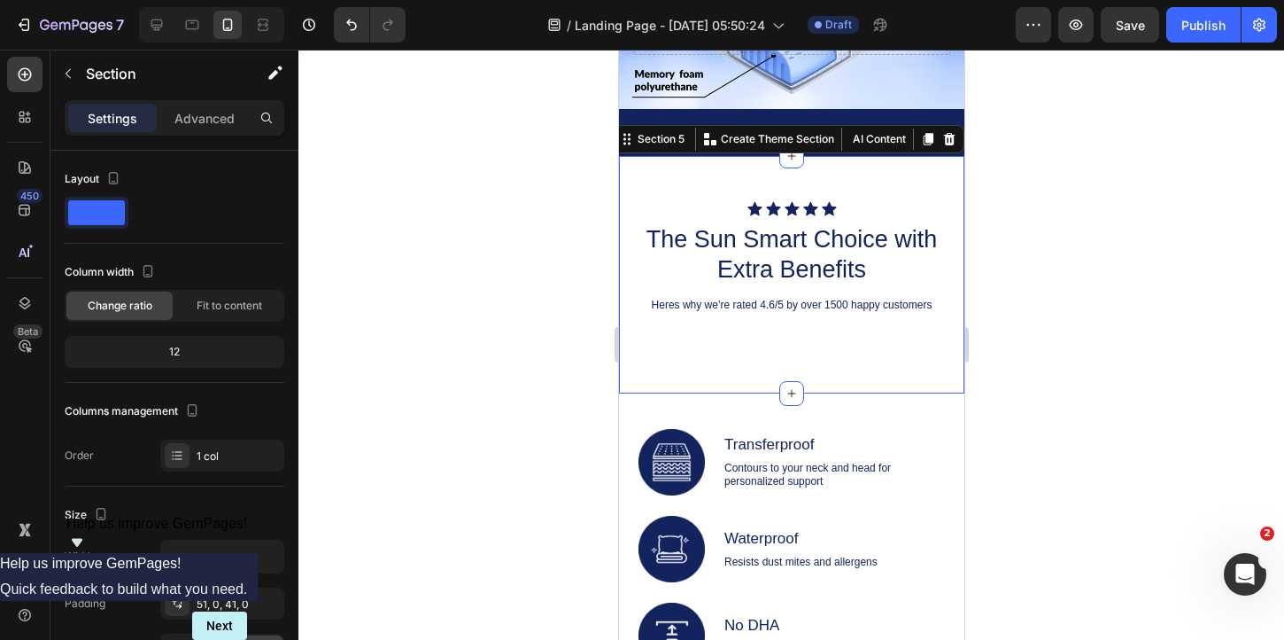
click at [719, 374] on div "Icon Icon Icon Icon Icon Icon List The Sun Smart Choice with Extra Benefits Hea…" at bounding box center [790, 274] width 345 height 237
click at [946, 146] on div at bounding box center [948, 138] width 21 height 21
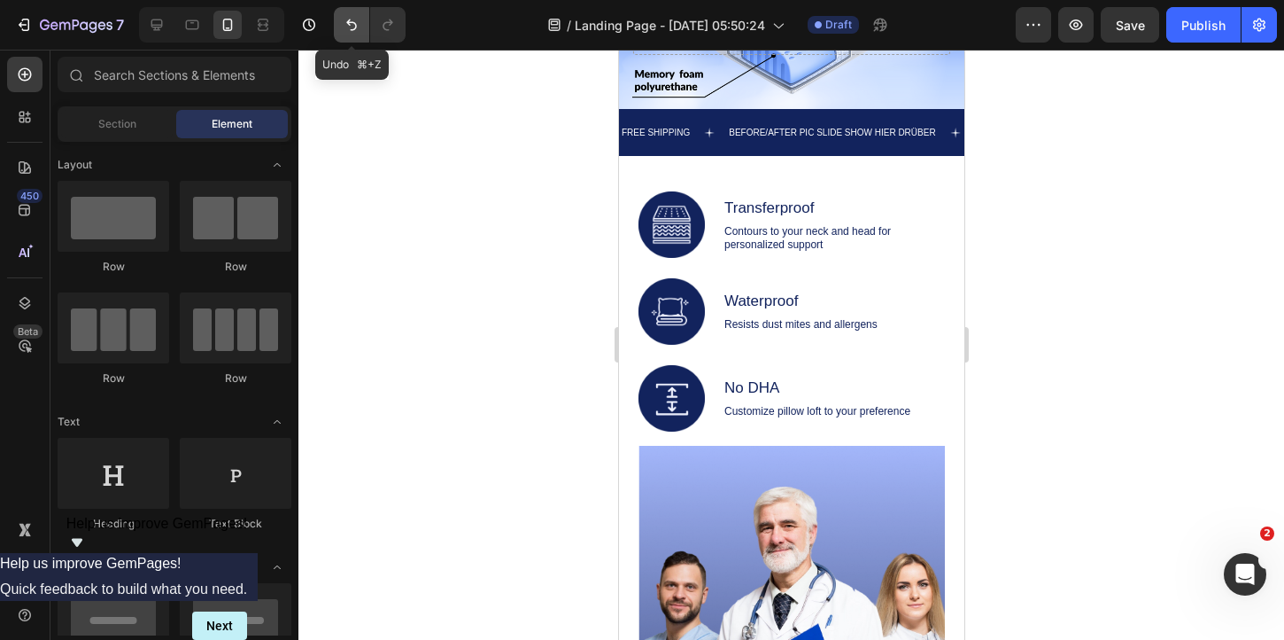
click at [345, 22] on icon "Undo/Redo" at bounding box center [352, 25] width 18 height 18
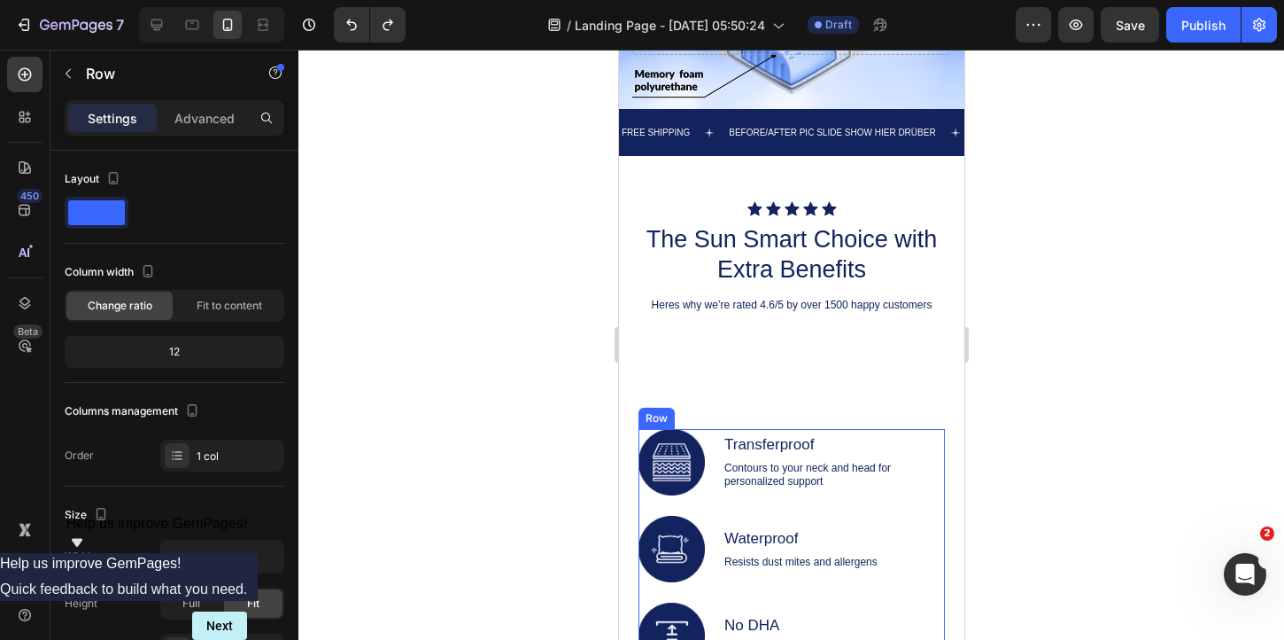
click at [938, 488] on div "Image Transferproof Text Block Contours to your neck and head for personalized …" at bounding box center [791, 549] width 307 height 240
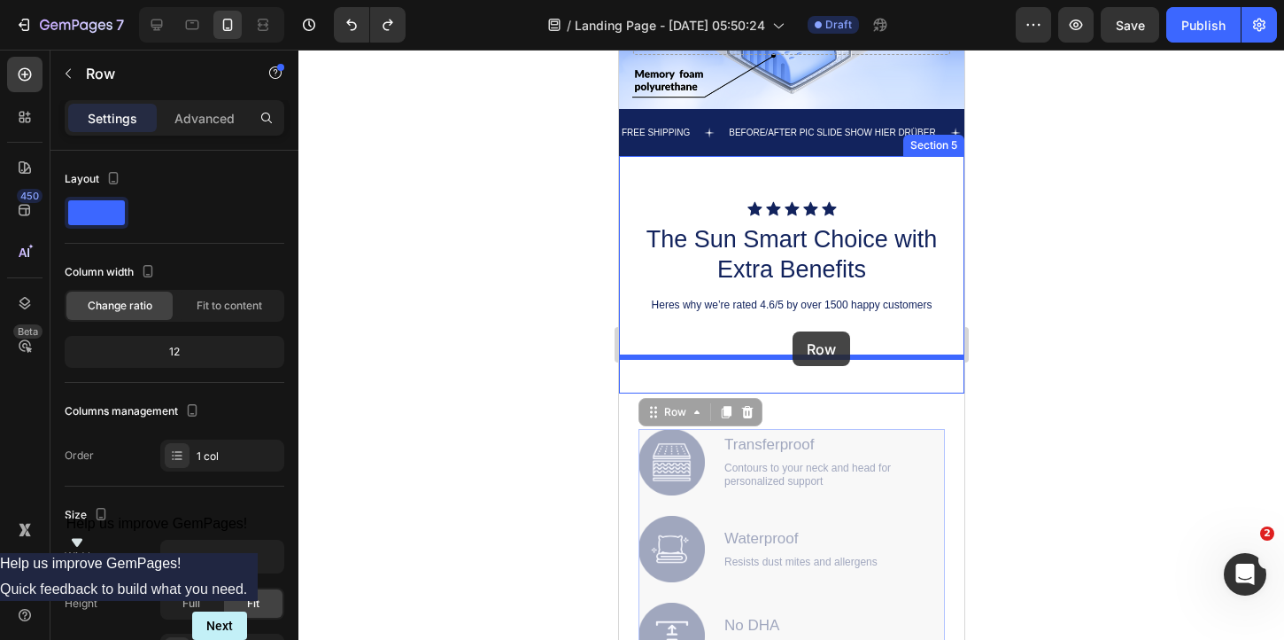
drag, startPoint x: 655, startPoint y: 410, endPoint x: 793, endPoint y: 330, distance: 159.5
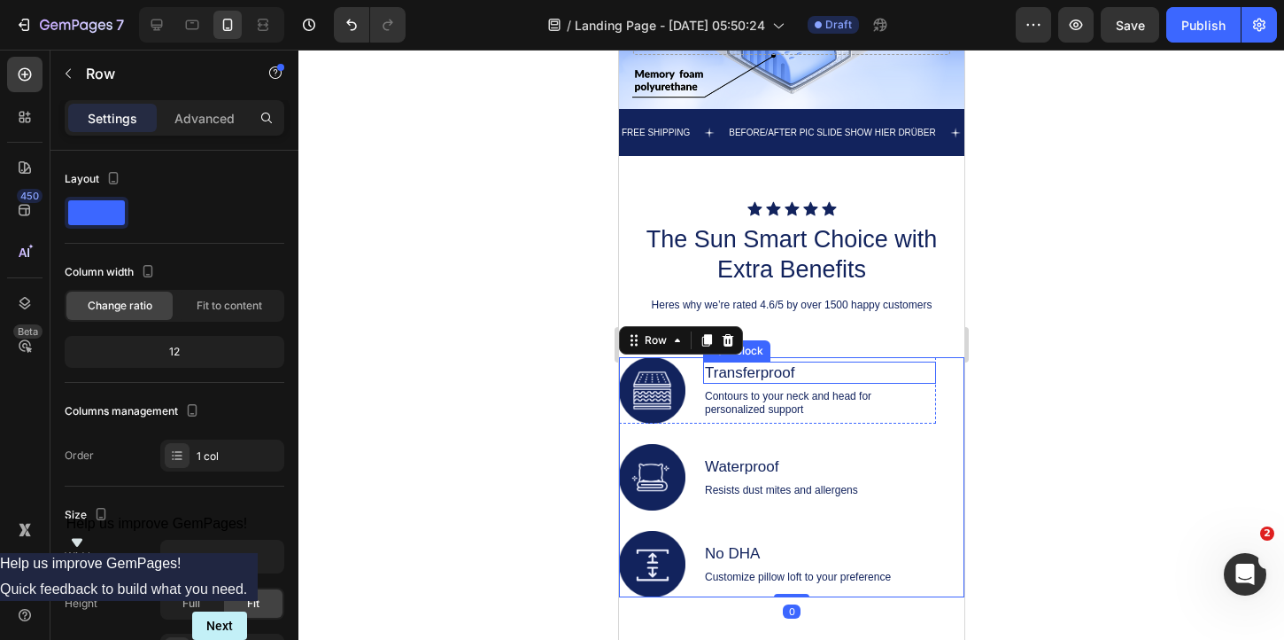
click at [1045, 398] on div at bounding box center [792, 345] width 986 height 590
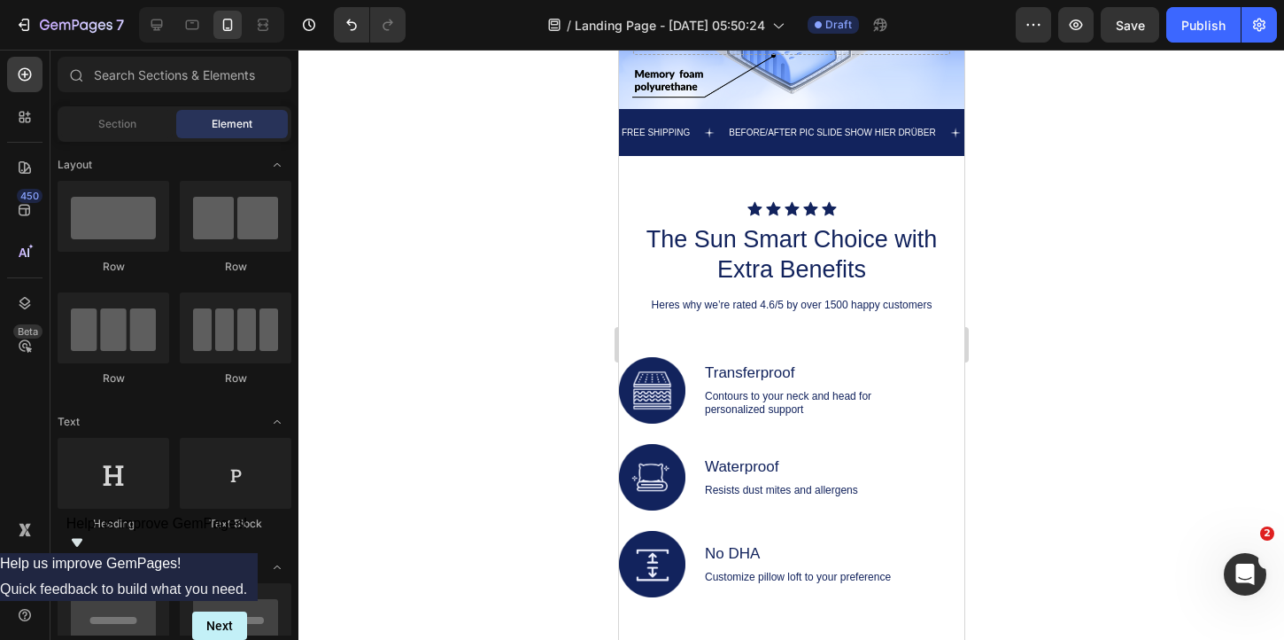
click at [1177, 387] on div at bounding box center [792, 345] width 986 height 590
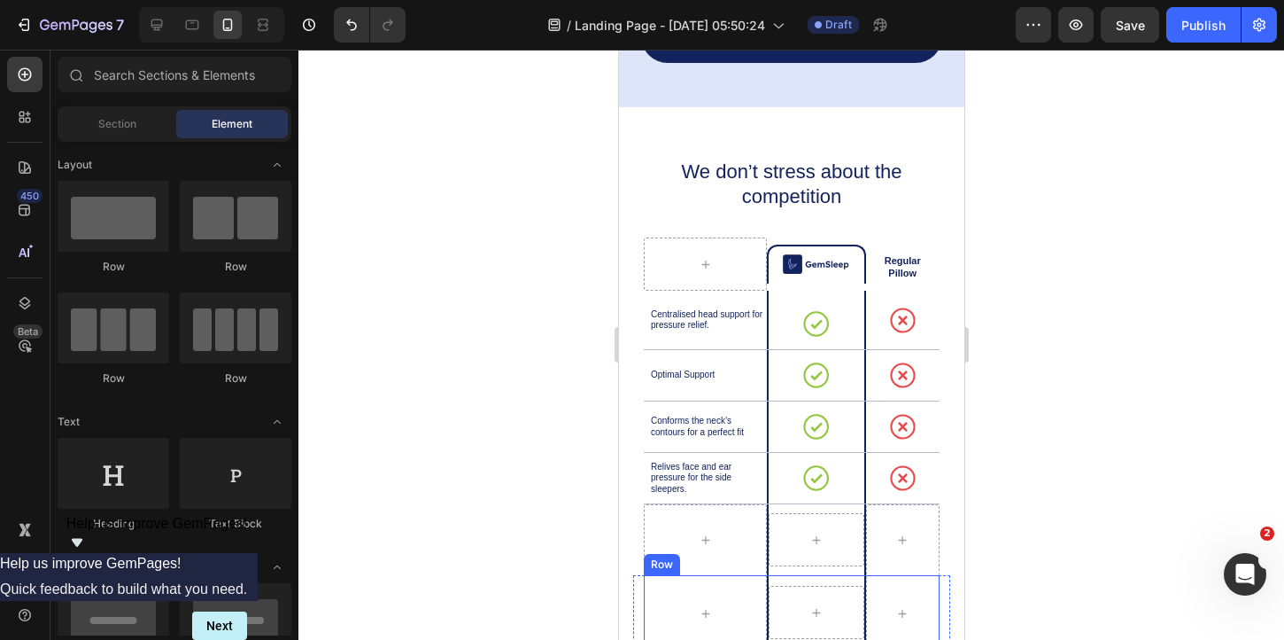
scroll to position [4117, 0]
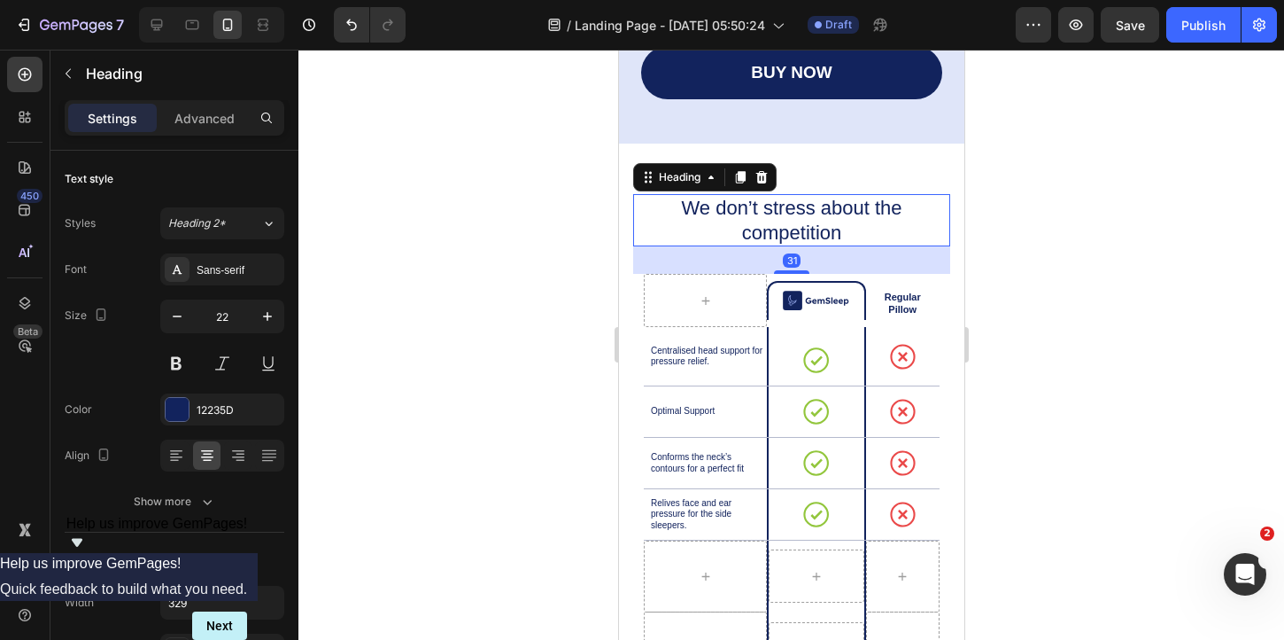
click at [656, 202] on h2 "We don’t stress about the competition" at bounding box center [791, 220] width 291 height 52
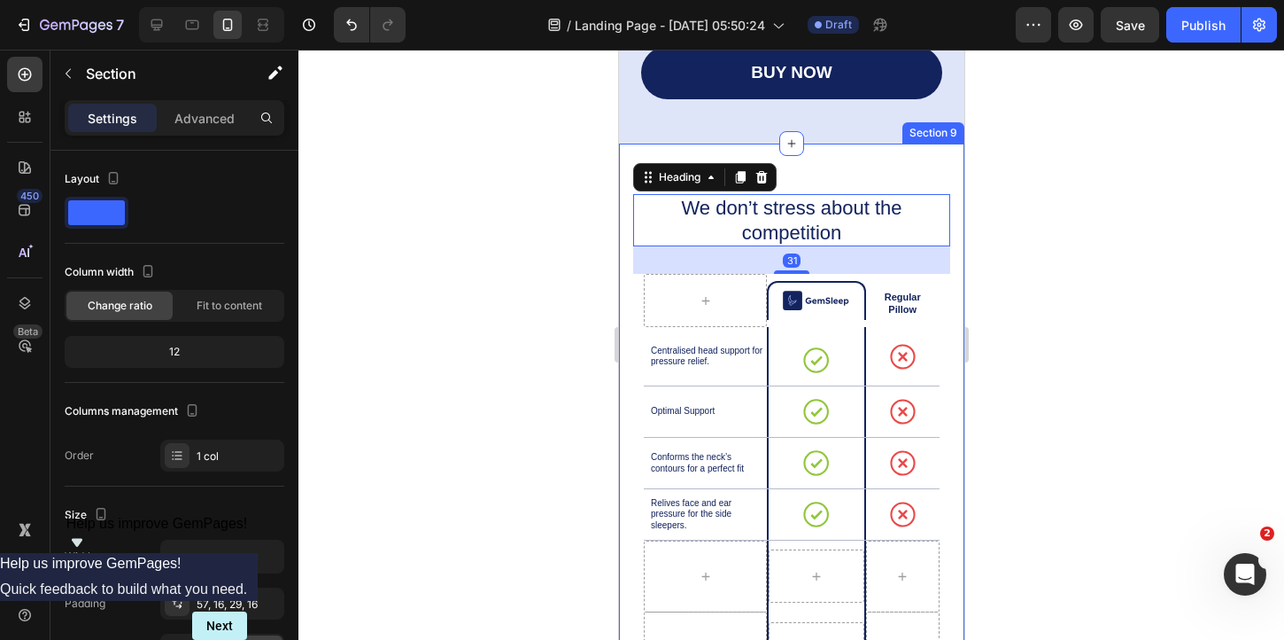
click at [637, 152] on div "We don’t stress about the competition Heading 31 Image Row Regular Pillow Text …" at bounding box center [790, 429] width 345 height 570
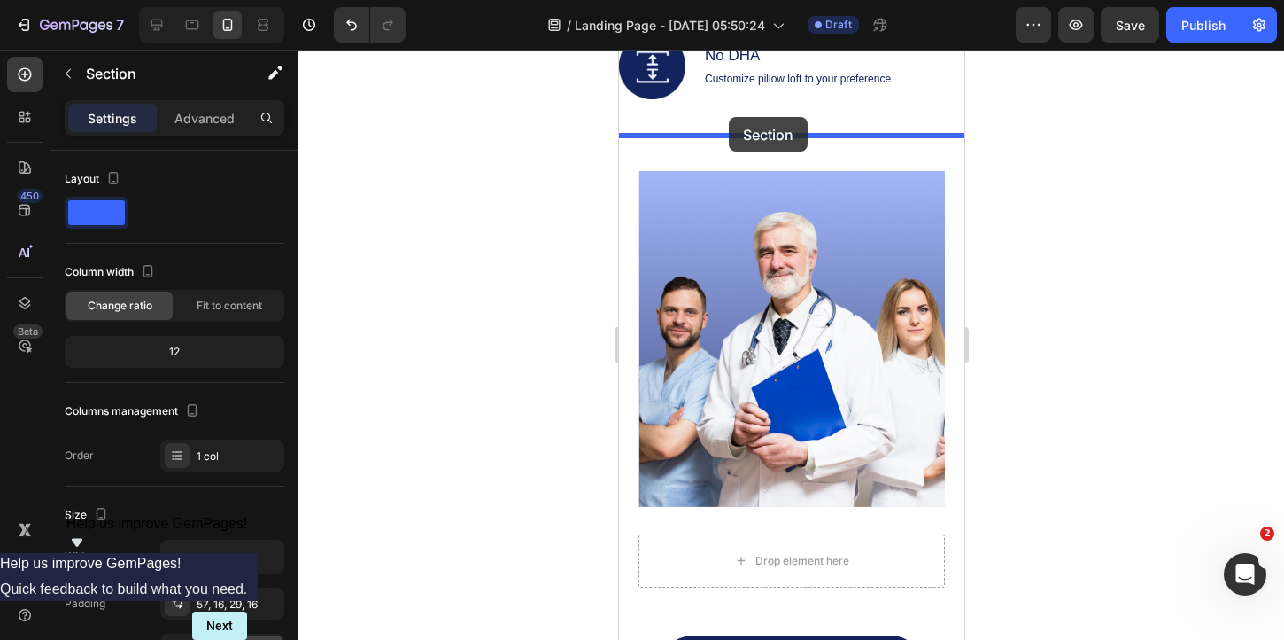
scroll to position [1963, 0]
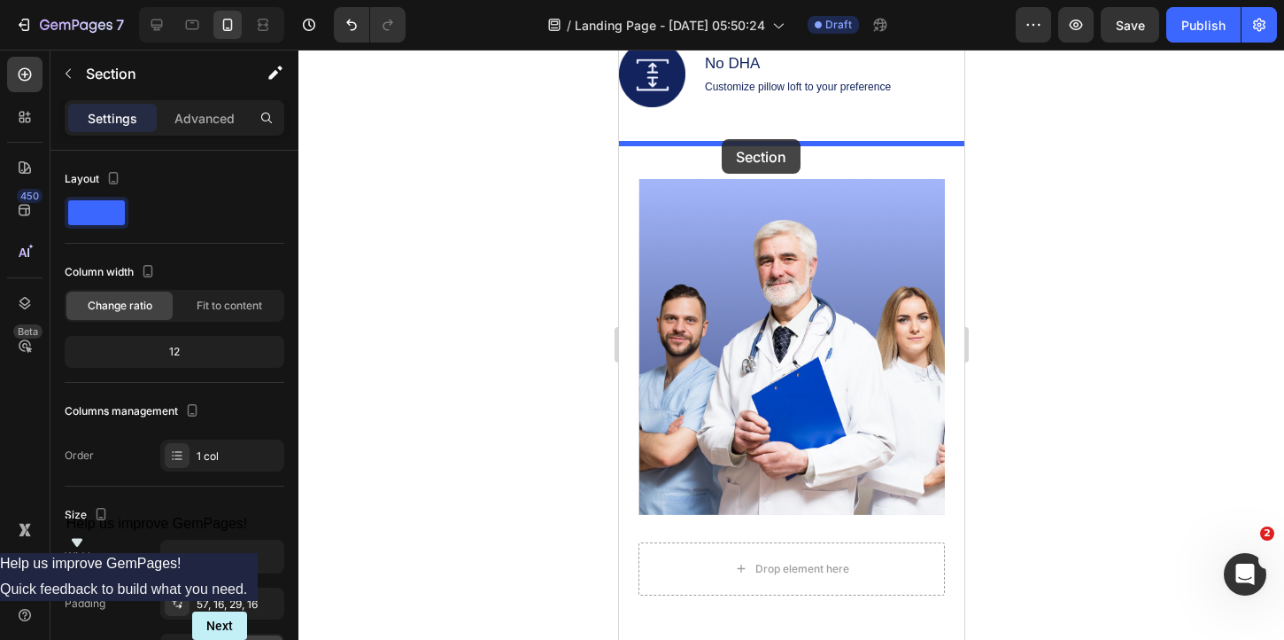
drag, startPoint x: 629, startPoint y: 440, endPoint x: 721, endPoint y: 137, distance: 316.7
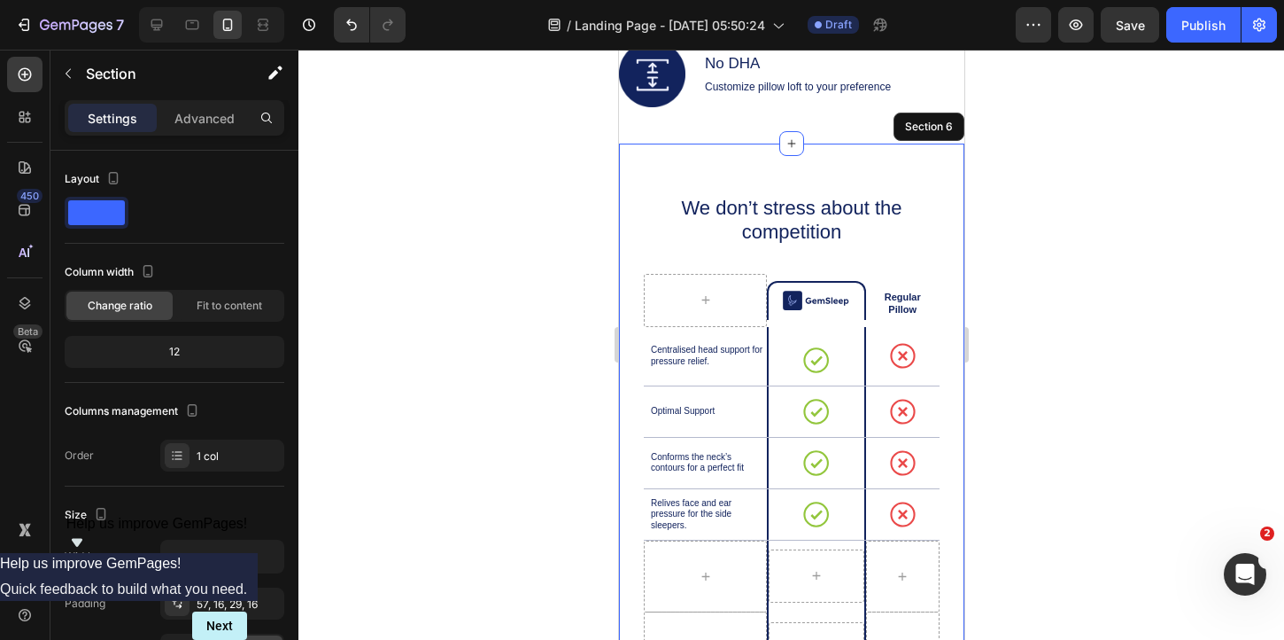
click at [1089, 225] on div at bounding box center [792, 345] width 986 height 590
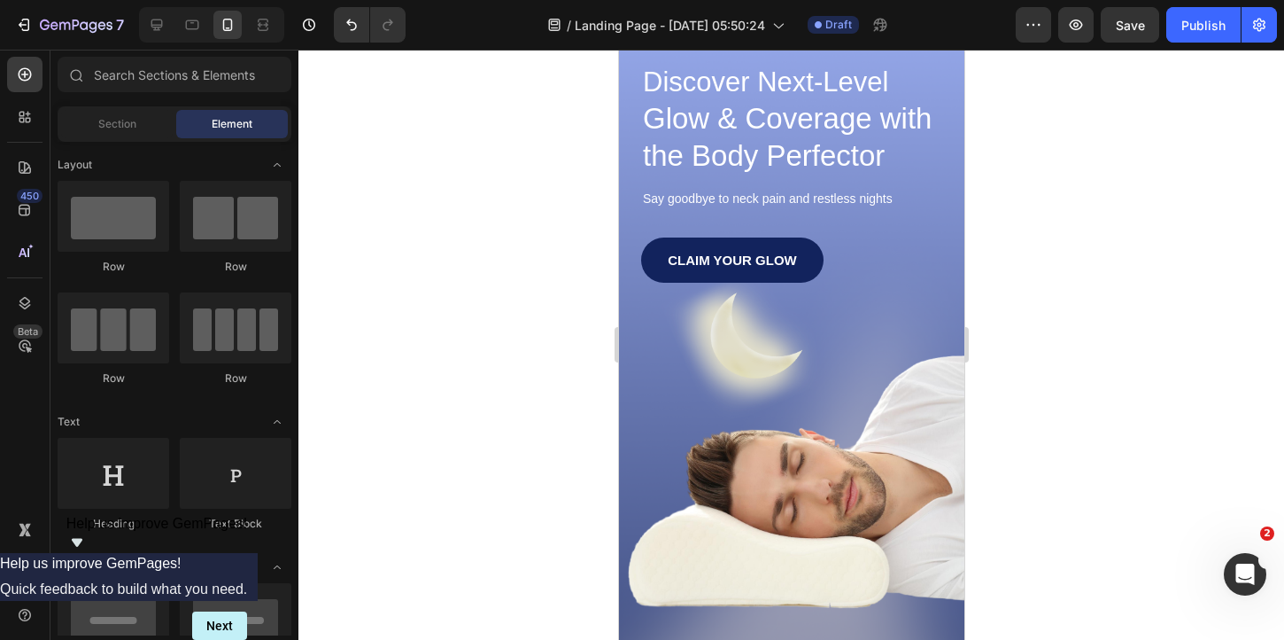
scroll to position [0, 0]
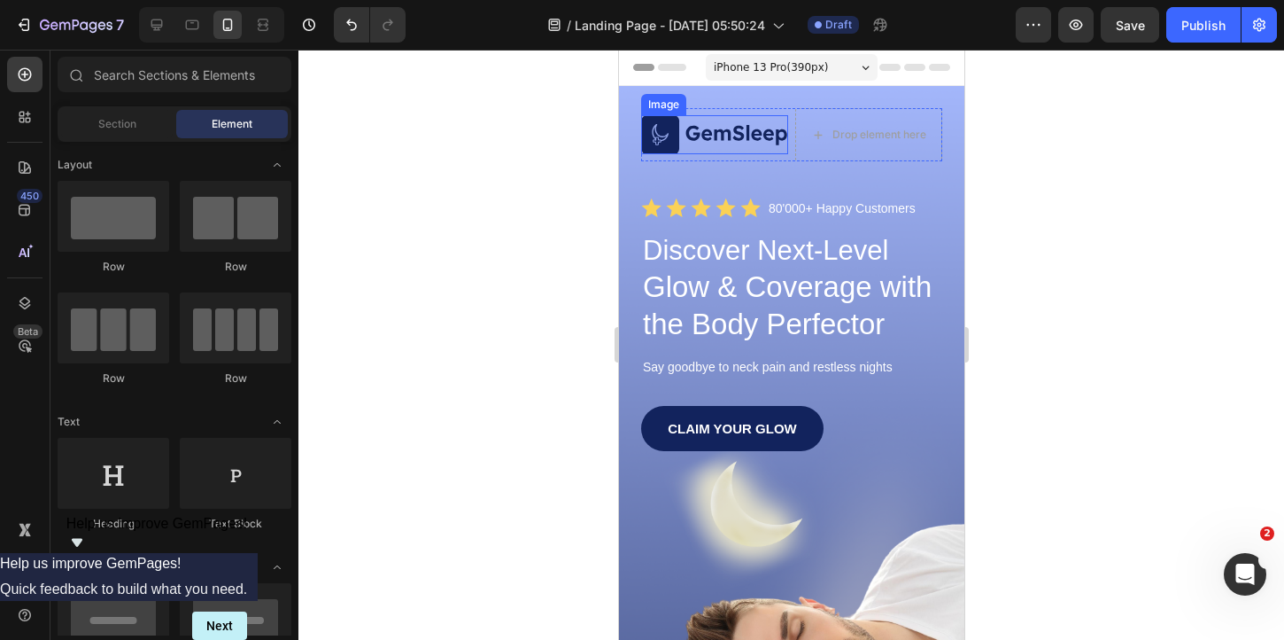
click at [705, 130] on img at bounding box center [713, 134] width 147 height 38
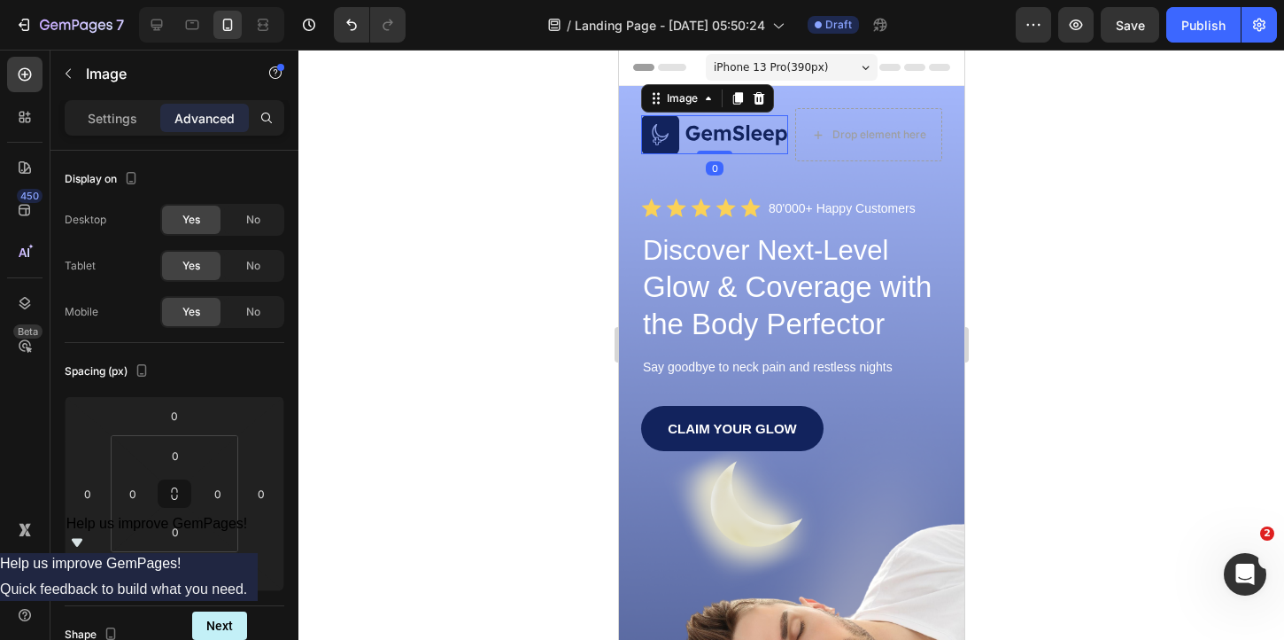
click at [705, 130] on img at bounding box center [713, 134] width 147 height 38
click at [1042, 225] on div at bounding box center [792, 345] width 986 height 590
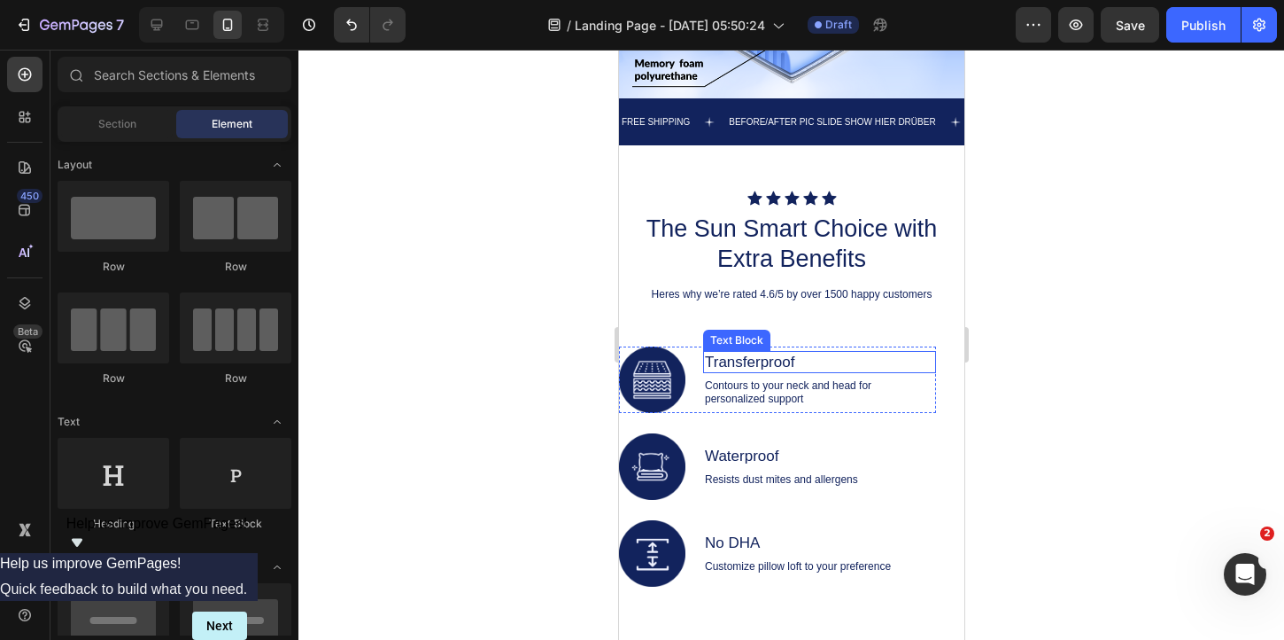
scroll to position [1848, 0]
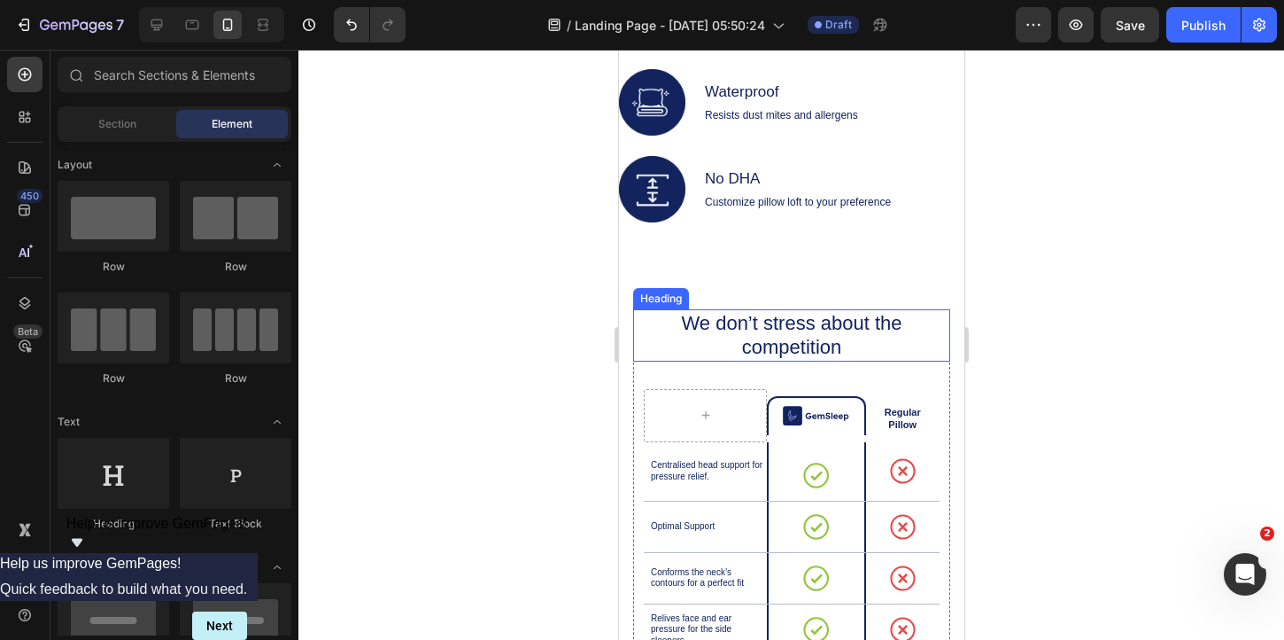
click at [712, 337] on h2 "We don’t stress about the competition" at bounding box center [791, 335] width 291 height 52
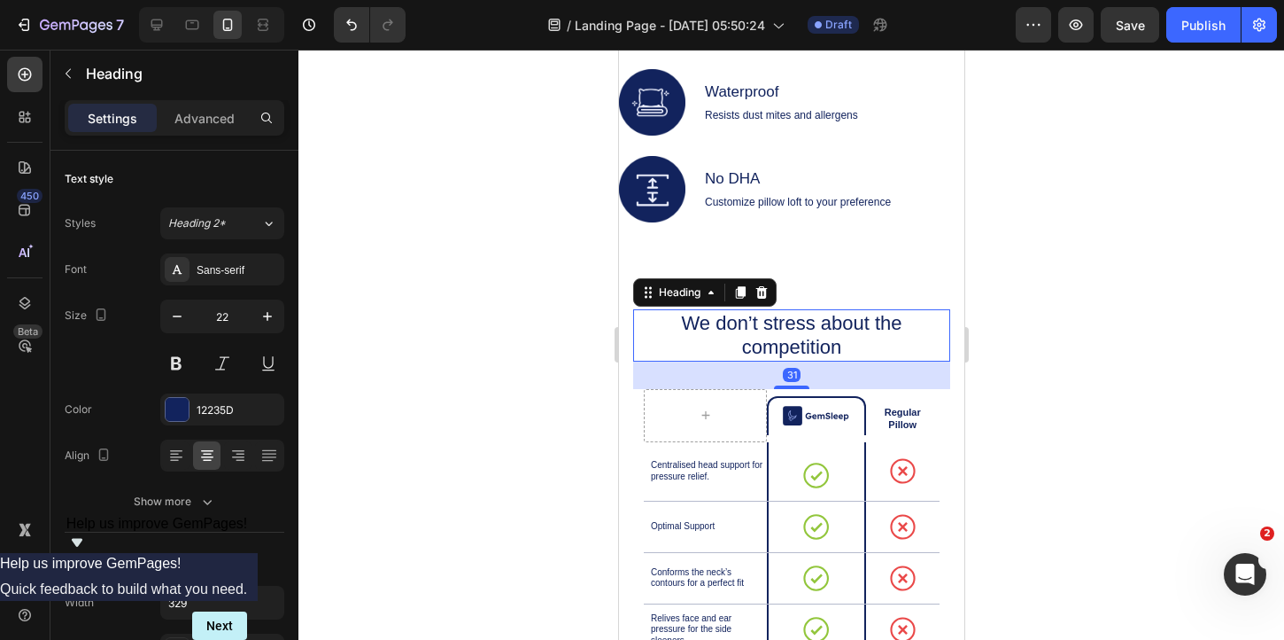
click at [712, 337] on h2 "We don’t stress about the competition" at bounding box center [791, 335] width 291 height 52
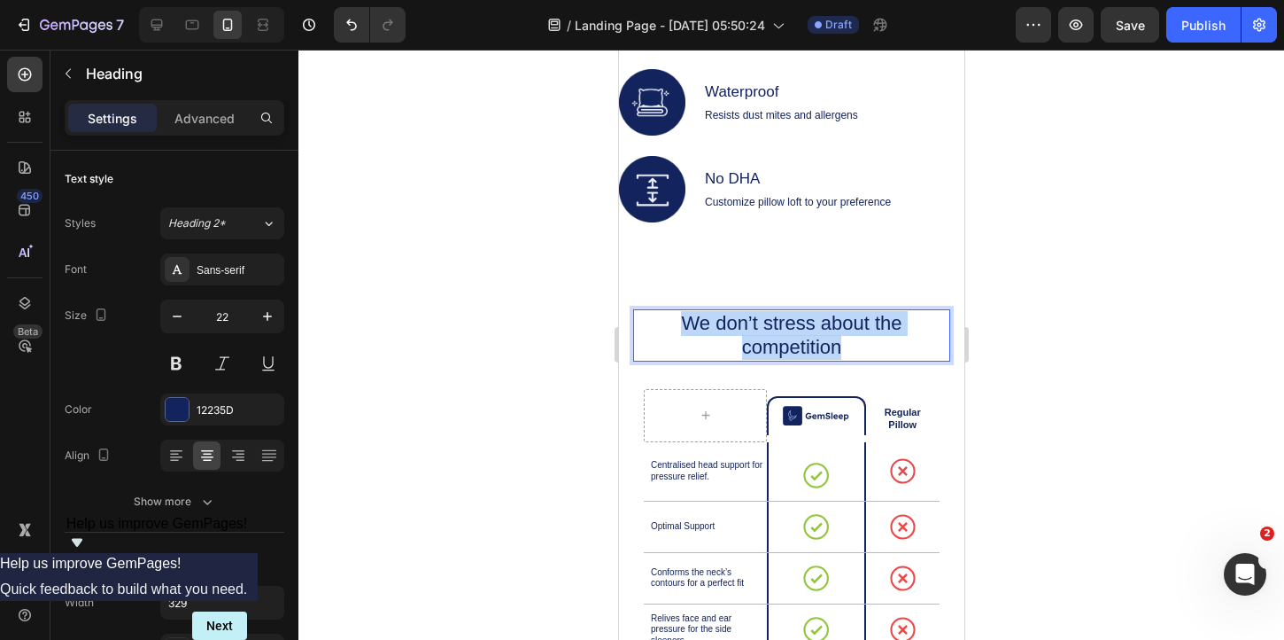
click at [712, 337] on p "We don’t stress about the competition" at bounding box center [792, 335] width 288 height 49
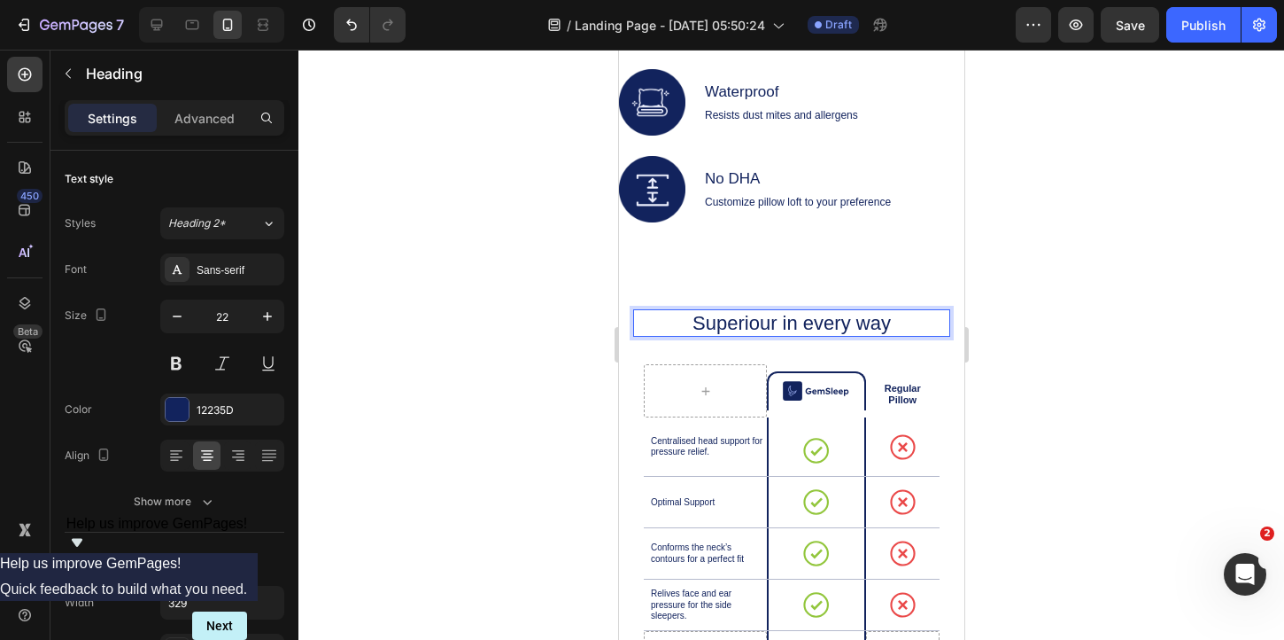
click at [1100, 380] on div at bounding box center [792, 345] width 986 height 590
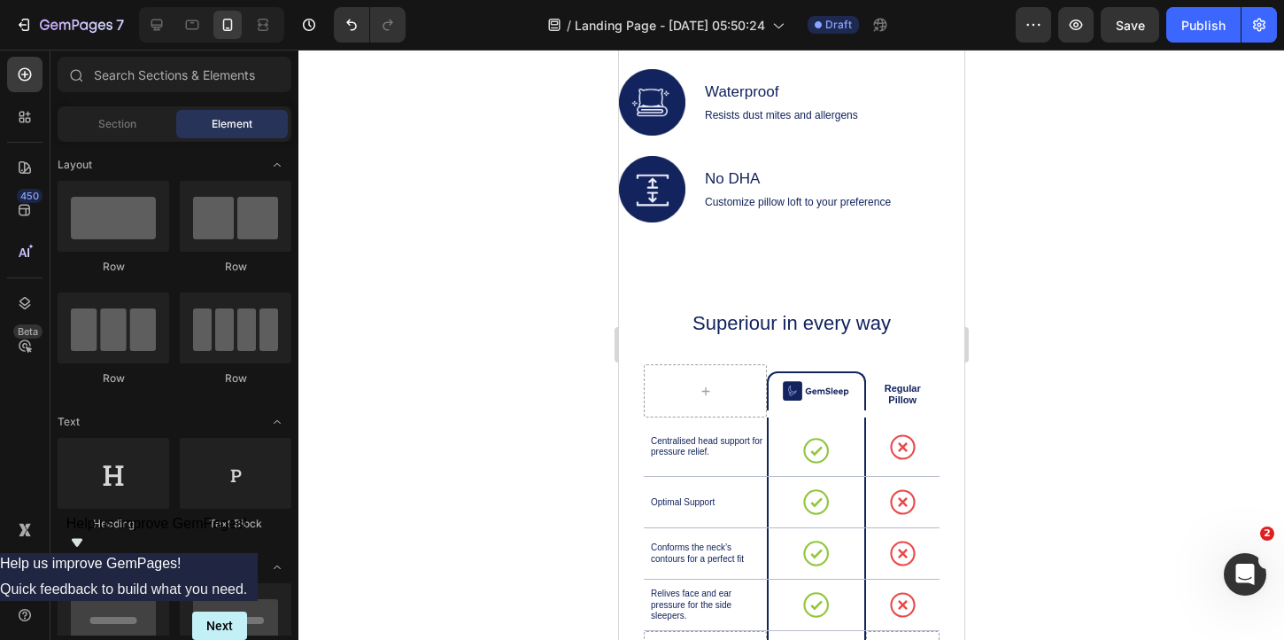
click at [1100, 380] on div at bounding box center [792, 345] width 986 height 590
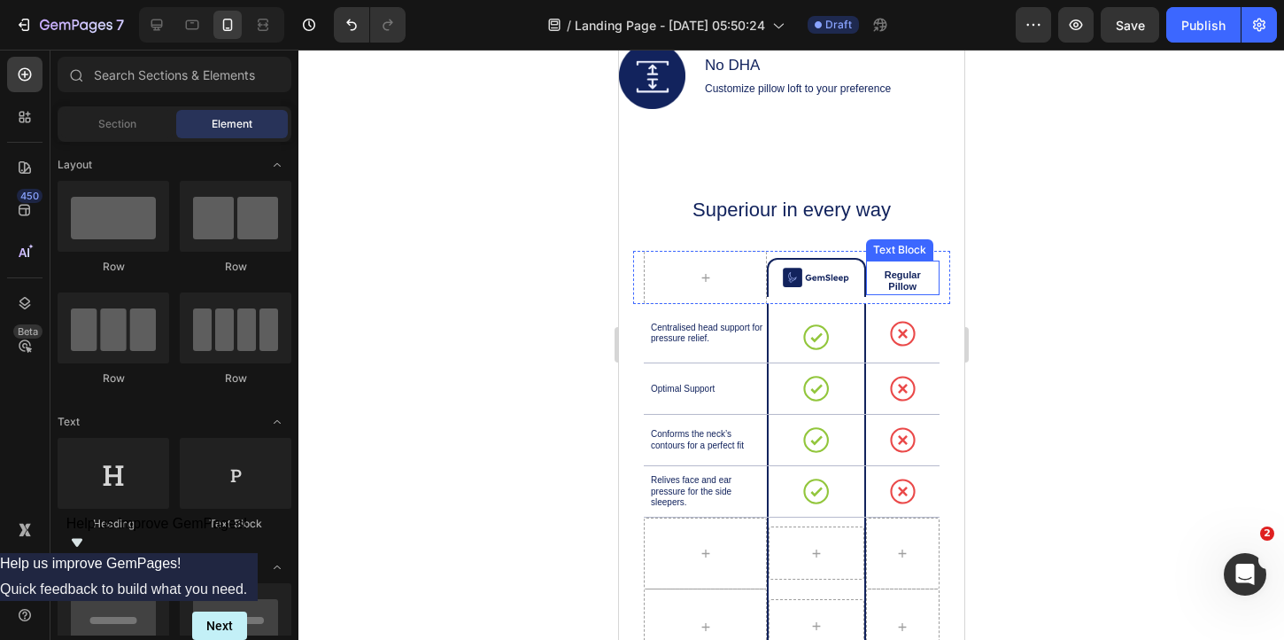
scroll to position [1985, 0]
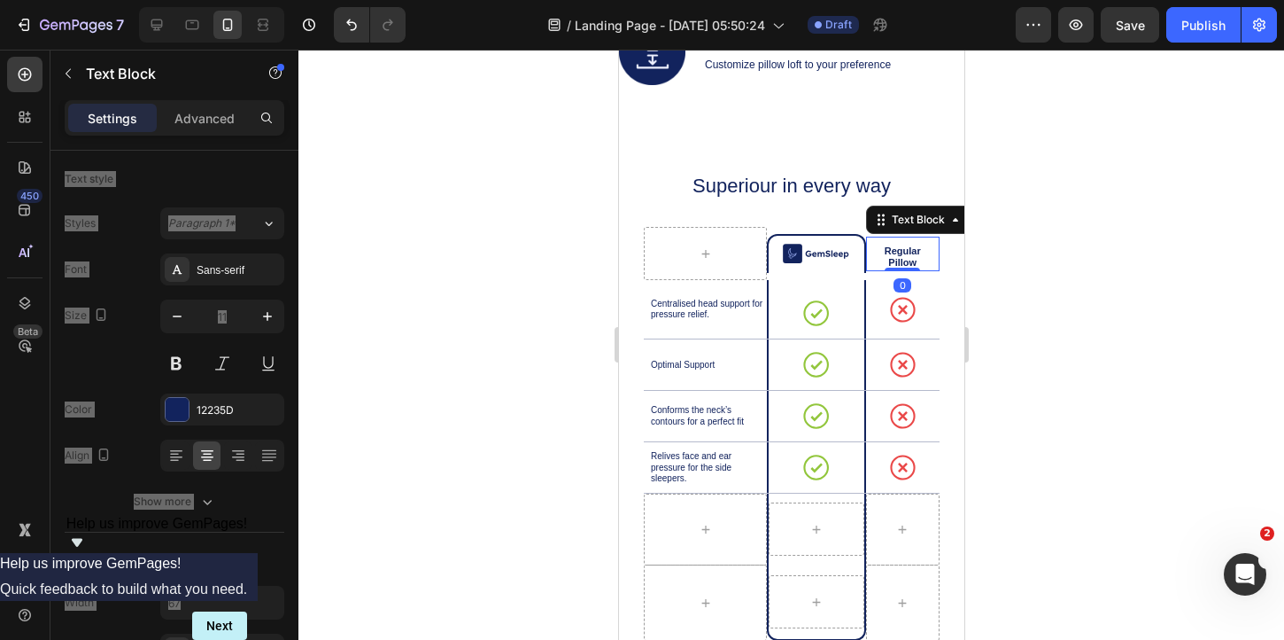
click at [900, 253] on p "Regular Pillow" at bounding box center [902, 257] width 56 height 25
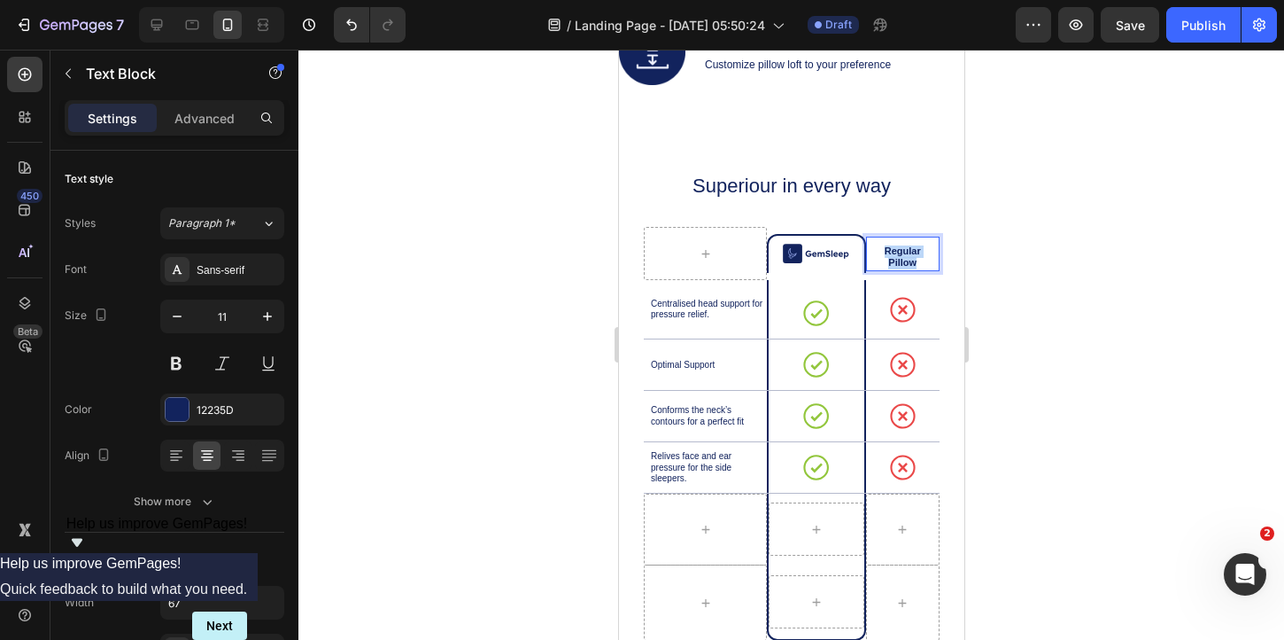
click at [900, 253] on p "Regular Pillow" at bounding box center [902, 257] width 56 height 25
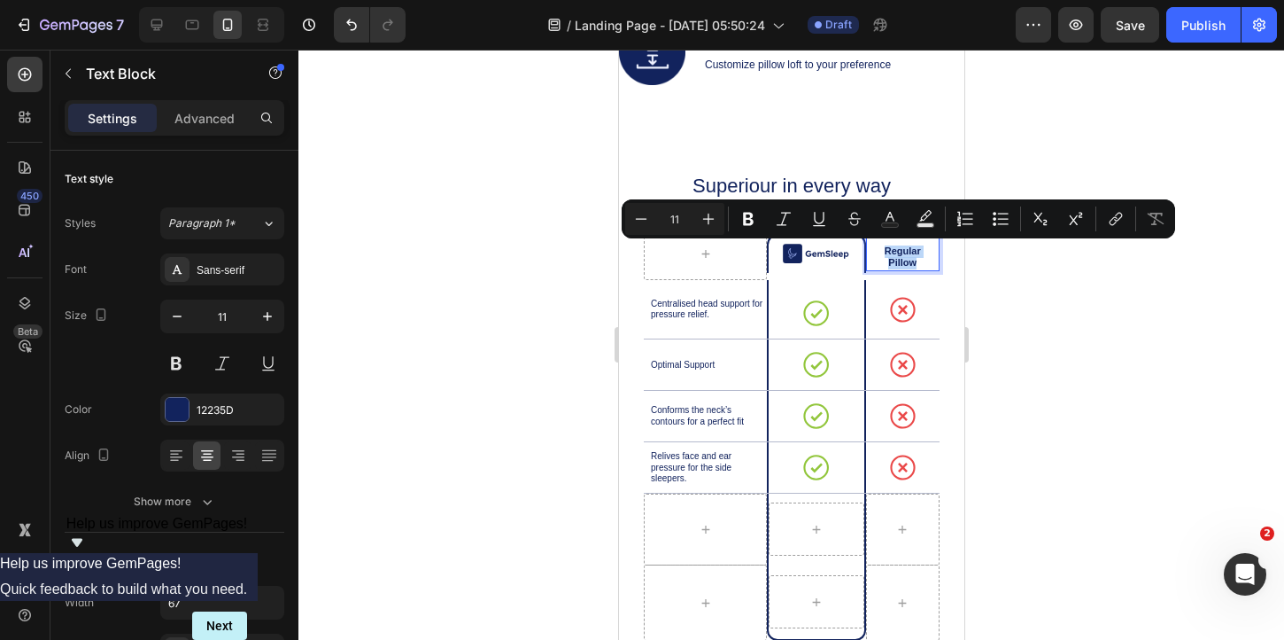
scroll to position [1991, 0]
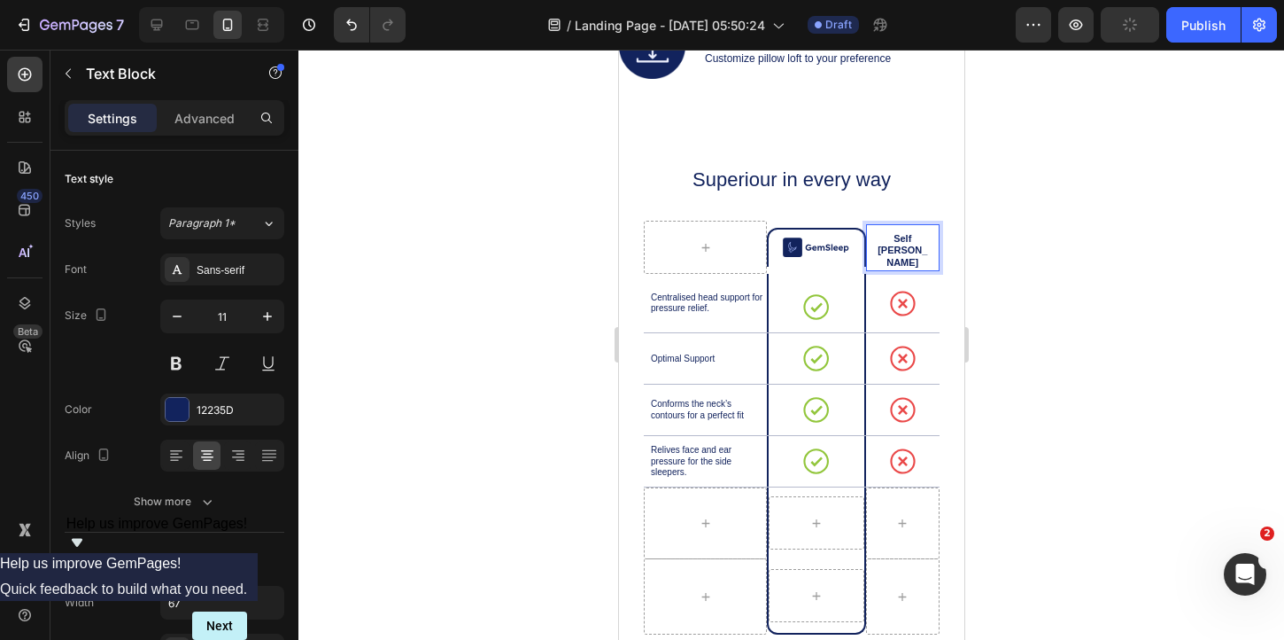
click at [1083, 428] on div at bounding box center [792, 345] width 986 height 590
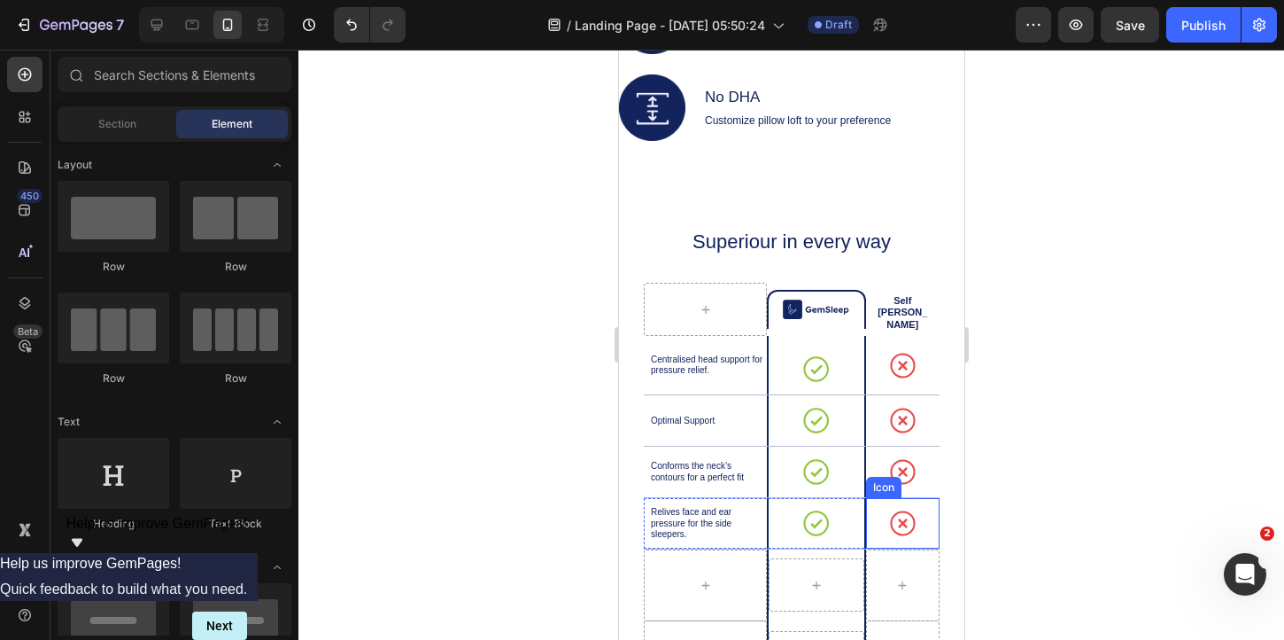
scroll to position [1922, 0]
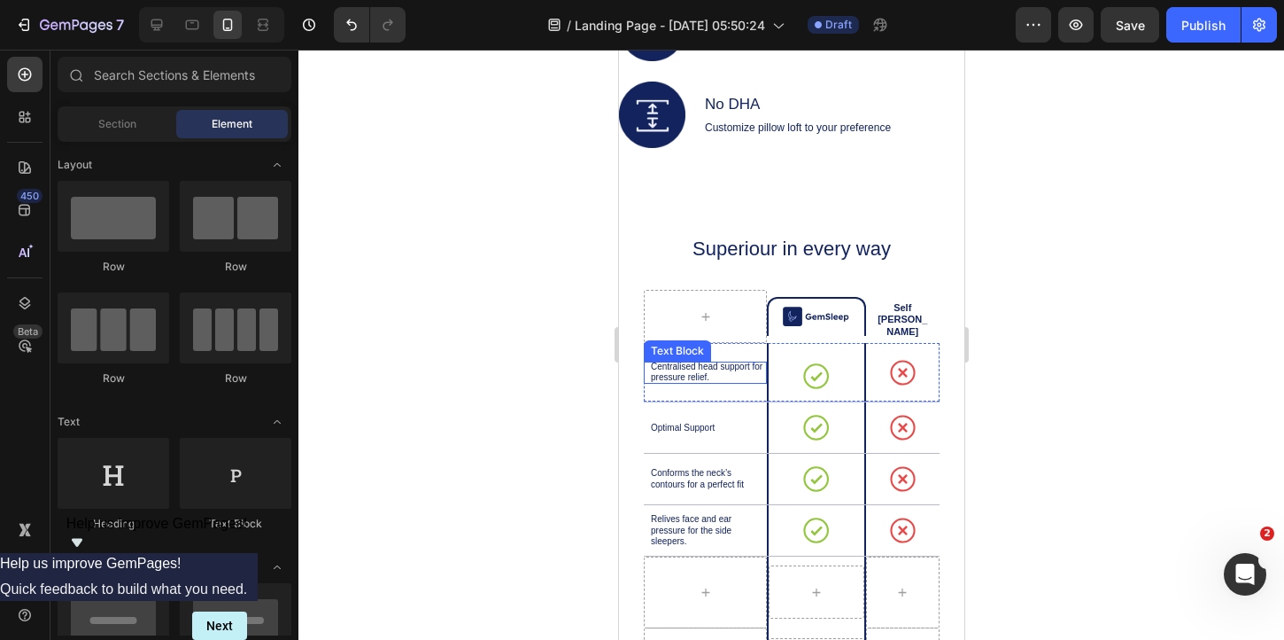
click at [689, 376] on p "Centralised head support for pressure relief." at bounding box center [707, 372] width 114 height 22
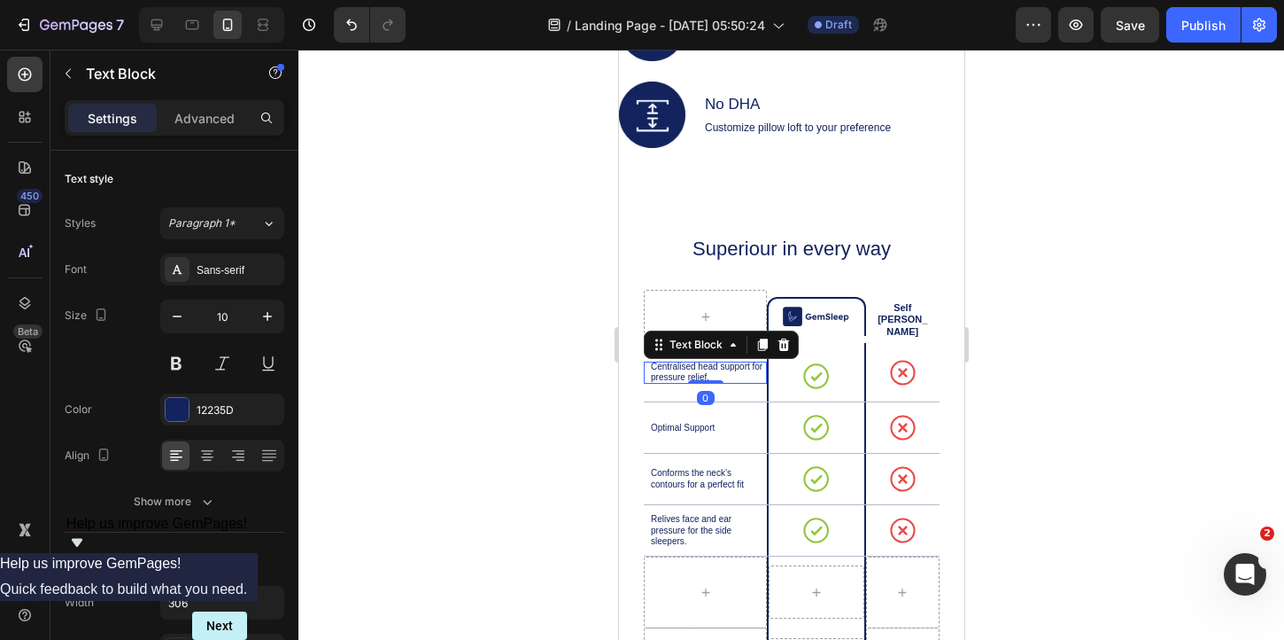
click at [689, 376] on p "Centralised head support for pressure relief." at bounding box center [707, 372] width 114 height 22
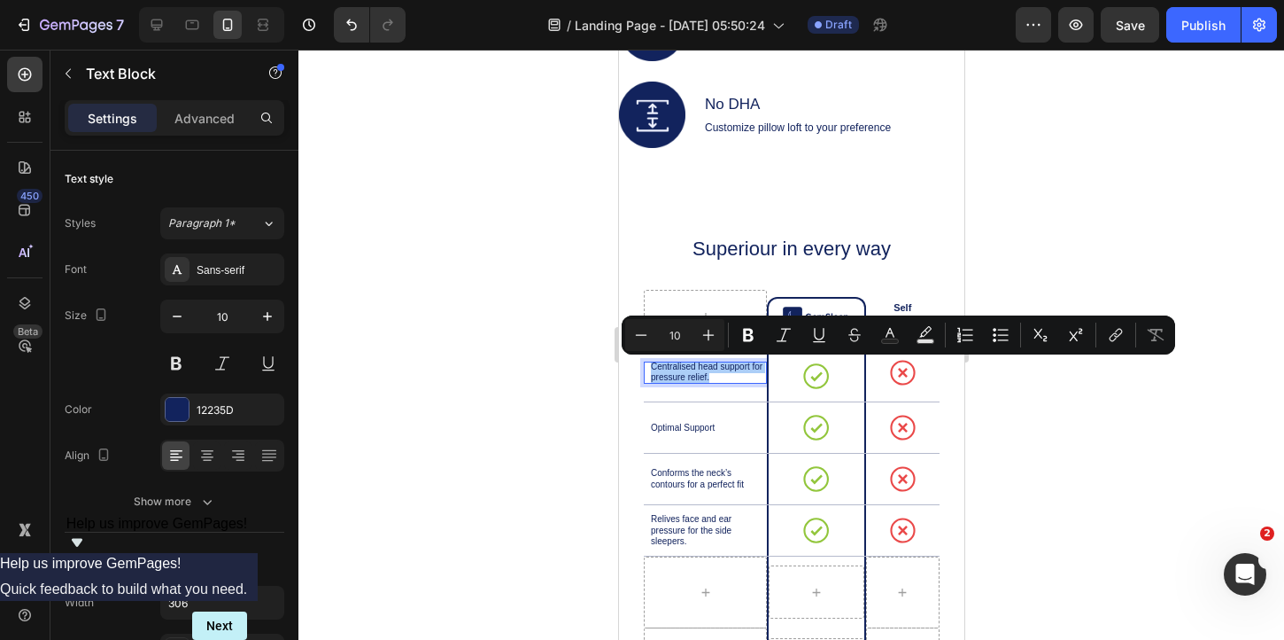
click at [1045, 420] on div at bounding box center [792, 345] width 986 height 590
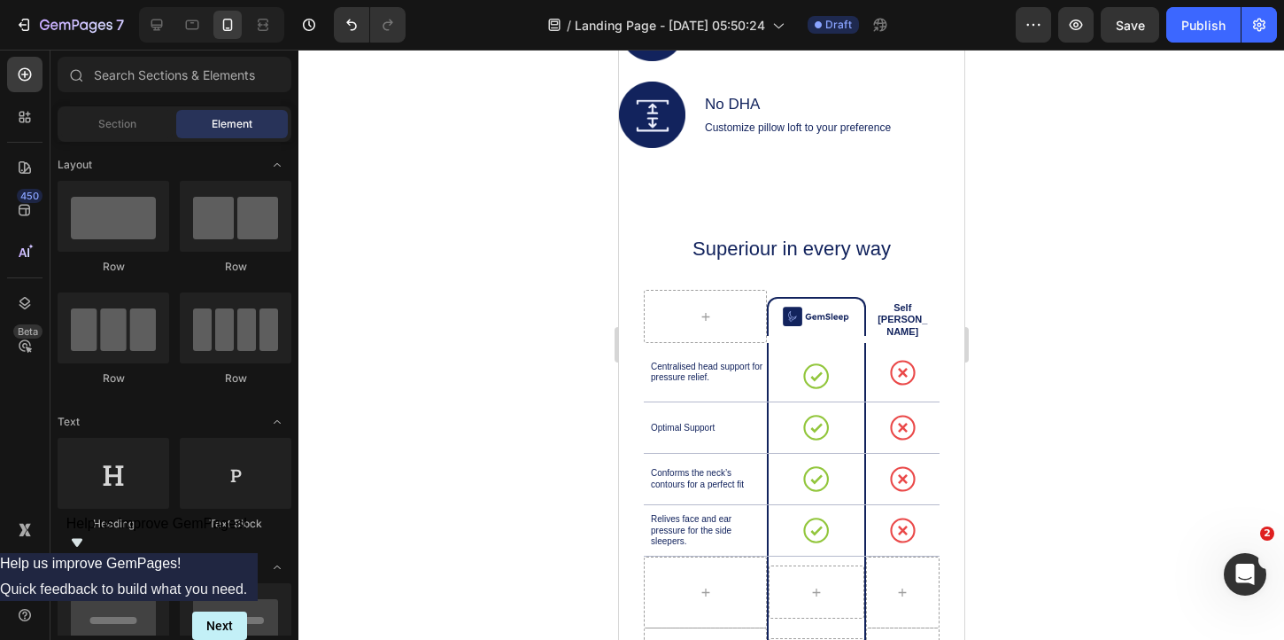
click at [1045, 420] on div at bounding box center [792, 345] width 986 height 590
click at [713, 372] on p "Centralised head support for pressure relief." at bounding box center [707, 372] width 114 height 22
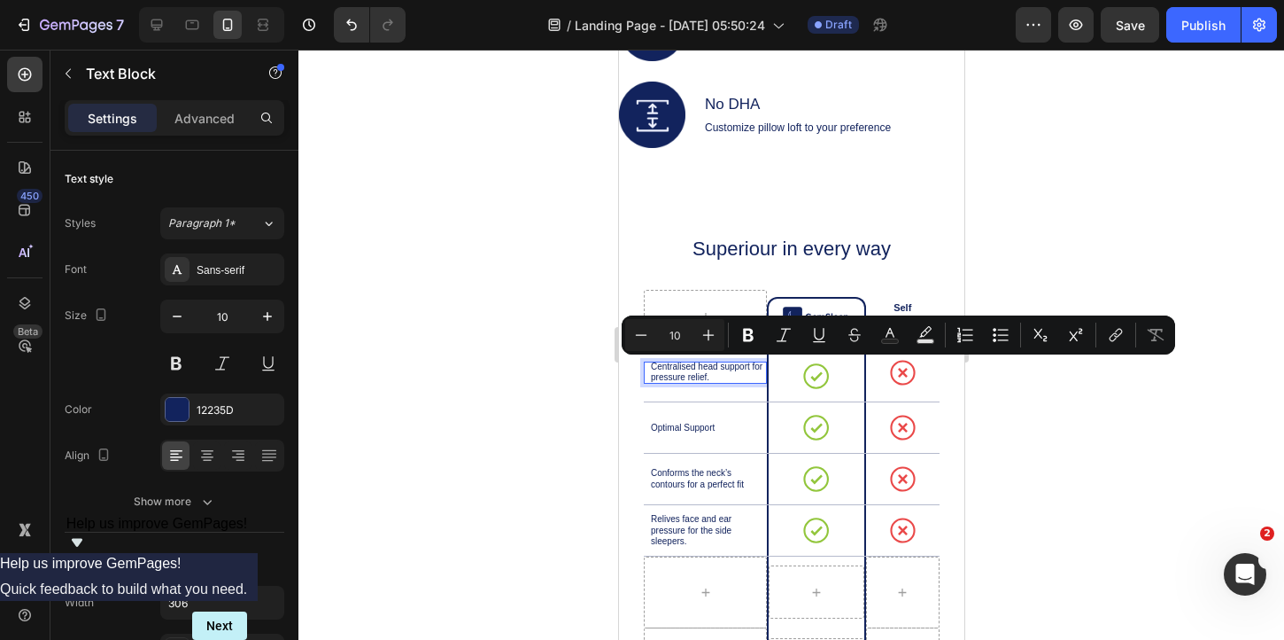
scroll to position [1928, 0]
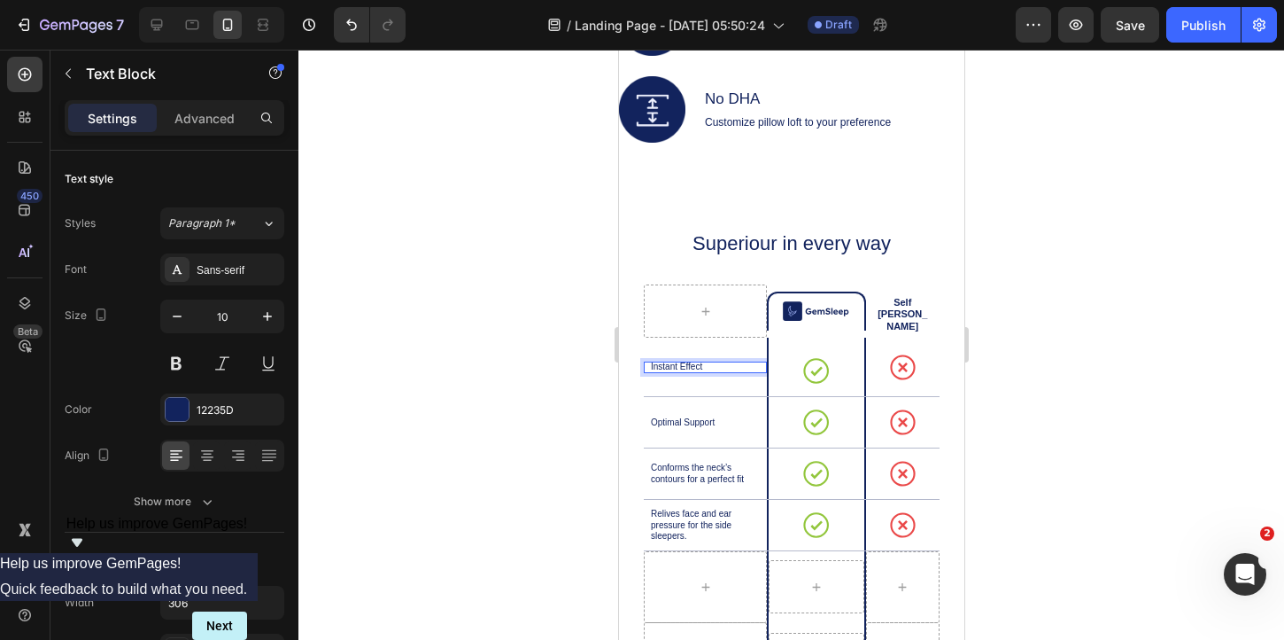
click at [692, 366] on p "Instant Effect" at bounding box center [707, 367] width 114 height 12
click at [1038, 392] on div at bounding box center [792, 345] width 986 height 590
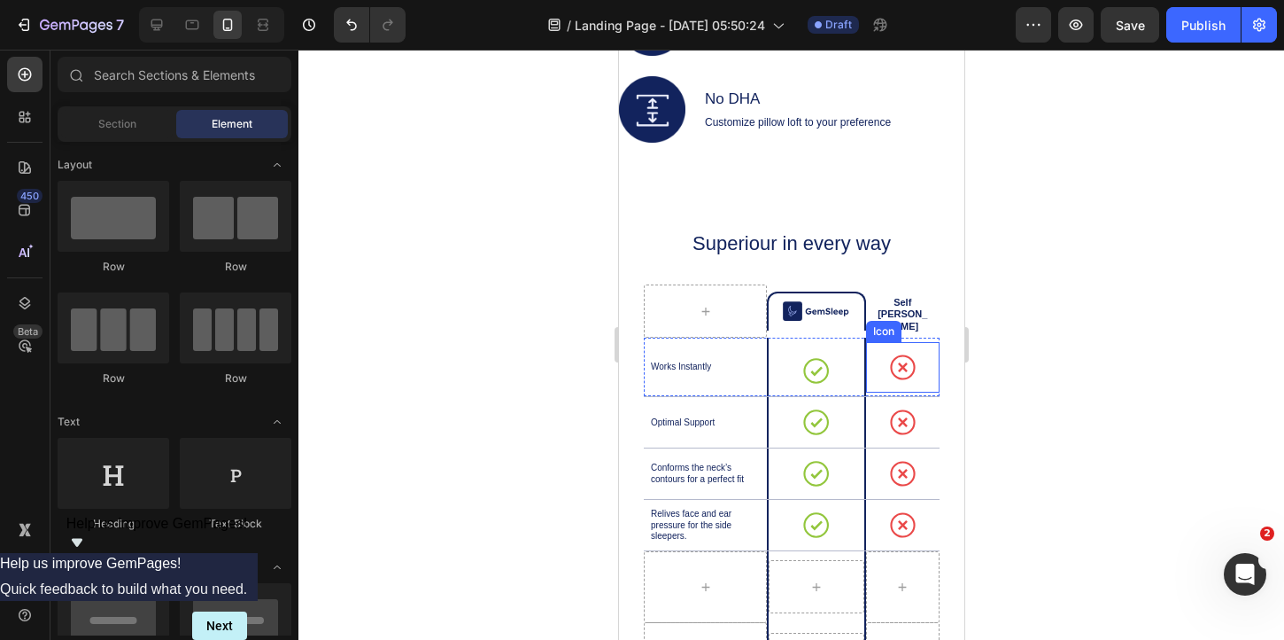
click at [1038, 392] on div at bounding box center [792, 345] width 986 height 590
click at [685, 420] on p "Optimal Support" at bounding box center [707, 423] width 114 height 12
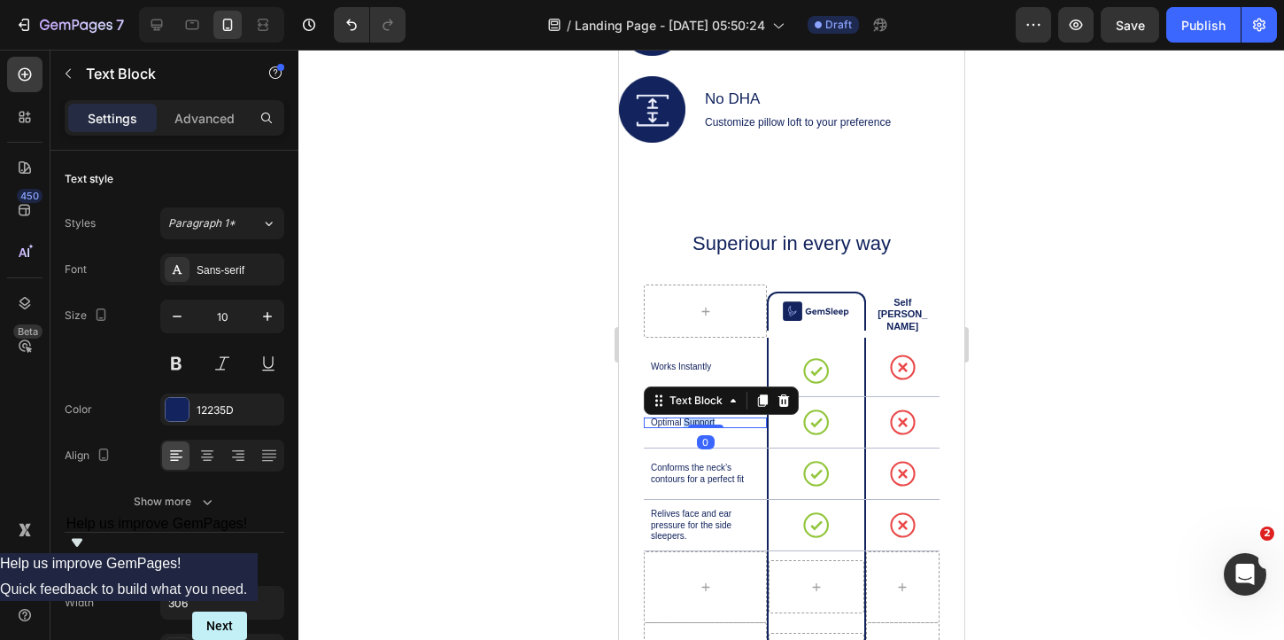
click at [685, 420] on p "Optimal Support" at bounding box center [707, 423] width 114 height 12
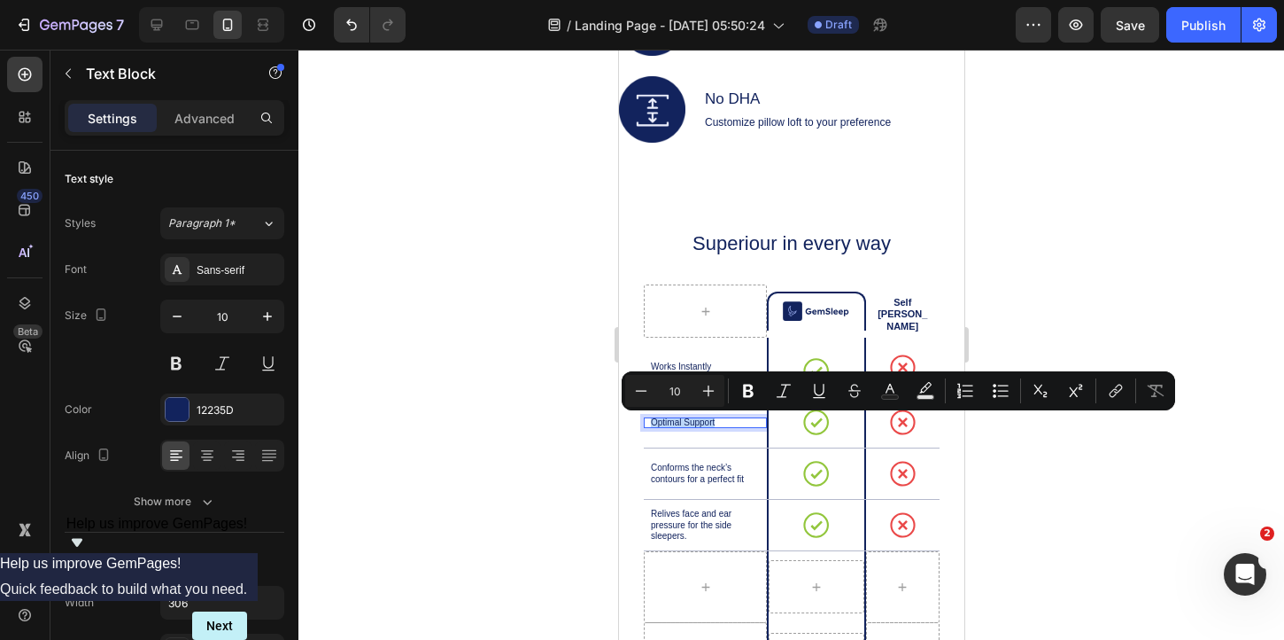
click at [685, 420] on p "Optimal Support" at bounding box center [707, 423] width 114 height 12
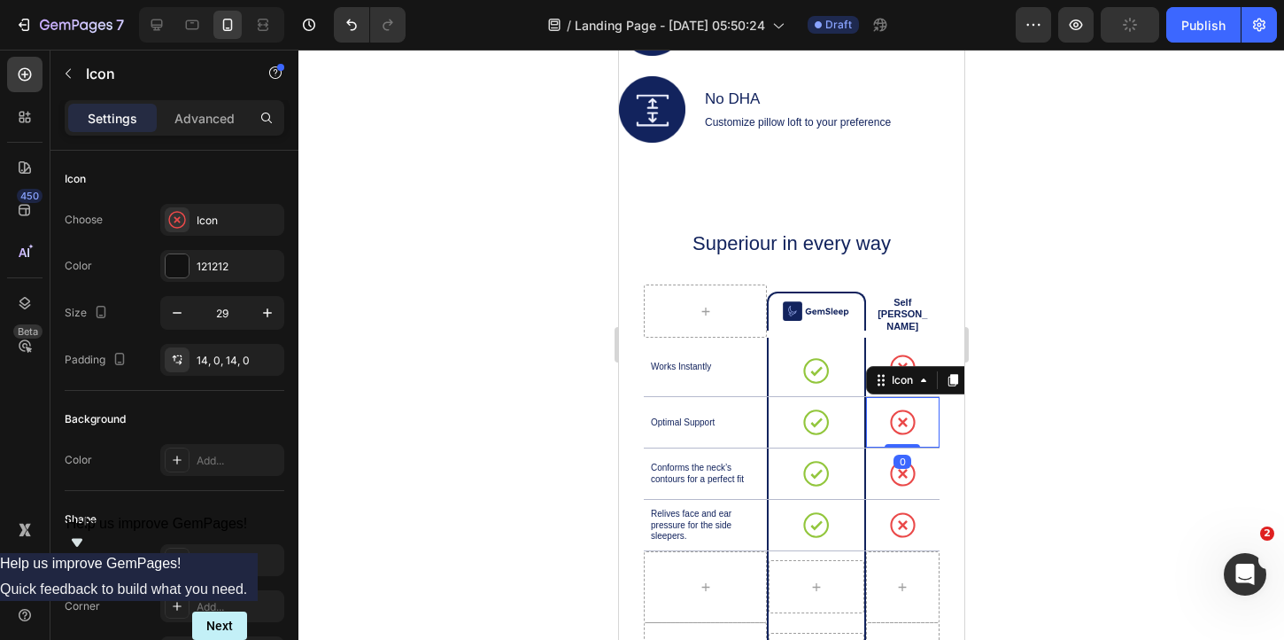
click at [904, 426] on icon at bounding box center [902, 422] width 8 height 8
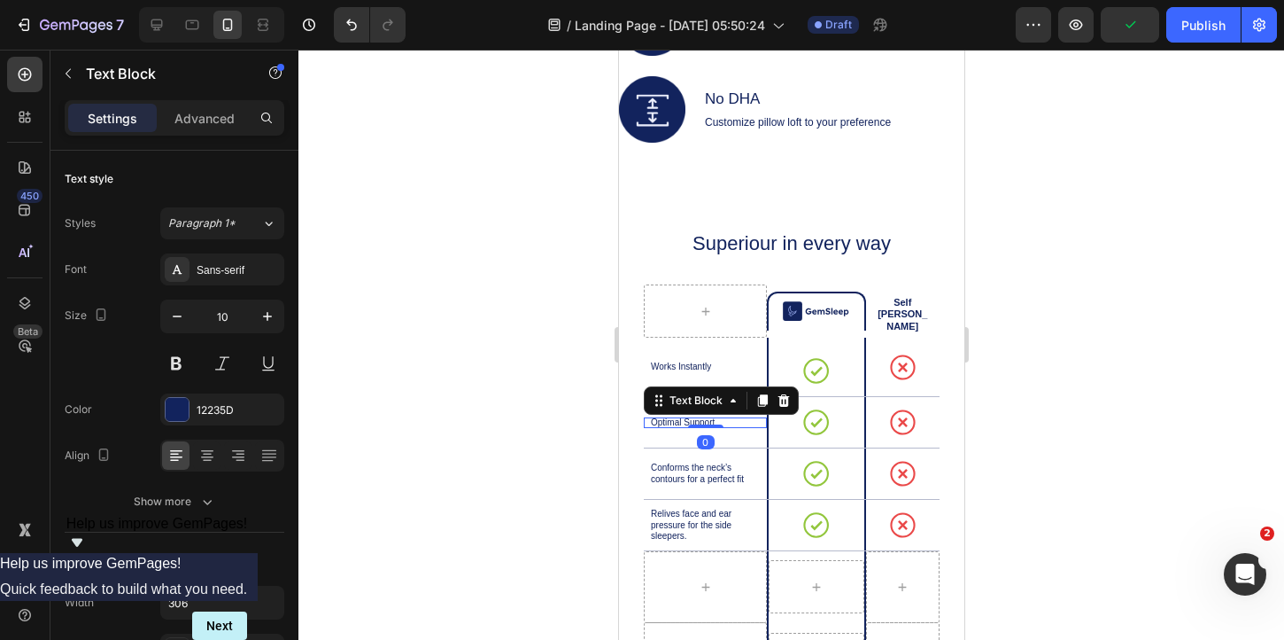
click at [694, 419] on p "Optimal Support" at bounding box center [707, 423] width 114 height 12
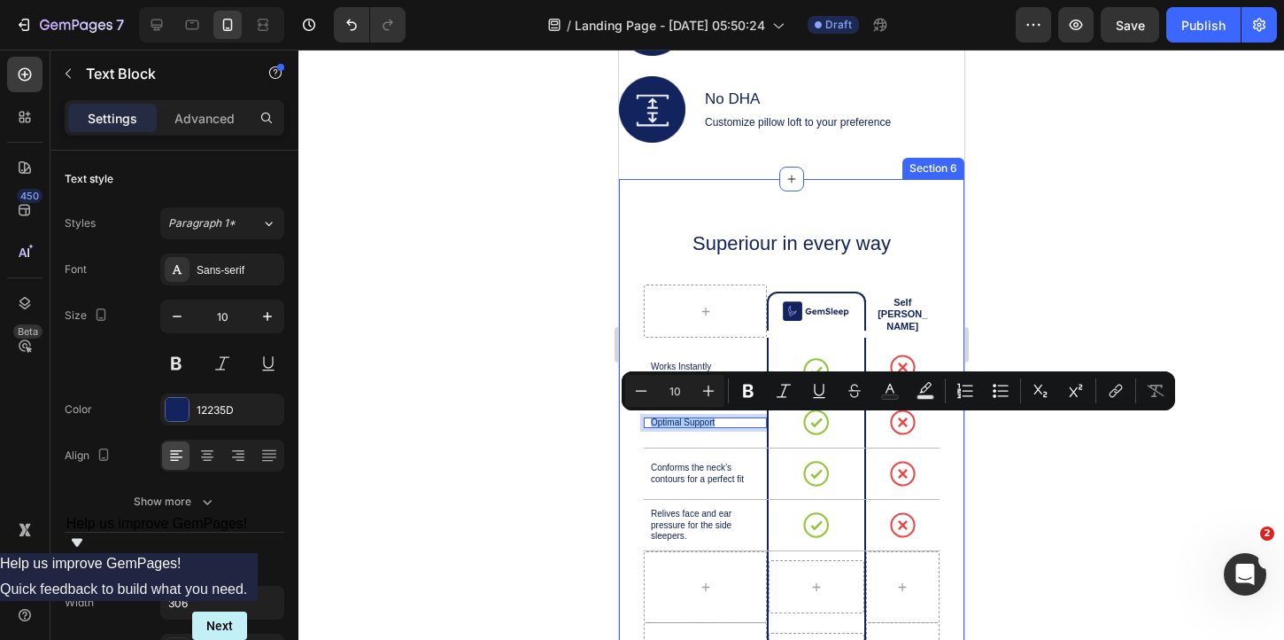
click at [1063, 455] on div at bounding box center [792, 345] width 986 height 590
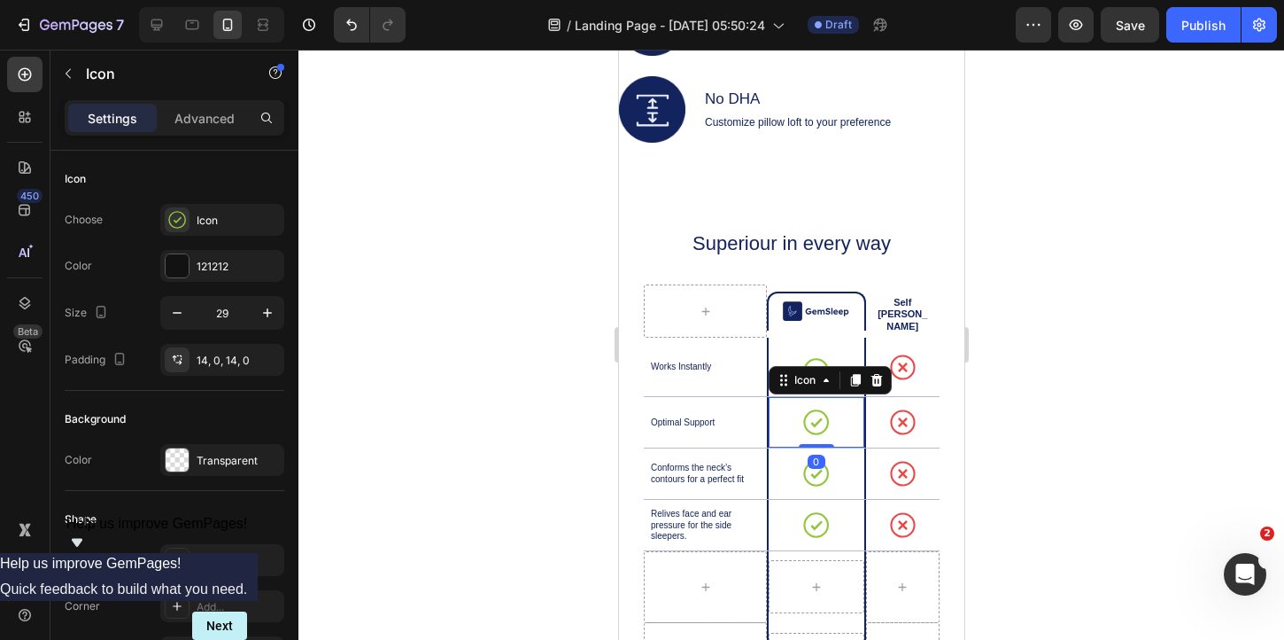
click at [822, 422] on icon at bounding box center [816, 422] width 26 height 26
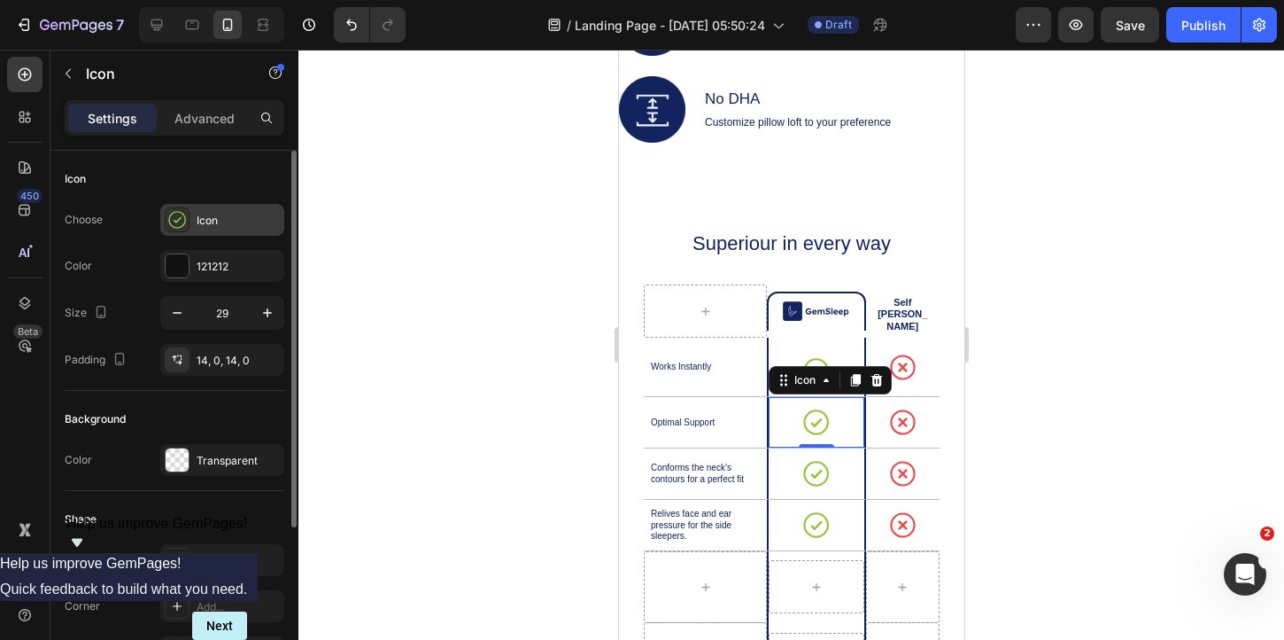
click at [187, 222] on div at bounding box center [177, 219] width 25 height 25
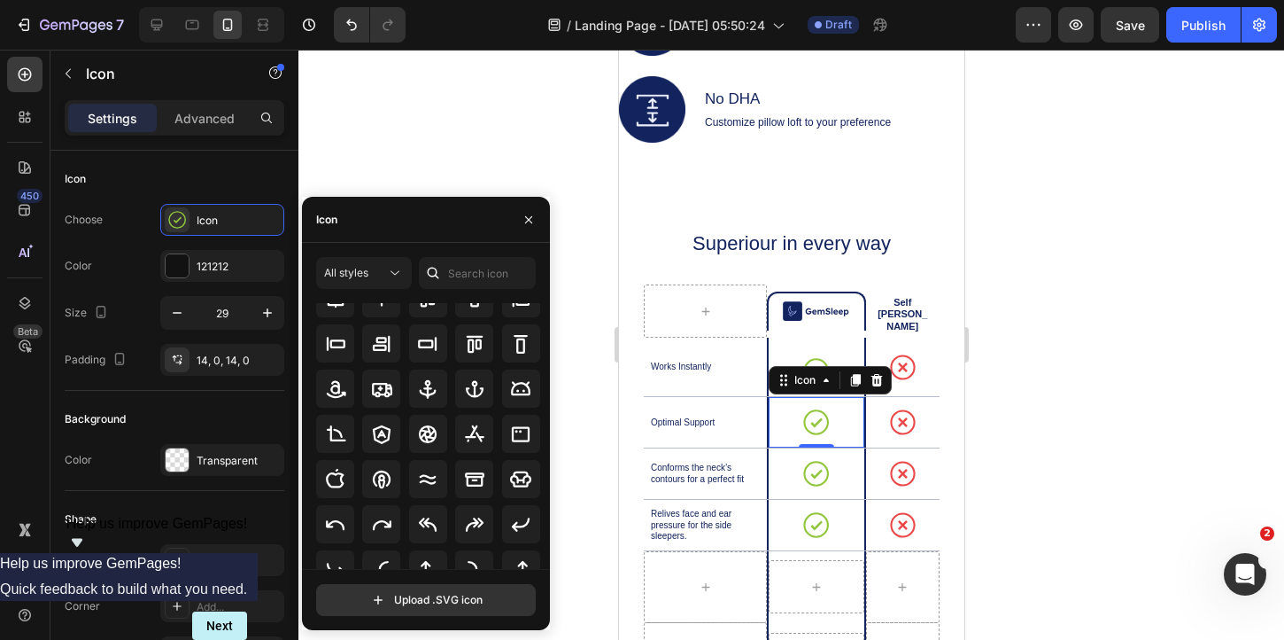
scroll to position [0, 0]
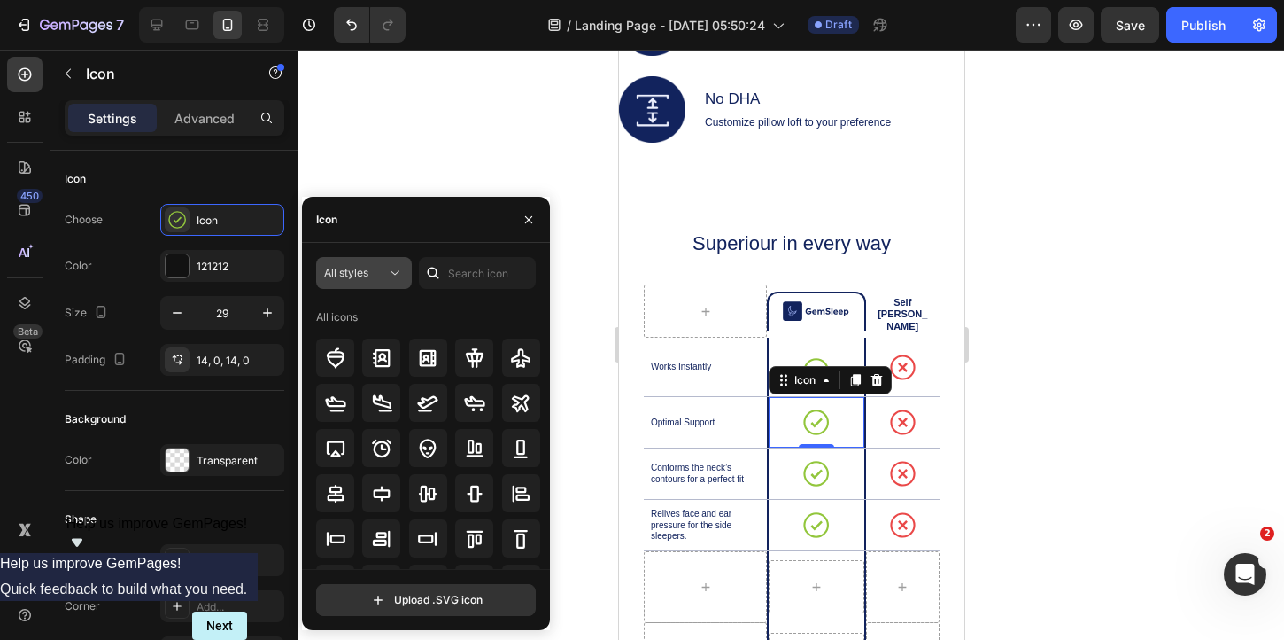
click at [359, 275] on span "All styles" at bounding box center [346, 272] width 44 height 13
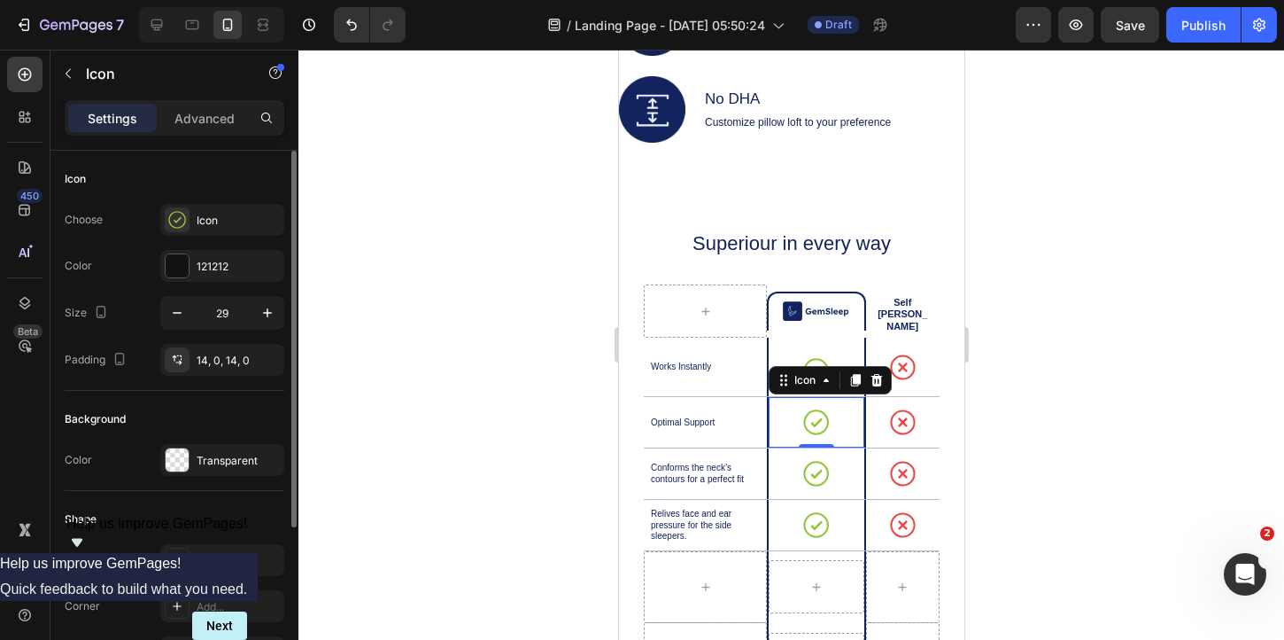
click at [253, 171] on div "Icon" at bounding box center [175, 179] width 220 height 28
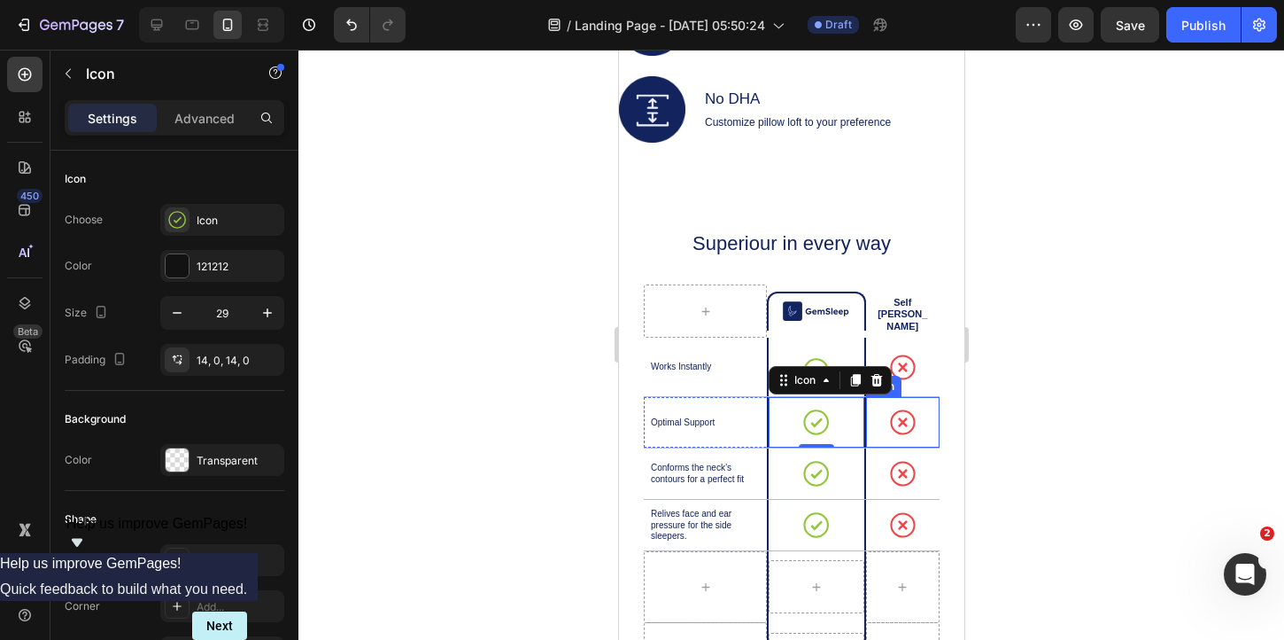
click at [1061, 440] on div at bounding box center [792, 345] width 986 height 590
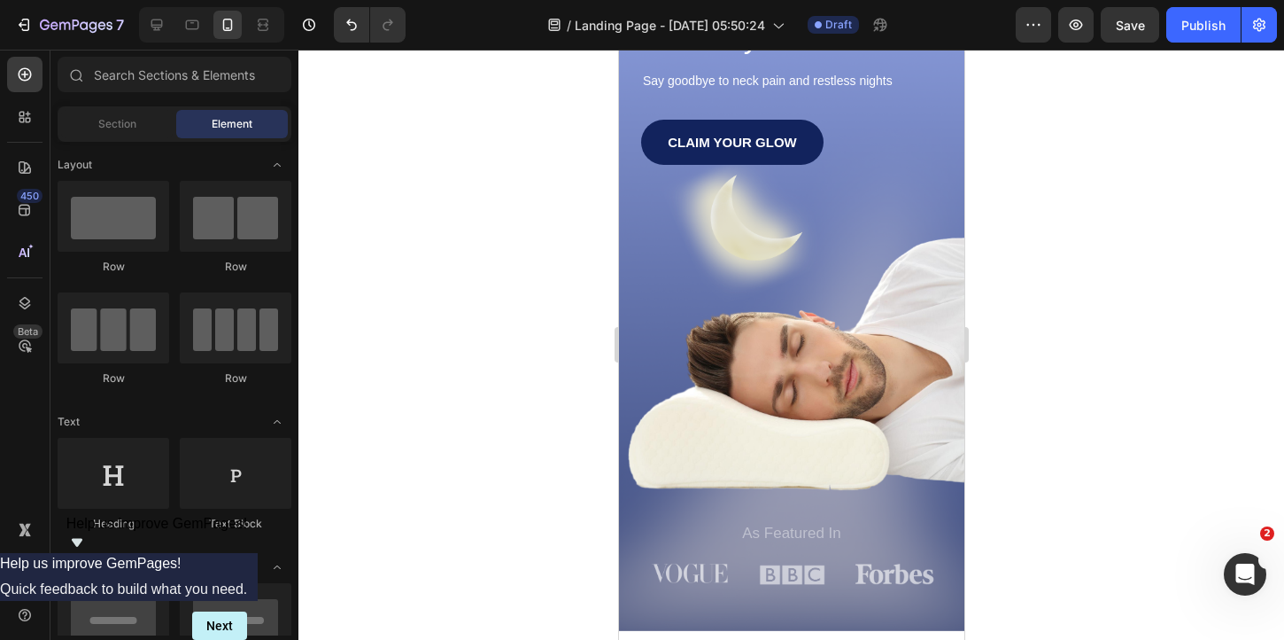
scroll to position [208, 0]
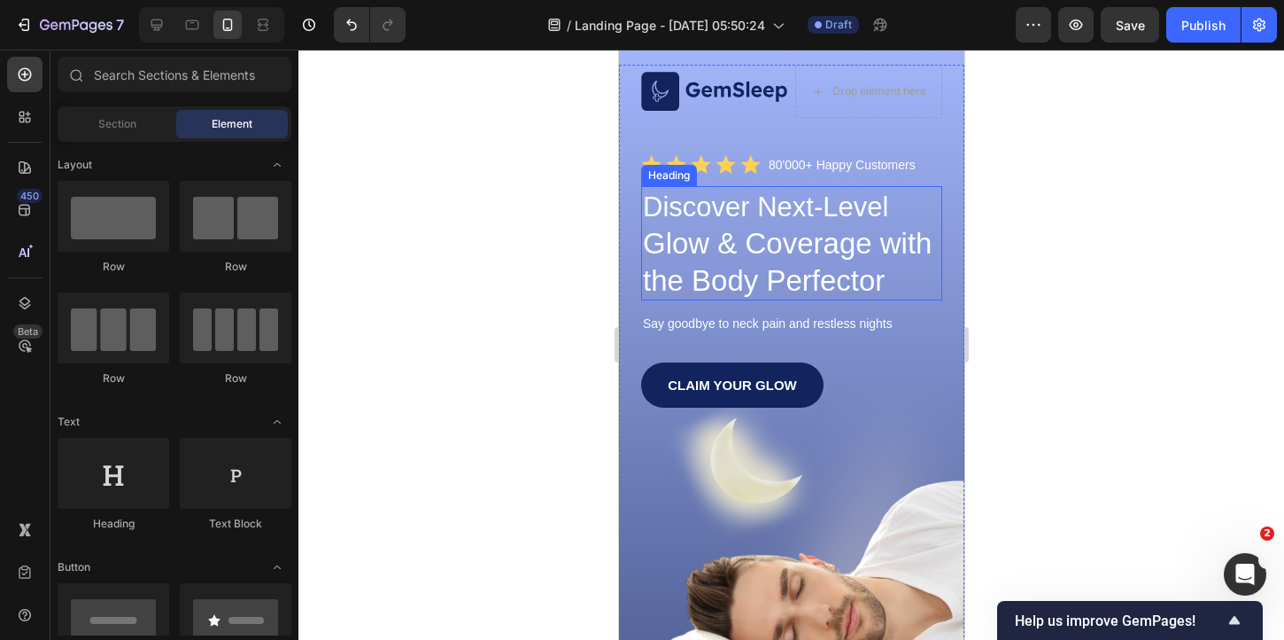
scroll to position [32, 0]
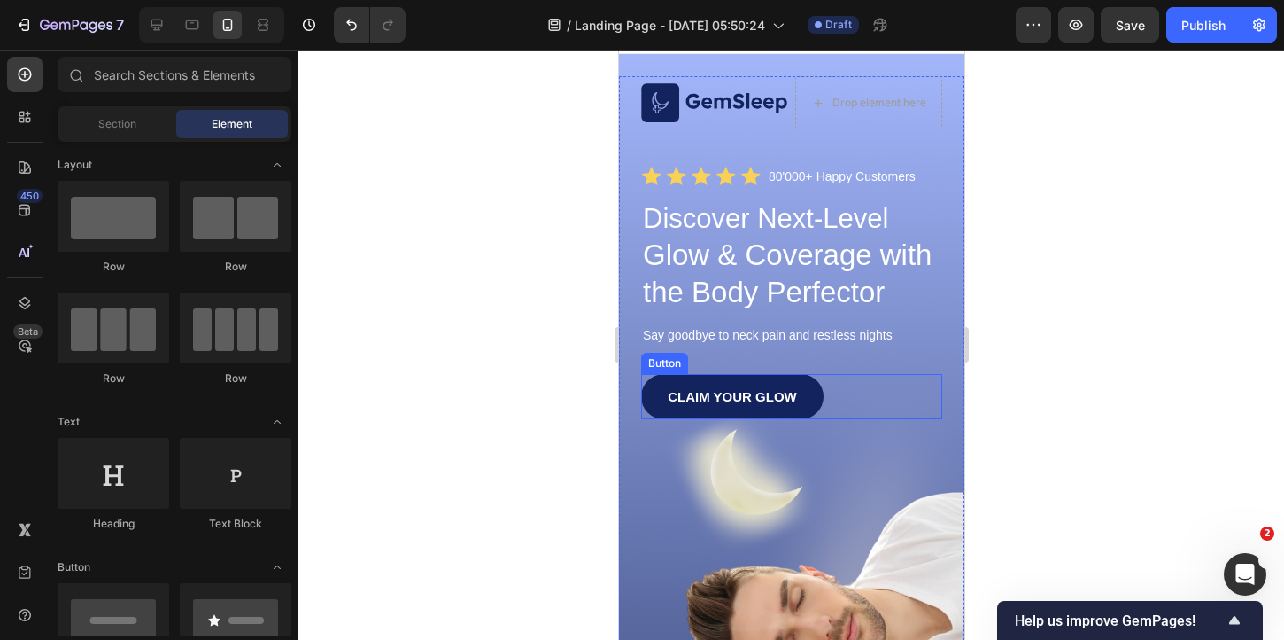
click at [803, 414] on link "CLAIM YOUR GLOW" at bounding box center [731, 396] width 182 height 45
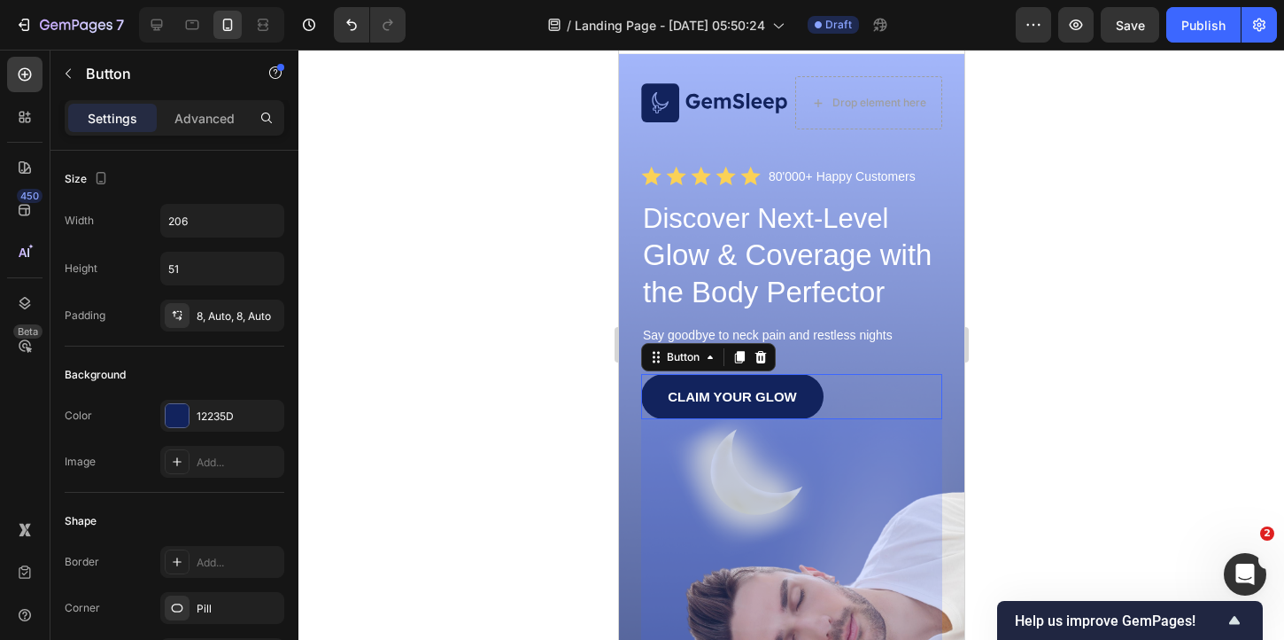
scroll to position [0, 0]
